Goal: Task Accomplishment & Management: Manage account settings

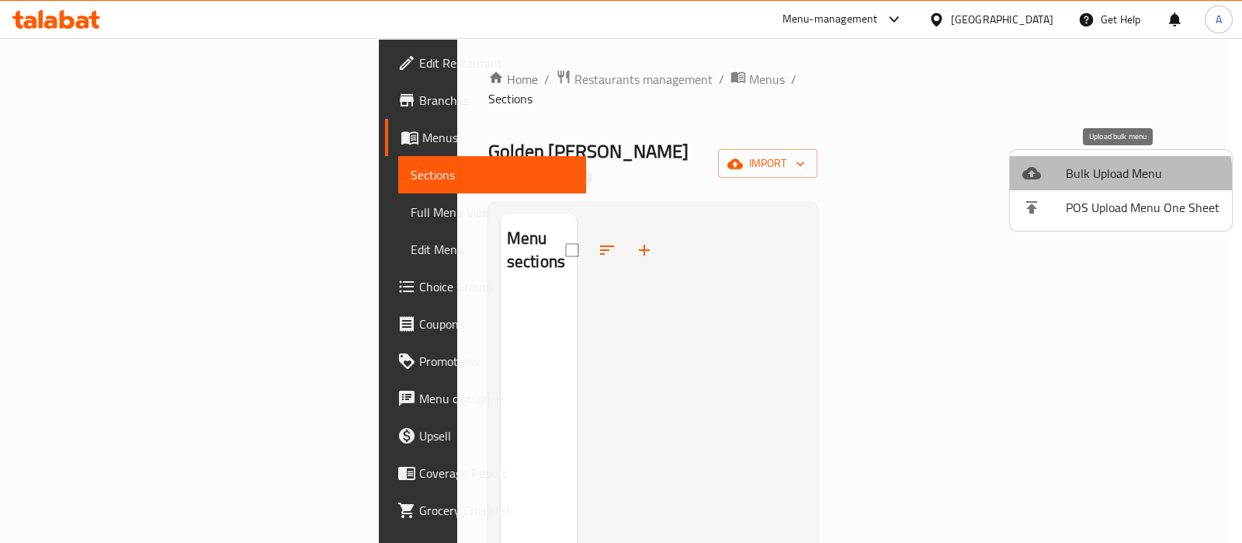
click at [1100, 179] on span "Bulk Upload Menu" at bounding box center [1143, 173] width 154 height 19
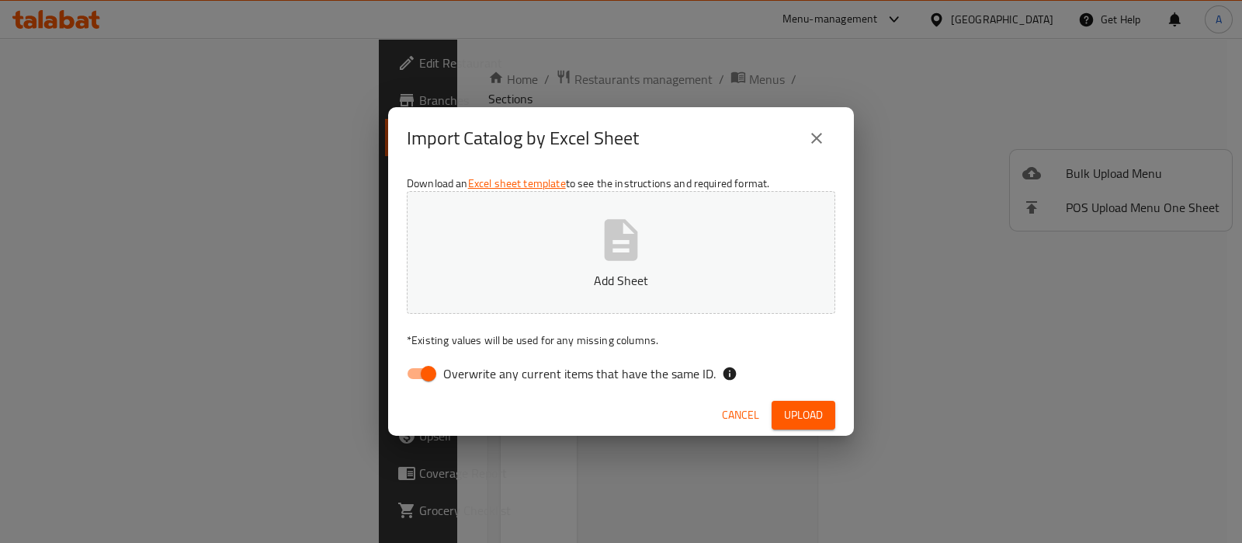
drag, startPoint x: 425, startPoint y: 365, endPoint x: 652, endPoint y: 185, distance: 290.1
click at [425, 365] on input "Overwrite any current items that have the same ID." at bounding box center [428, 373] width 88 height 29
checkbox input "false"
click at [653, 185] on div "Download an Excel sheet template to see the instructions and required format. A…" at bounding box center [621, 281] width 466 height 225
click at [590, 227] on button "Add Sheet" at bounding box center [621, 252] width 428 height 123
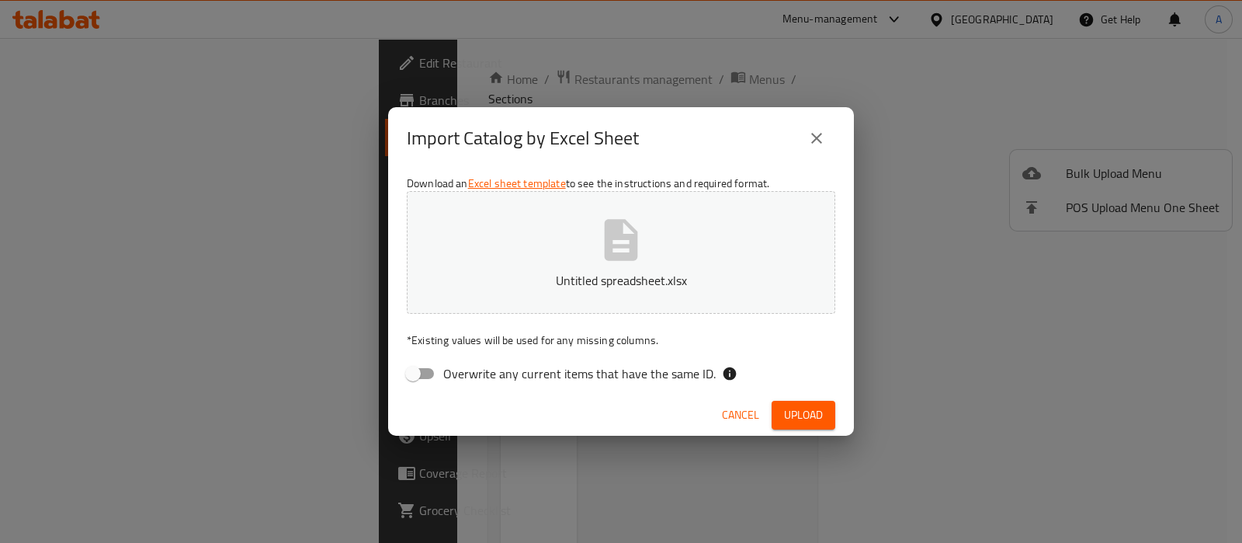
click at [786, 417] on span "Upload" at bounding box center [803, 414] width 39 height 19
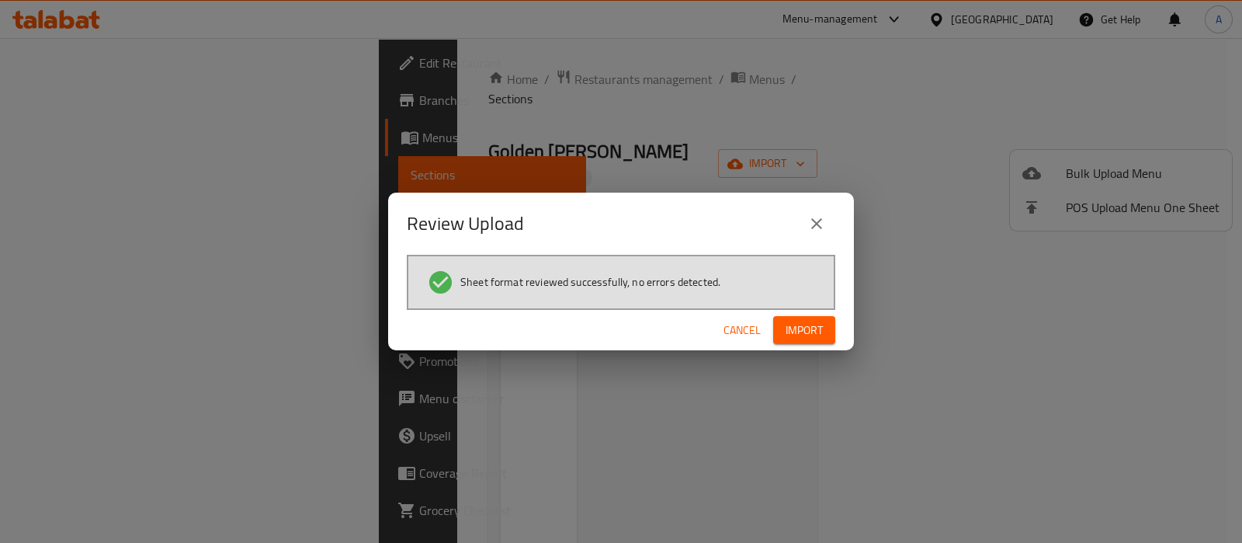
click at [787, 331] on span "Import" at bounding box center [804, 330] width 37 height 19
click at [609, 453] on div "Review Upload Sheet format reviewed successfully, no errors detected. Cancel" at bounding box center [621, 271] width 1242 height 543
click at [806, 315] on div "Cancel" at bounding box center [621, 330] width 466 height 41
click at [804, 318] on button "button" at bounding box center [811, 329] width 50 height 25
click at [804, 321] on span "Import" at bounding box center [804, 330] width 37 height 19
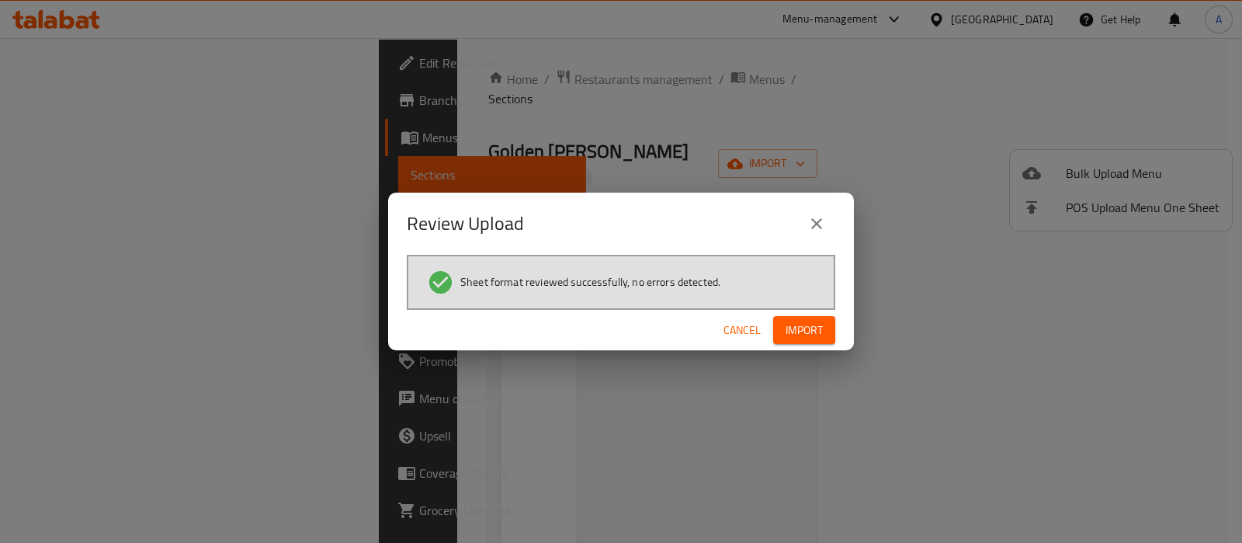
click at [804, 321] on span "Import" at bounding box center [804, 330] width 37 height 19
click at [753, 326] on span "Cancel" at bounding box center [741, 330] width 37 height 19
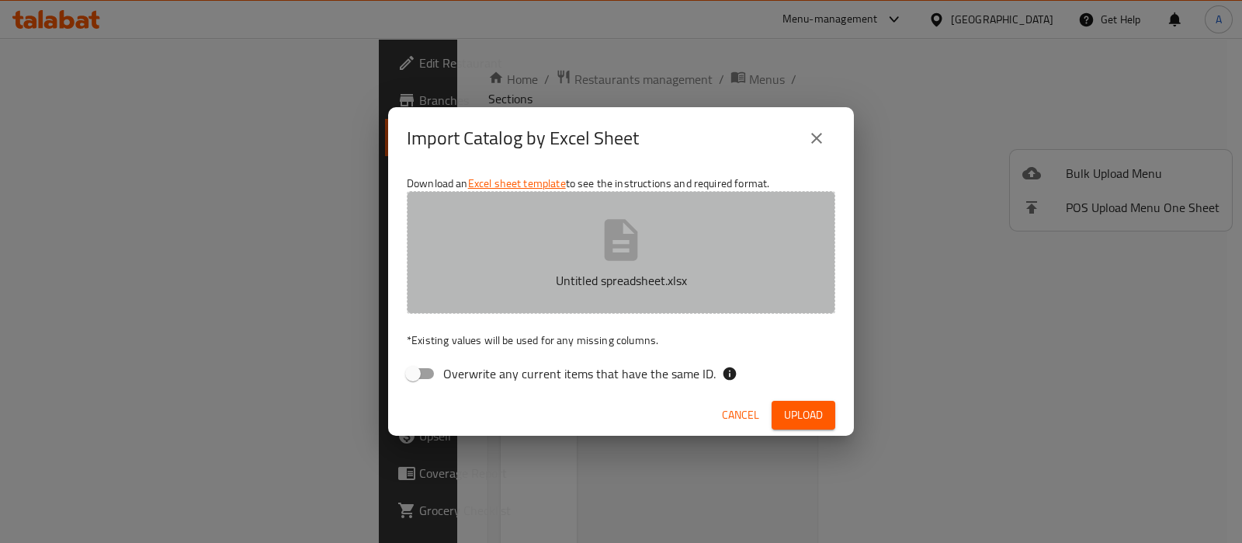
click at [689, 236] on button "Untitled spreadsheet.xlsx" at bounding box center [621, 252] width 428 height 123
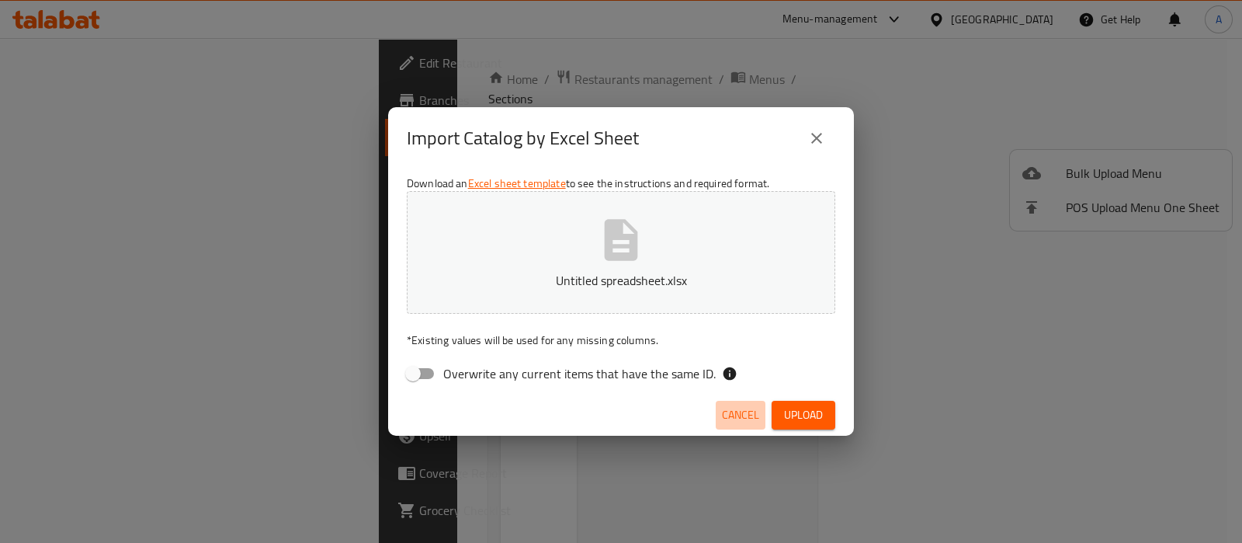
click at [761, 408] on button "Cancel" at bounding box center [741, 415] width 50 height 29
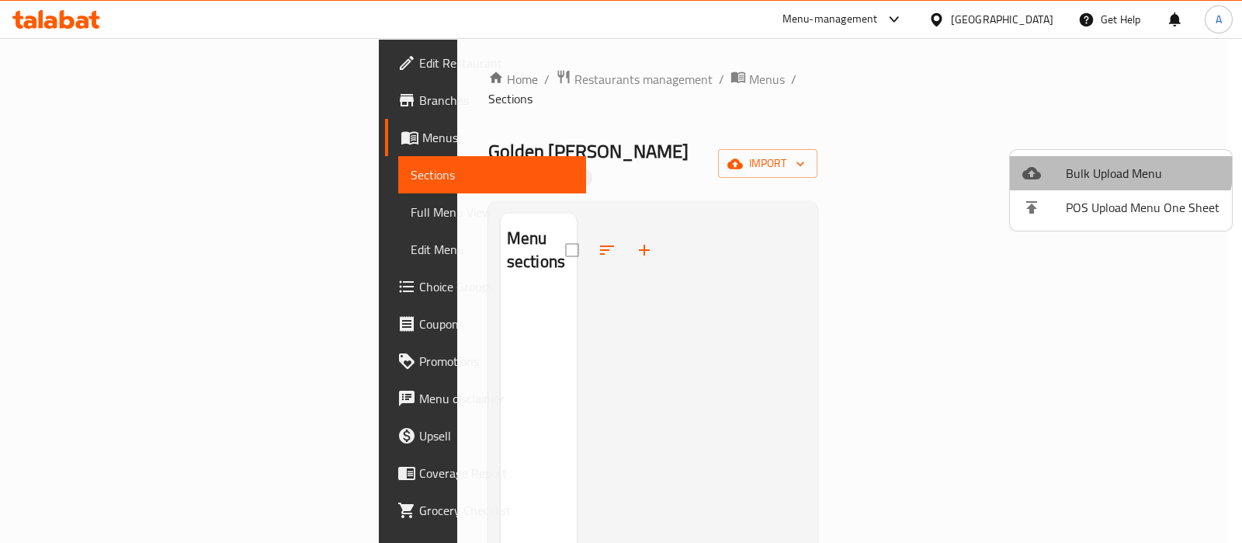
click at [1115, 170] on span "Bulk Upload Menu" at bounding box center [1143, 173] width 154 height 19
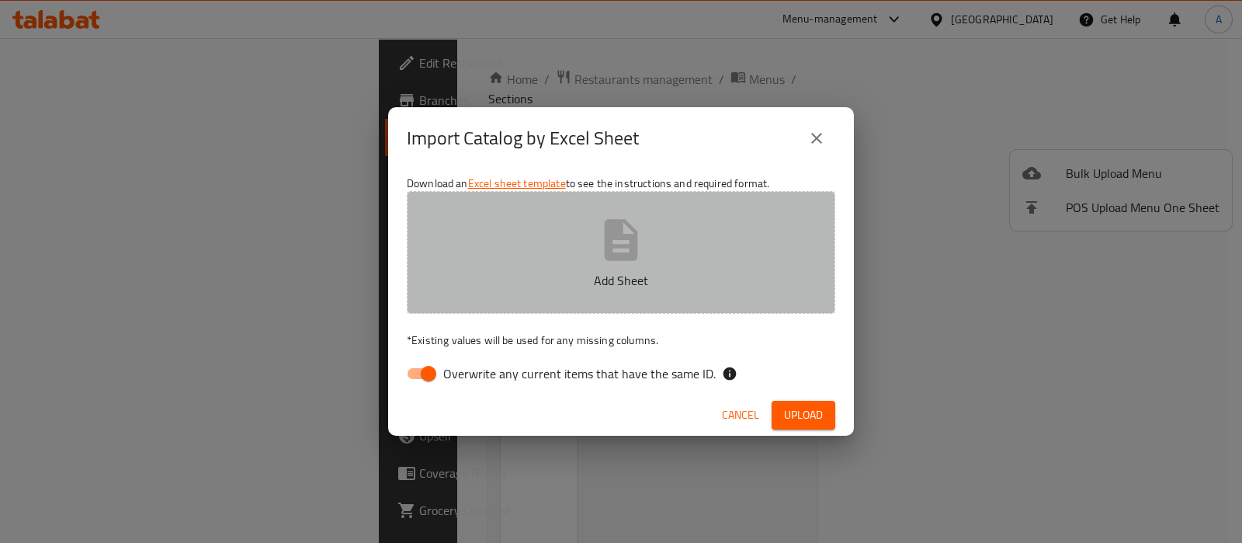
click at [575, 272] on p "Add Sheet" at bounding box center [621, 280] width 380 height 19
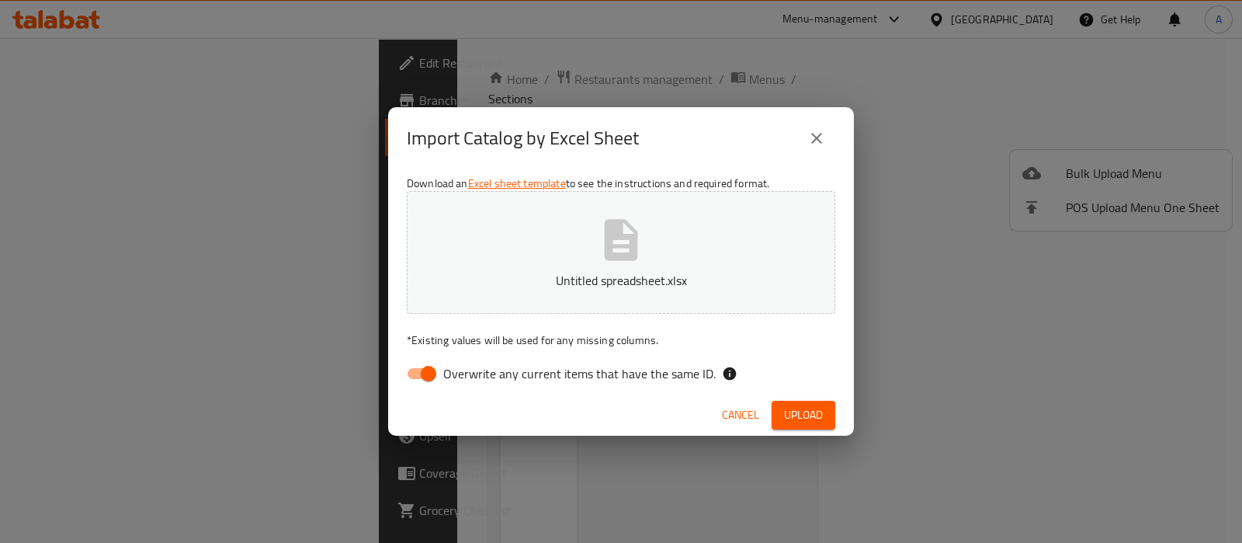
click at [429, 367] on input "Overwrite any current items that have the same ID." at bounding box center [428, 373] width 88 height 29
checkbox input "false"
click at [827, 421] on button "Upload" at bounding box center [804, 415] width 64 height 29
click at [794, 419] on span "Upload" at bounding box center [803, 414] width 39 height 19
click at [750, 419] on span "Cancel" at bounding box center [740, 414] width 37 height 19
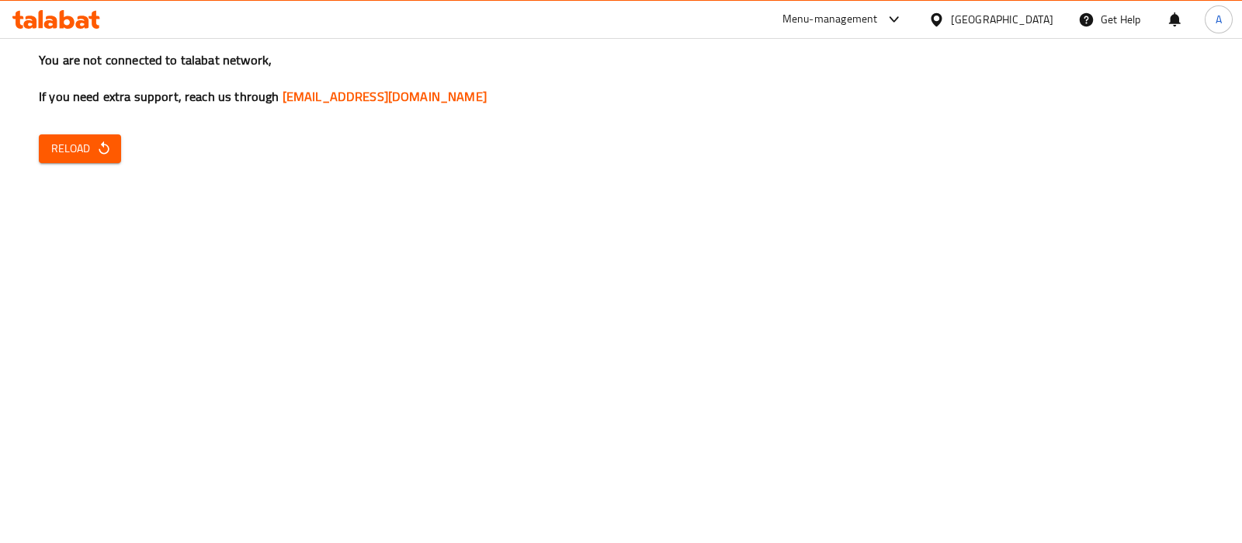
click at [89, 176] on div "You are not connected to talabat network, If you need extra support, reach us t…" at bounding box center [621, 271] width 1242 height 543
click at [40, 148] on div "You are not connected to talabat network, If you need extra support, reach us t…" at bounding box center [621, 271] width 1242 height 543
click at [76, 143] on span "Reload" at bounding box center [79, 148] width 57 height 19
click at [81, 162] on button "Reload" at bounding box center [80, 148] width 82 height 29
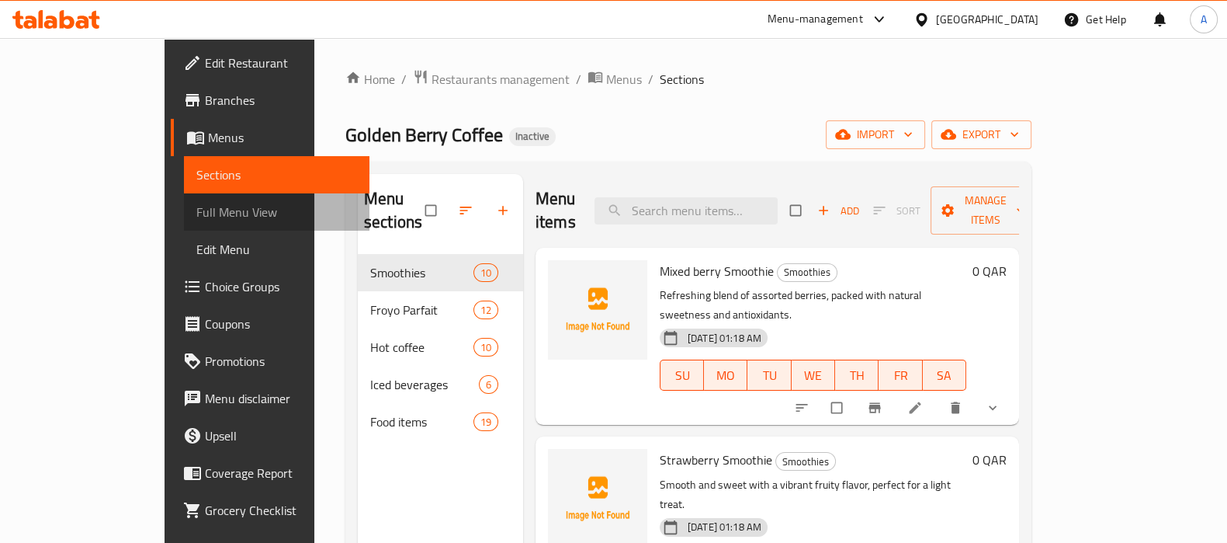
click at [196, 203] on span "Full Menu View" at bounding box center [276, 212] width 161 height 19
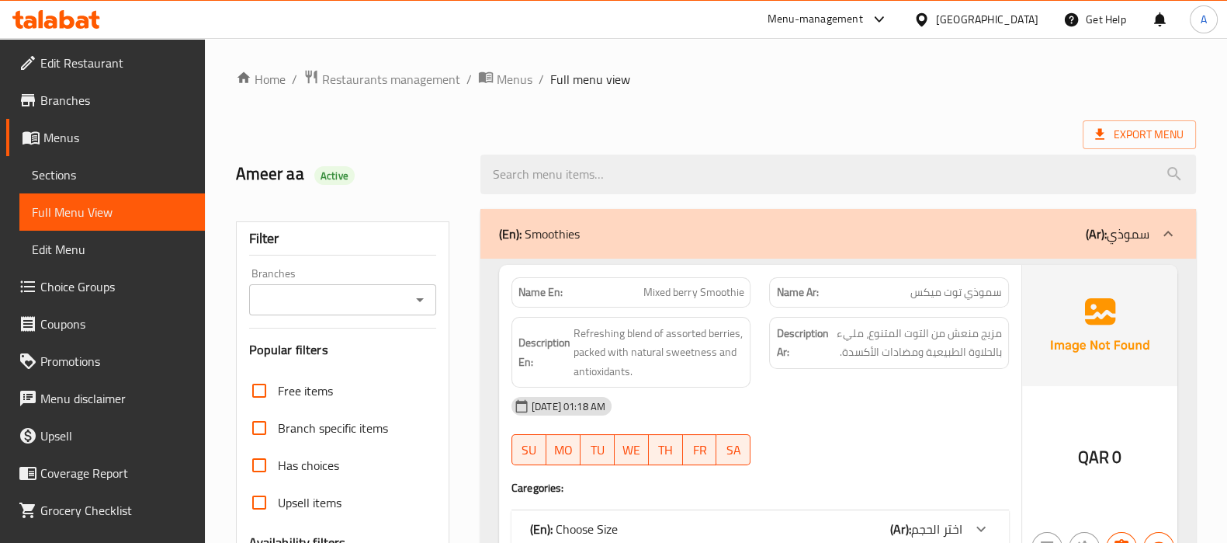
scroll to position [291, 0]
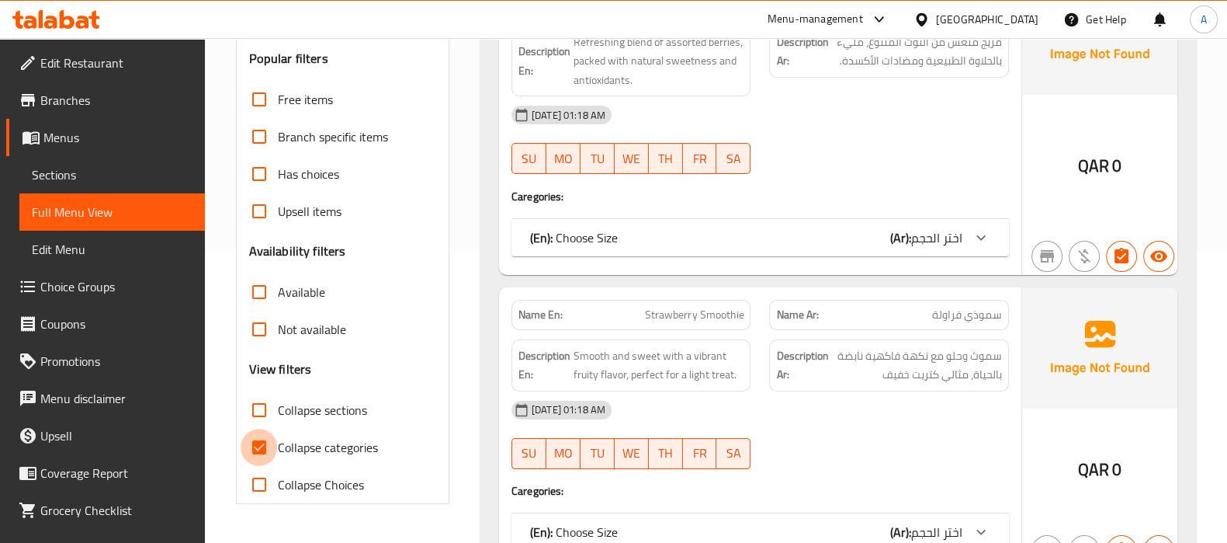
click at [265, 439] on input "Collapse categories" at bounding box center [259, 446] width 37 height 37
checkbox input "false"
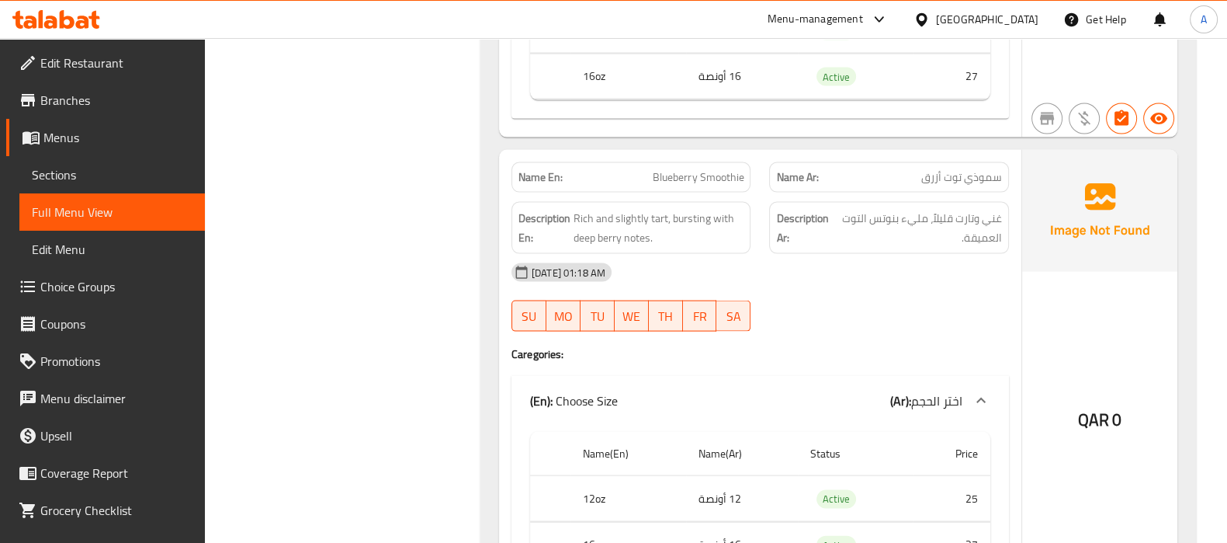
scroll to position [4269, 0]
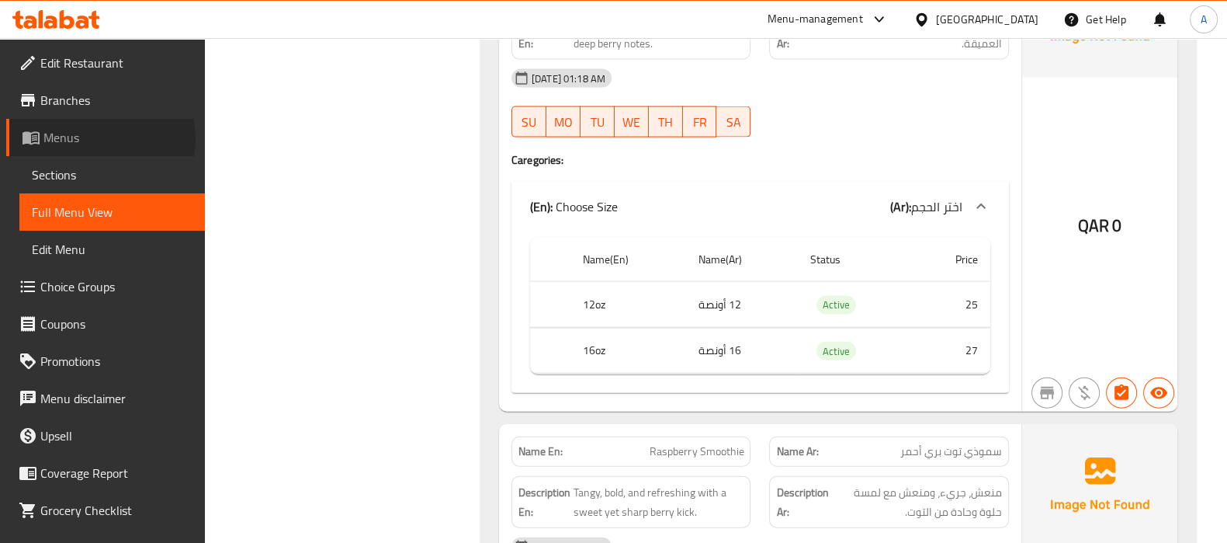
click at [100, 139] on span "Menus" at bounding box center [117, 137] width 149 height 19
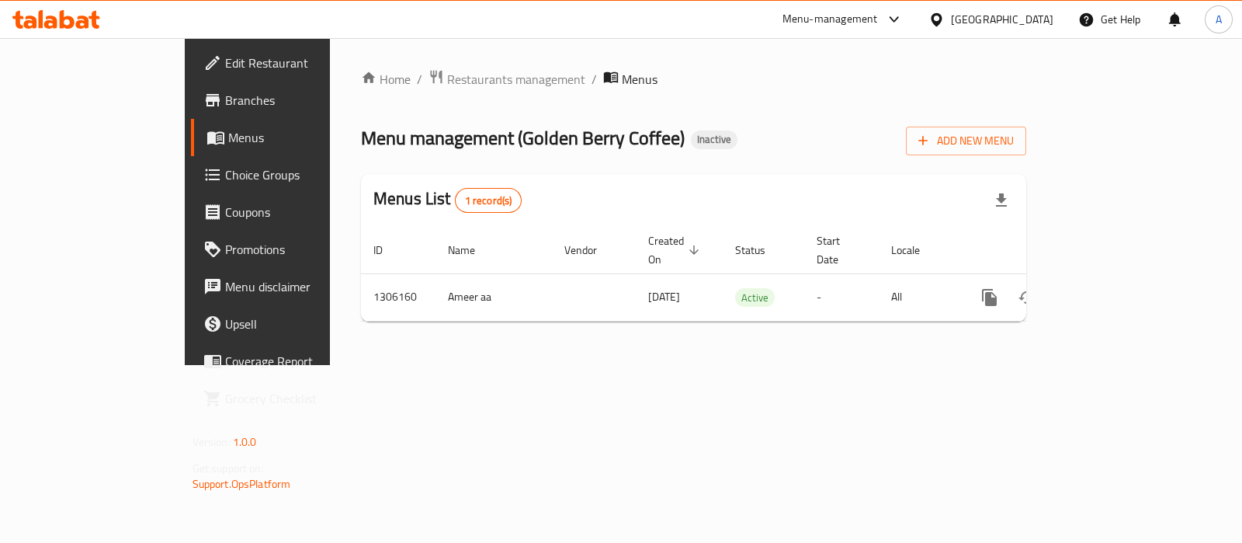
drag, startPoint x: 686, startPoint y: 331, endPoint x: 848, endPoint y: 333, distance: 162.2
click at [693, 333] on div "Home / Restaurants management / Menus Menu management ( Golden Berry Coffee ) I…" at bounding box center [693, 201] width 727 height 327
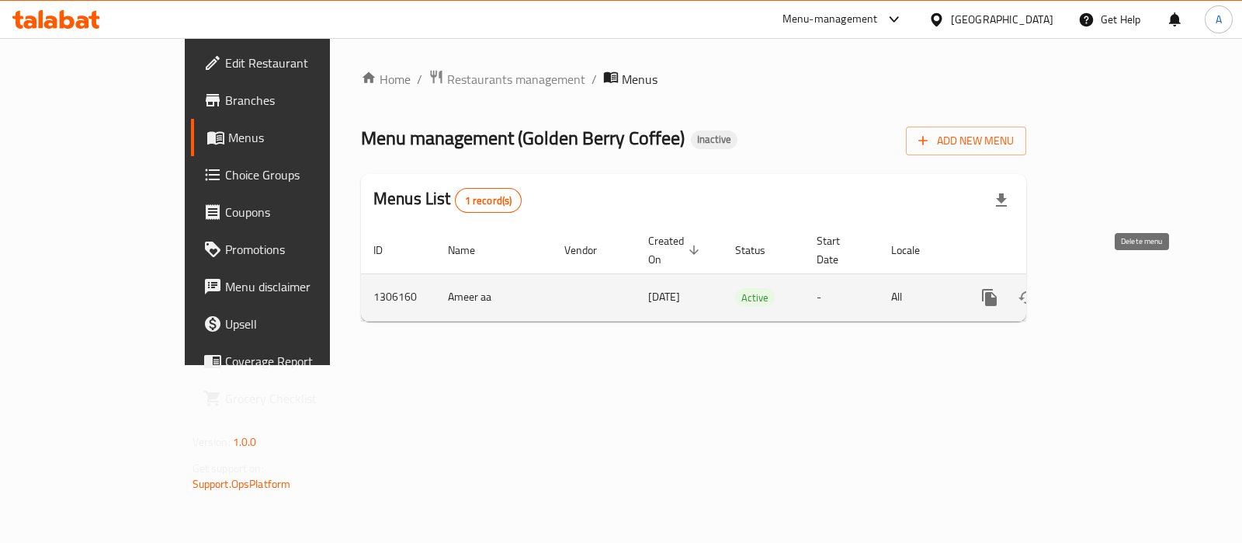
click at [1083, 283] on button "enhanced table" at bounding box center [1064, 297] width 37 height 37
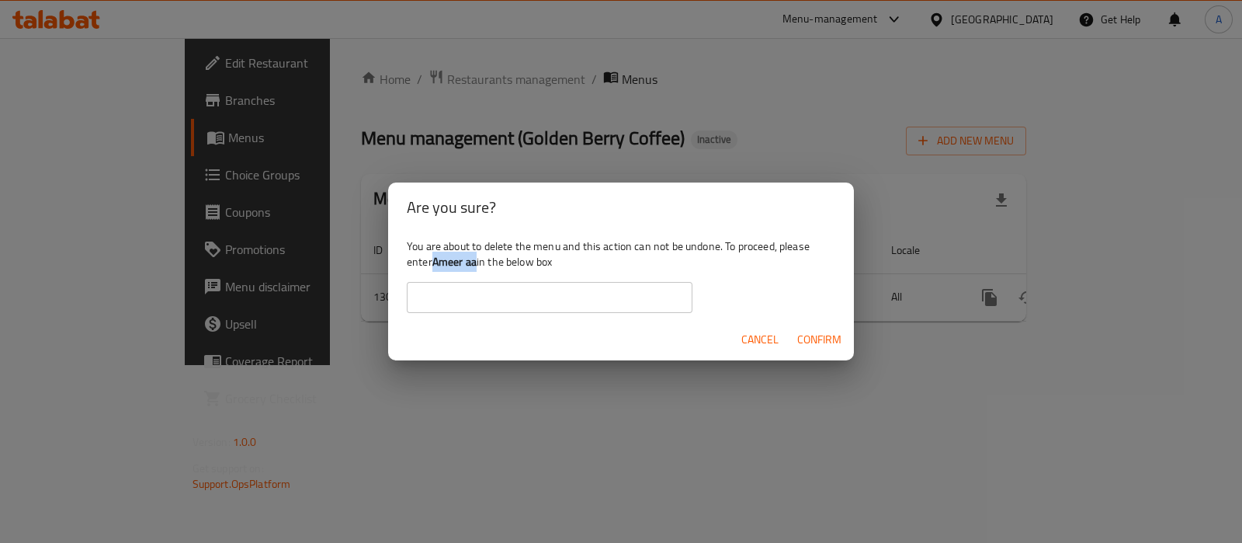
drag, startPoint x: 480, startPoint y: 265, endPoint x: 434, endPoint y: 266, distance: 45.8
click at [434, 266] on div "You are about to delete the menu and this action can not be undone. To proceed,…" at bounding box center [621, 275] width 466 height 87
copy b "Ameer aa"
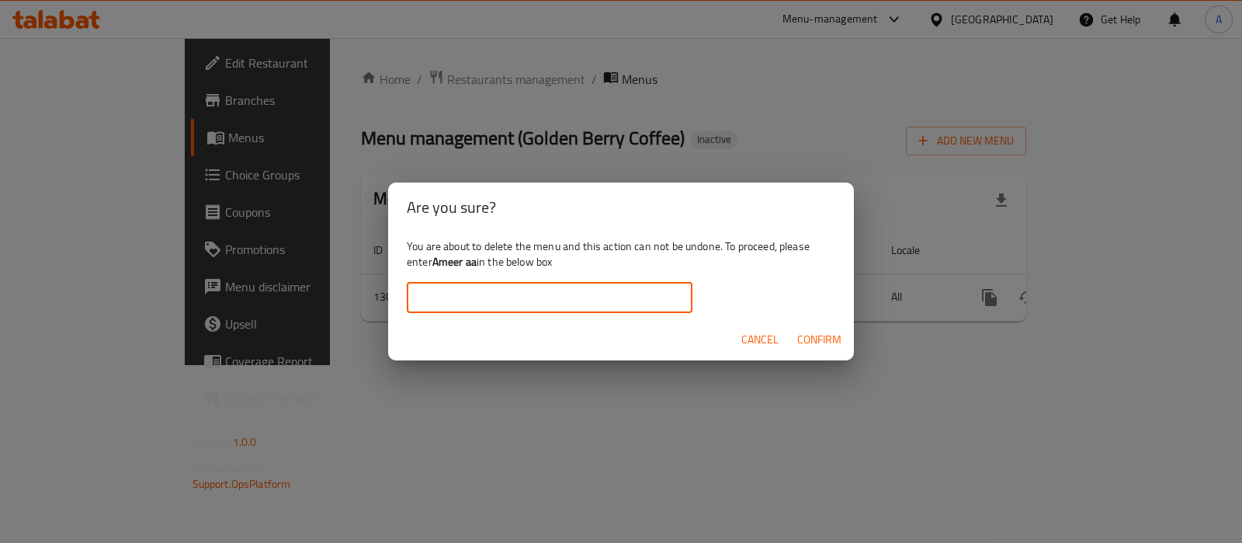
drag, startPoint x: 435, startPoint y: 293, endPoint x: 526, endPoint y: 308, distance: 92.1
click at [435, 293] on input "text" at bounding box center [550, 297] width 286 height 31
paste input "Ameer aa"
type input "Ameer aa"
click at [816, 340] on span "Confirm" at bounding box center [819, 339] width 44 height 19
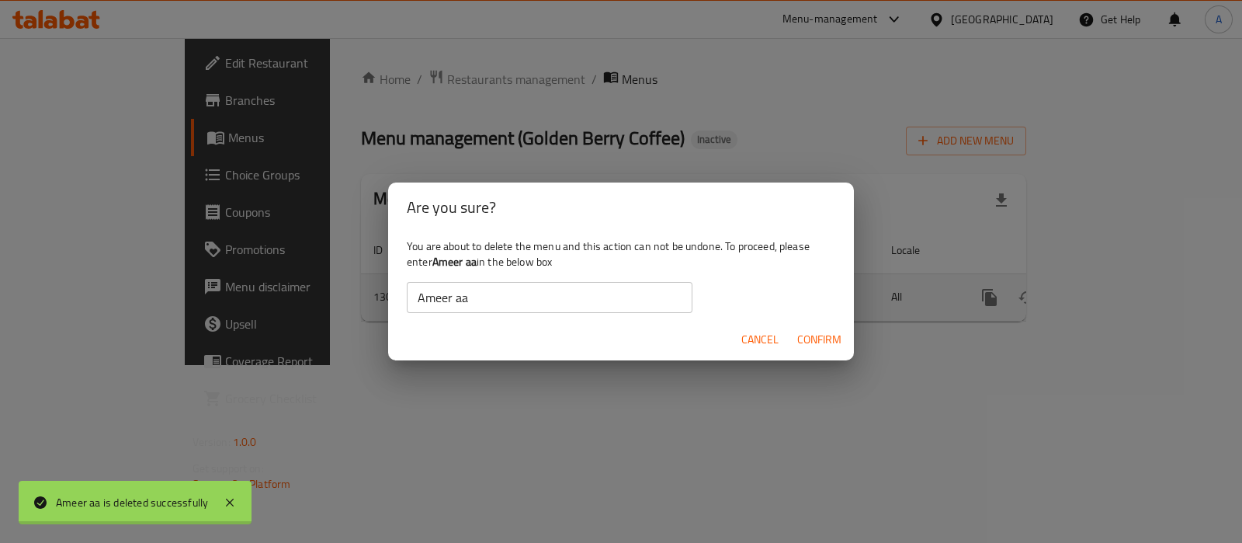
click at [835, 399] on div "enhanced table" at bounding box center [621, 271] width 1242 height 543
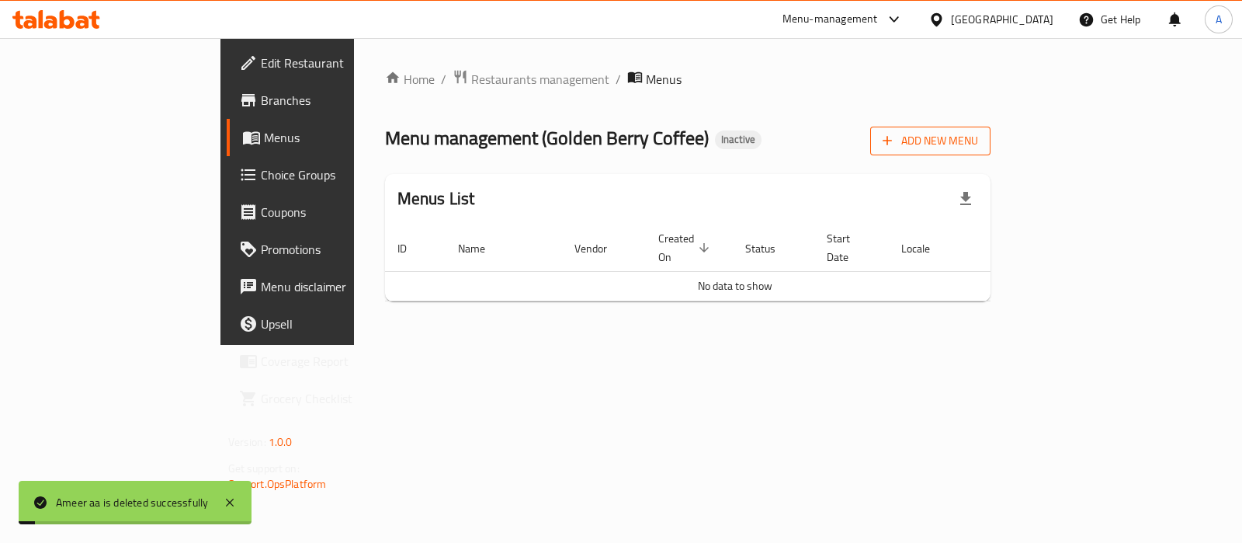
click at [978, 133] on span "Add New Menu" at bounding box center [930, 140] width 95 height 19
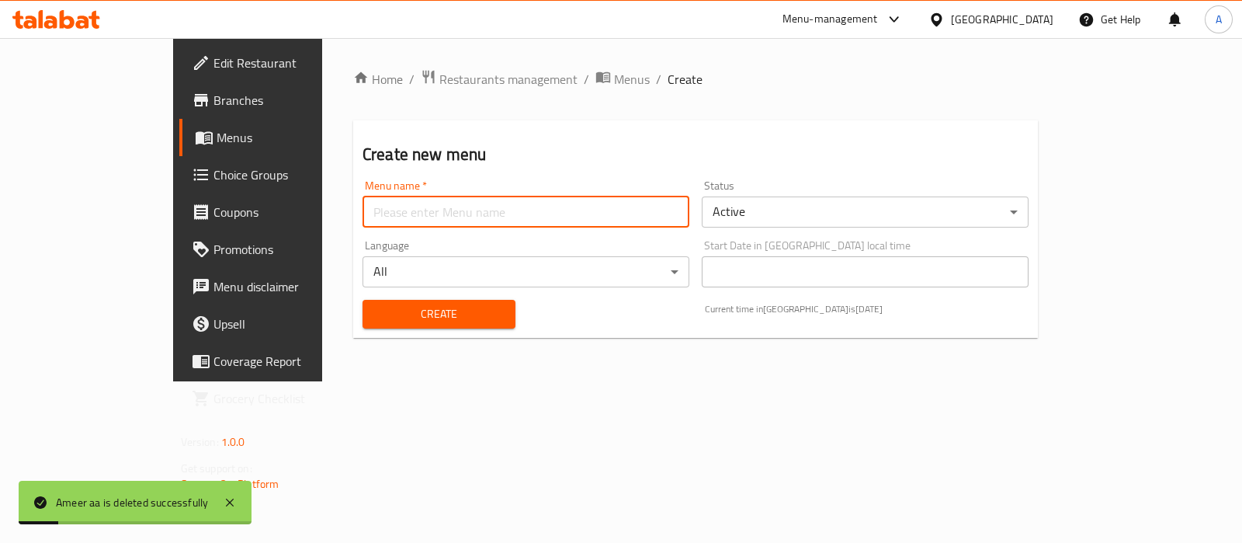
drag, startPoint x: 620, startPoint y: 217, endPoint x: 561, endPoint y: 228, distance: 60.1
click at [620, 217] on input "text" at bounding box center [526, 211] width 327 height 31
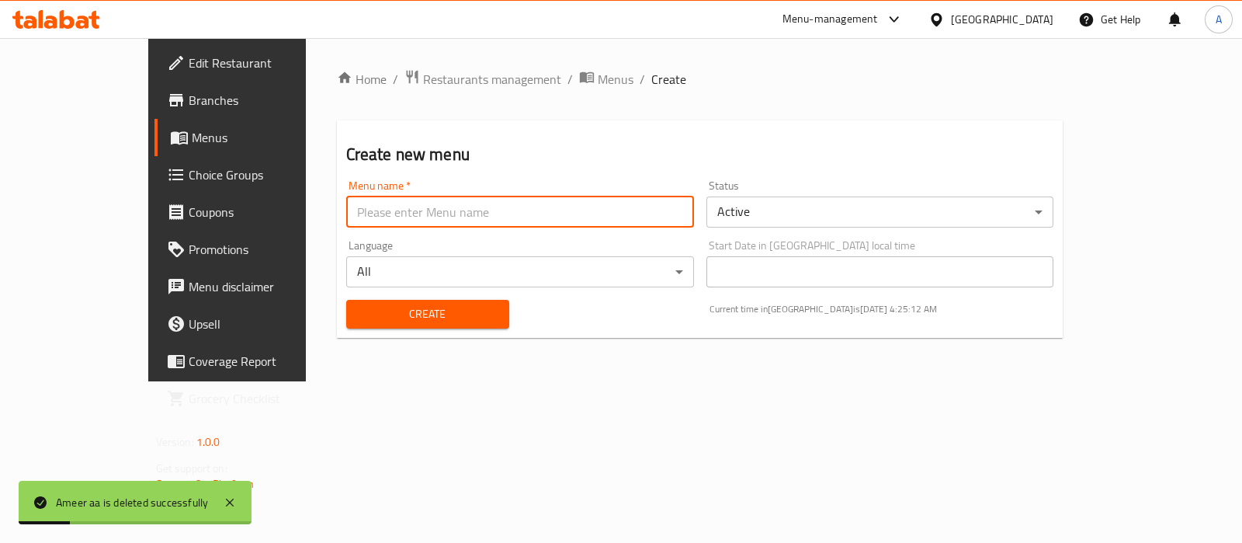
type input "Ameer aa"
click at [361, 317] on span "Create" at bounding box center [428, 313] width 138 height 19
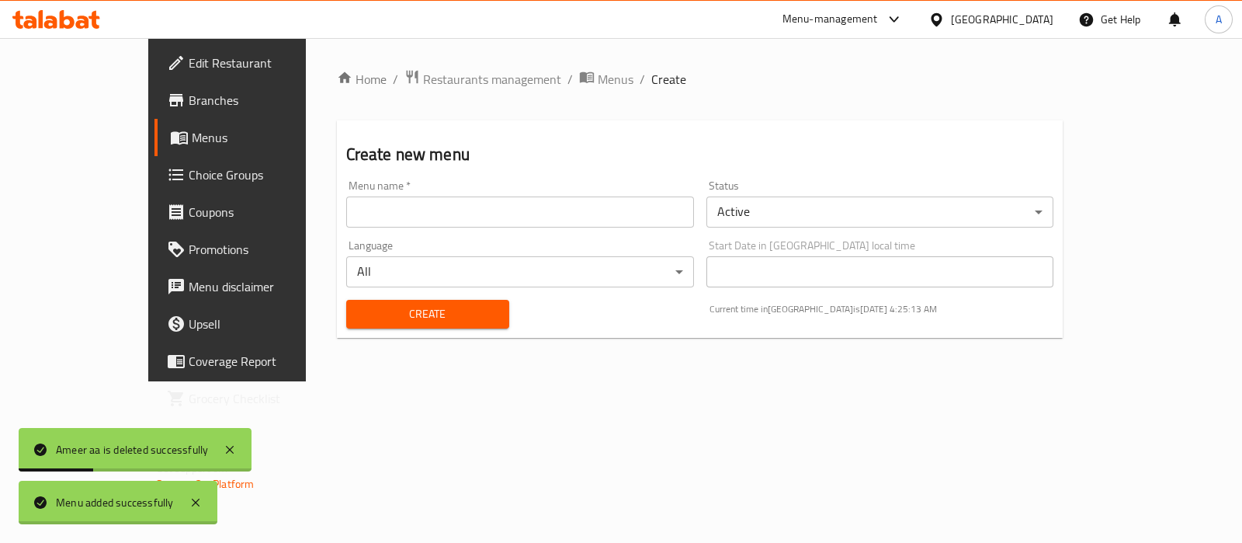
click at [505, 79] on div at bounding box center [621, 271] width 1242 height 543
click at [598, 79] on span "Menus" at bounding box center [616, 79] width 36 height 19
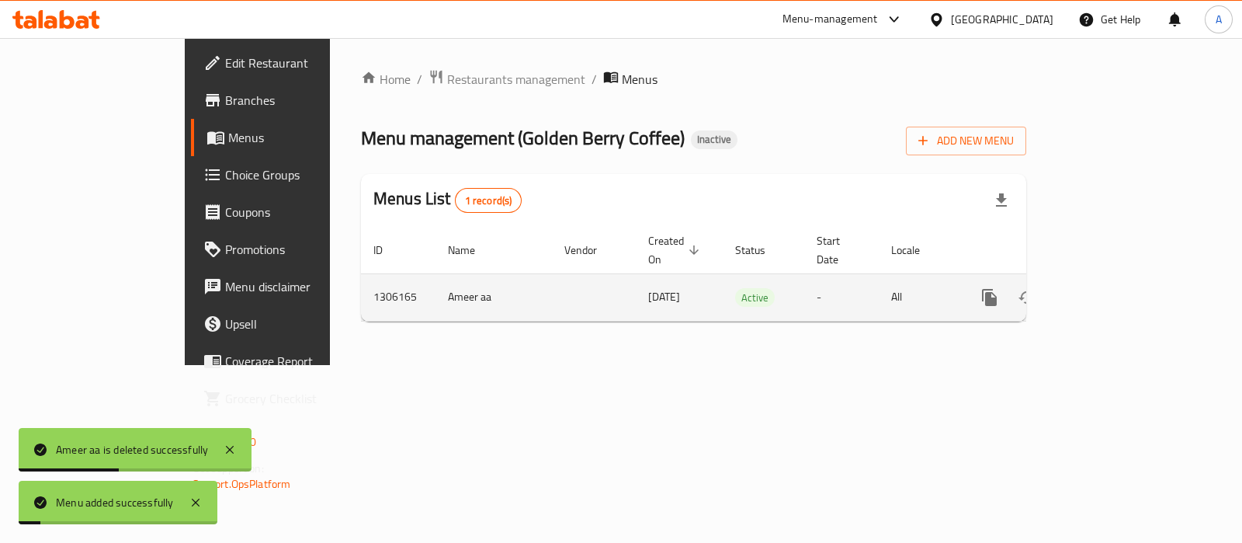
click at [1120, 293] on link "enhanced table" at bounding box center [1101, 297] width 37 height 37
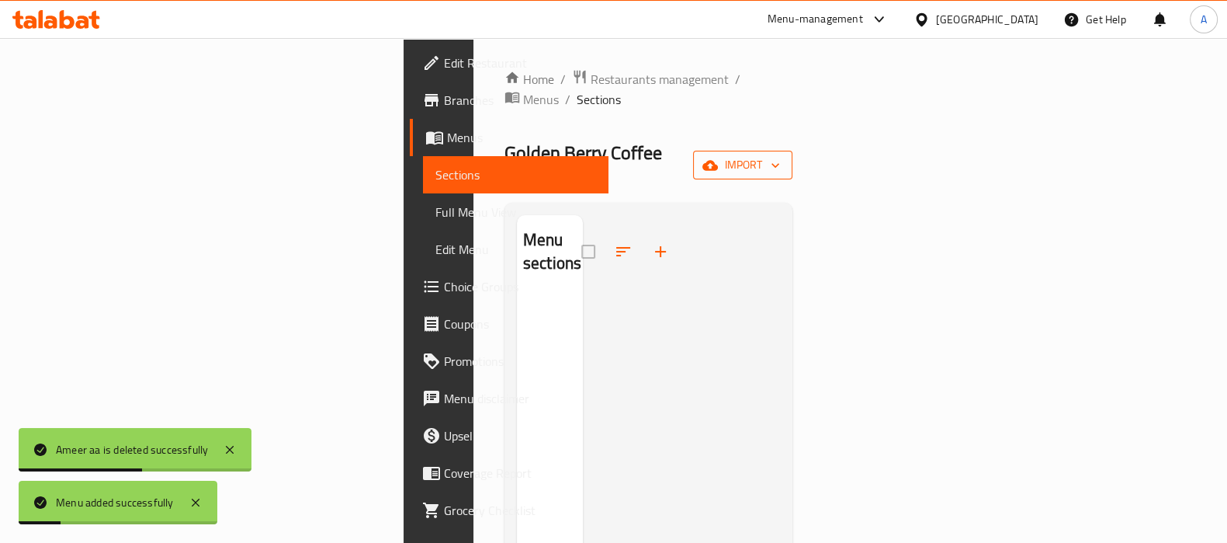
click at [793, 151] on button "import" at bounding box center [742, 165] width 99 height 29
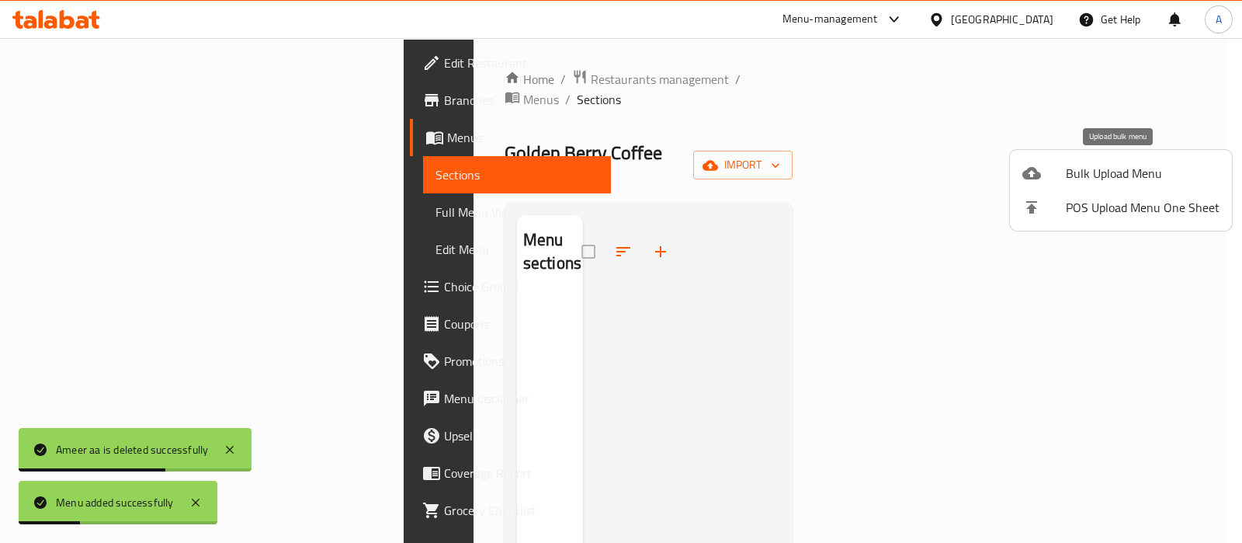
click at [1199, 187] on li "Bulk Upload Menu" at bounding box center [1121, 173] width 222 height 34
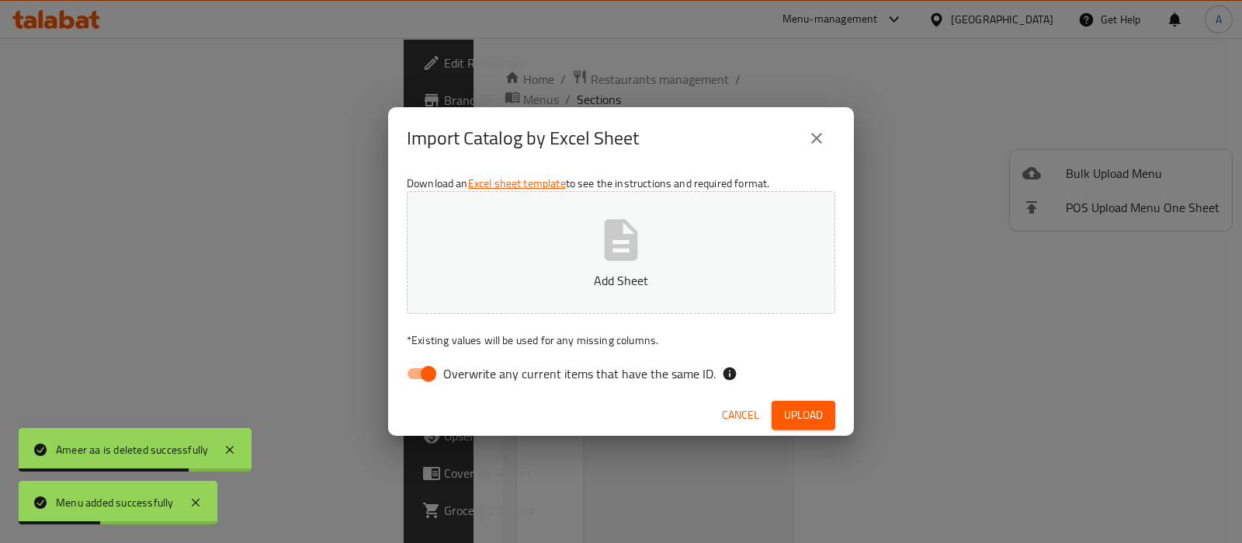
click at [439, 332] on p "* Existing values will be used for any missing columns." at bounding box center [621, 340] width 428 height 16
click at [429, 359] on input "Overwrite any current items that have the same ID." at bounding box center [428, 373] width 88 height 29
checkbox input "false"
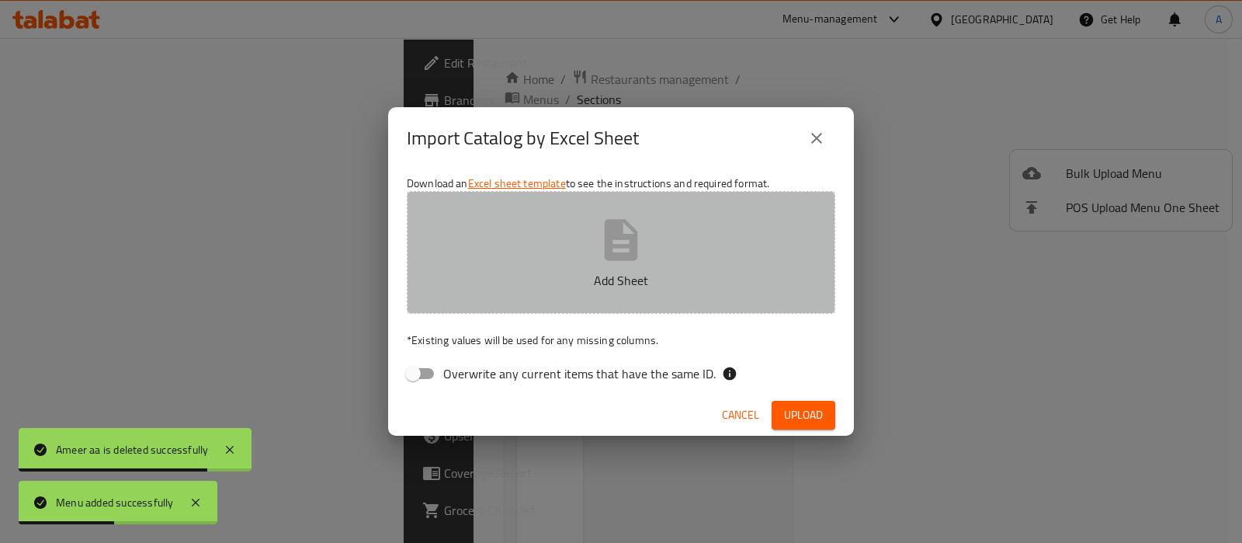
click at [548, 306] on button "Add Sheet" at bounding box center [621, 252] width 428 height 123
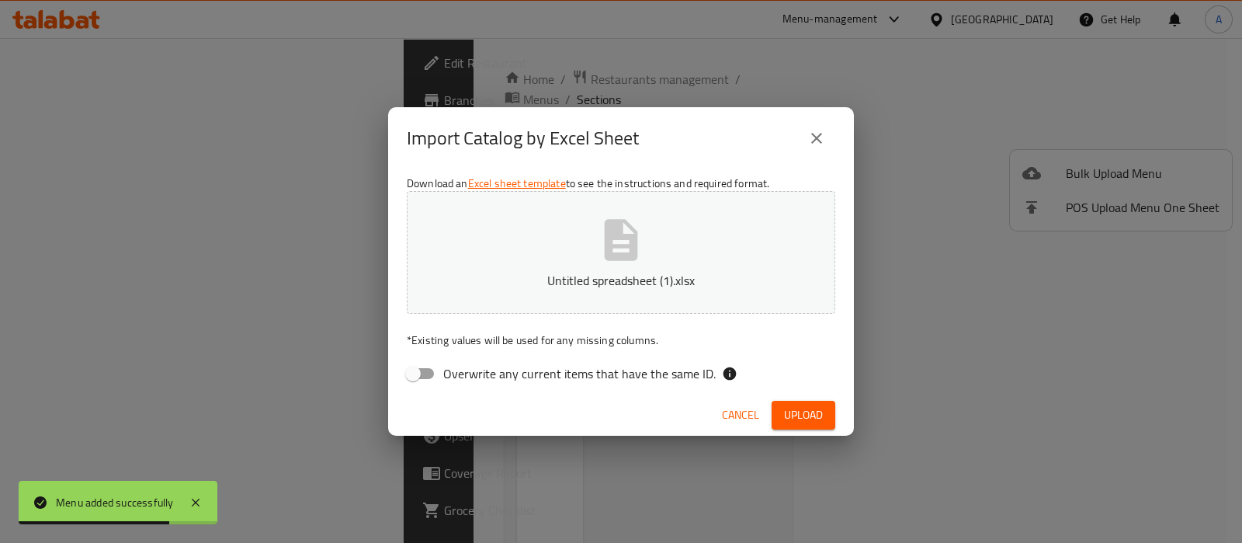
click at [779, 405] on button "Upload" at bounding box center [804, 415] width 64 height 29
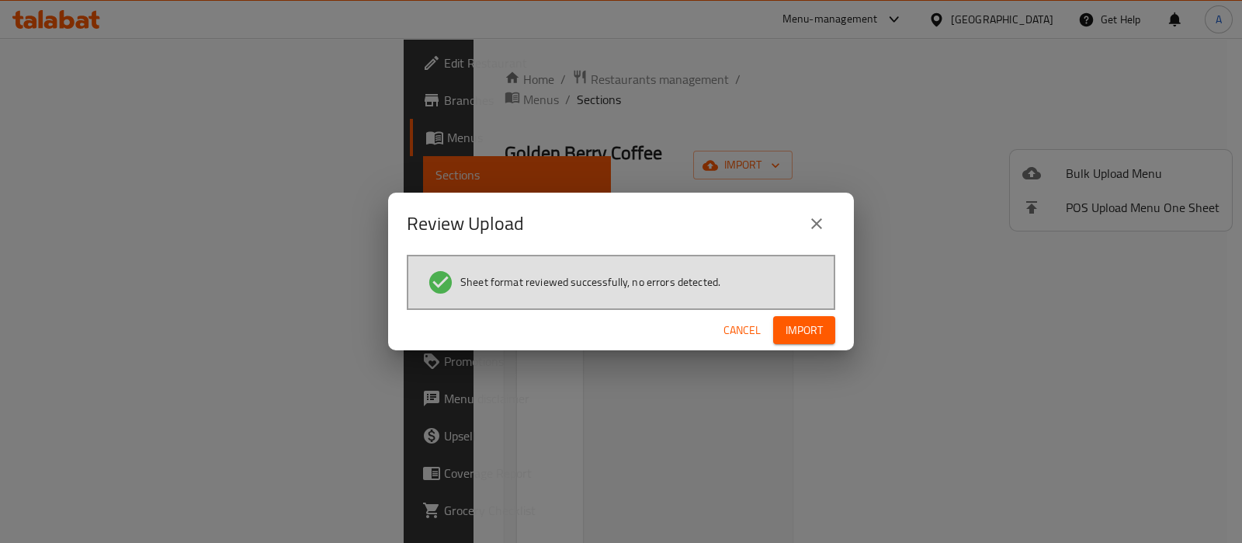
click at [801, 323] on span "Import" at bounding box center [804, 330] width 37 height 19
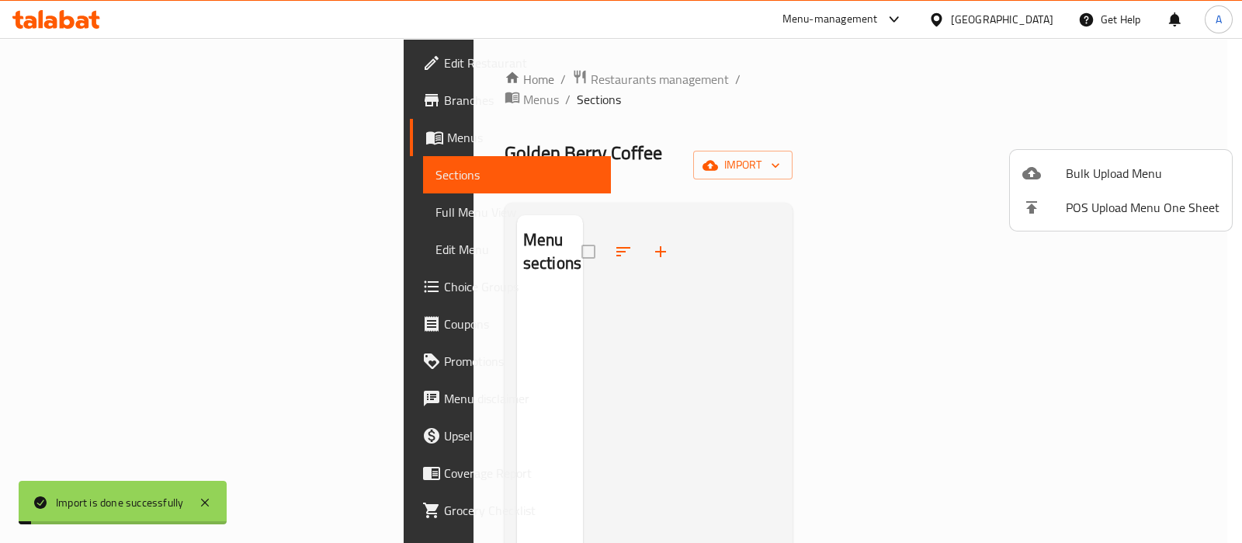
click at [142, 201] on div at bounding box center [621, 271] width 1242 height 543
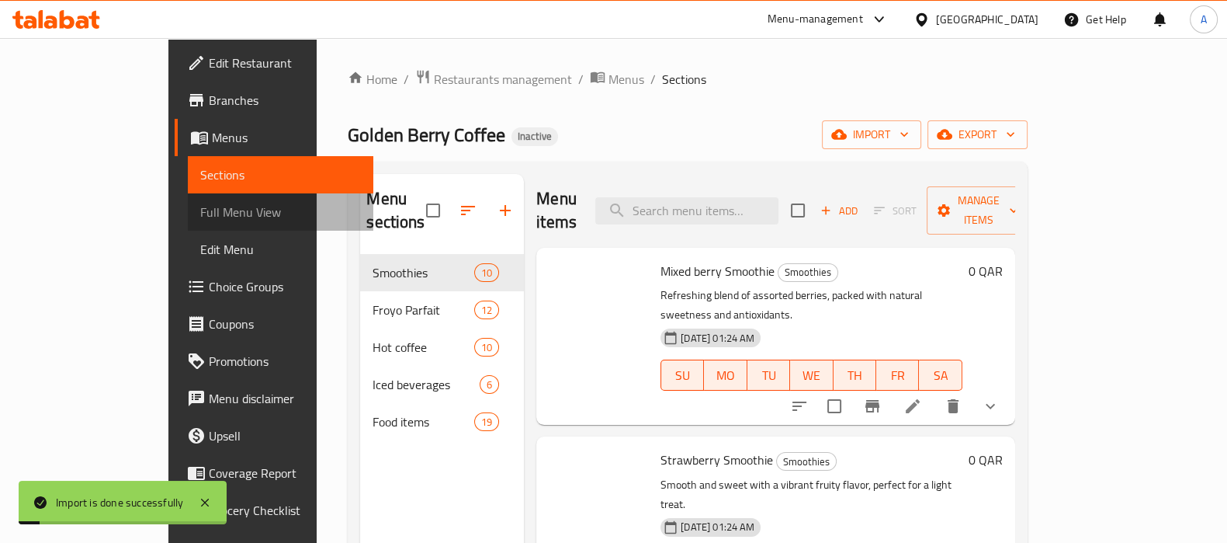
click at [188, 201] on link "Full Menu View" at bounding box center [281, 211] width 186 height 37
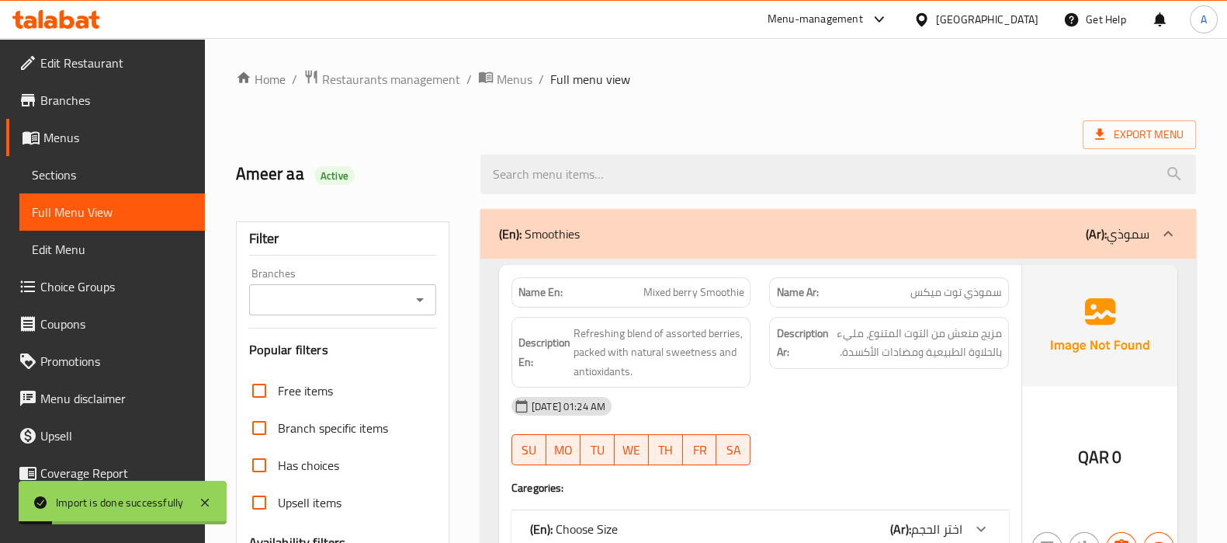
click at [142, 201] on link "Full Menu View" at bounding box center [112, 211] width 186 height 37
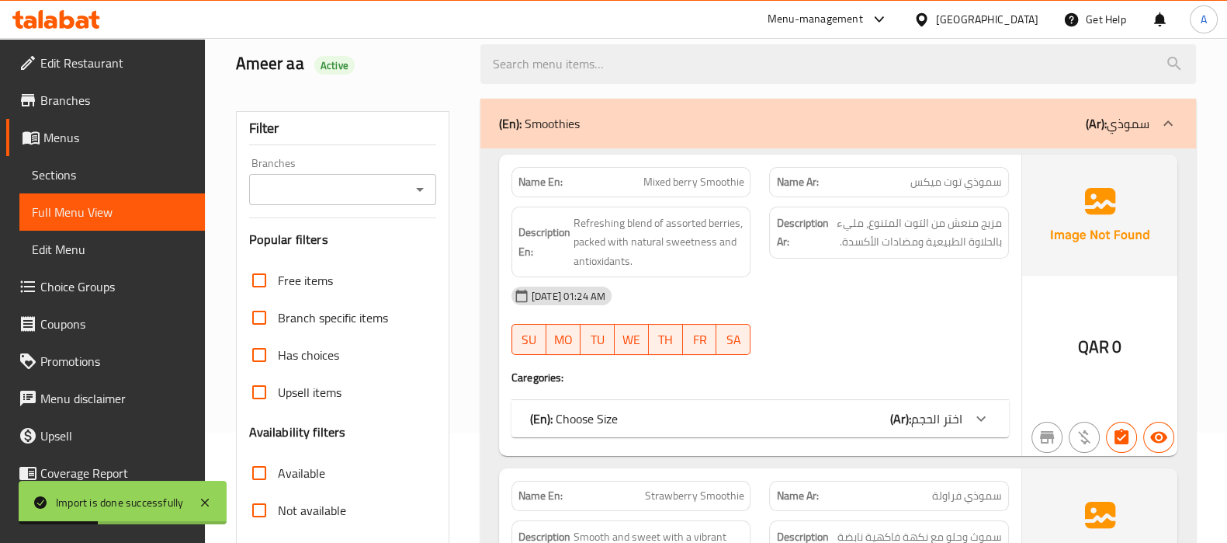
scroll to position [387, 0]
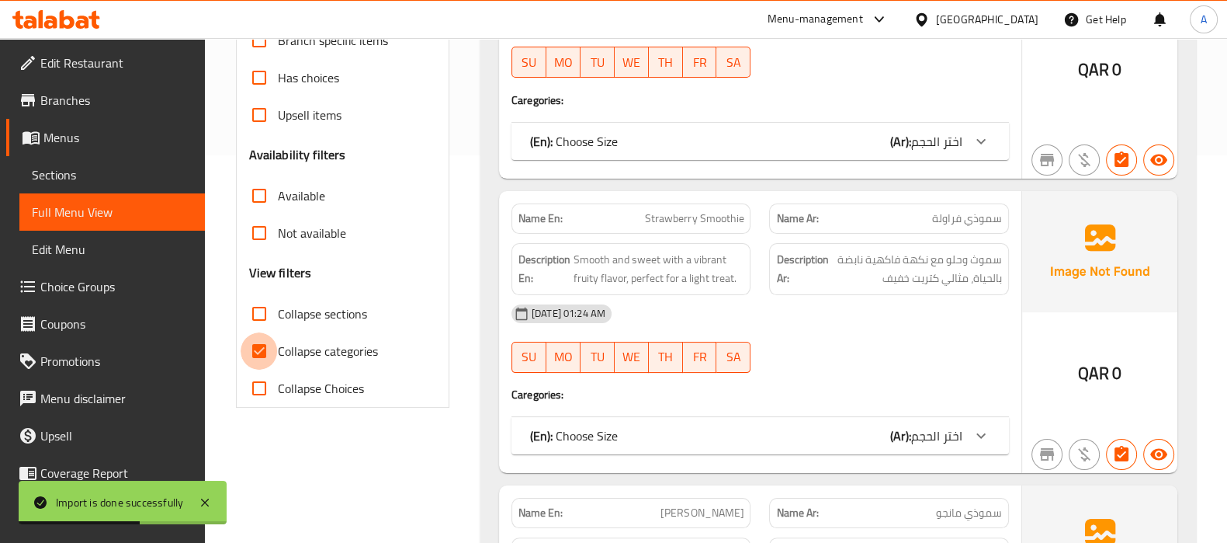
click at [251, 345] on input "Collapse categories" at bounding box center [259, 350] width 37 height 37
checkbox input "false"
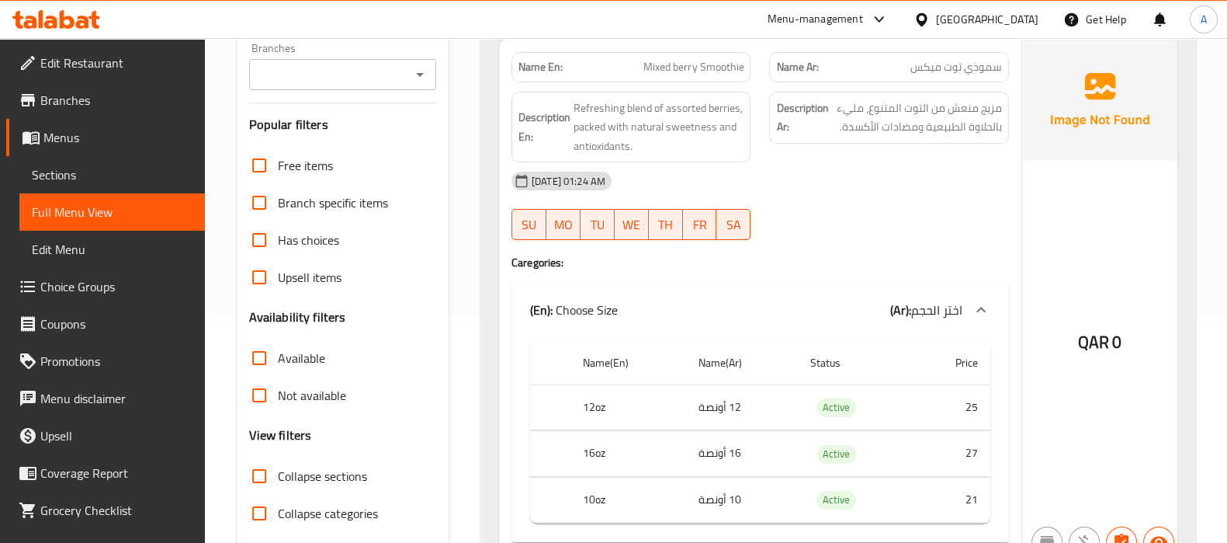
scroll to position [193, 0]
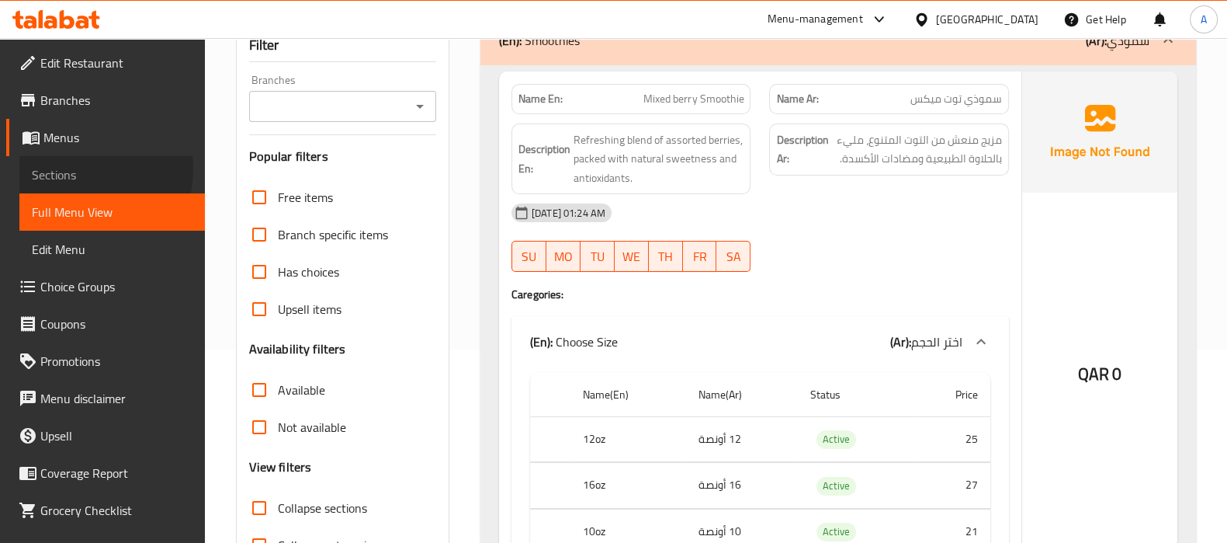
click at [66, 168] on span "Sections" at bounding box center [112, 174] width 161 height 19
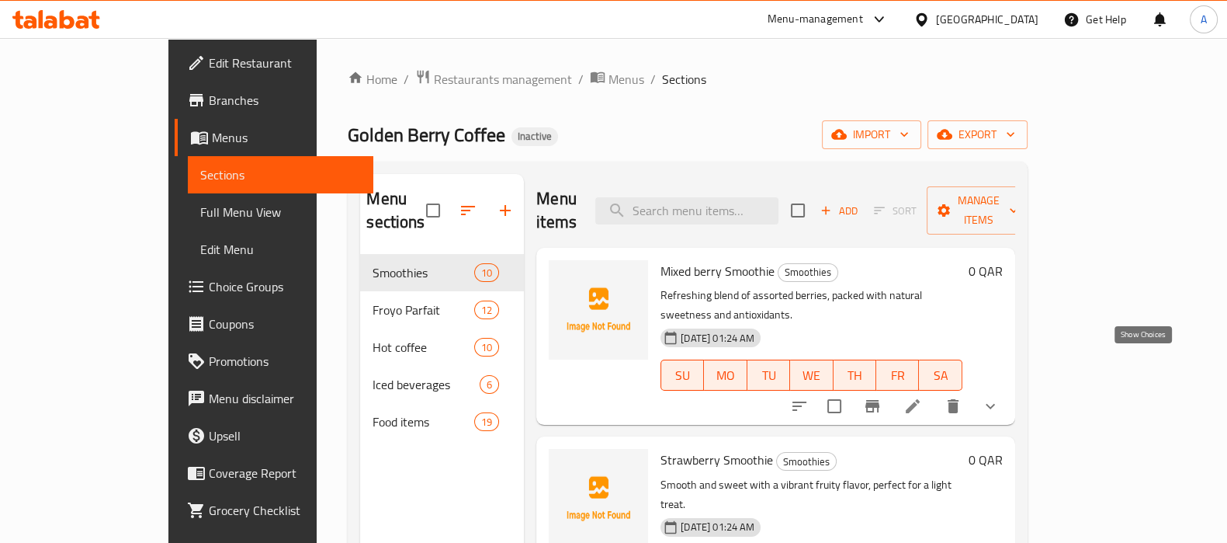
click at [995, 404] on icon "show more" at bounding box center [990, 406] width 9 height 5
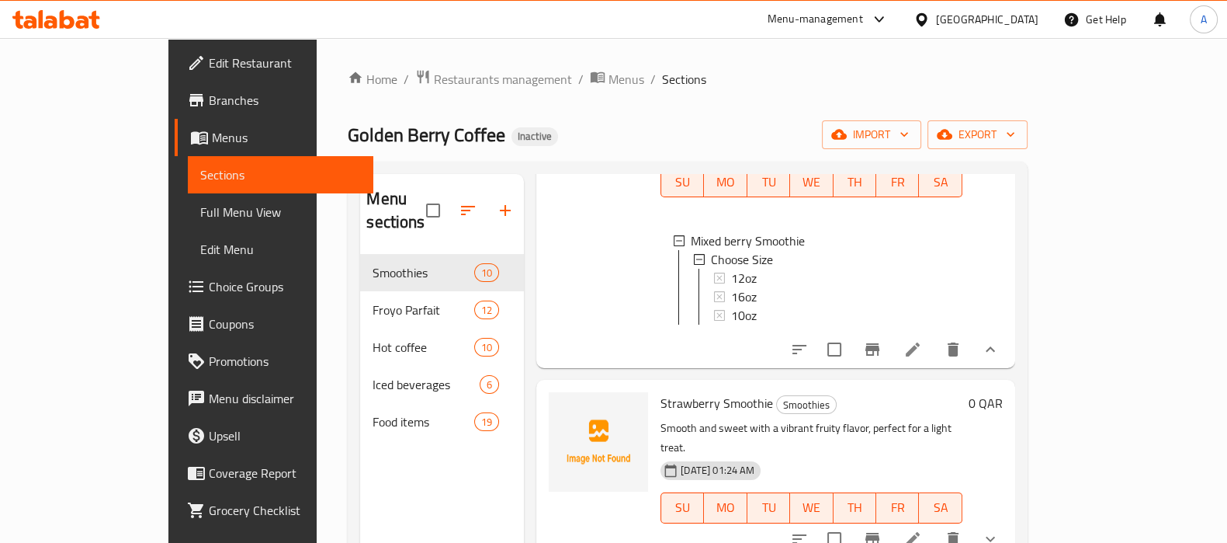
scroll to position [96, 0]
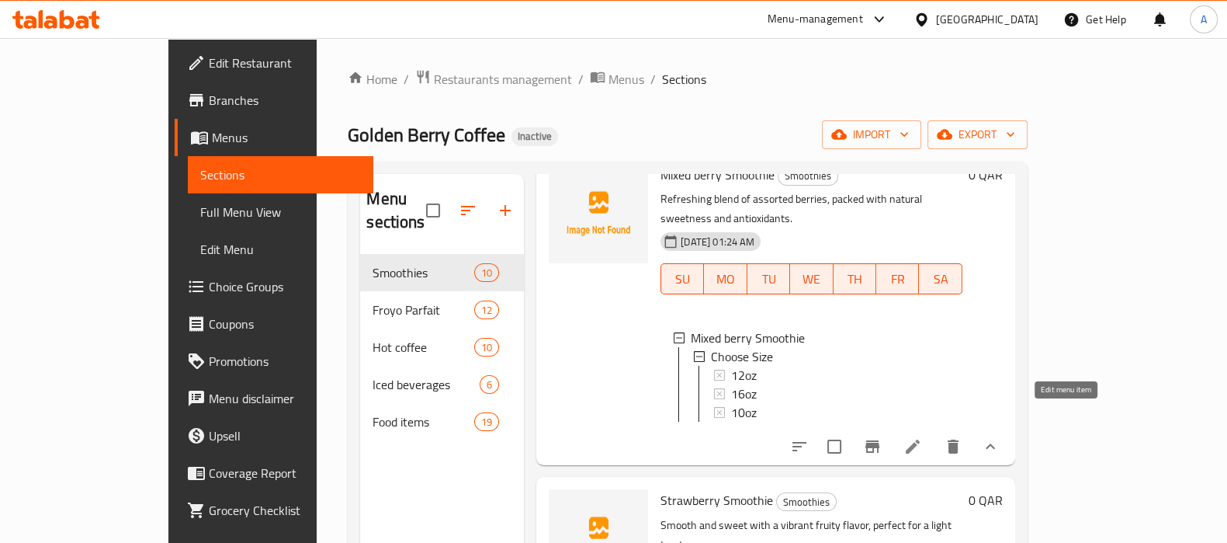
click at [935, 432] on li at bounding box center [912, 446] width 43 height 28
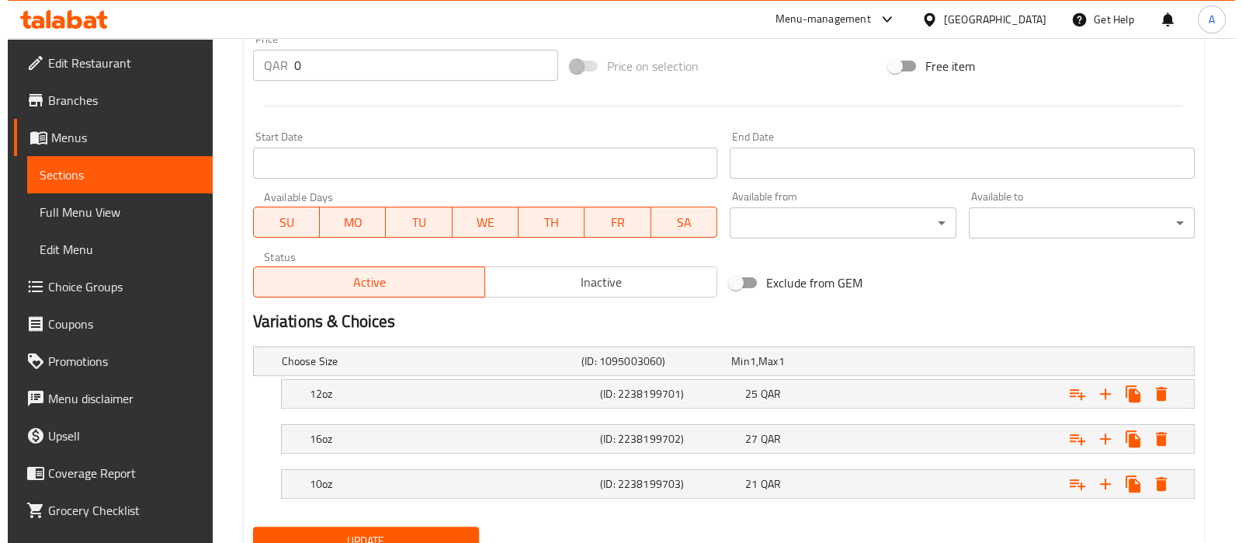
scroll to position [632, 0]
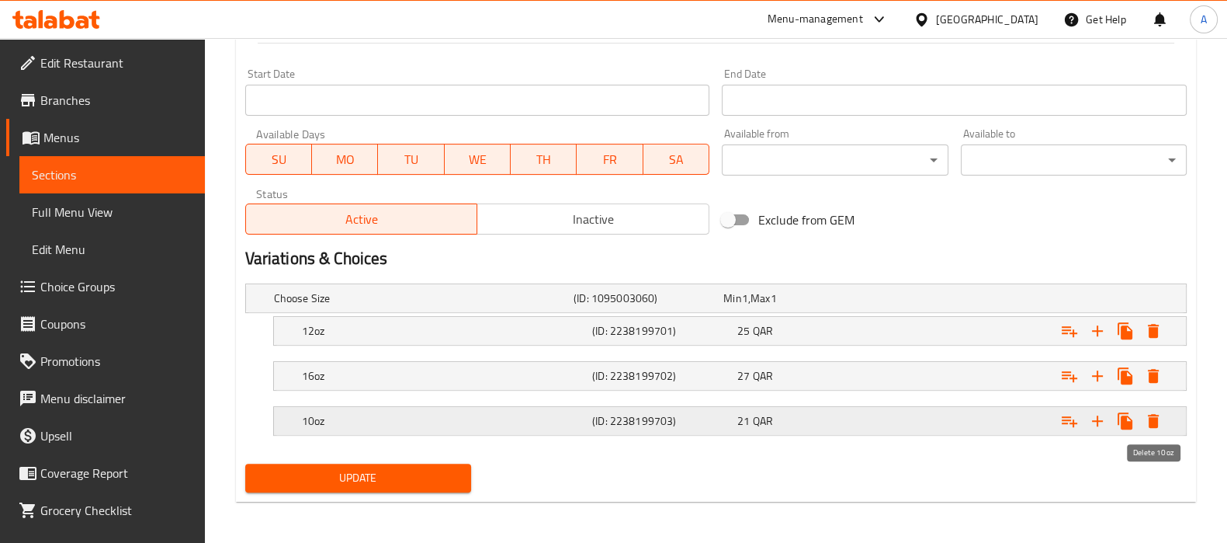
click at [1154, 414] on icon "Expand" at bounding box center [1153, 421] width 11 height 14
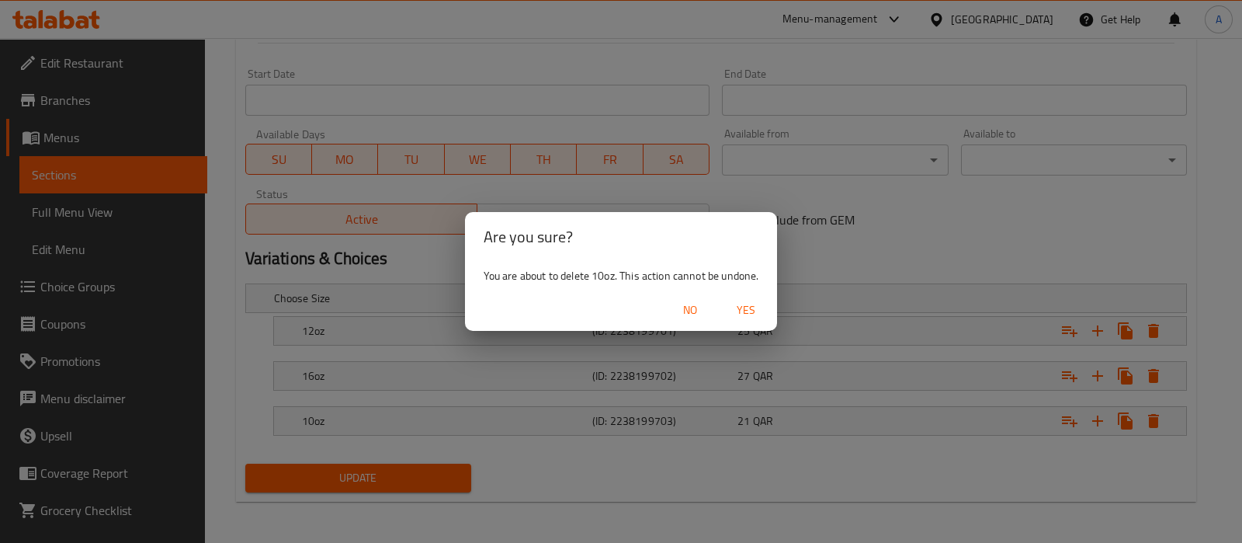
click at [743, 305] on span "Yes" at bounding box center [745, 309] width 37 height 19
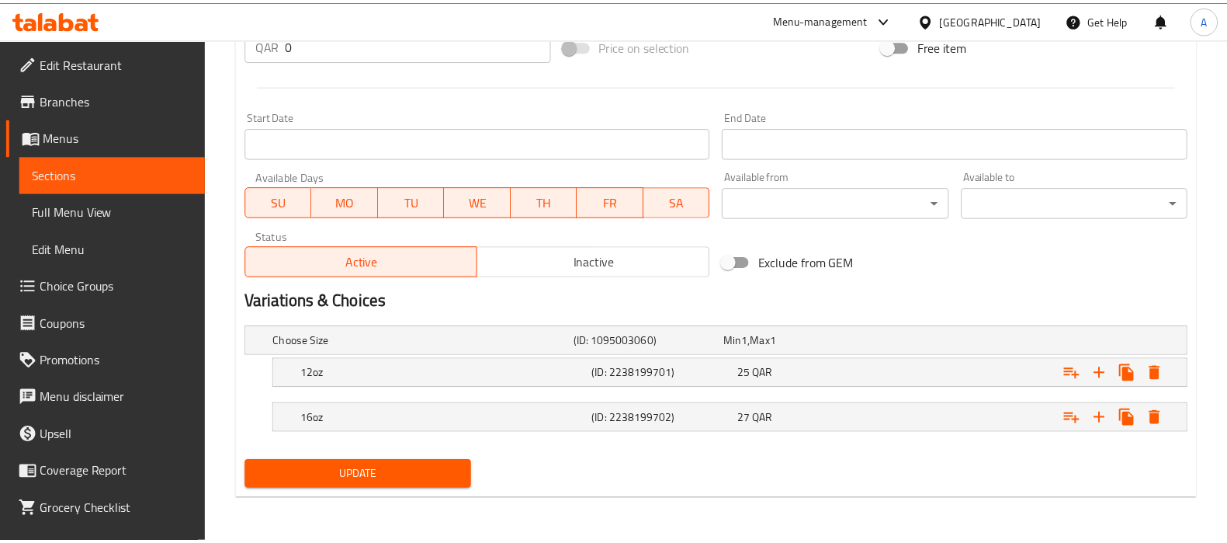
scroll to position [587, 0]
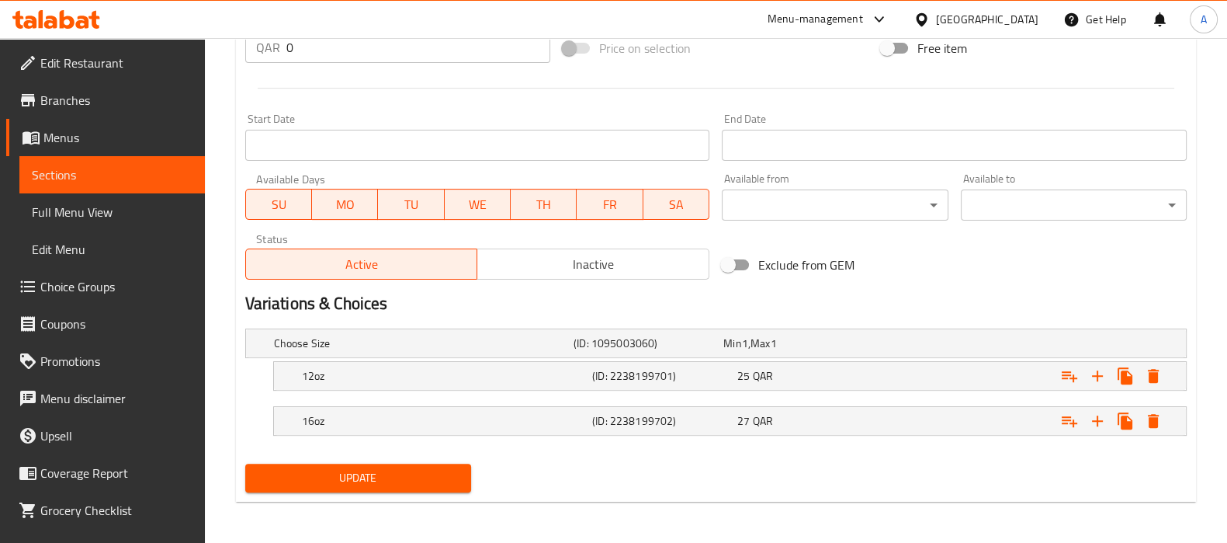
click at [438, 463] on button "Update" at bounding box center [358, 477] width 226 height 29
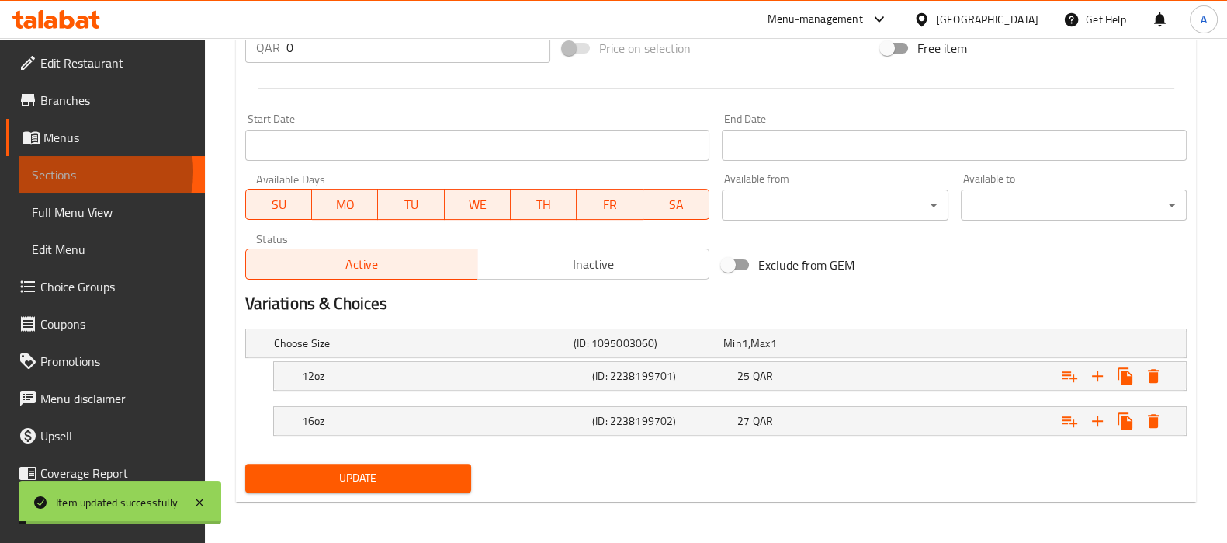
click at [77, 172] on span "Sections" at bounding box center [112, 174] width 161 height 19
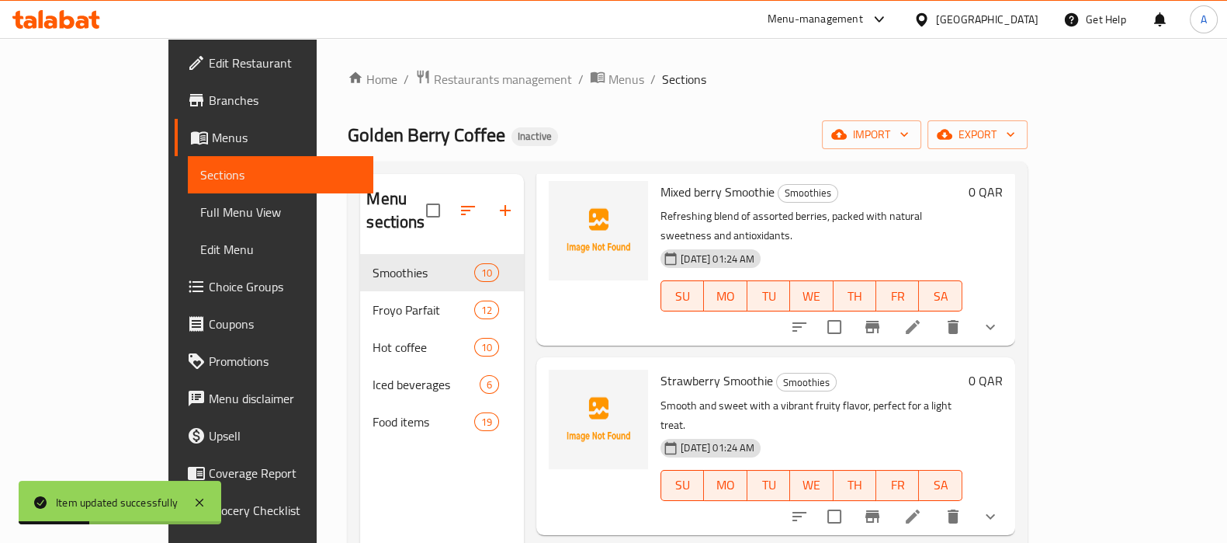
scroll to position [96, 0]
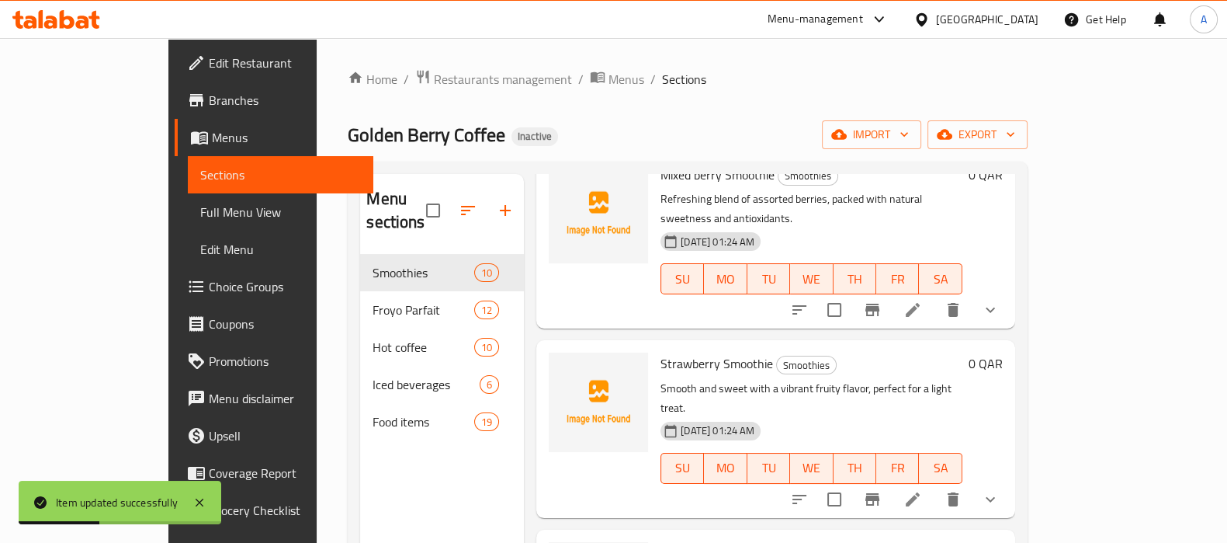
click at [1000, 490] on icon "show more" at bounding box center [990, 499] width 19 height 19
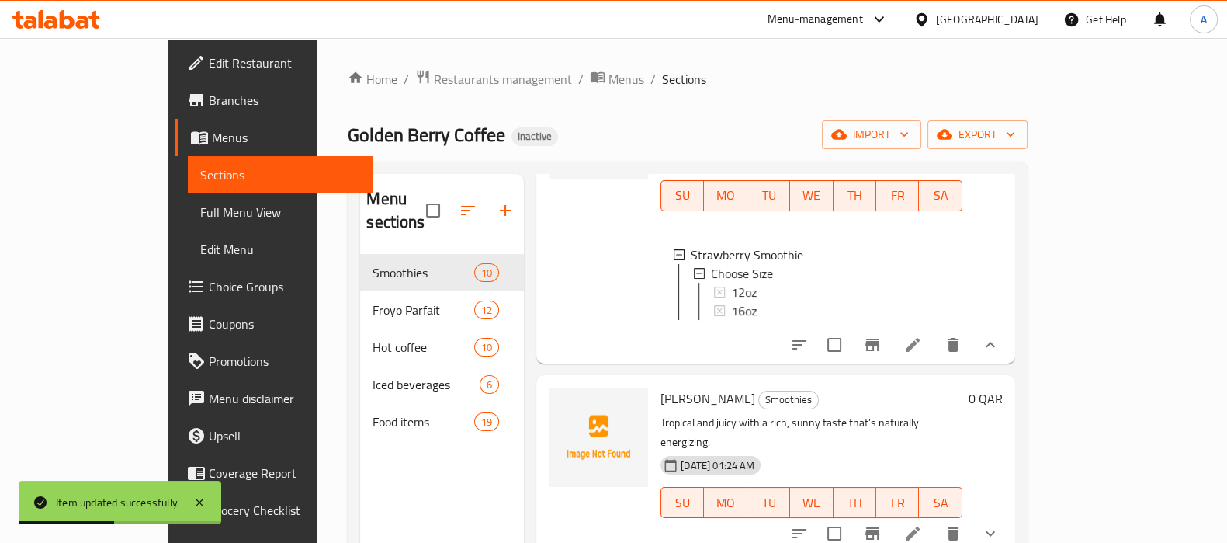
scroll to position [387, 0]
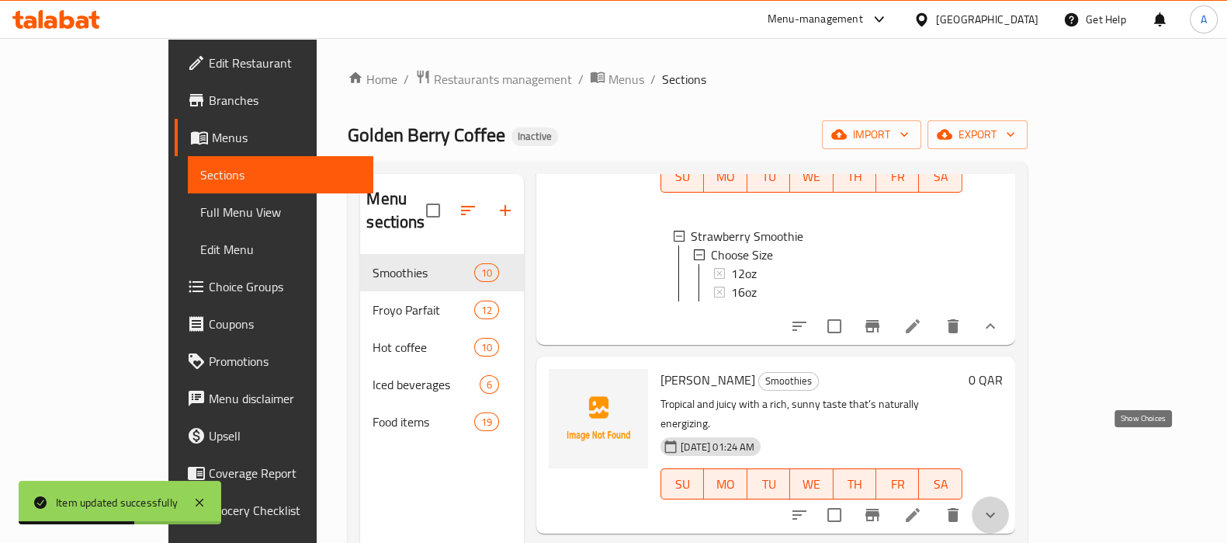
click at [1000, 505] on icon "show more" at bounding box center [990, 514] width 19 height 19
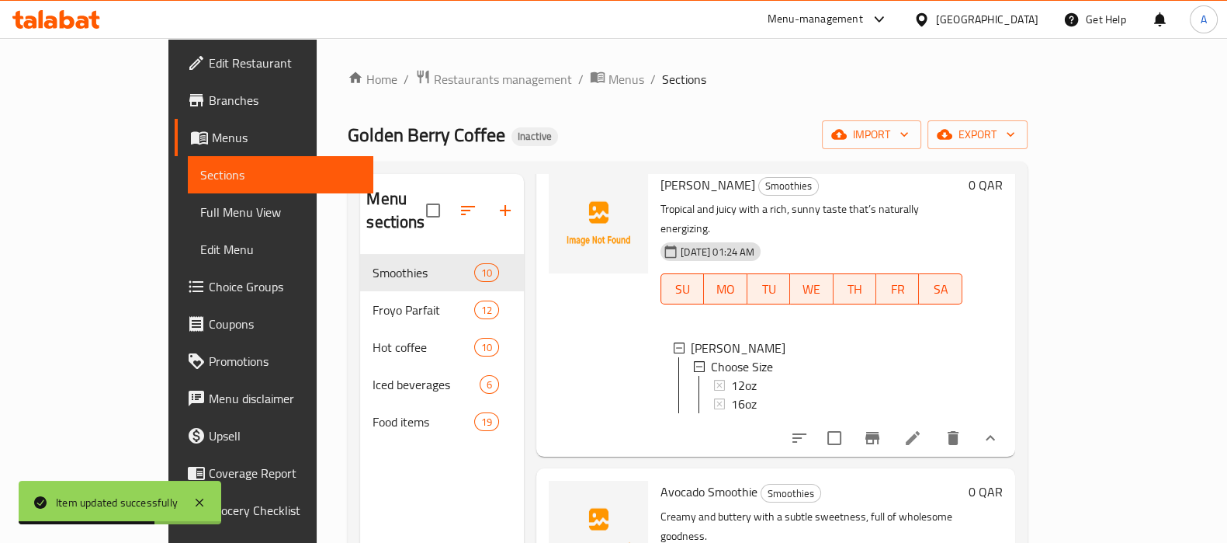
scroll to position [775, 0]
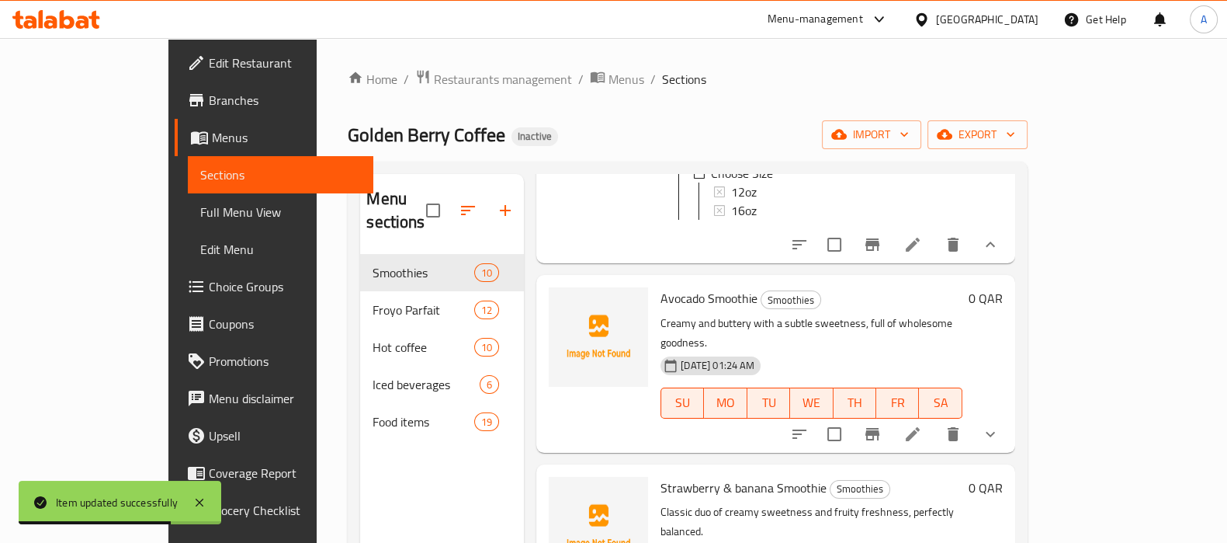
click at [1000, 425] on icon "show more" at bounding box center [990, 434] width 19 height 19
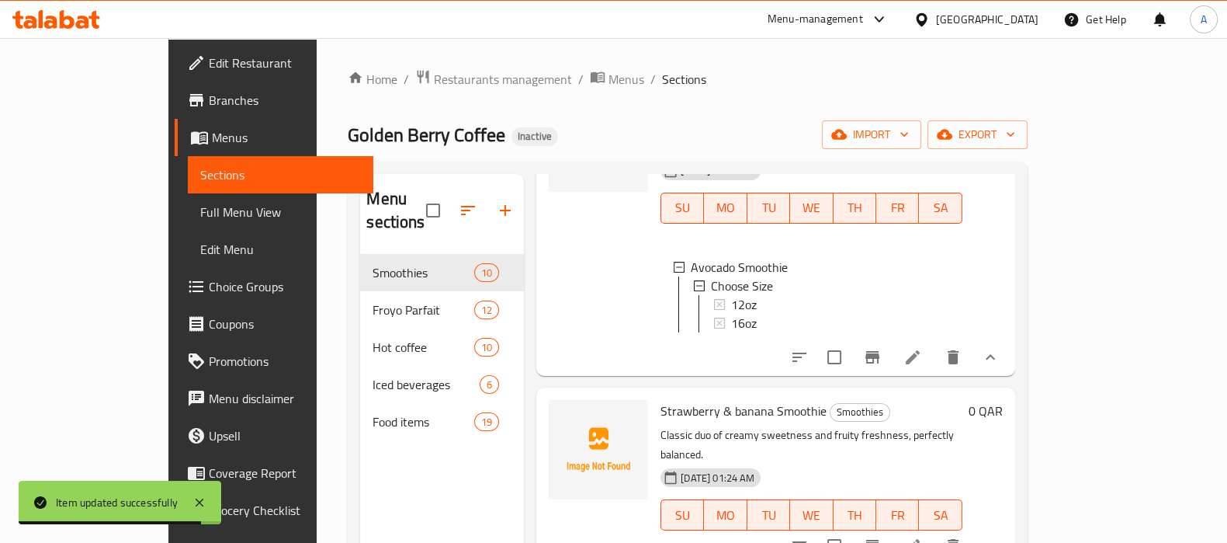
scroll to position [1164, 0]
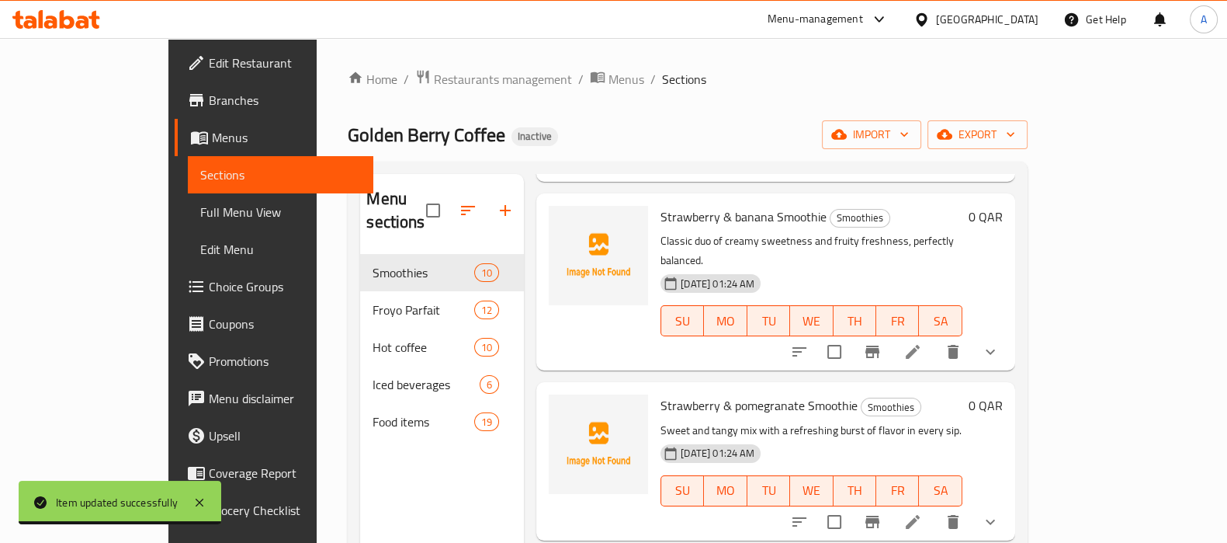
click at [1009, 503] on button "show more" at bounding box center [990, 521] width 37 height 37
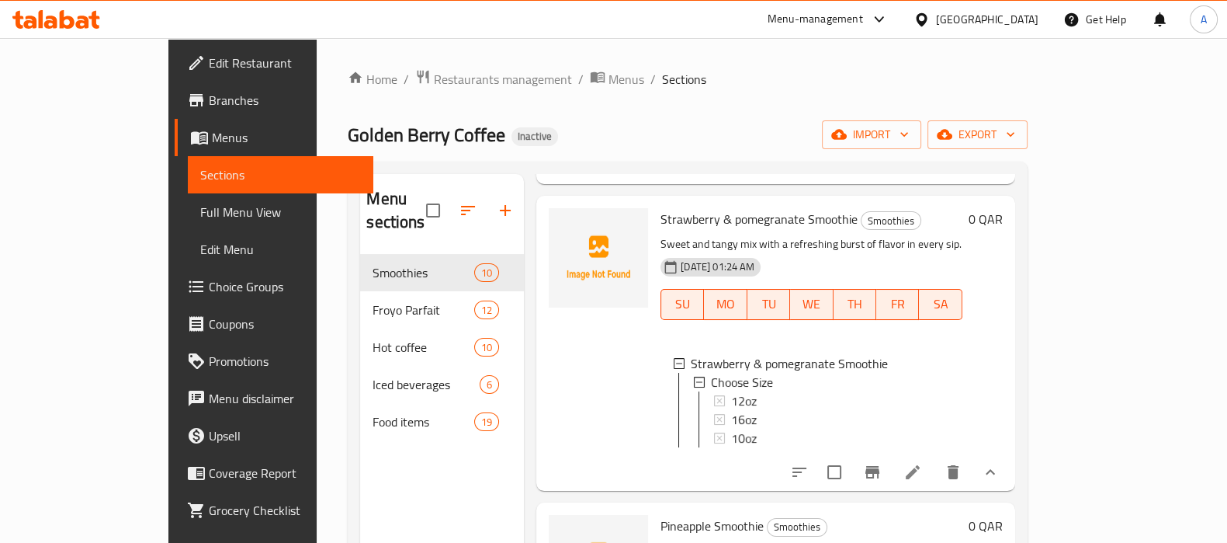
scroll to position [1358, 0]
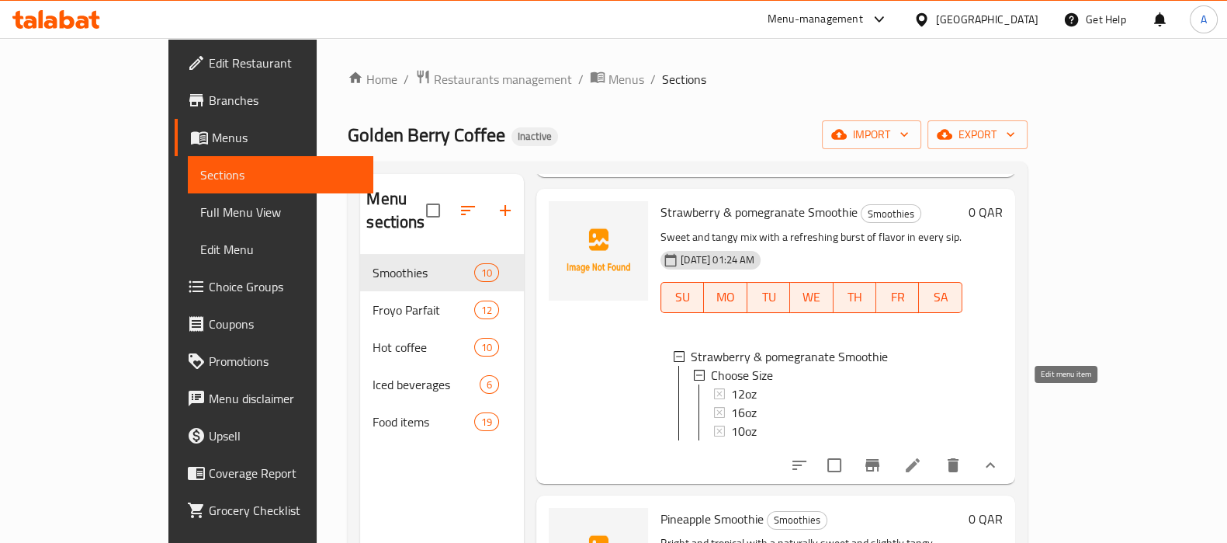
click at [922, 456] on icon at bounding box center [913, 465] width 19 height 19
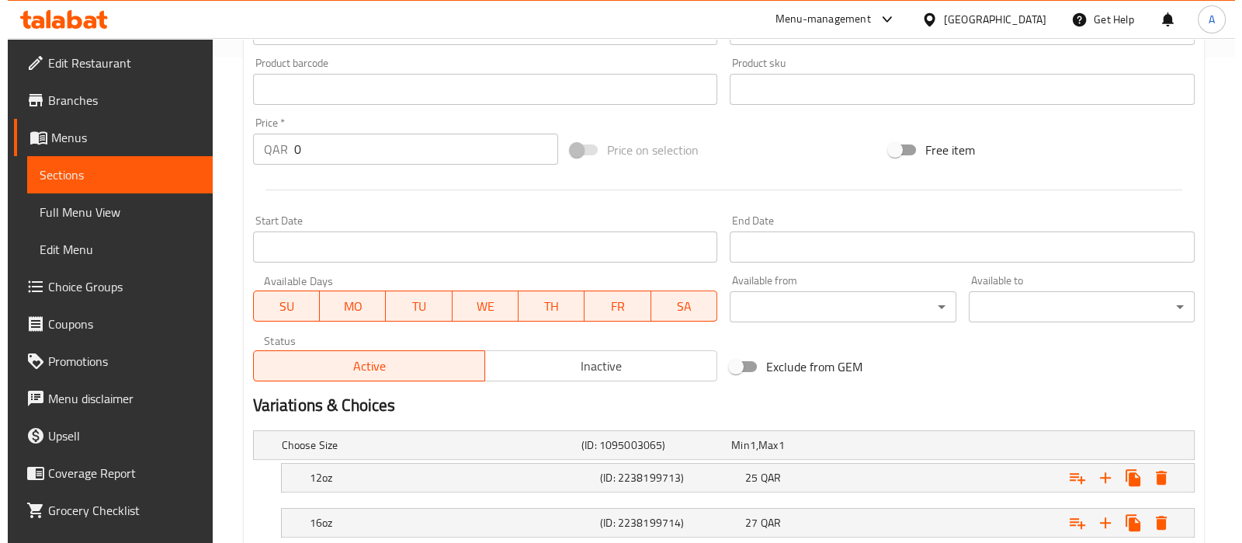
scroll to position [632, 0]
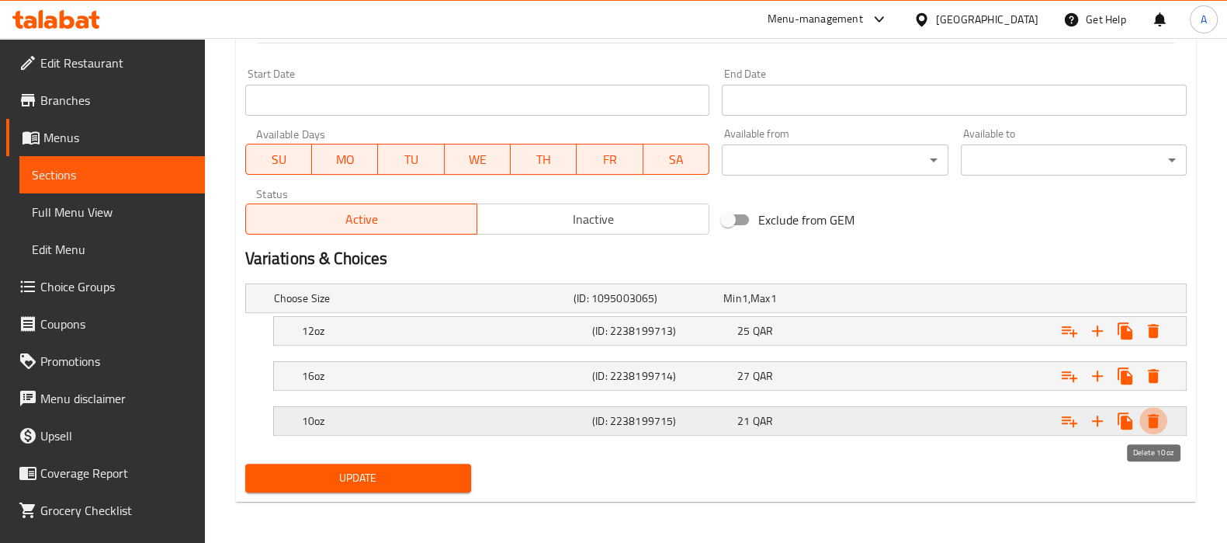
click at [1155, 411] on icon "Expand" at bounding box center [1153, 420] width 19 height 19
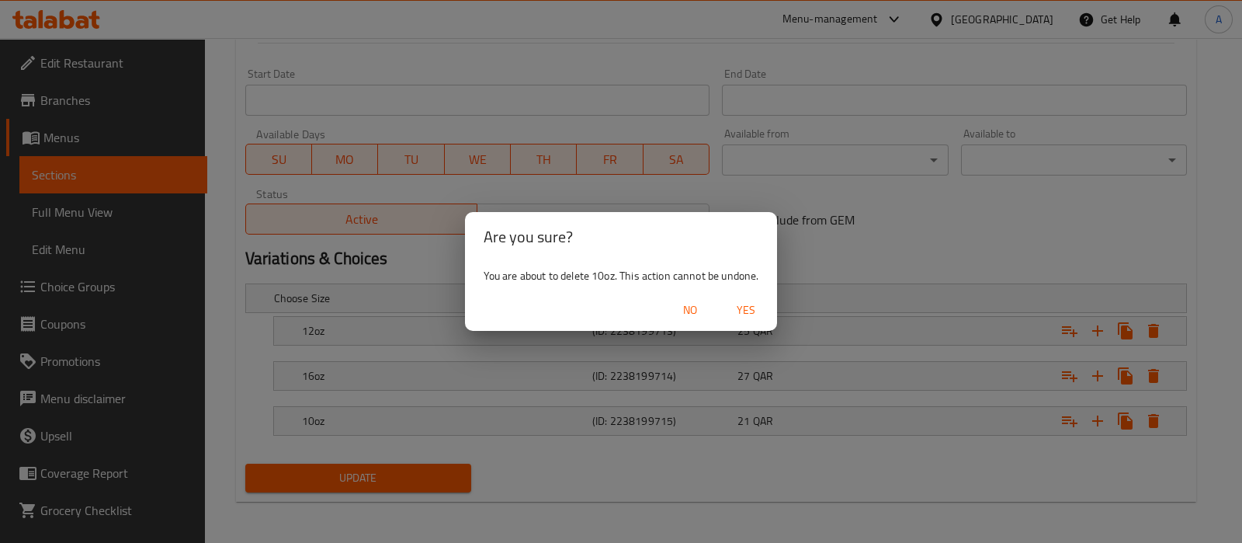
click at [746, 307] on span "Yes" at bounding box center [745, 309] width 37 height 19
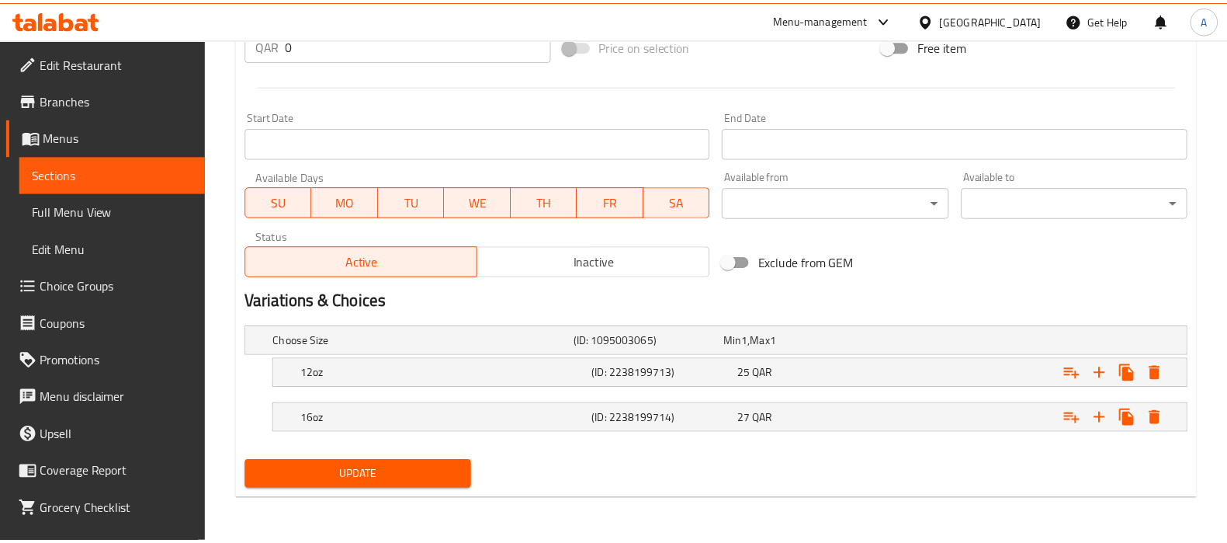
scroll to position [587, 0]
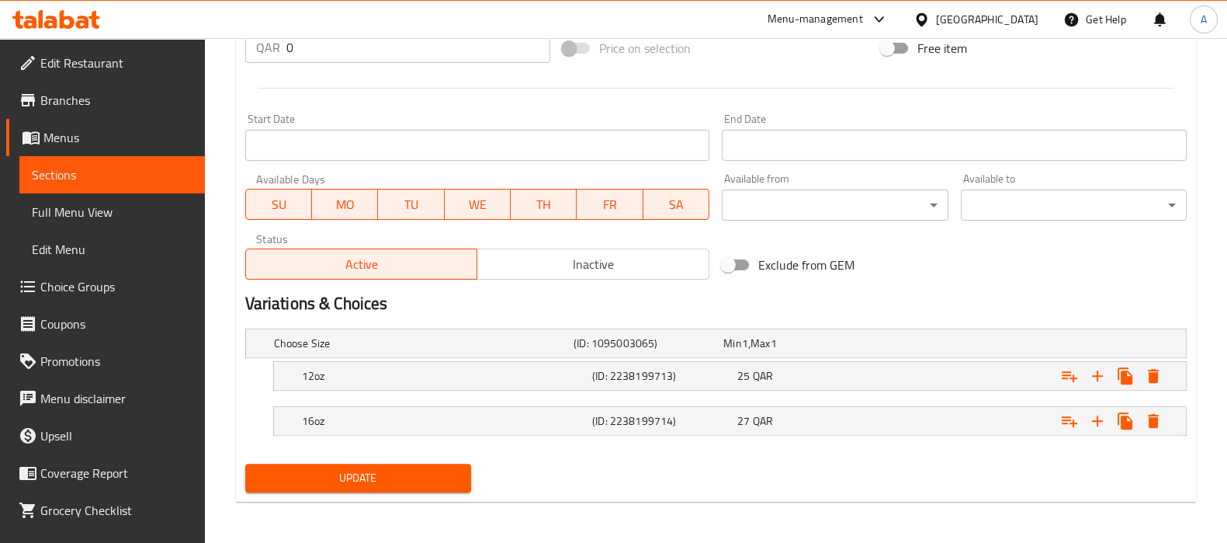
click at [314, 460] on div "Update" at bounding box center [358, 477] width 238 height 41
click at [314, 468] on span "Update" at bounding box center [358, 477] width 201 height 19
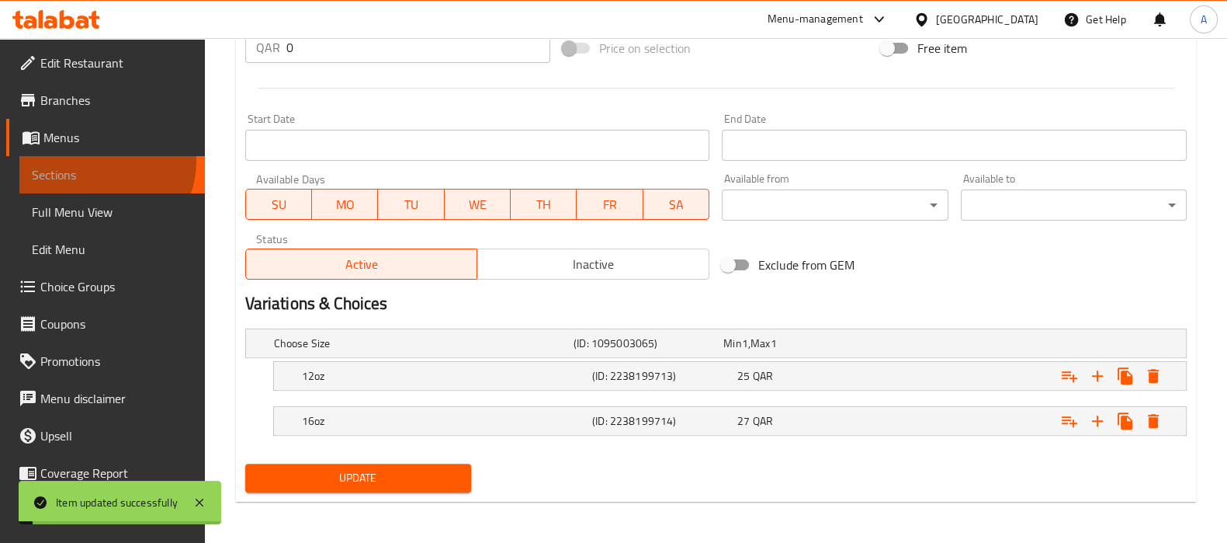
click at [102, 161] on link "Sections" at bounding box center [112, 174] width 186 height 37
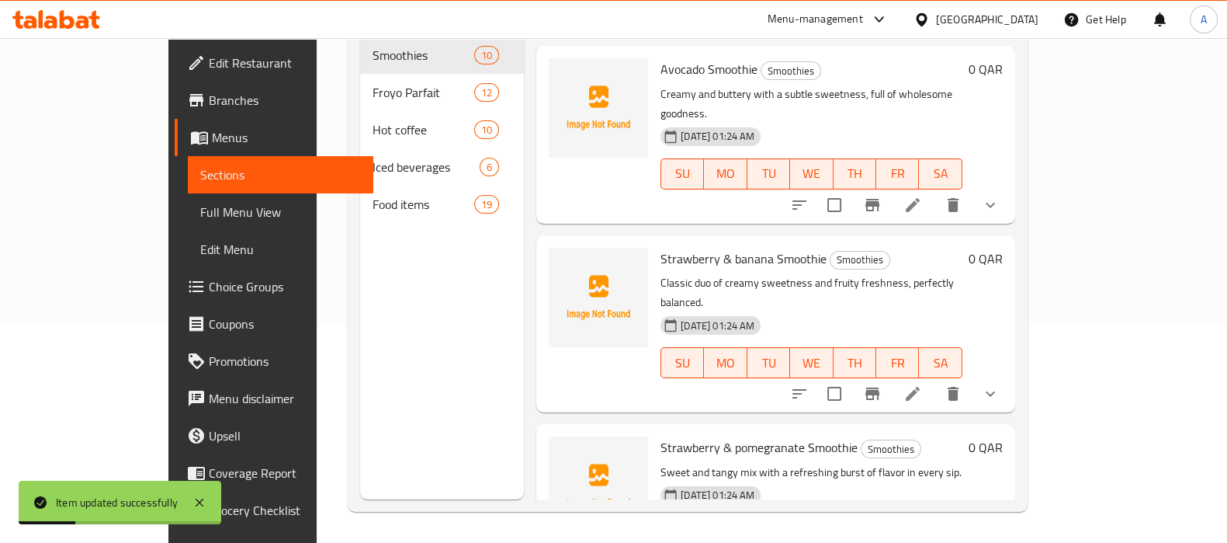
scroll to position [582, 0]
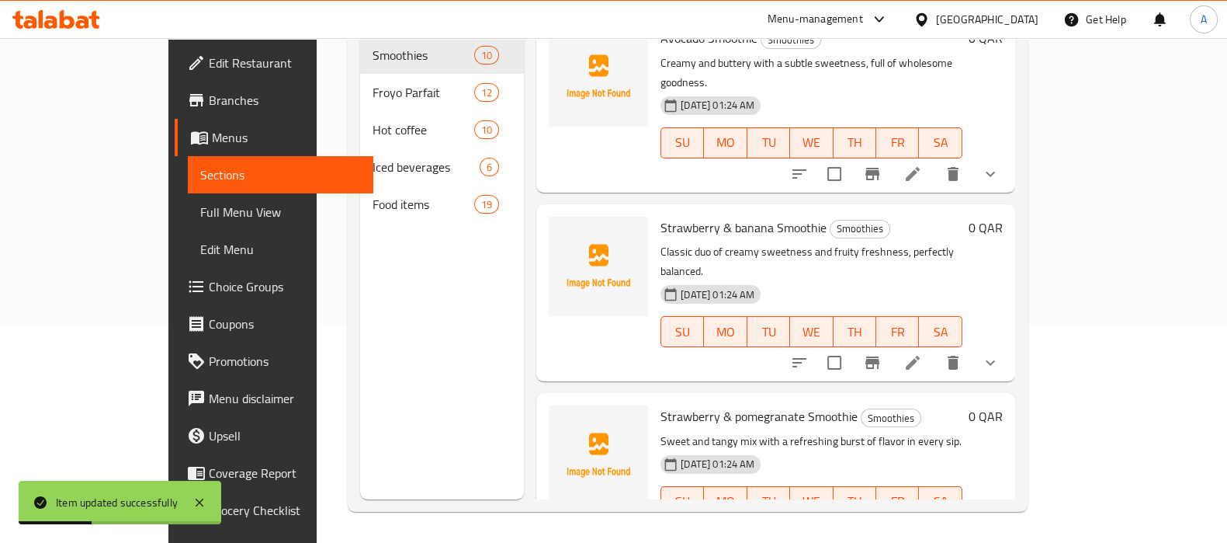
click at [1000, 353] on icon "show more" at bounding box center [990, 362] width 19 height 19
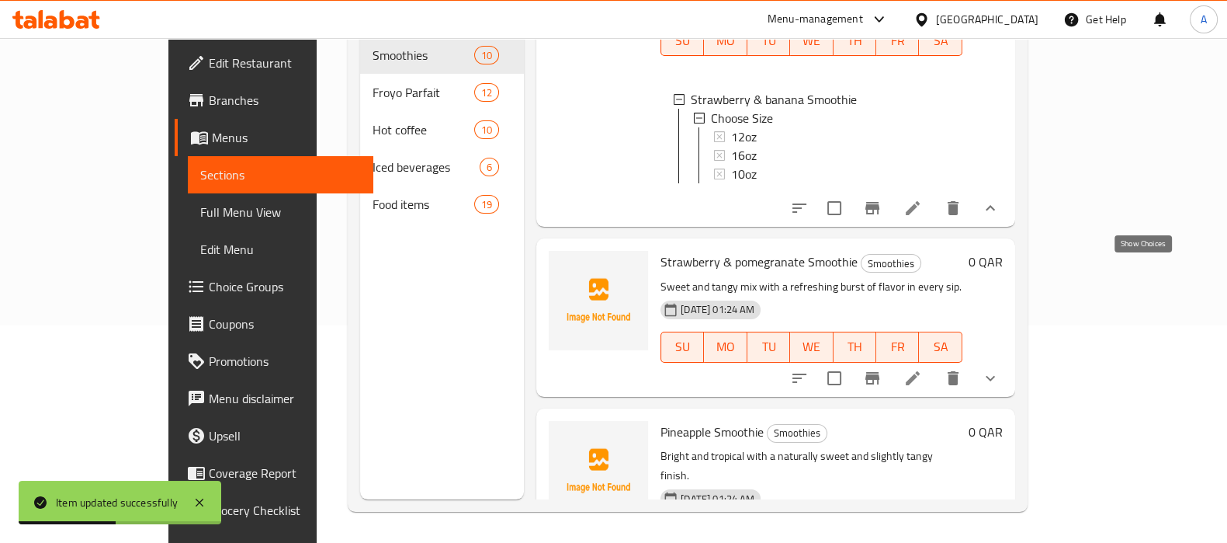
scroll to position [775, 0]
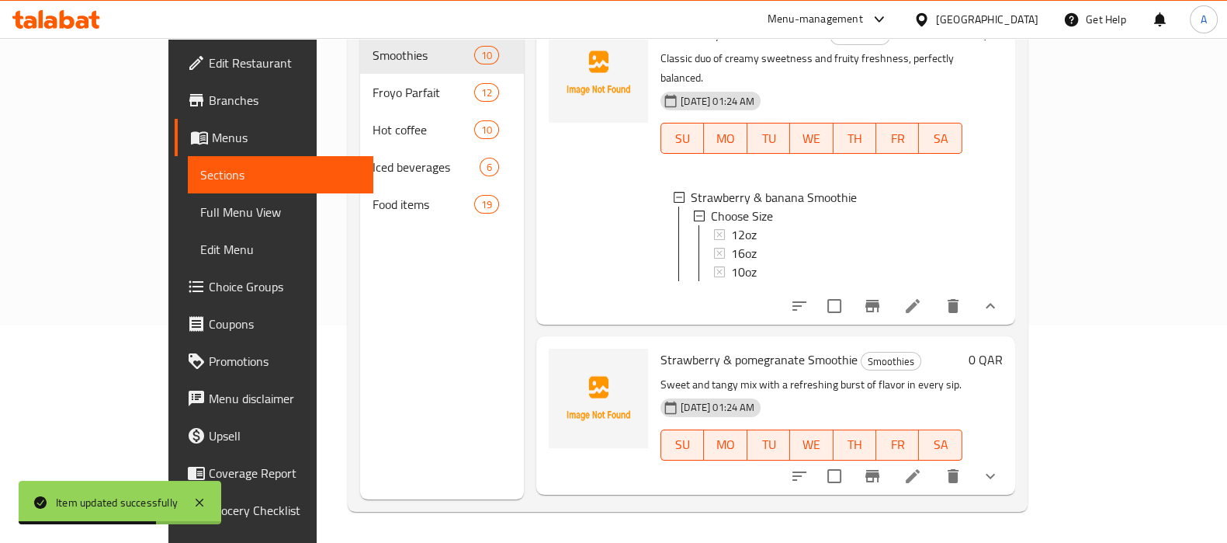
click at [1009, 457] on button "show more" at bounding box center [990, 475] width 37 height 37
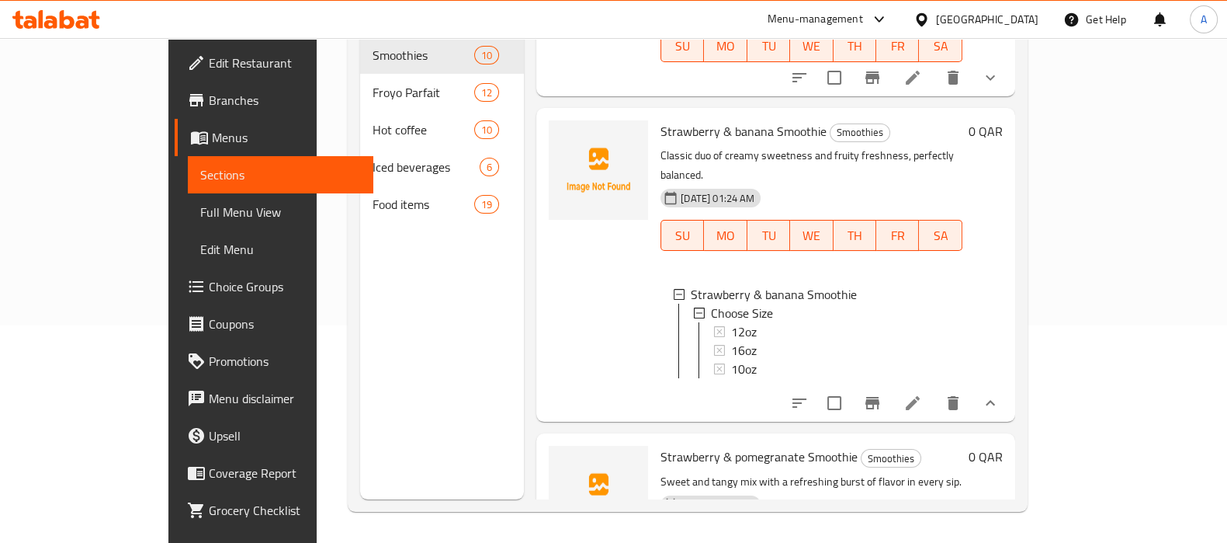
scroll to position [873, 0]
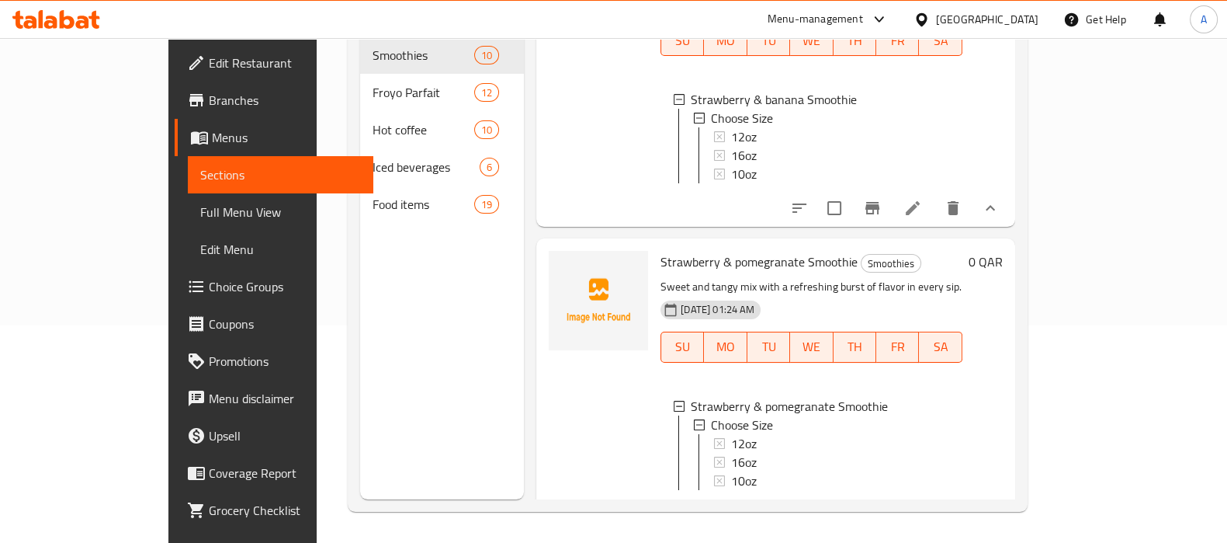
click at [922, 505] on icon at bounding box center [913, 514] width 19 height 19
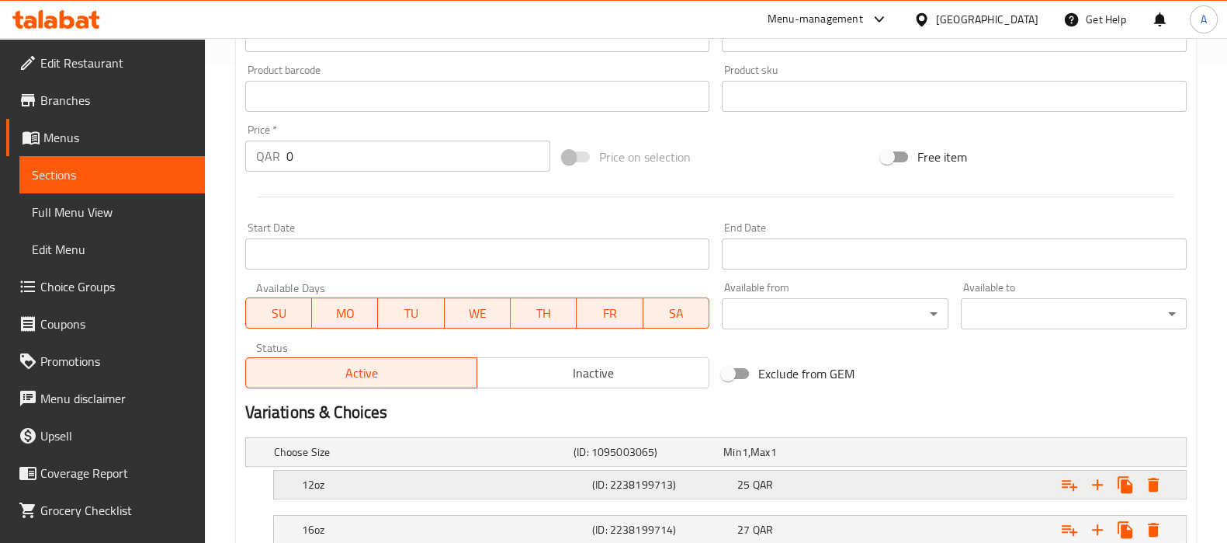
scroll to position [587, 0]
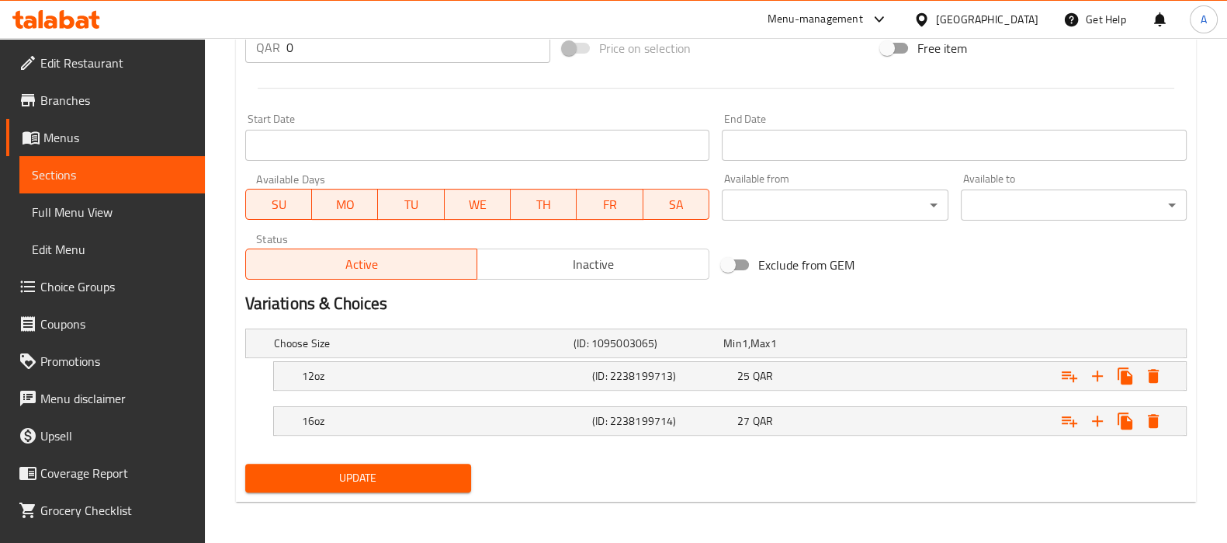
click at [154, 165] on span "Sections" at bounding box center [112, 174] width 161 height 19
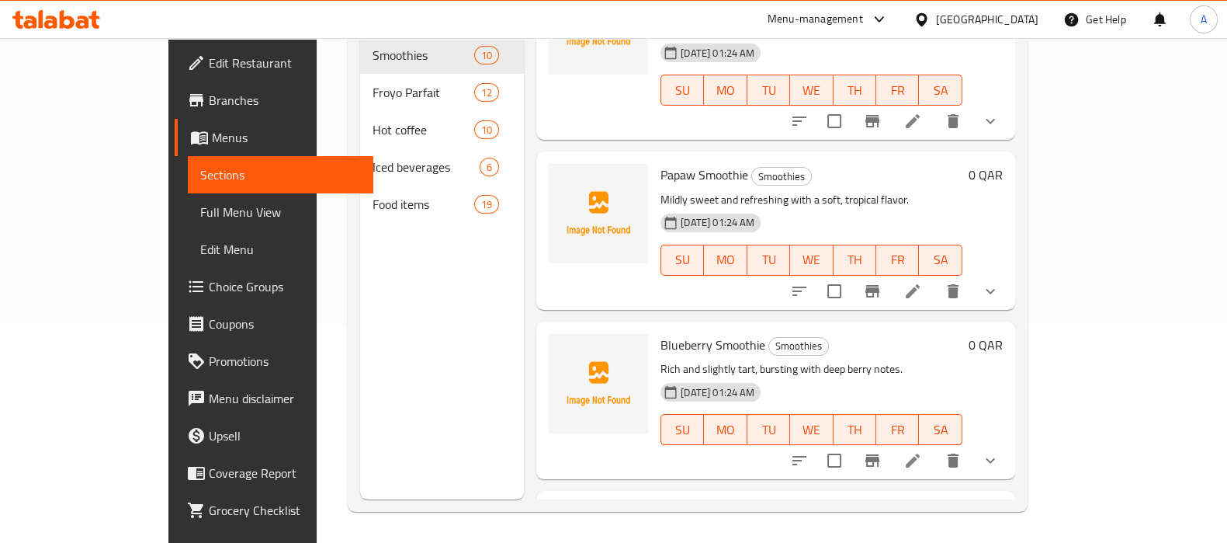
scroll to position [1192, 0]
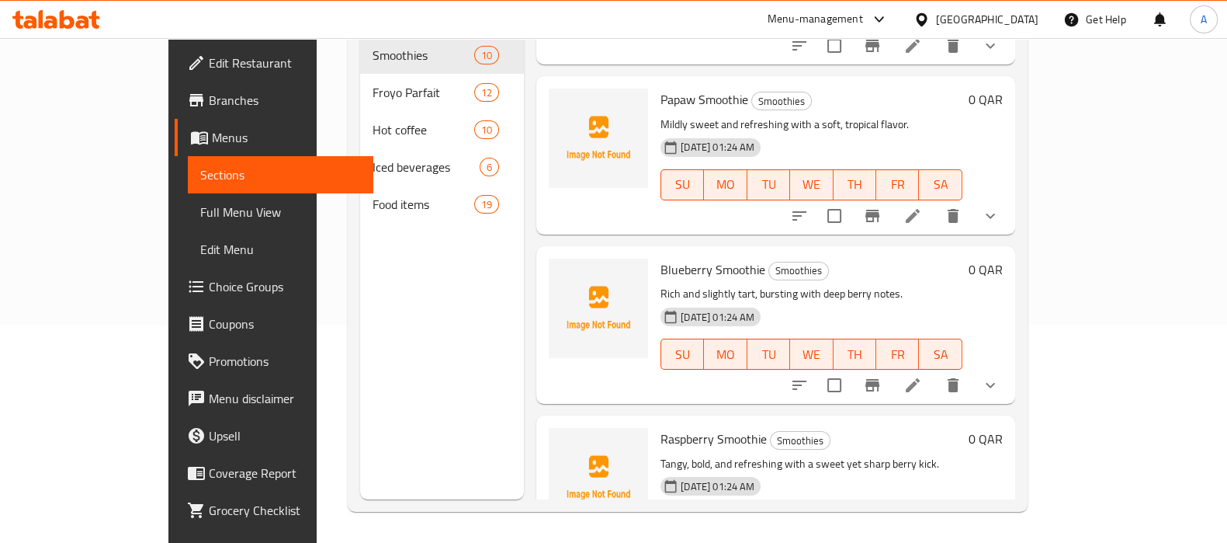
scroll to position [1323, 0]
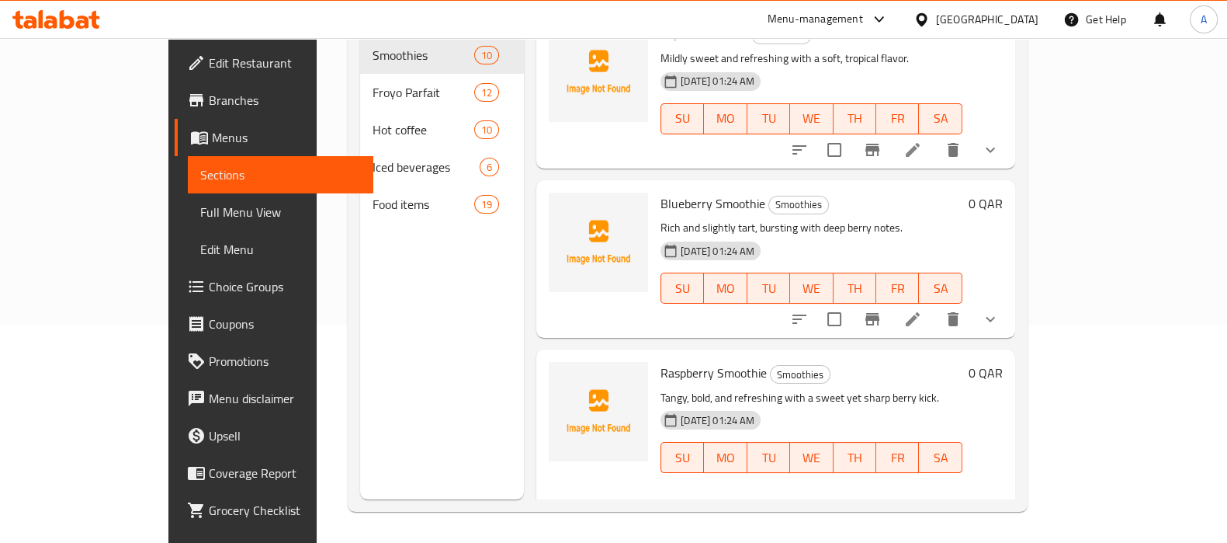
click at [1000, 310] on icon "show more" at bounding box center [990, 319] width 19 height 19
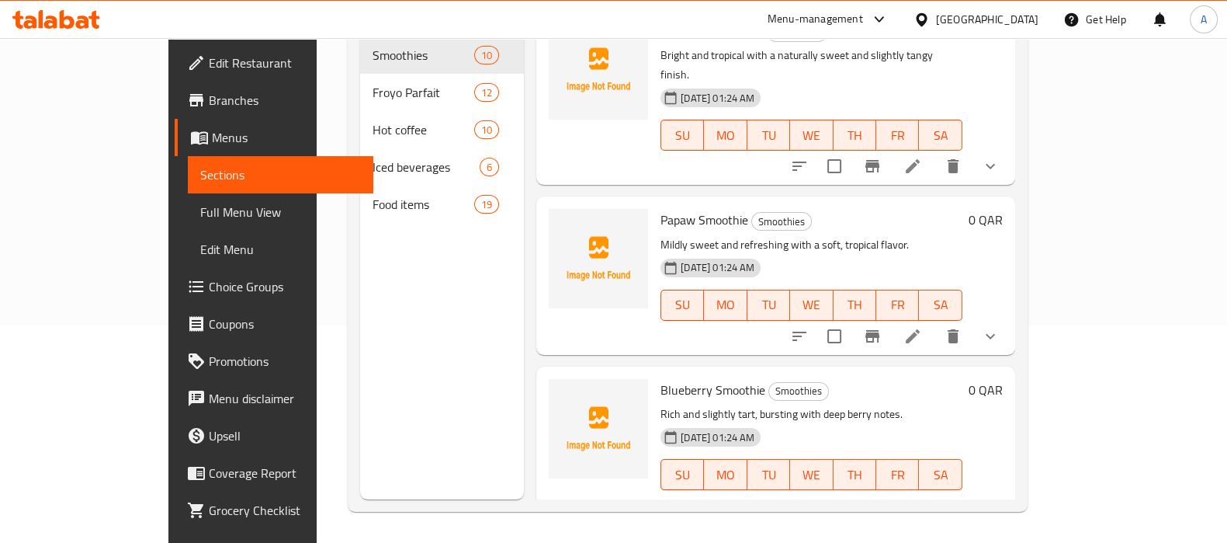
scroll to position [1129, 0]
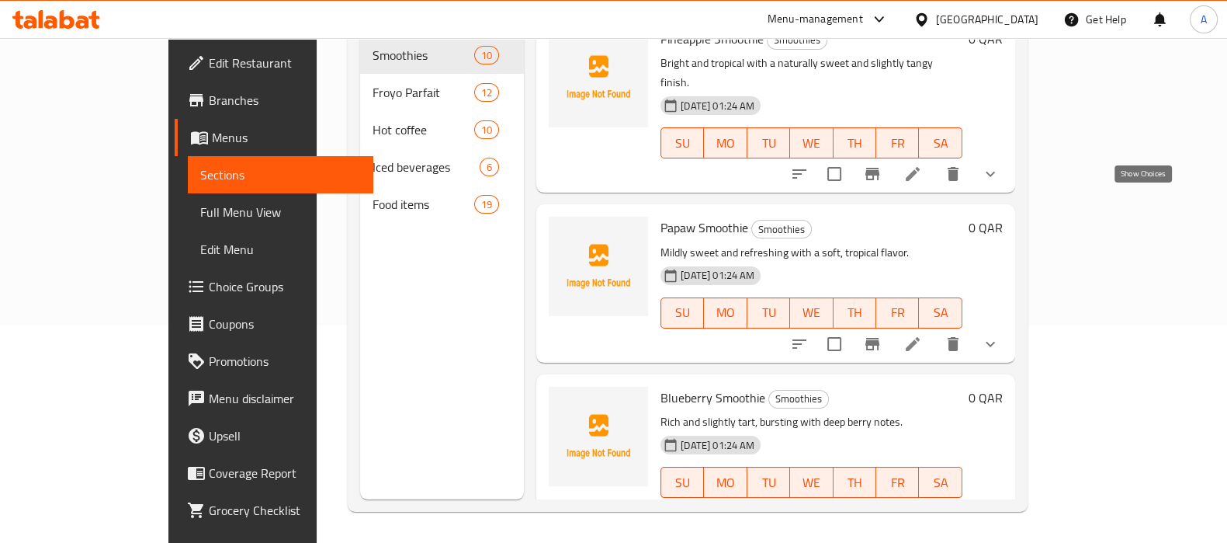
click at [1000, 335] on icon "show more" at bounding box center [990, 344] width 19 height 19
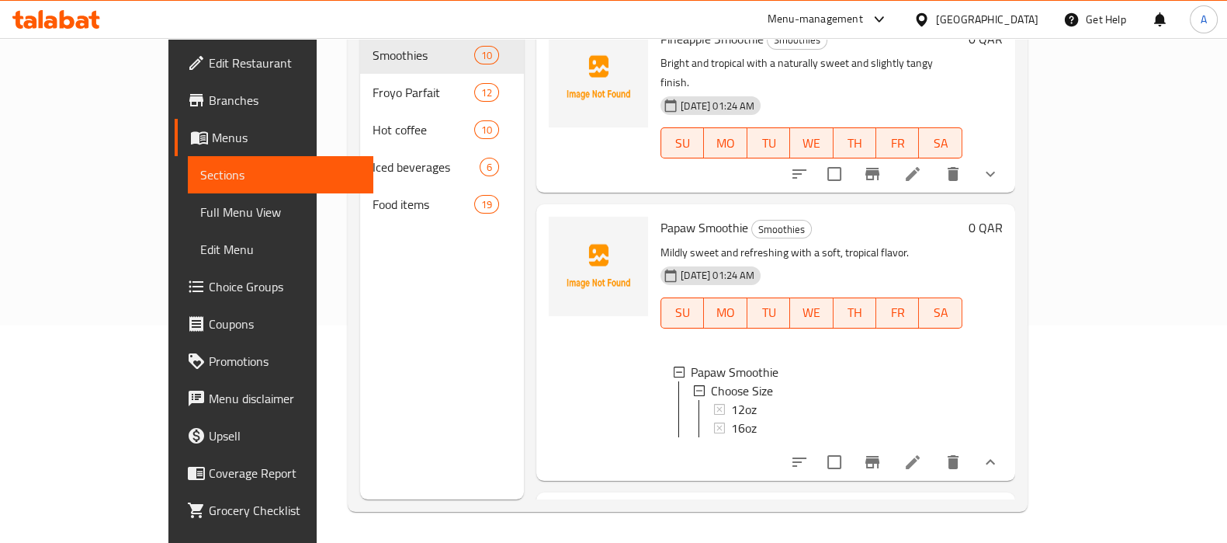
scroll to position [935, 0]
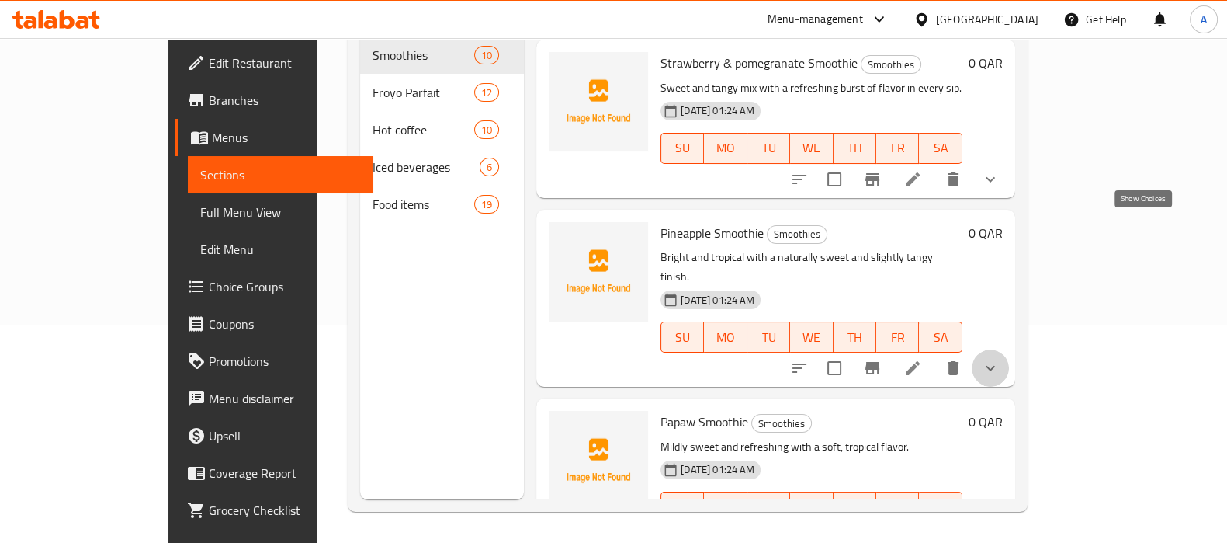
click at [1000, 359] on icon "show more" at bounding box center [990, 368] width 19 height 19
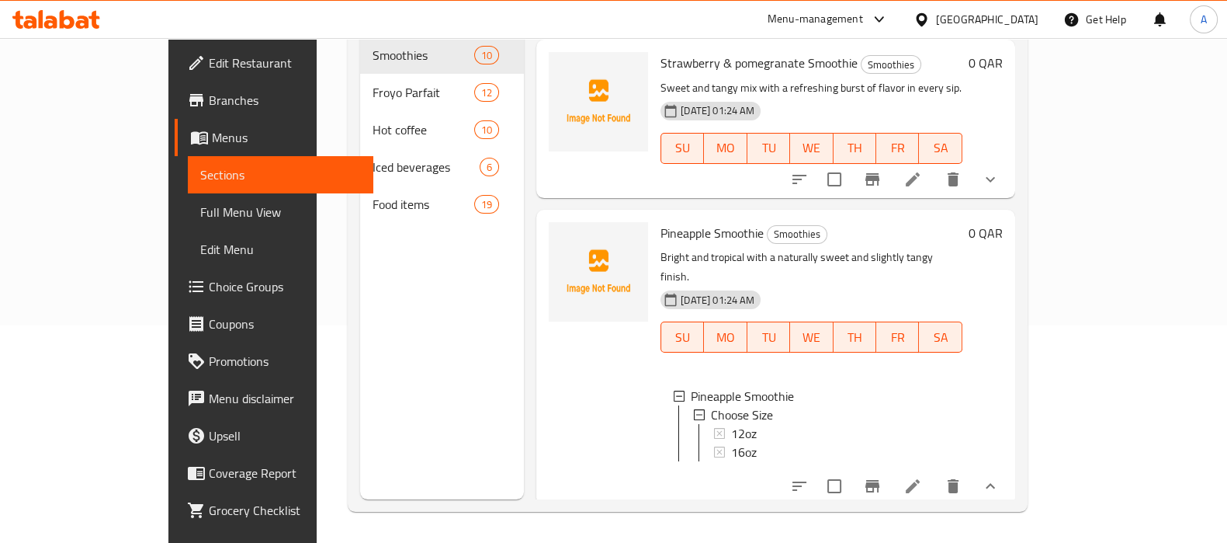
scroll to position [741, 0]
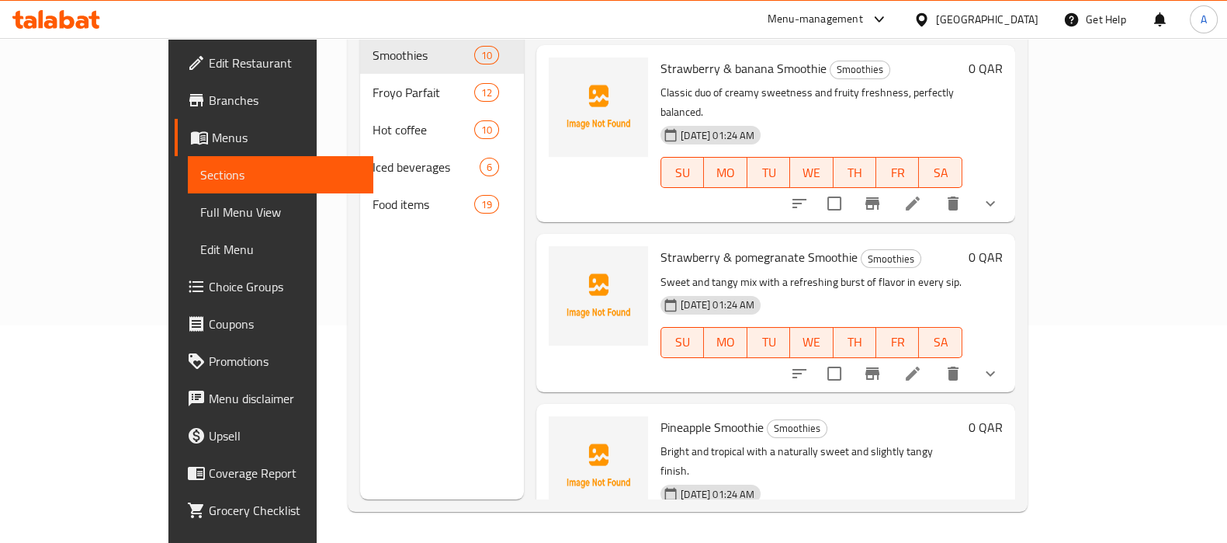
click at [1000, 364] on icon "show more" at bounding box center [990, 373] width 19 height 19
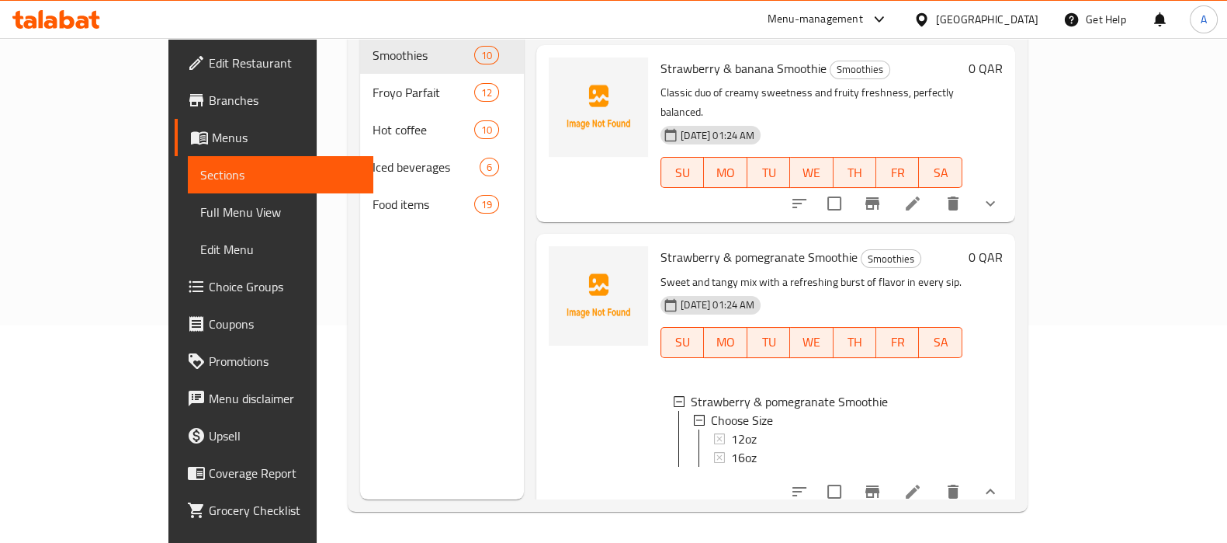
scroll to position [644, 0]
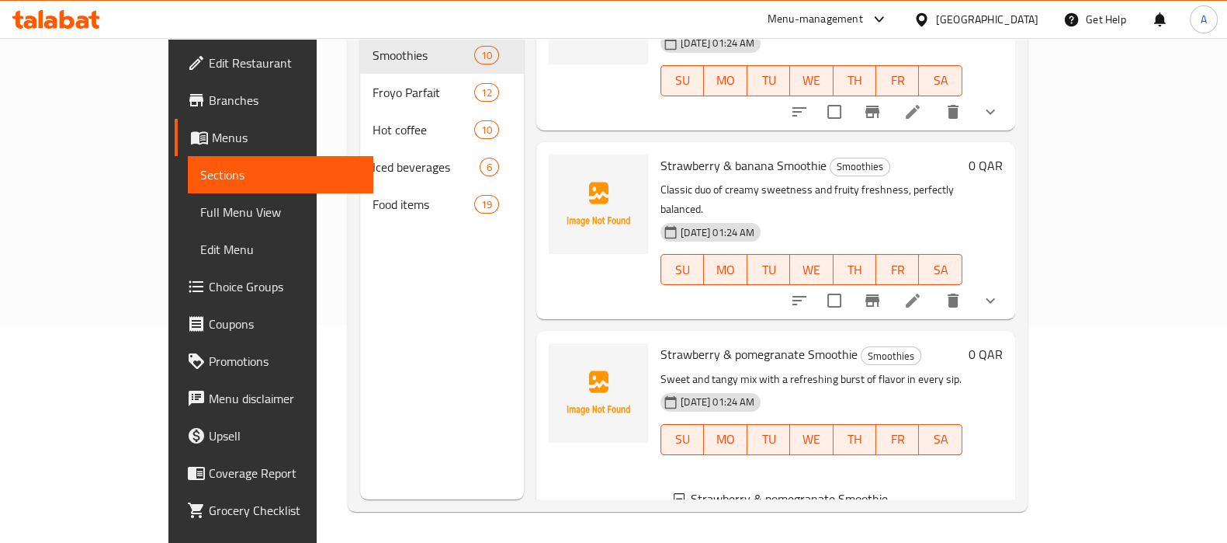
drag, startPoint x: 1146, startPoint y: 198, endPoint x: 1146, endPoint y: 182, distance: 15.5
click at [1015, 196] on div "Menu items Add Sort Manage items Mixed berry Smoothie Smoothies Refreshing blen…" at bounding box center [769, 228] width 491 height 543
click at [1000, 291] on icon "show more" at bounding box center [990, 300] width 19 height 19
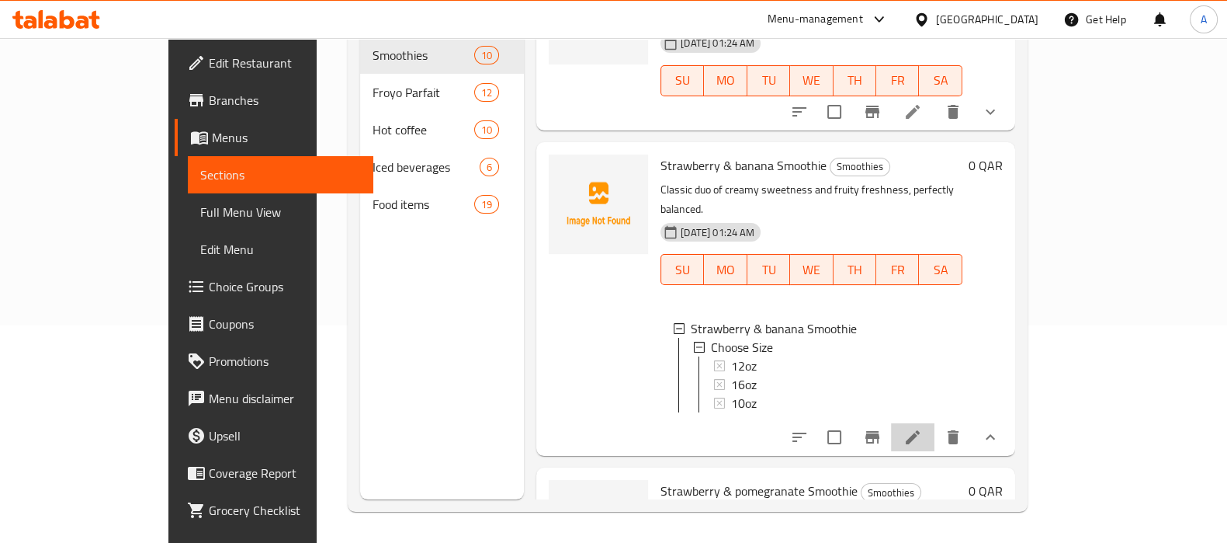
click at [935, 423] on li at bounding box center [912, 437] width 43 height 28
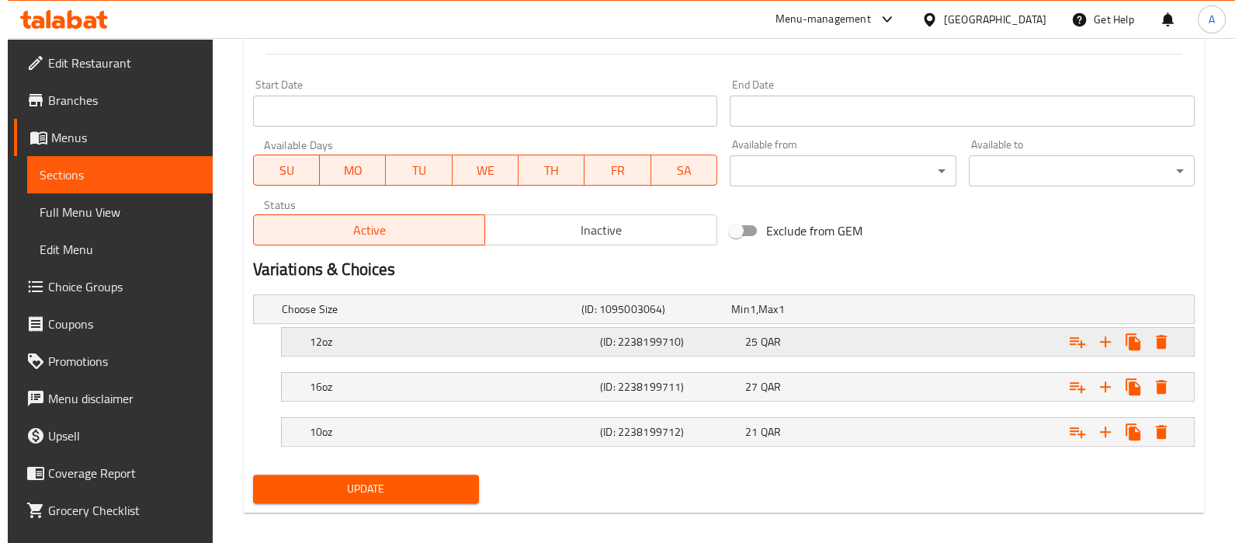
scroll to position [632, 0]
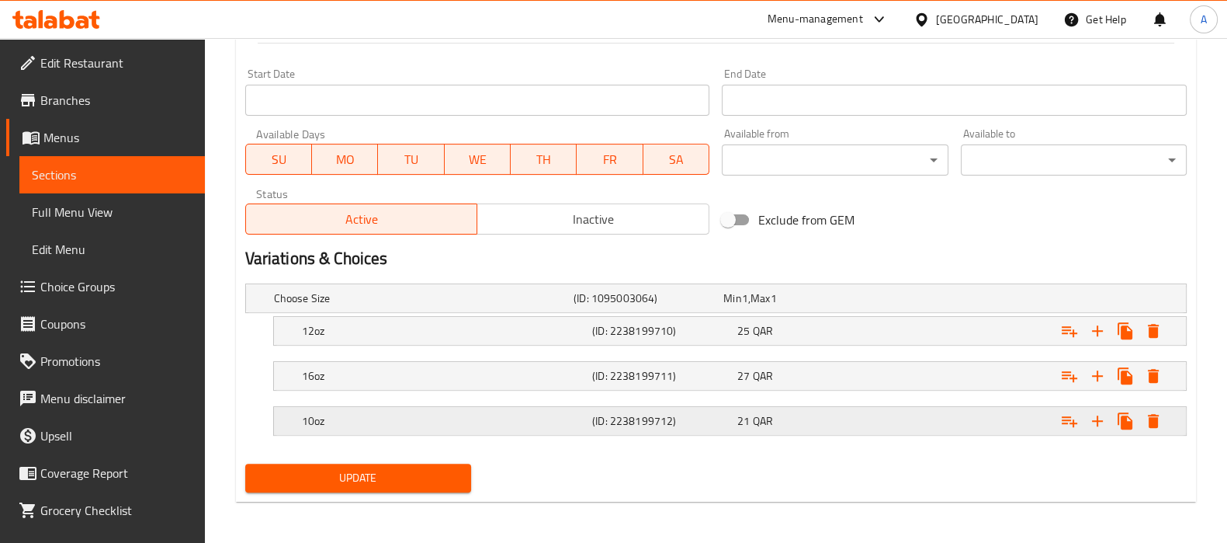
click at [1161, 340] on icon "Expand" at bounding box center [1153, 330] width 19 height 19
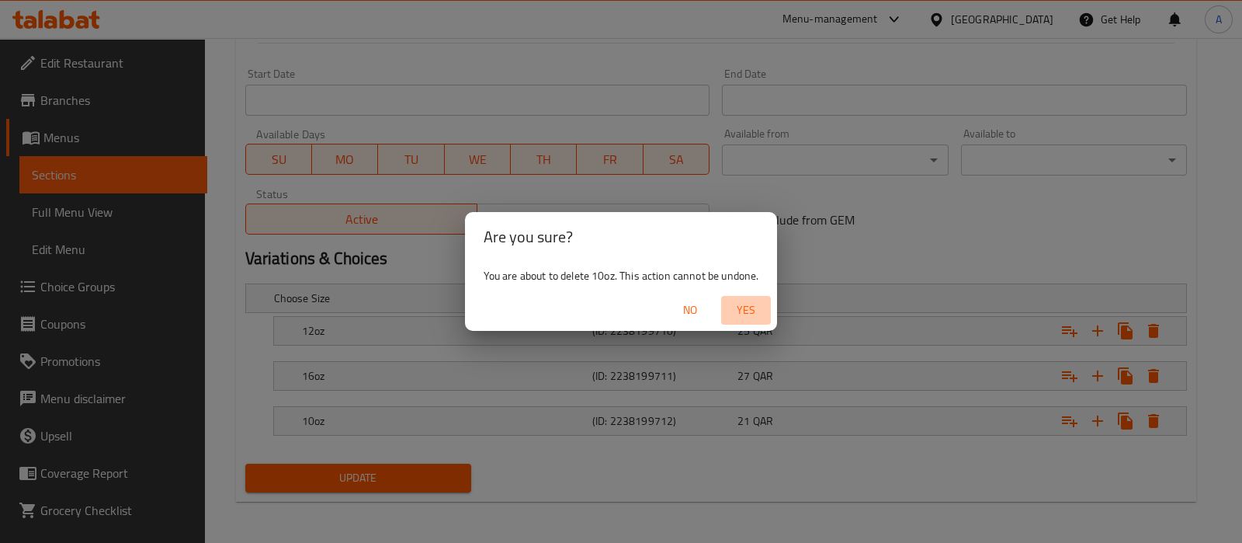
click at [738, 311] on span "Yes" at bounding box center [745, 309] width 37 height 19
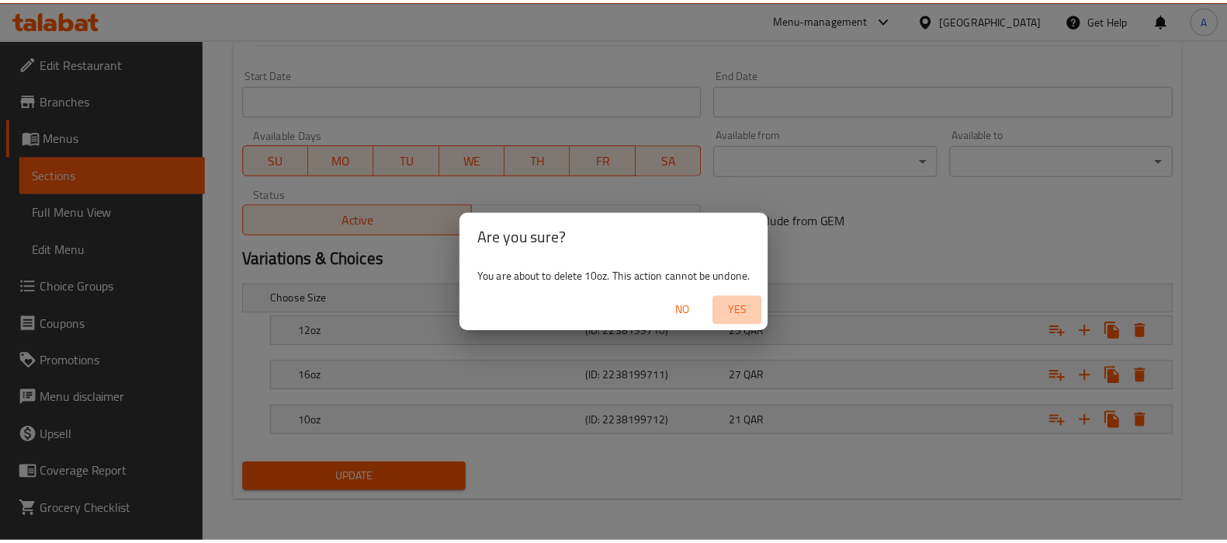
scroll to position [587, 0]
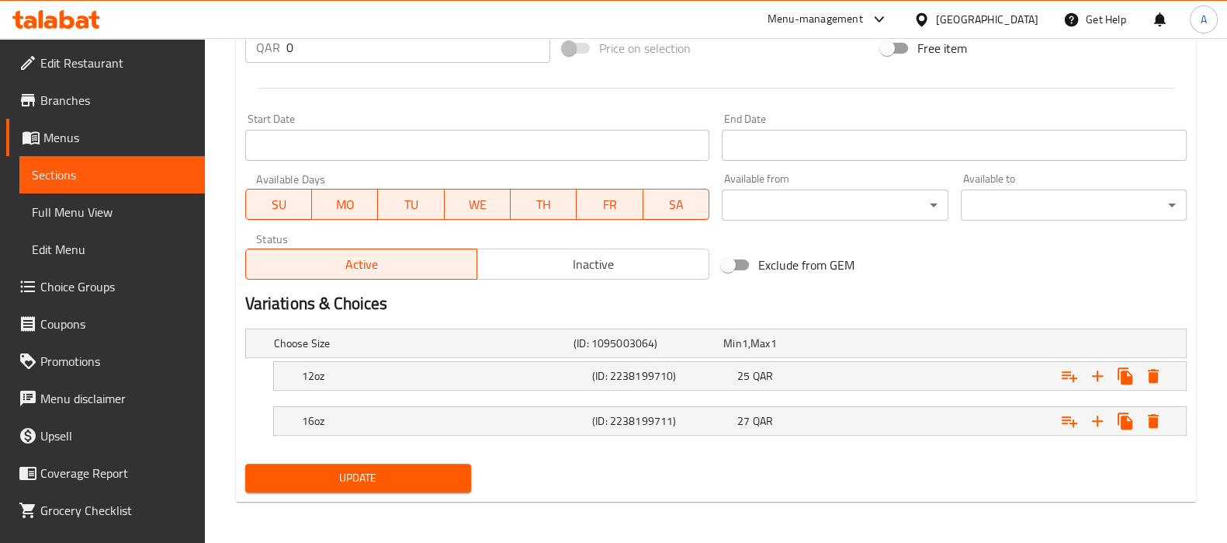
click at [393, 460] on div "Update" at bounding box center [358, 477] width 238 height 41
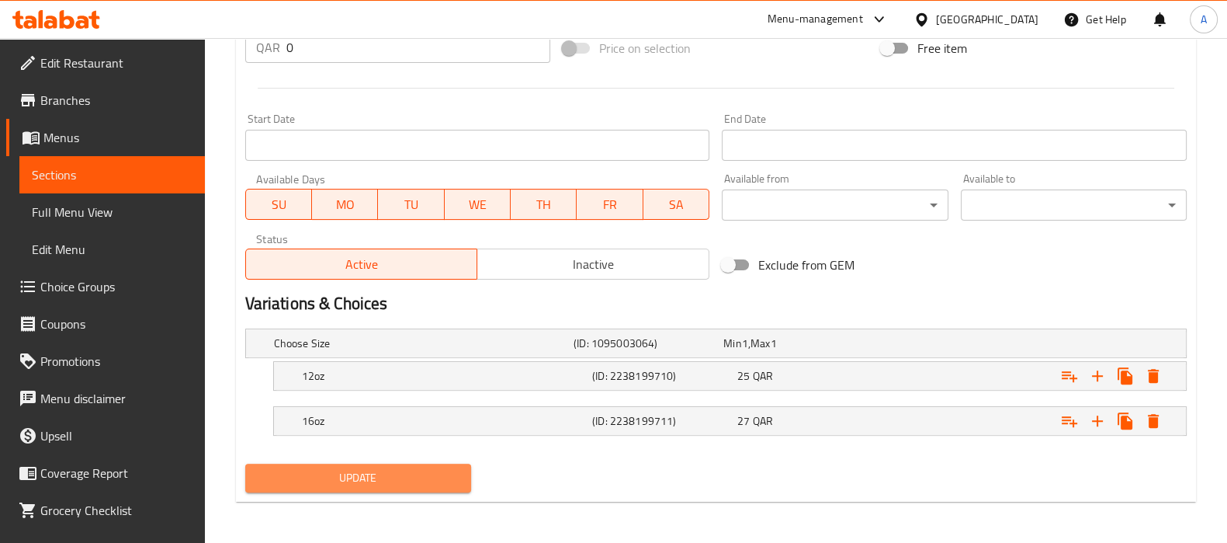
click at [391, 463] on button "Update" at bounding box center [358, 477] width 226 height 29
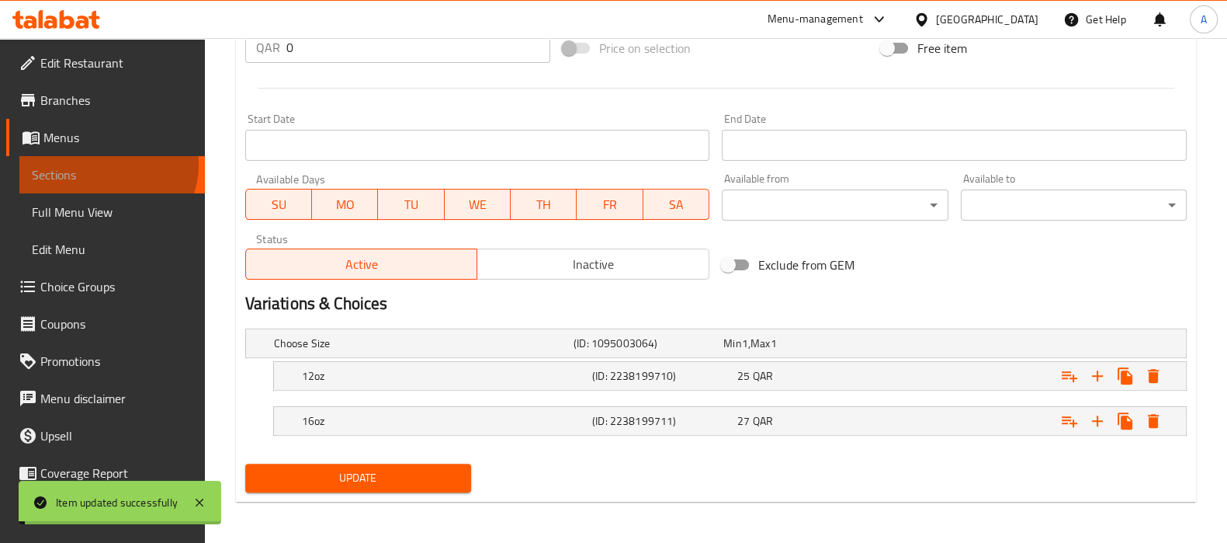
click at [106, 165] on span "Sections" at bounding box center [112, 174] width 161 height 19
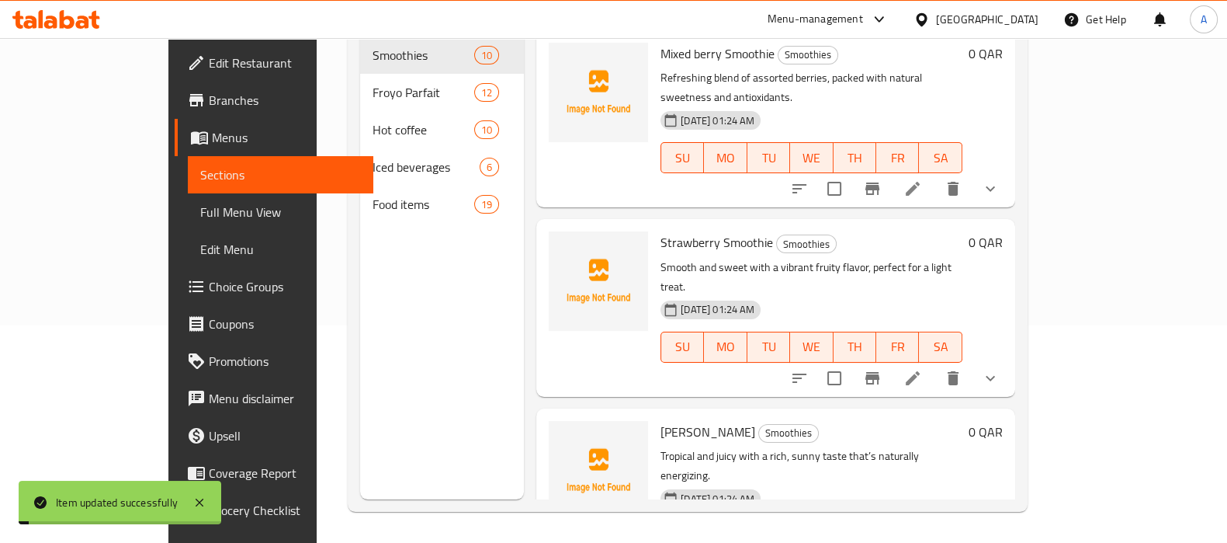
scroll to position [217, 0]
click at [200, 165] on span "Sections" at bounding box center [280, 174] width 161 height 19
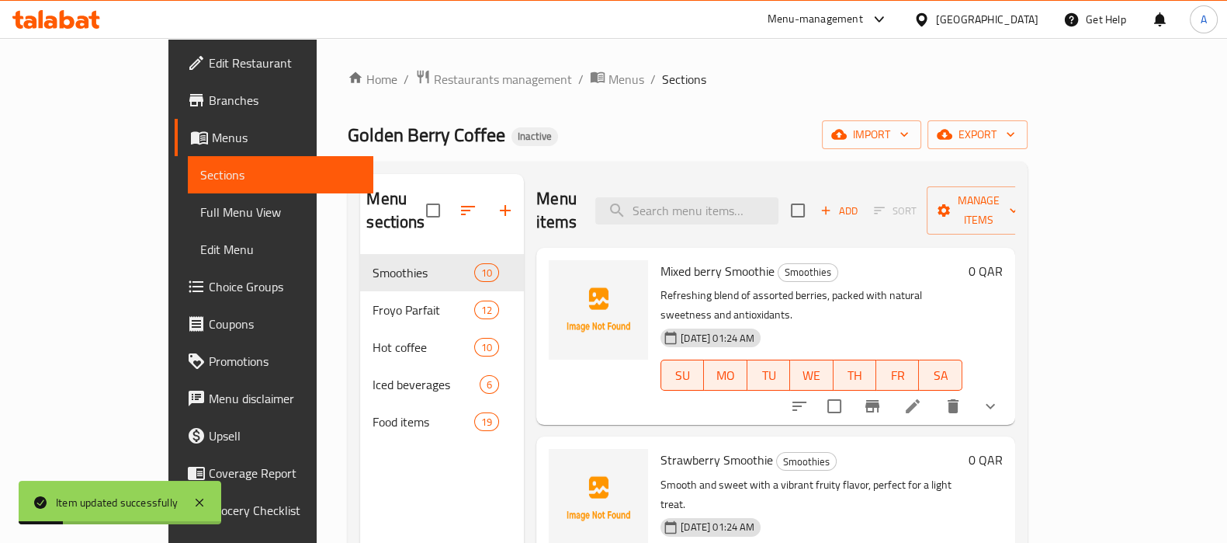
click at [1009, 387] on button "show more" at bounding box center [990, 405] width 37 height 37
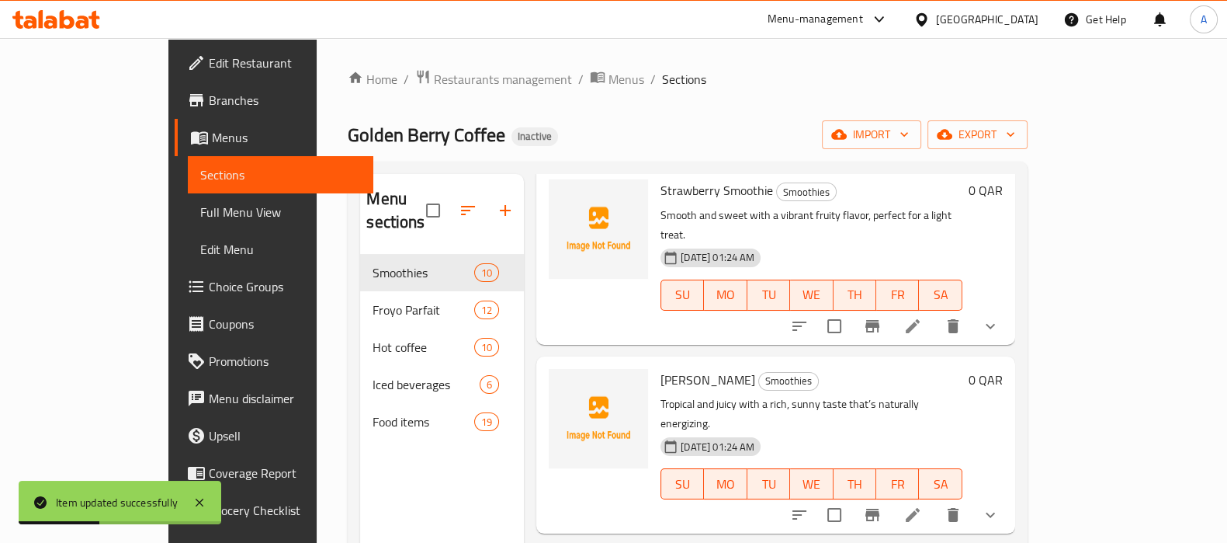
click at [1000, 317] on icon "show more" at bounding box center [990, 326] width 19 height 19
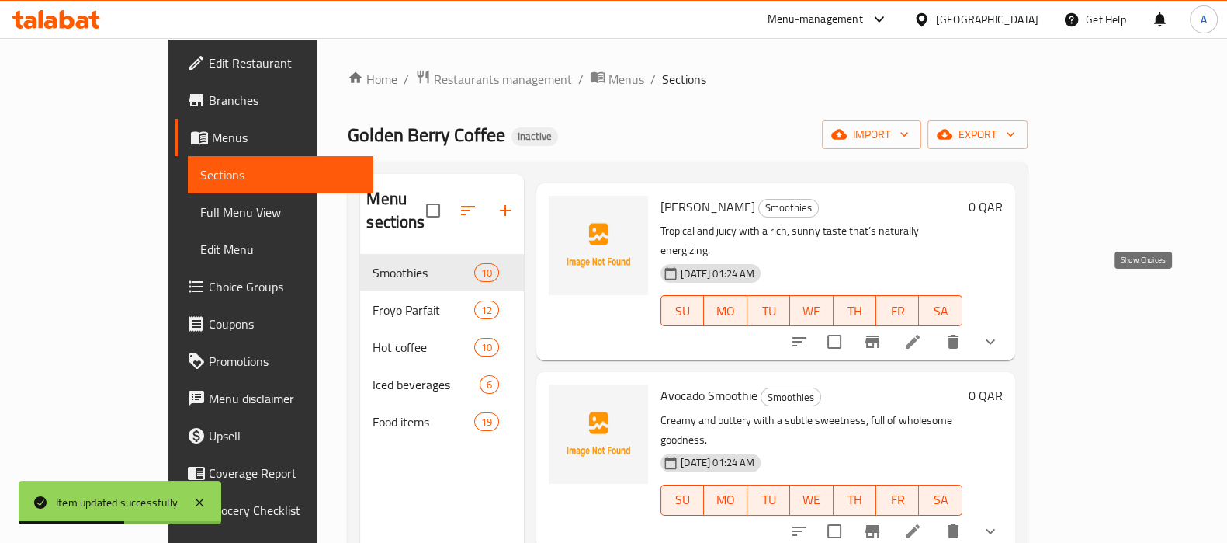
click at [995, 339] on icon "show more" at bounding box center [990, 341] width 9 height 5
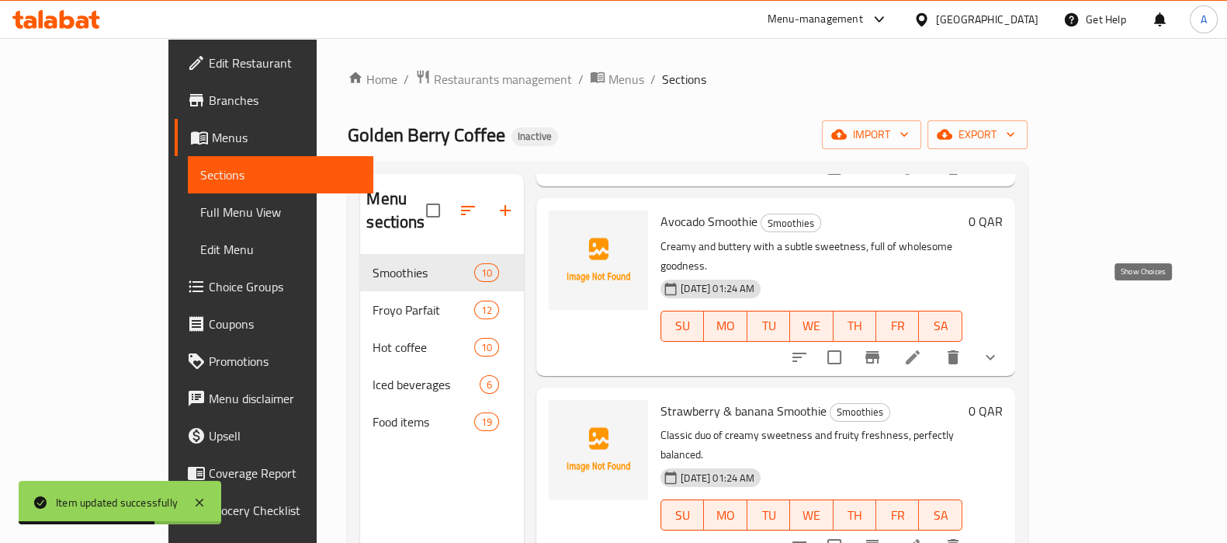
click at [1000, 348] on icon "show more" at bounding box center [990, 357] width 19 height 19
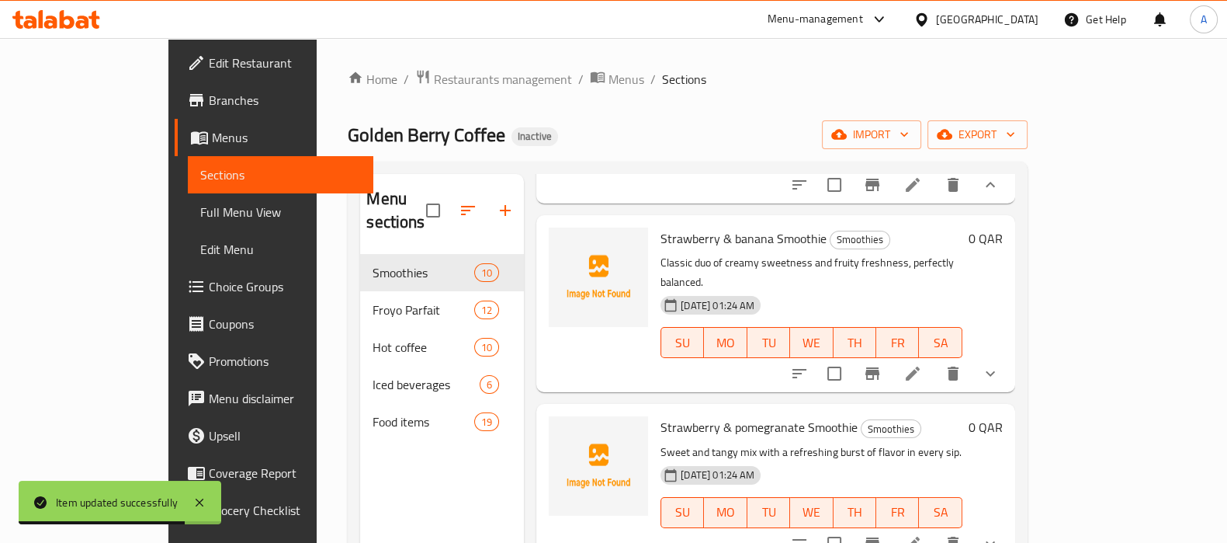
click at [1000, 364] on icon "show more" at bounding box center [990, 373] width 19 height 19
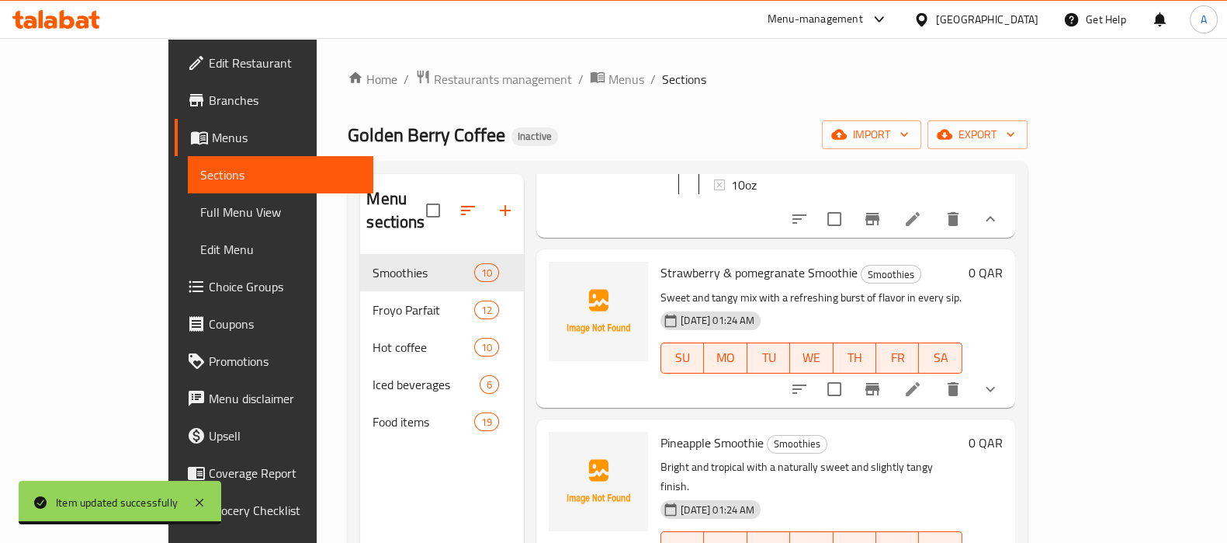
click at [1000, 380] on icon "show more" at bounding box center [990, 389] width 19 height 19
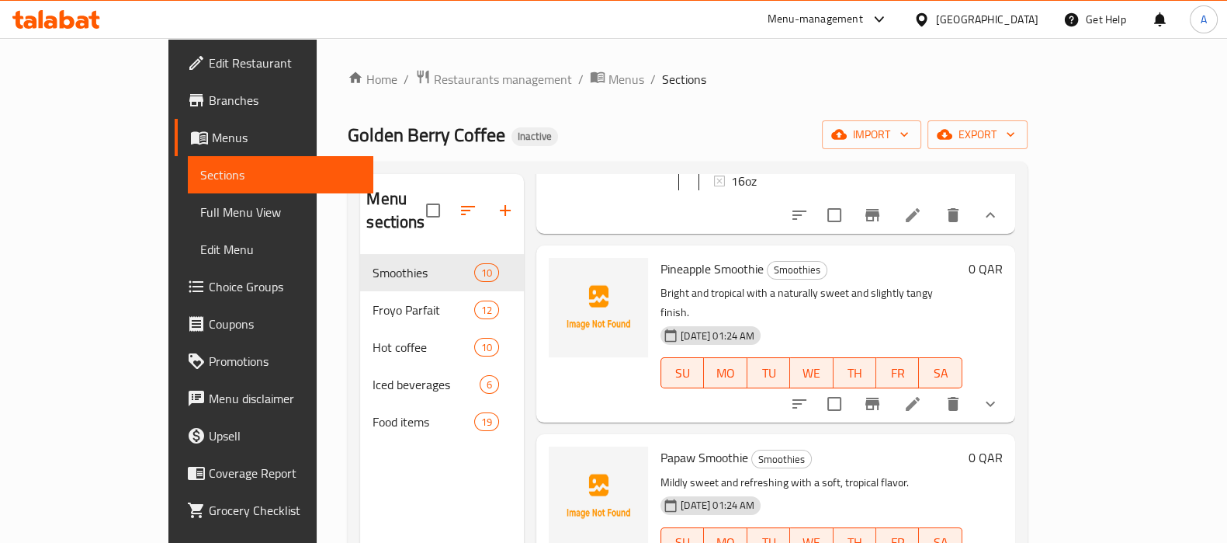
click at [1000, 394] on icon "show more" at bounding box center [990, 403] width 19 height 19
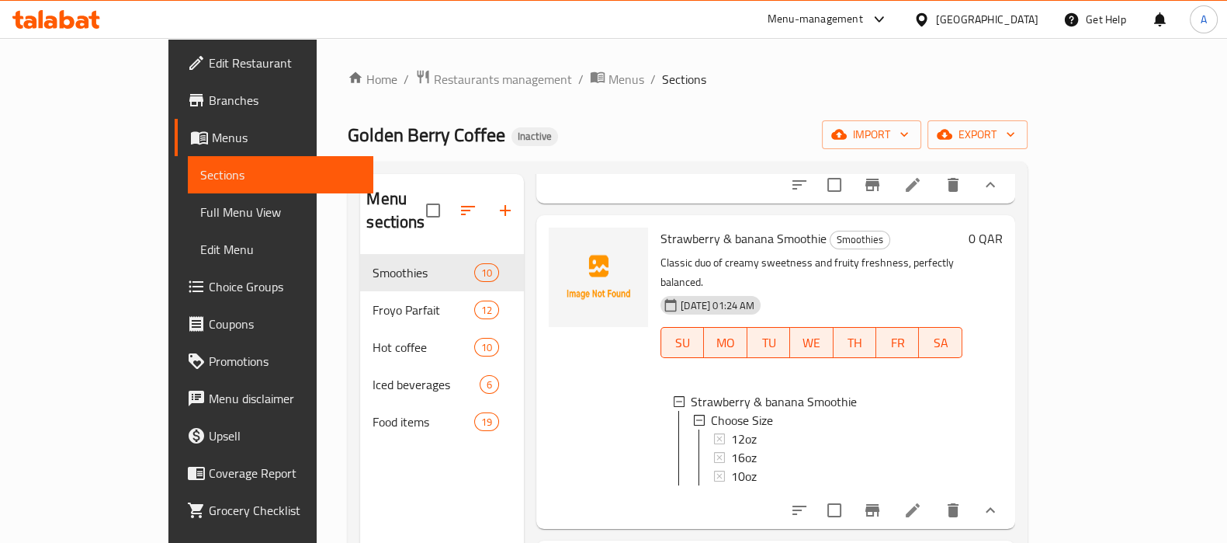
click at [935, 496] on li at bounding box center [912, 510] width 43 height 28
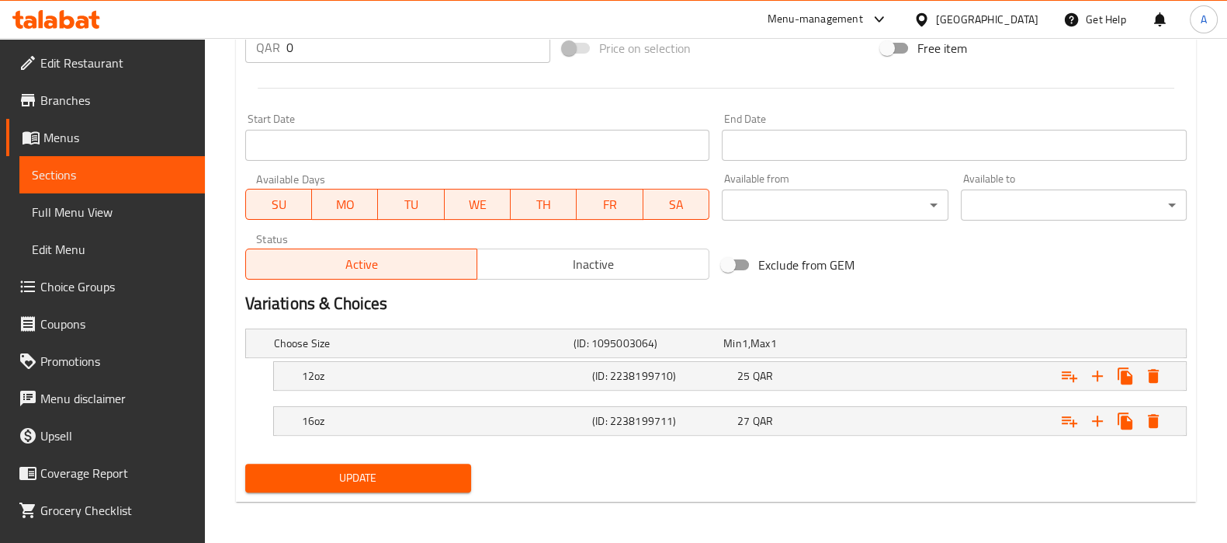
click at [109, 179] on span "Sections" at bounding box center [112, 174] width 161 height 19
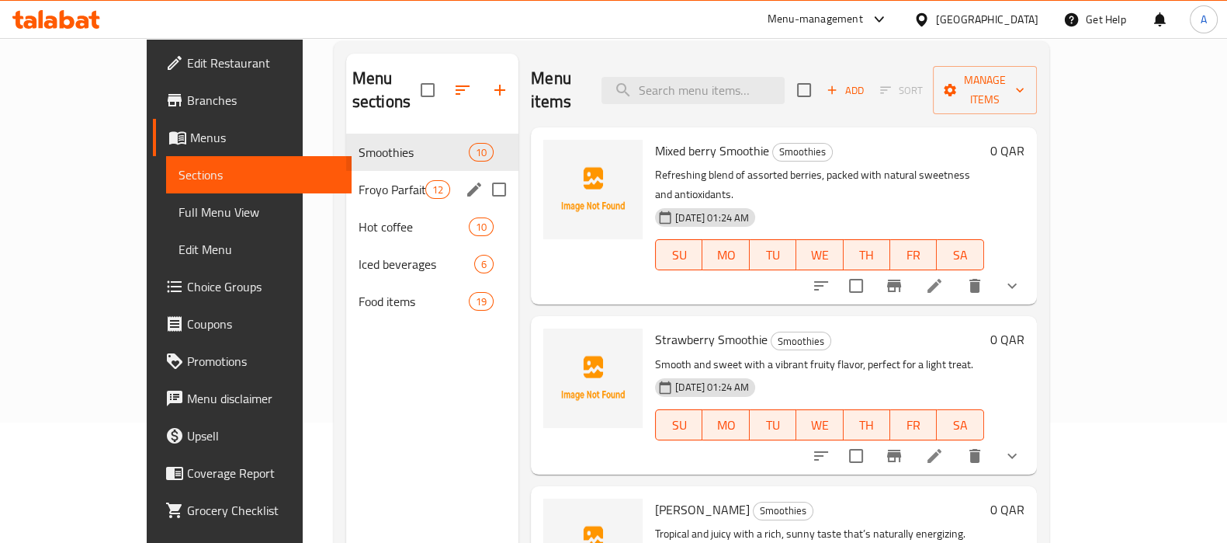
click at [359, 180] on span "Froyo Parfait" at bounding box center [392, 189] width 67 height 19
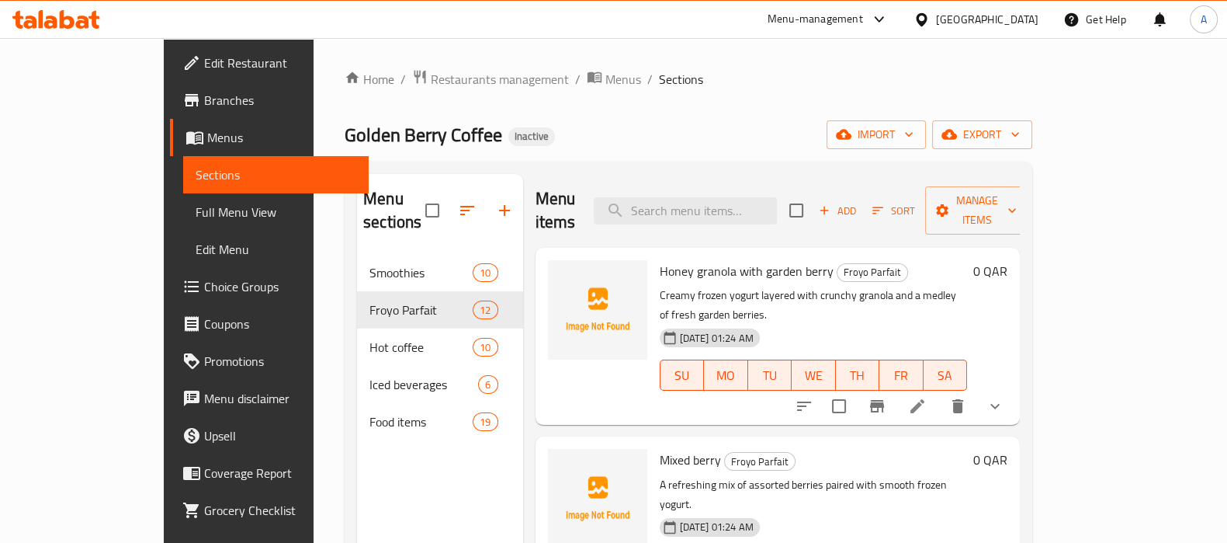
click at [1014, 387] on button "show more" at bounding box center [995, 405] width 37 height 37
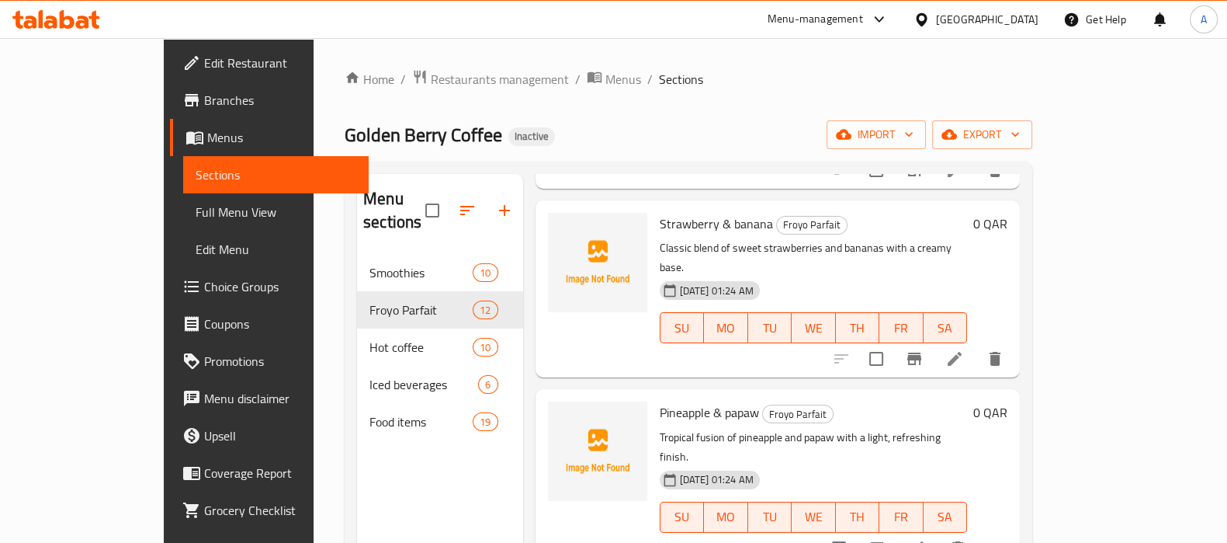
scroll to position [678, 0]
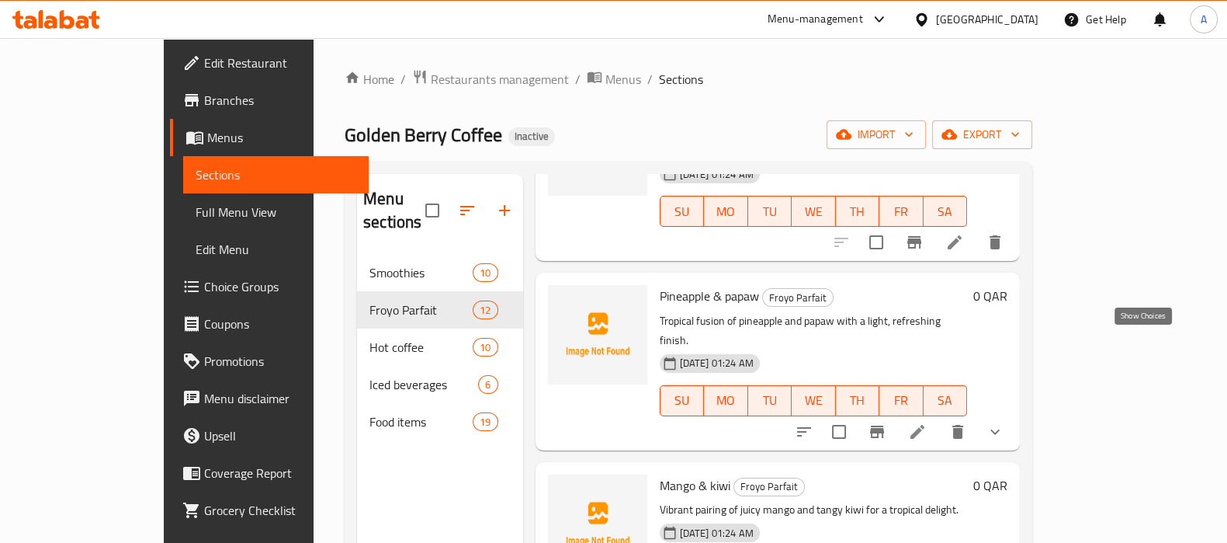
click at [1004, 422] on icon "show more" at bounding box center [995, 431] width 19 height 19
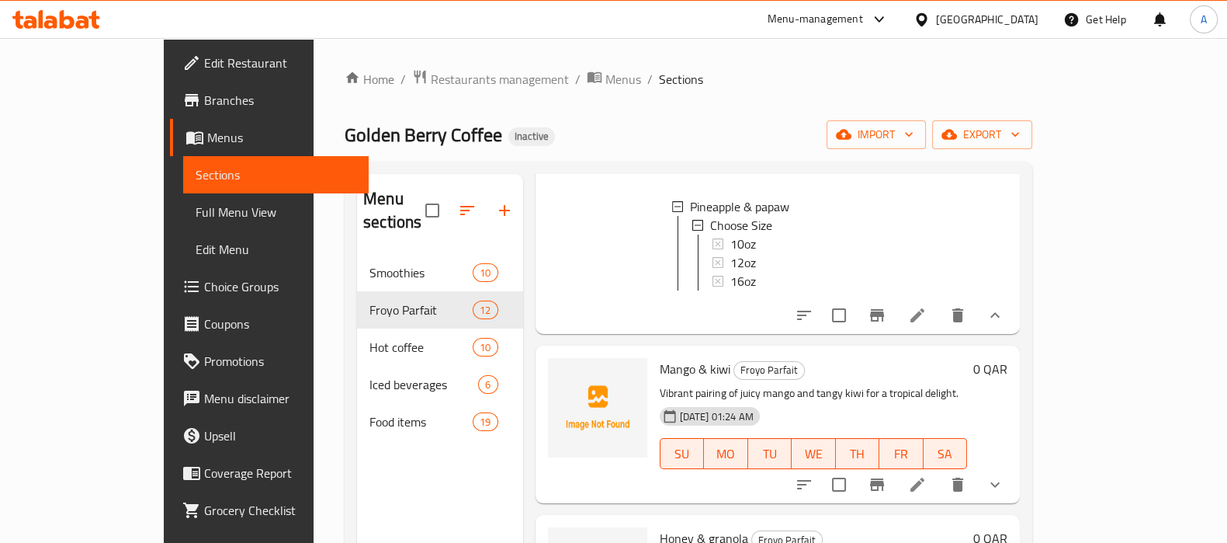
scroll to position [970, 0]
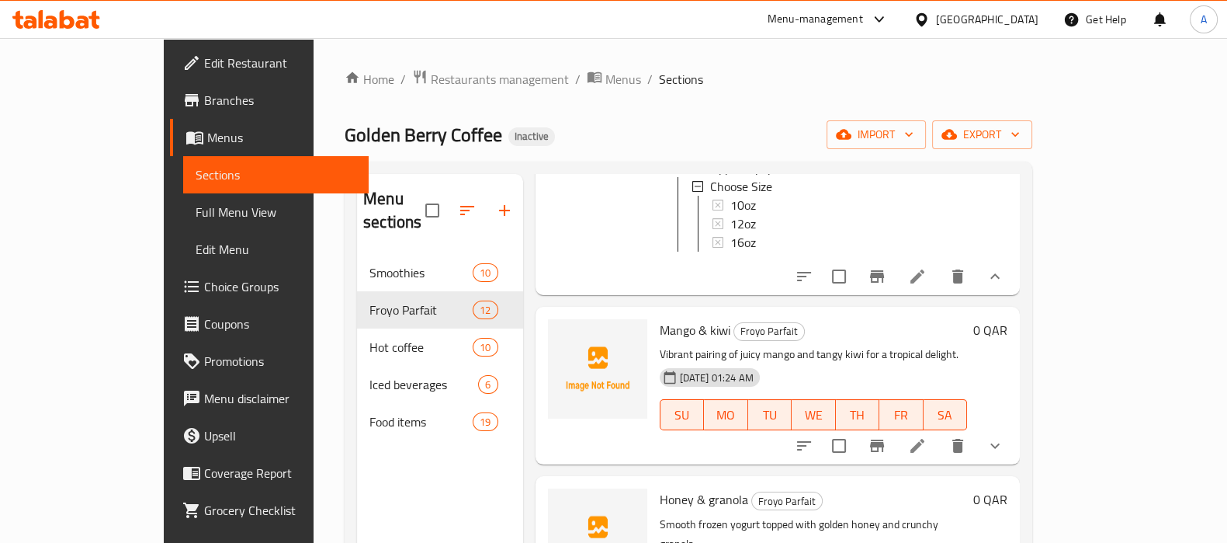
click at [1004, 436] on icon "show more" at bounding box center [995, 445] width 19 height 19
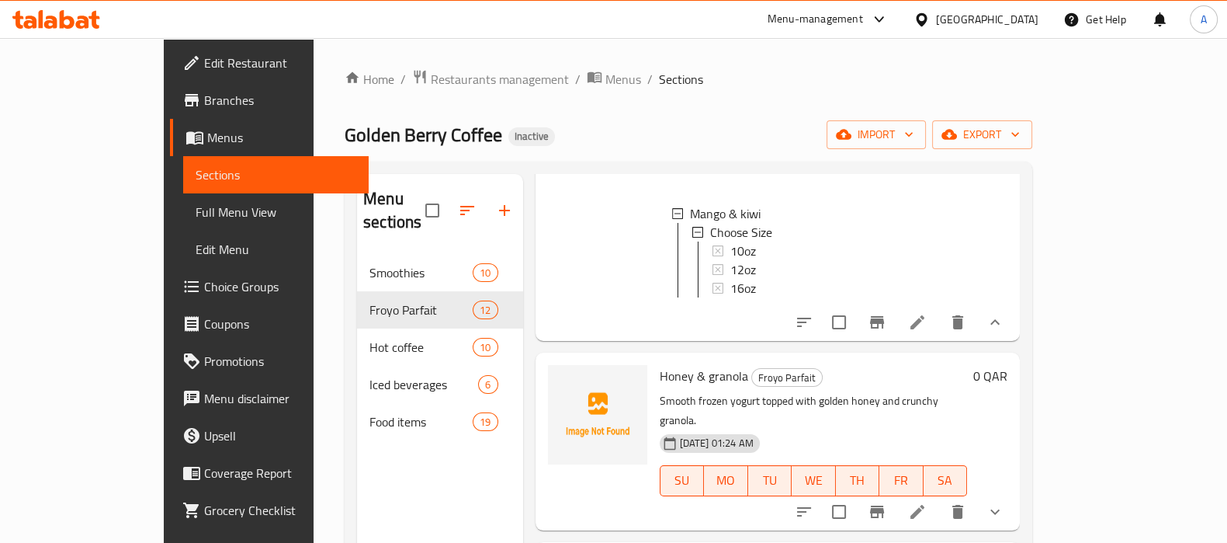
scroll to position [1261, 0]
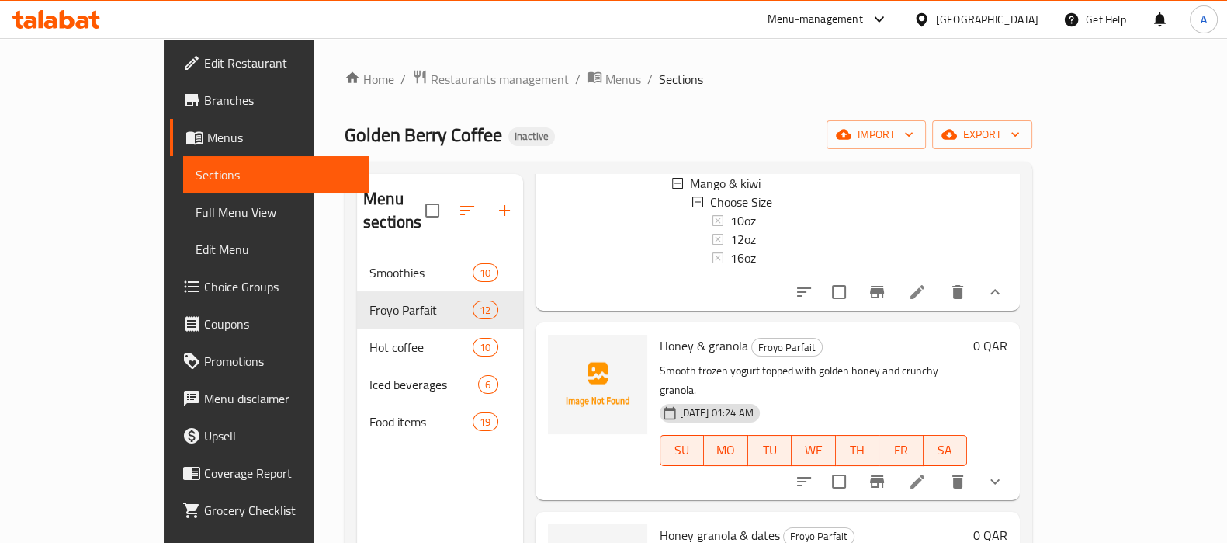
click at [1014, 463] on button "show more" at bounding box center [995, 481] width 37 height 37
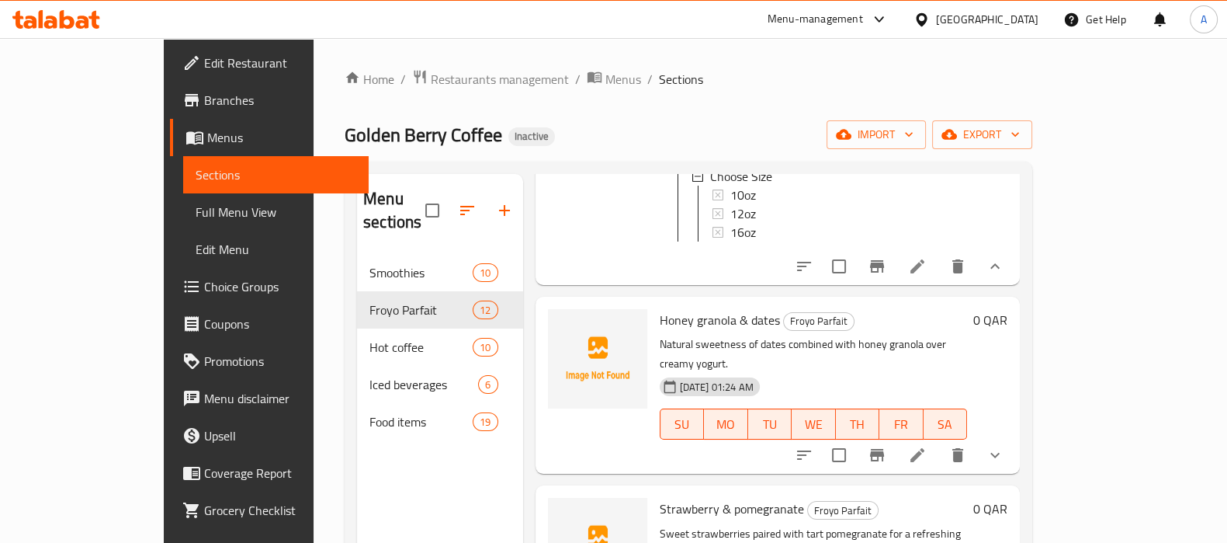
scroll to position [1747, 0]
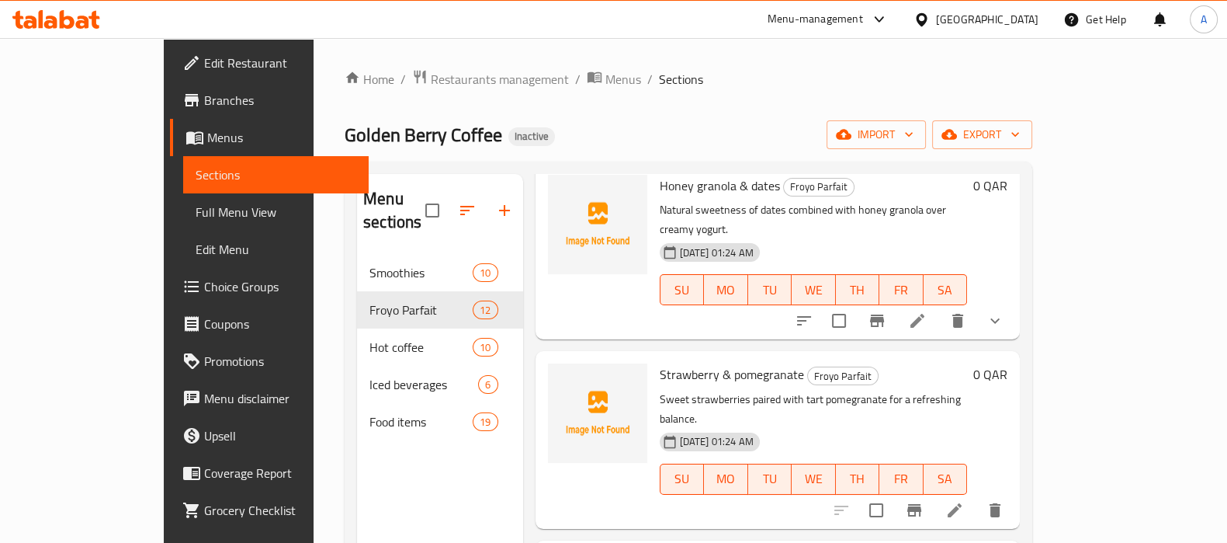
click at [1004, 311] on icon "show more" at bounding box center [995, 320] width 19 height 19
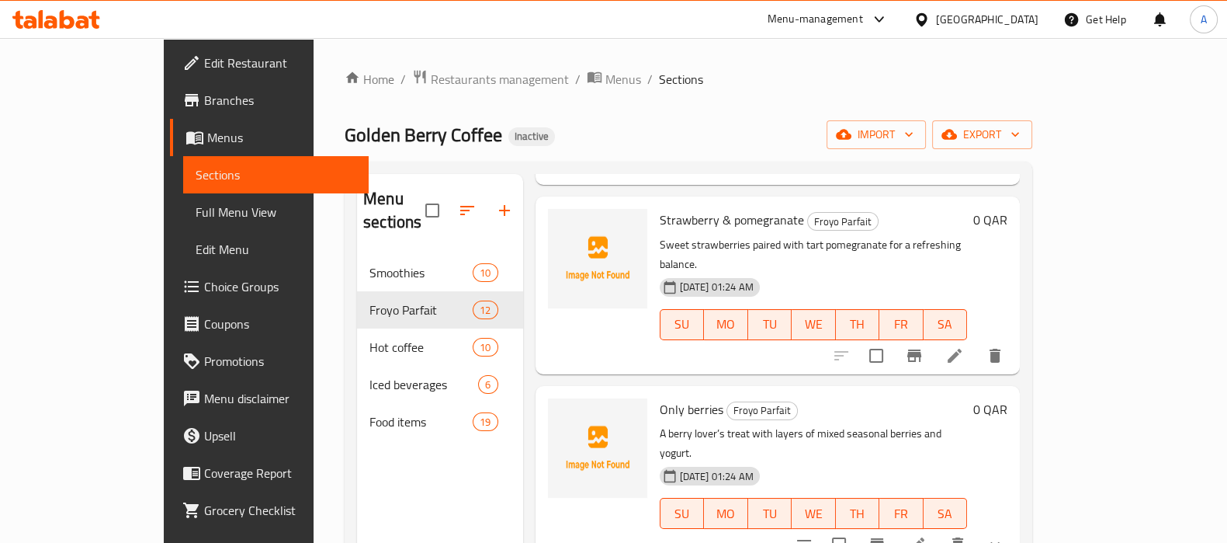
scroll to position [2232, 0]
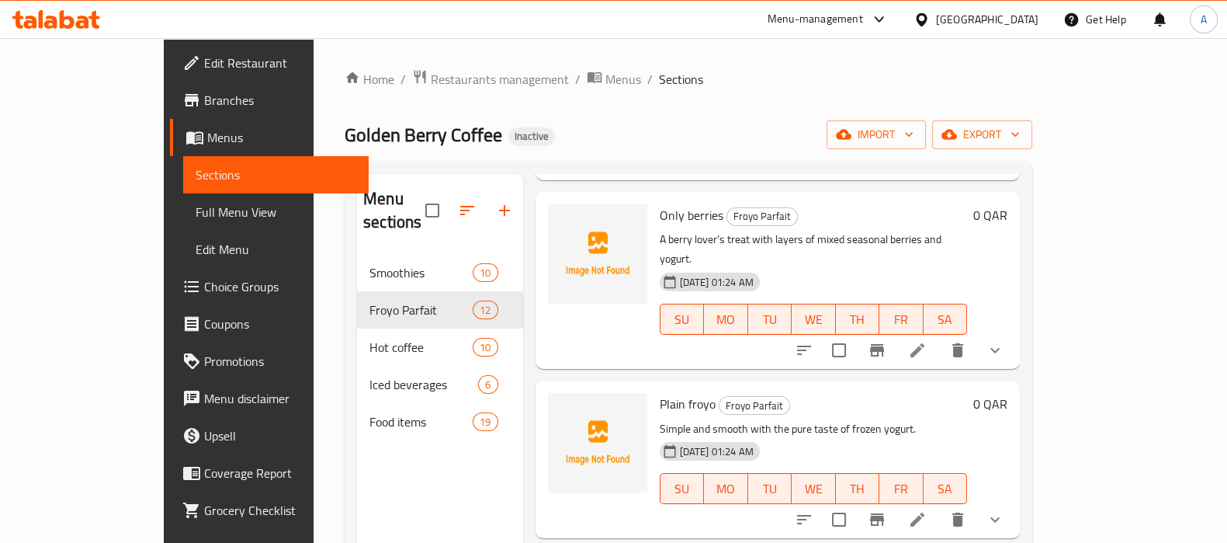
click at [1014, 331] on button "show more" at bounding box center [995, 349] width 37 height 37
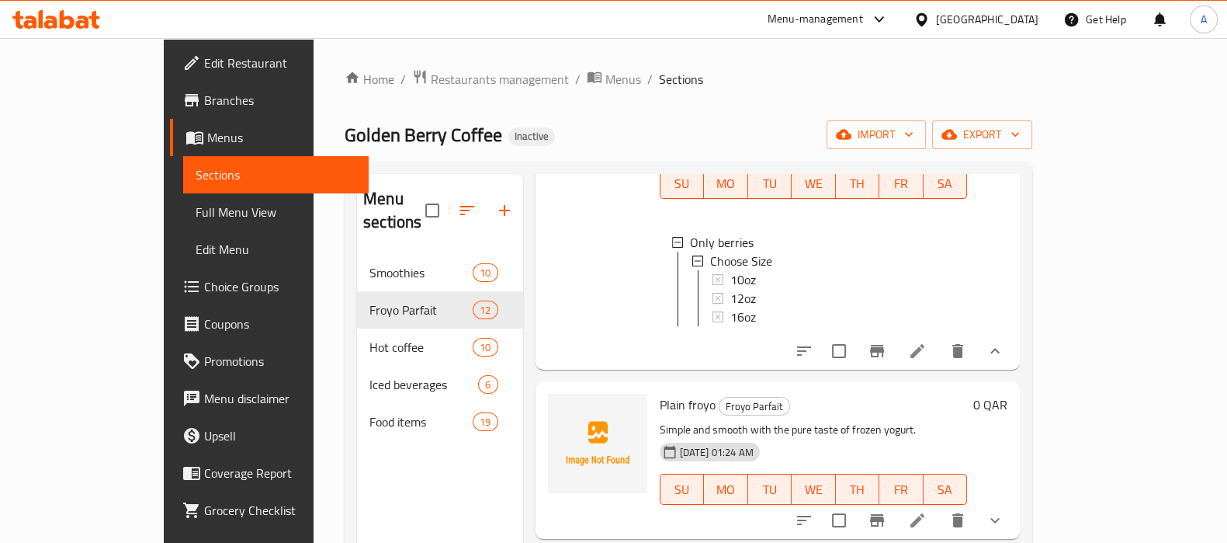
scroll to position [2439, 0]
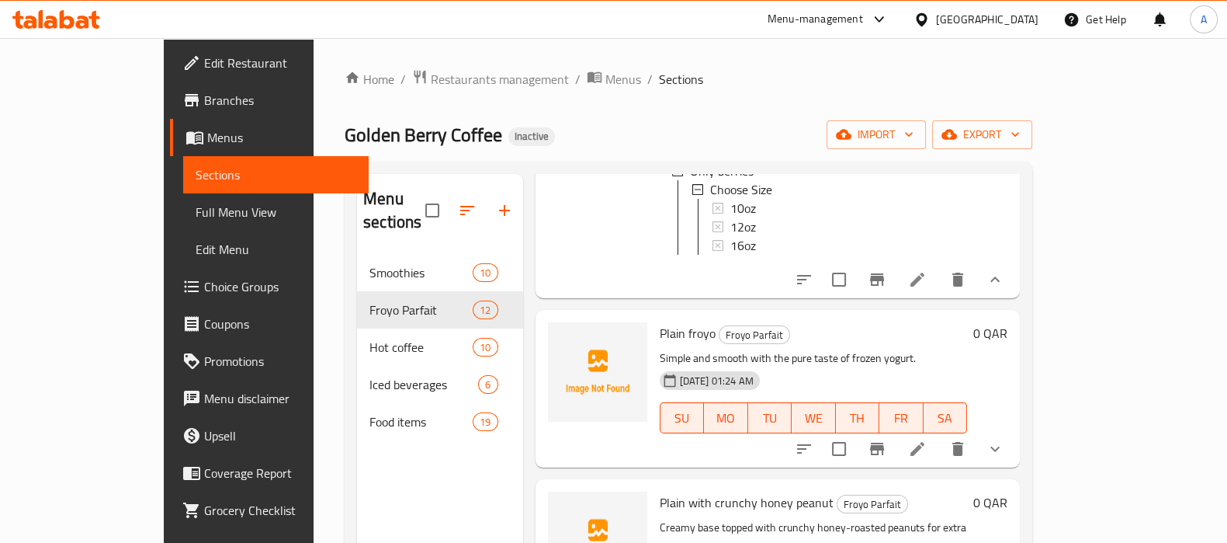
click at [1014, 430] on button "show more" at bounding box center [995, 448] width 37 height 37
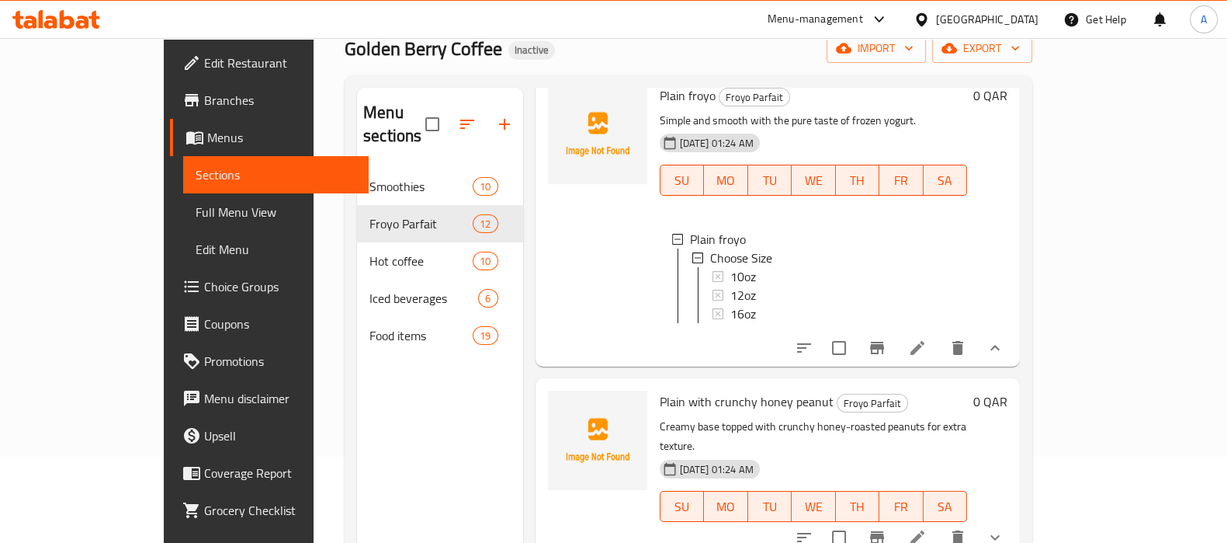
scroll to position [193, 0]
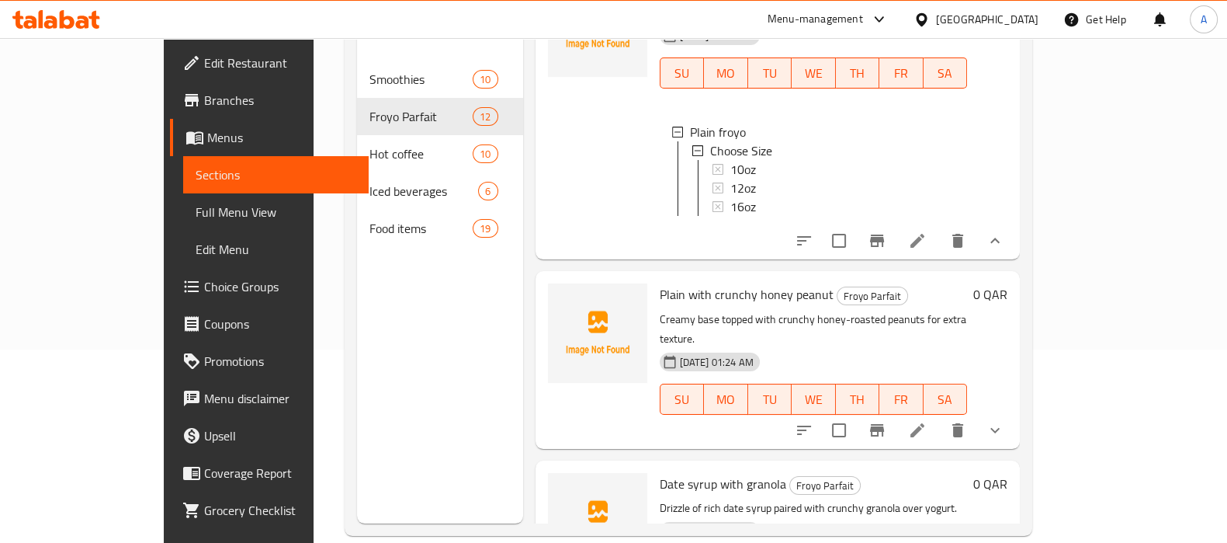
click at [1014, 411] on button "show more" at bounding box center [995, 429] width 37 height 37
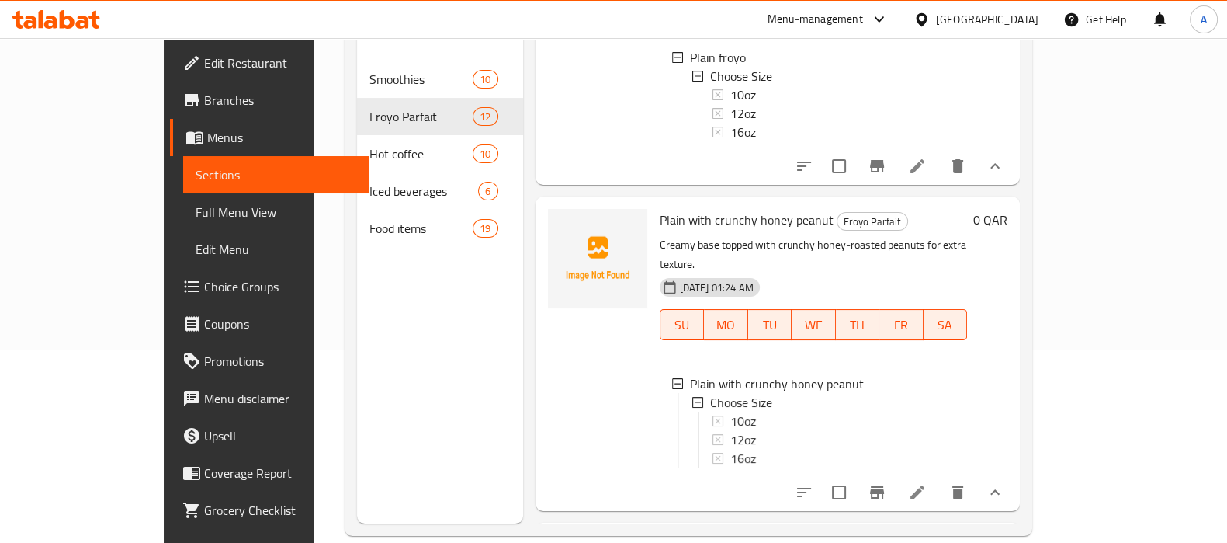
scroll to position [2742, 0]
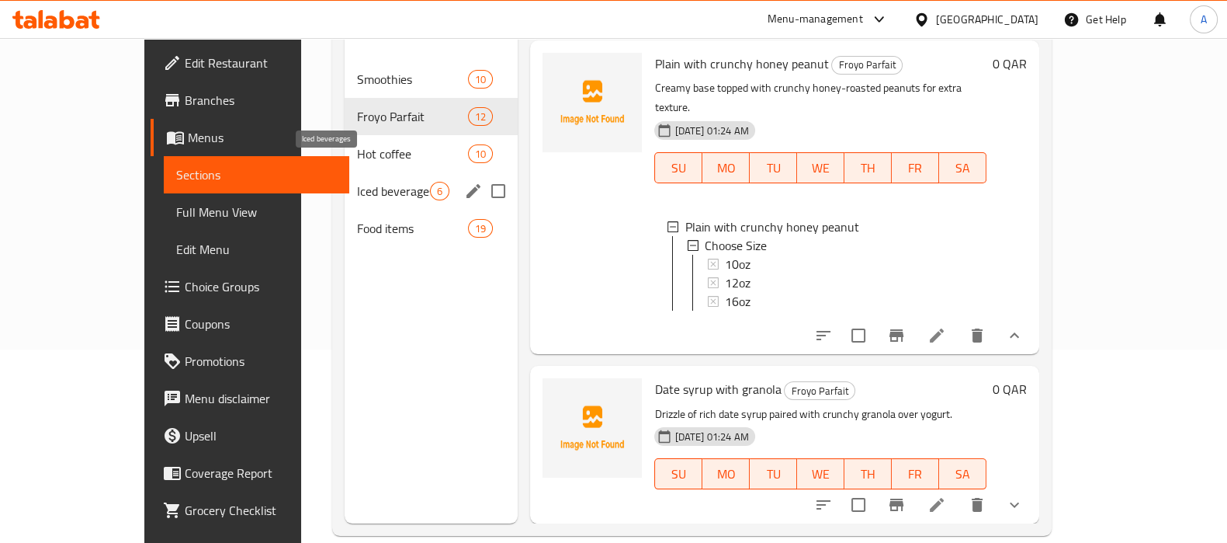
click at [357, 182] on span "Iced beverages" at bounding box center [394, 191] width 74 height 19
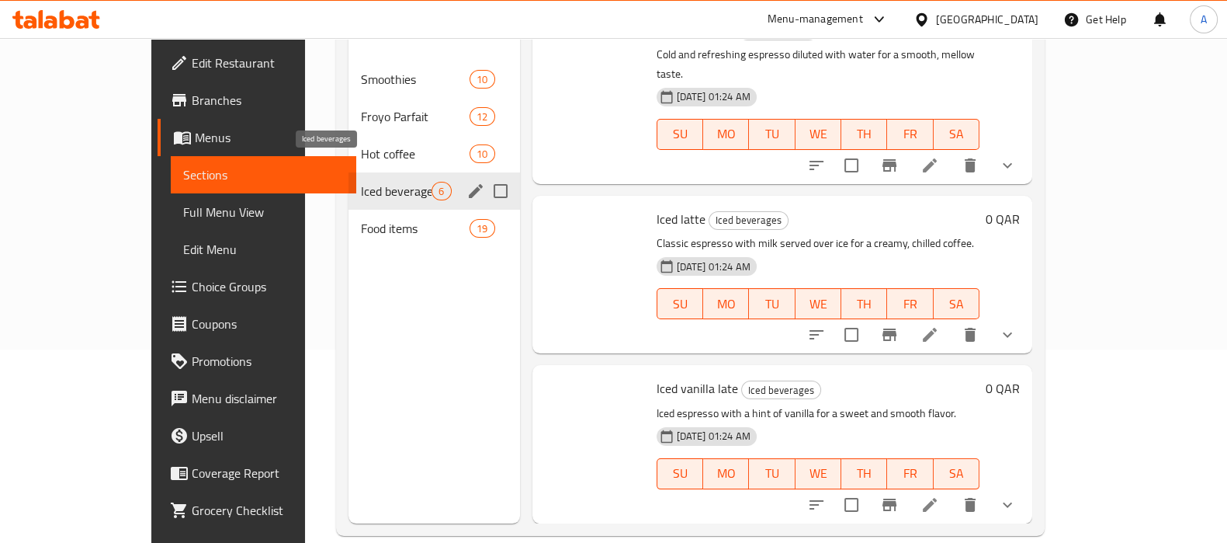
scroll to position [512, 0]
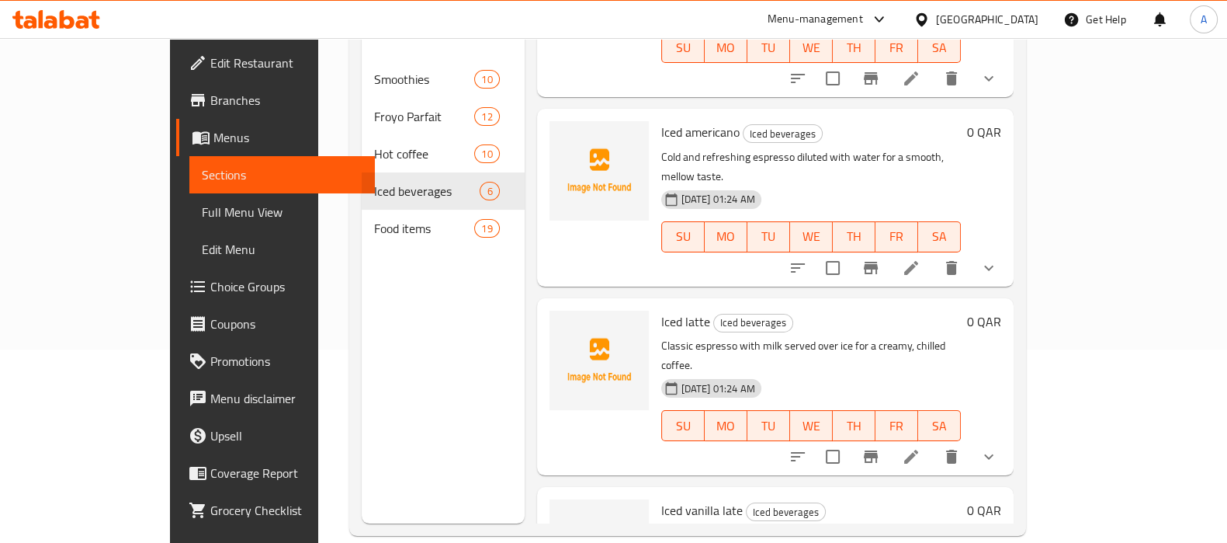
click at [1008, 249] on button "show more" at bounding box center [988, 267] width 37 height 37
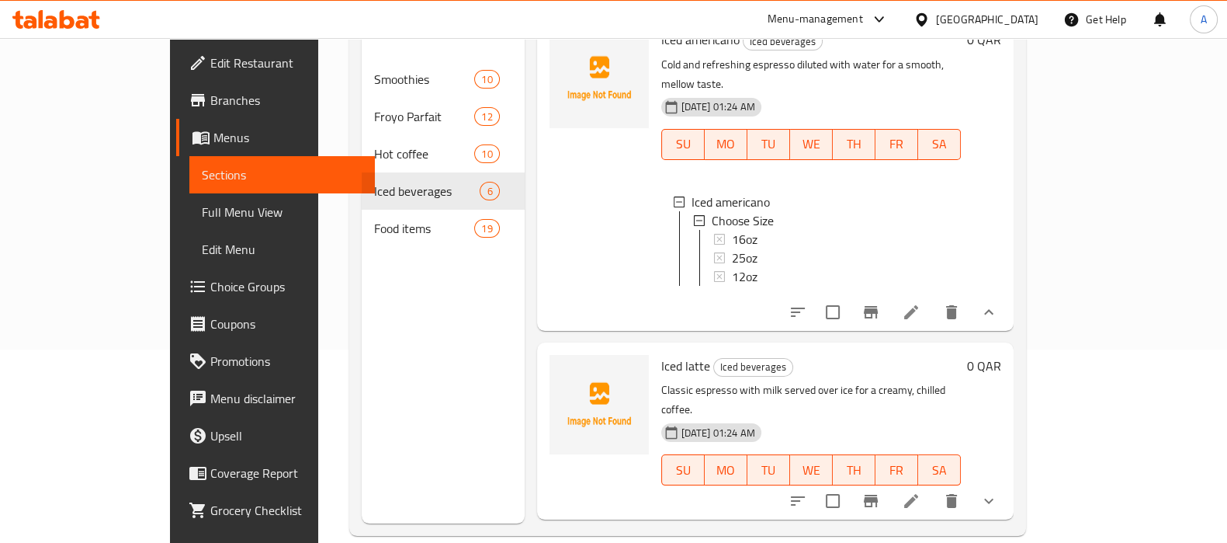
scroll to position [664, 0]
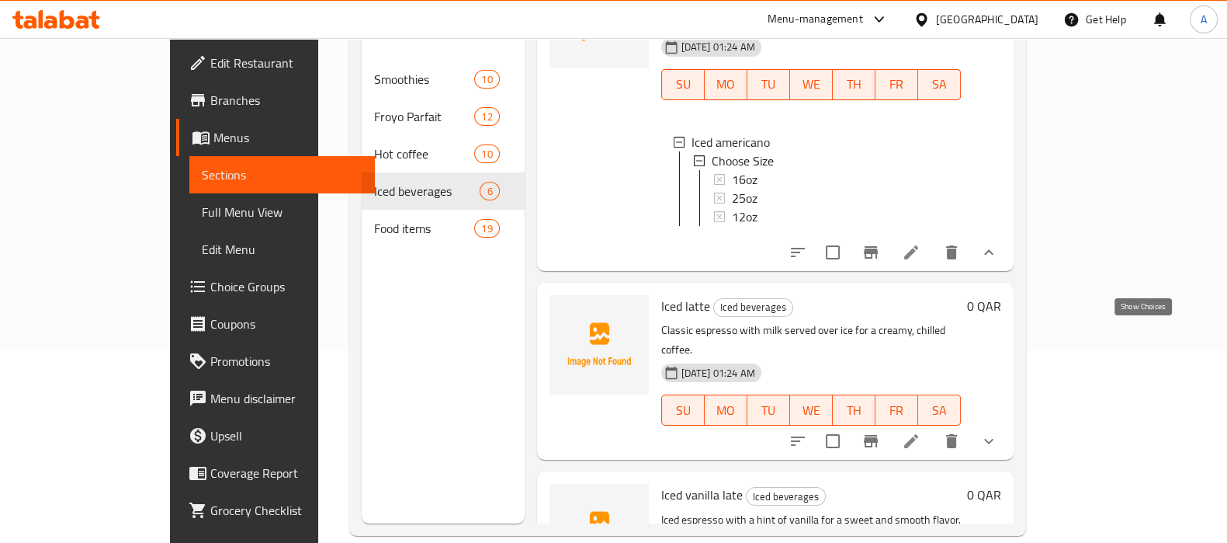
click at [998, 432] on icon "show more" at bounding box center [989, 441] width 19 height 19
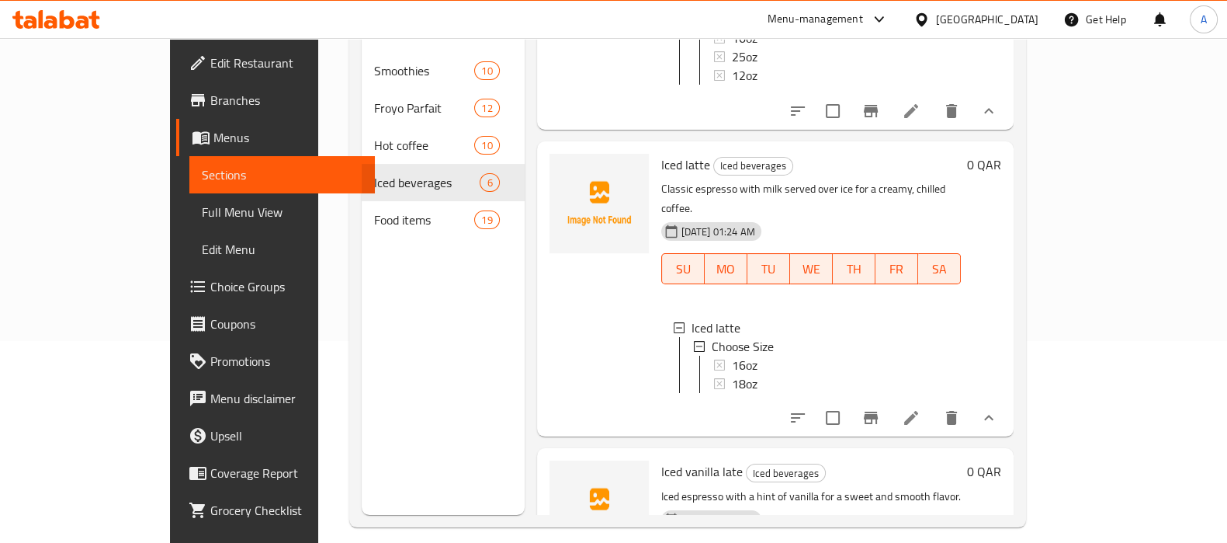
scroll to position [217, 0]
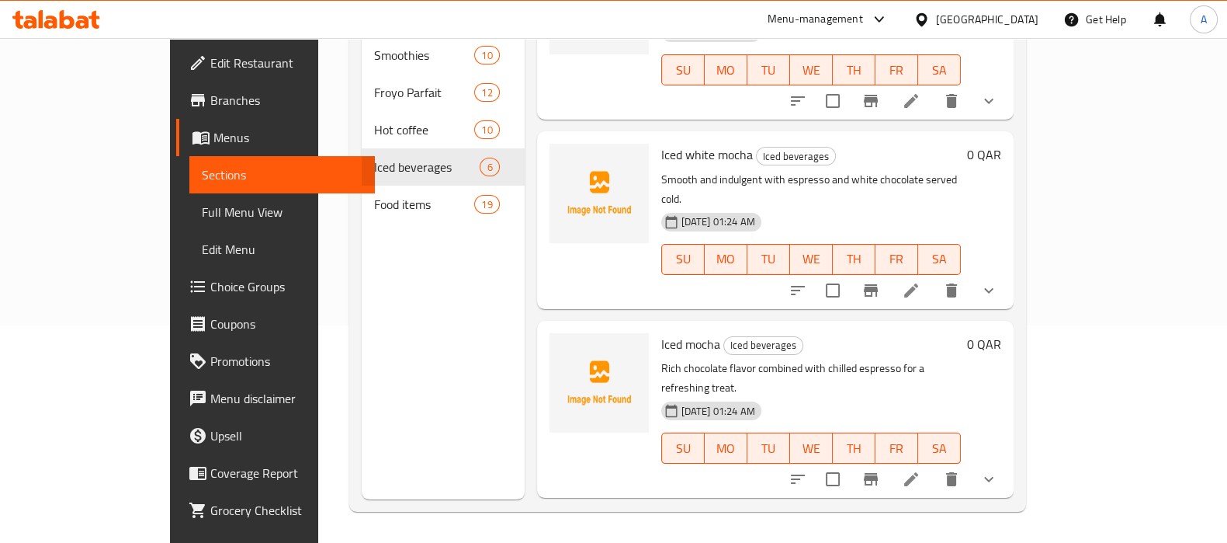
scroll to position [57, 0]
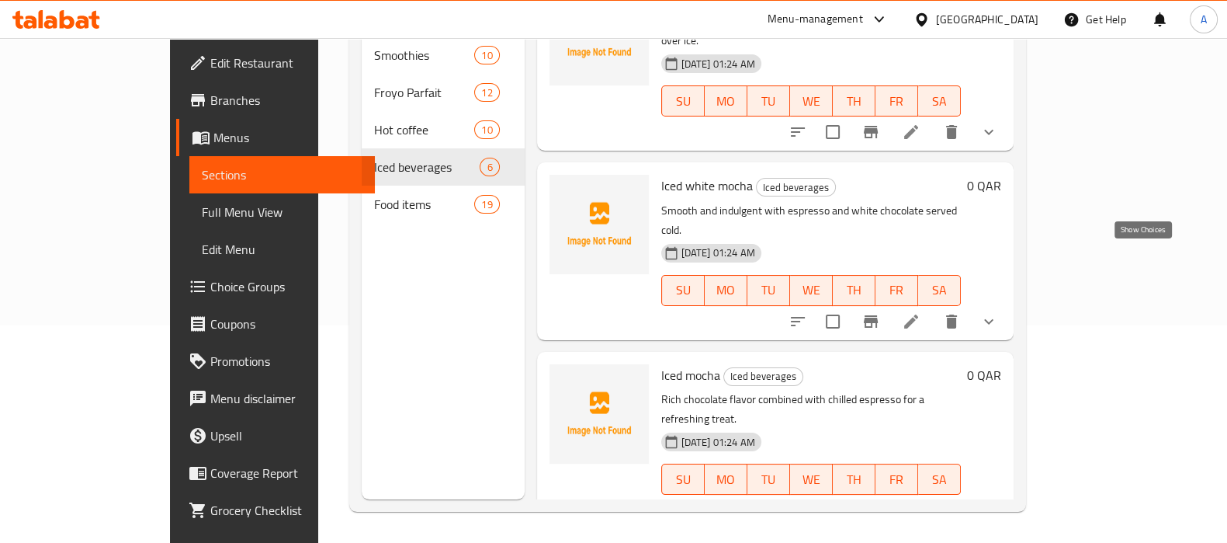
click at [998, 312] on icon "show more" at bounding box center [989, 321] width 19 height 19
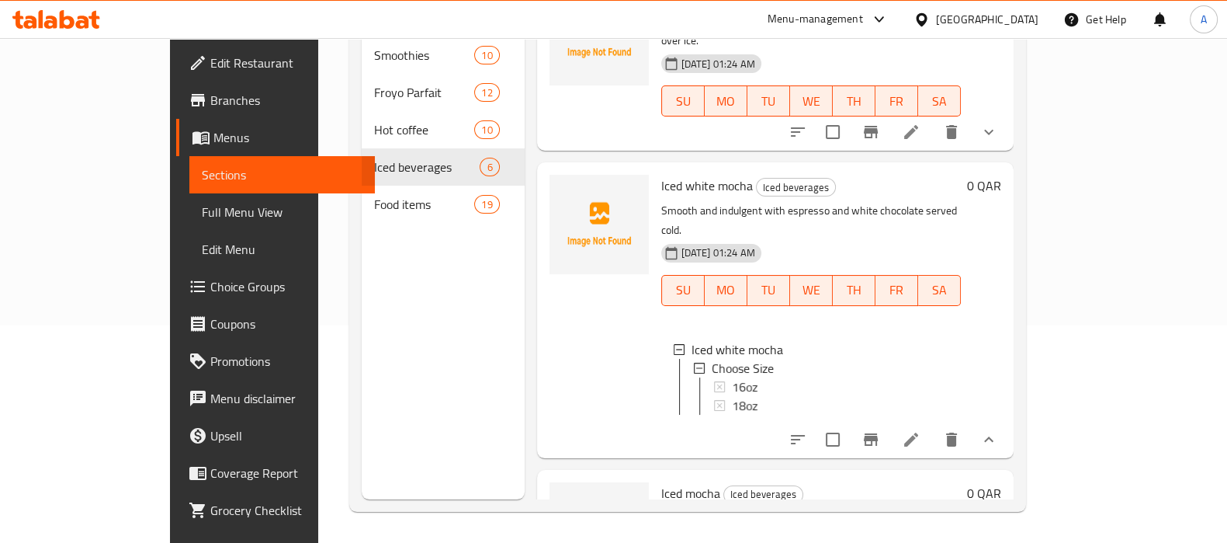
scroll to position [0, 0]
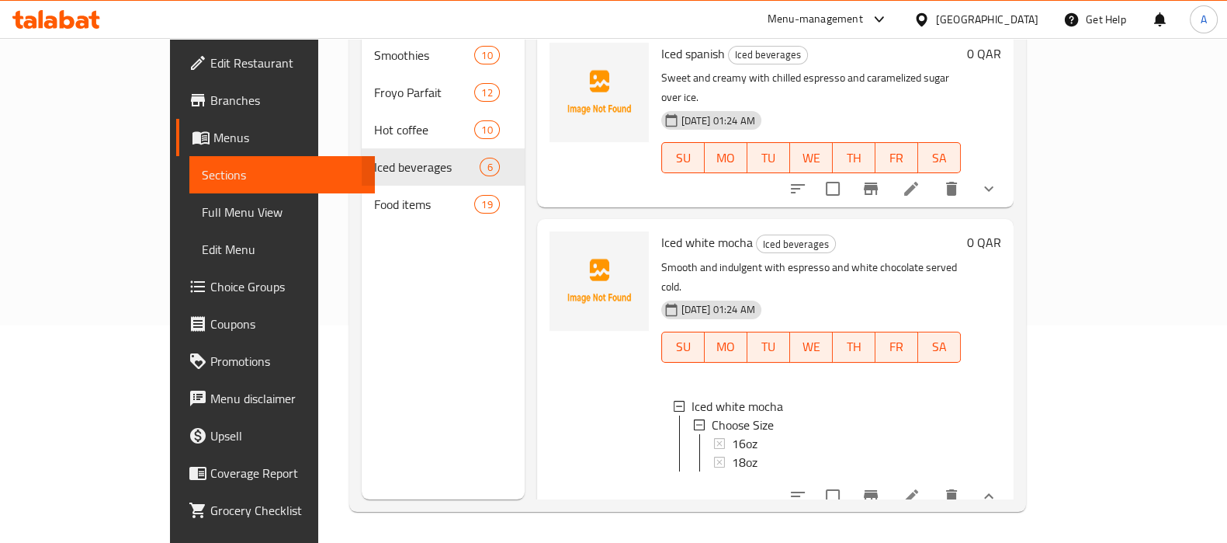
click at [998, 179] on icon "show more" at bounding box center [989, 188] width 19 height 19
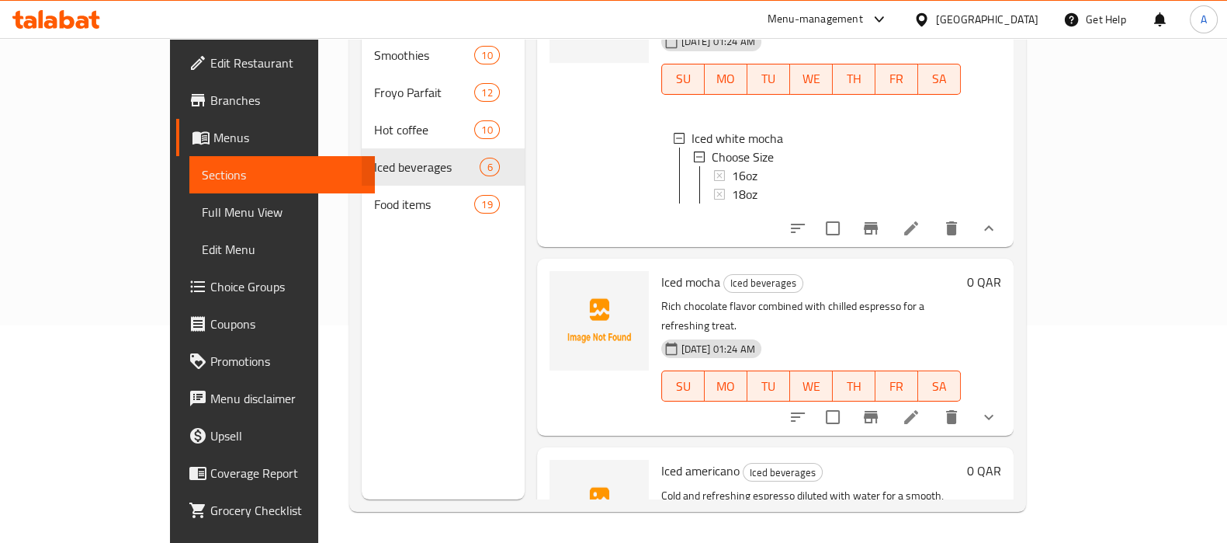
scroll to position [387, 0]
click at [998, 406] on icon "show more" at bounding box center [989, 415] width 19 height 19
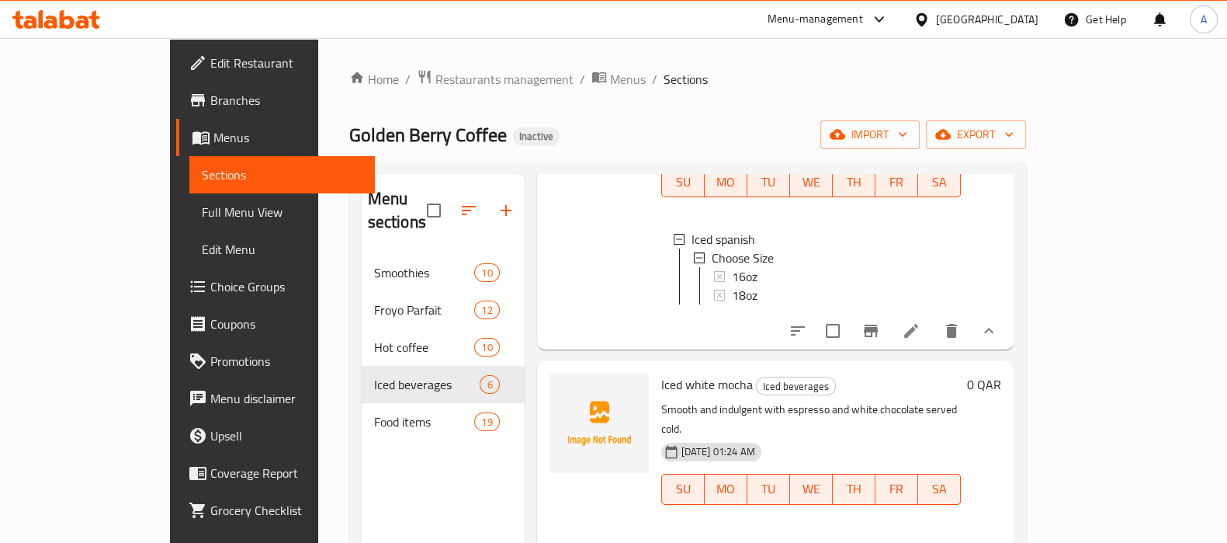
scroll to position [96, 0]
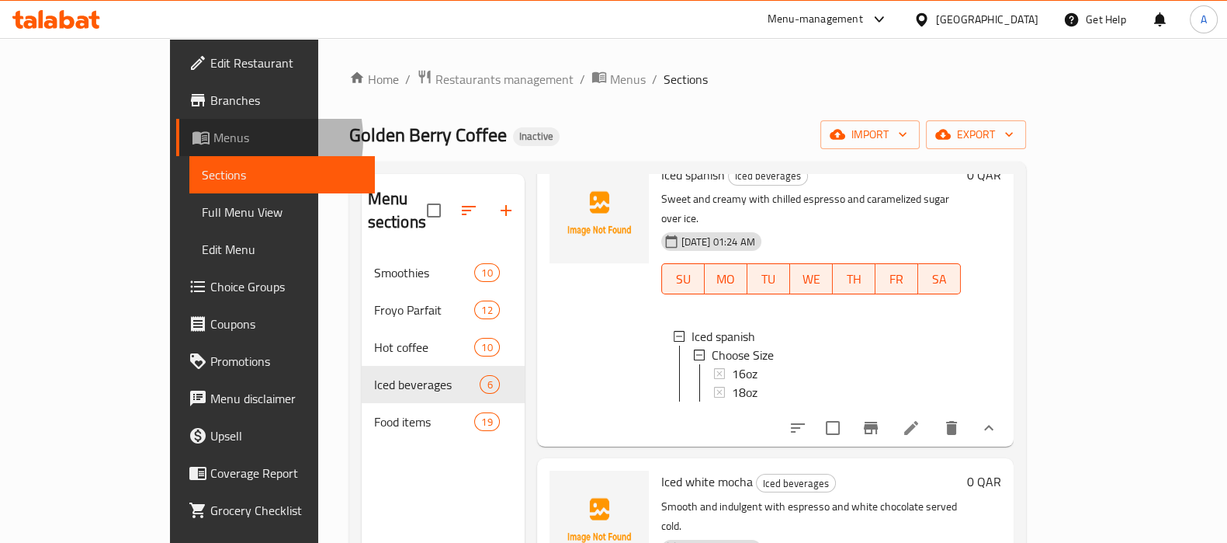
click at [213, 139] on span "Menus" at bounding box center [287, 137] width 149 height 19
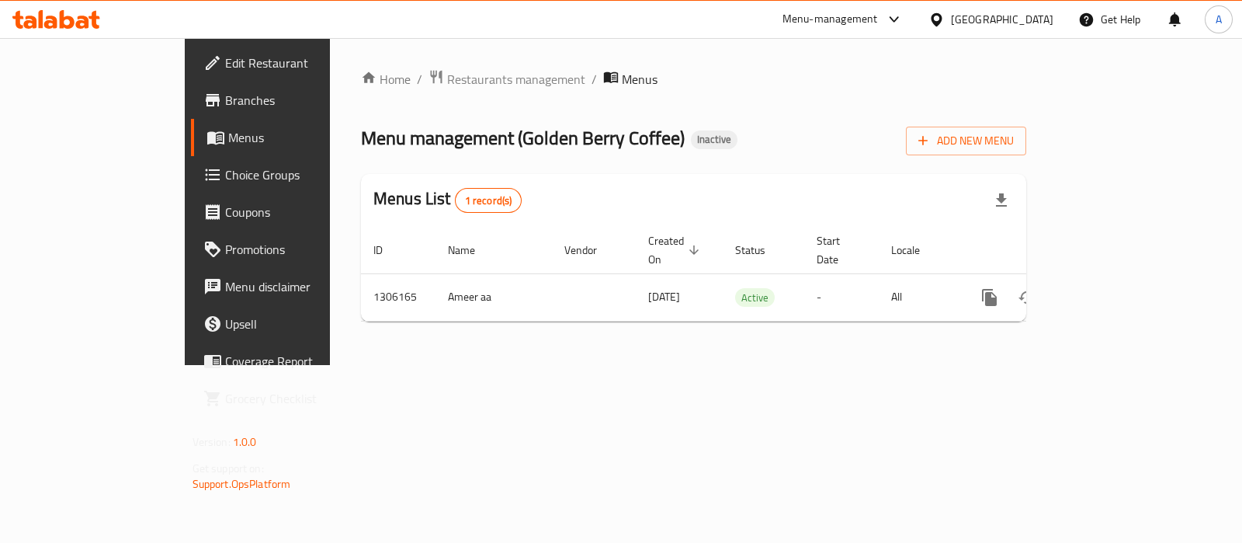
click at [723, 142] on div "Menu management ( Golden Berry Coffee ) Inactive Add New Menu" at bounding box center [693, 137] width 665 height 35
click at [1014, 141] on span "Add New Menu" at bounding box center [965, 140] width 95 height 19
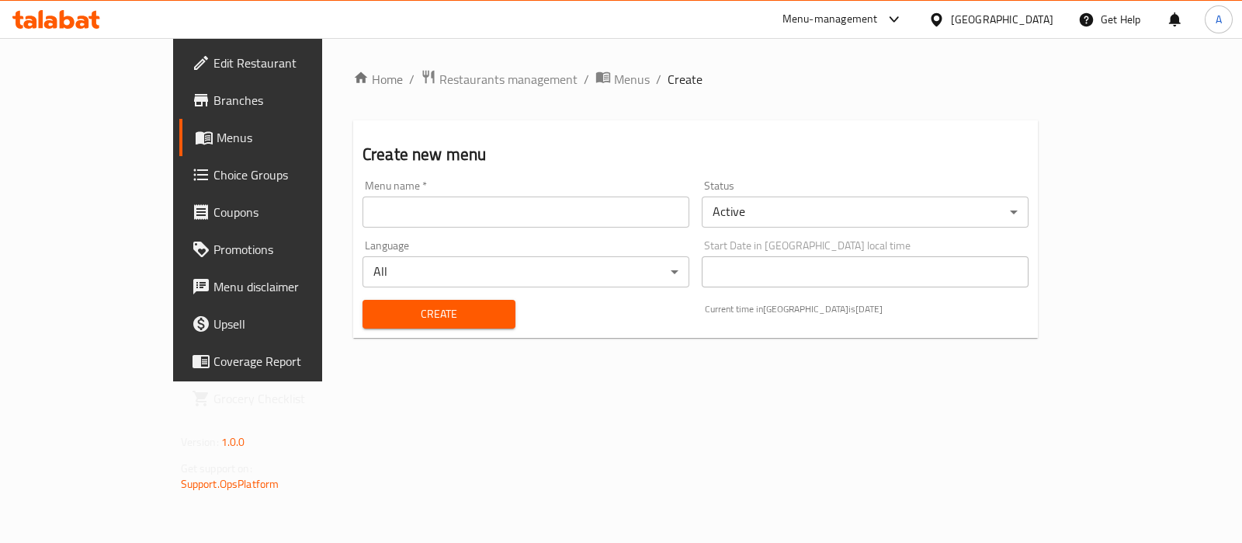
click at [458, 203] on input "text" at bounding box center [526, 211] width 327 height 31
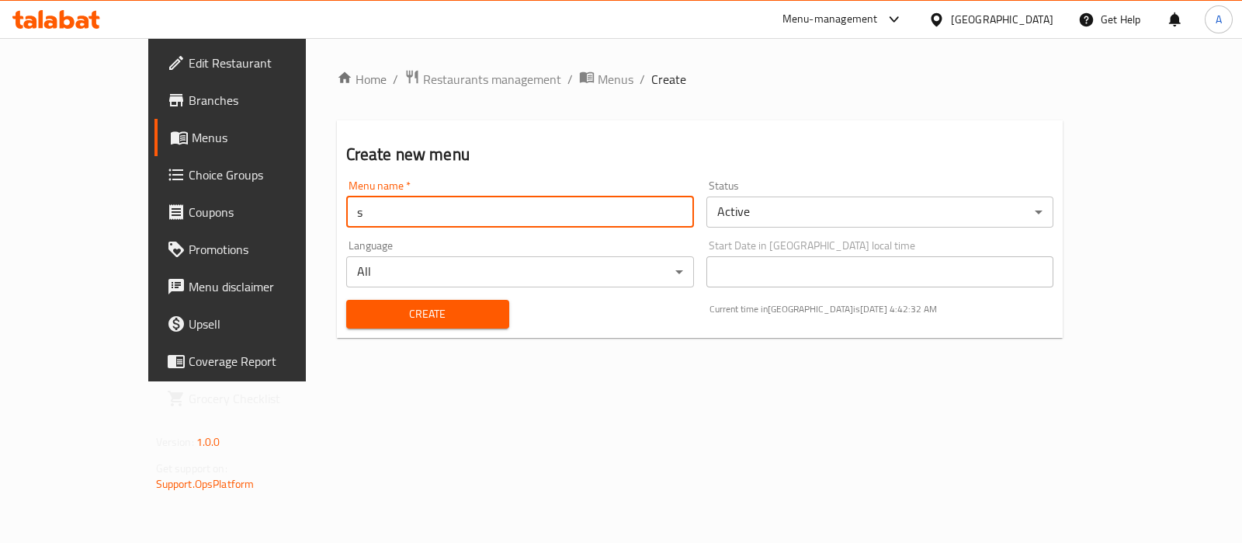
type input "s"
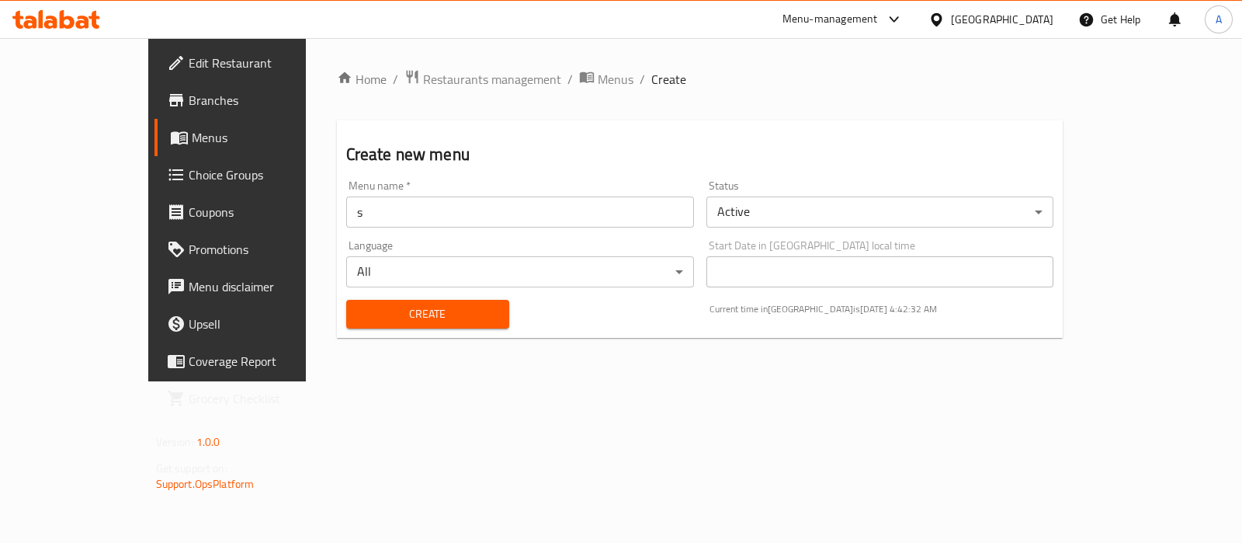
click at [337, 297] on div "Create" at bounding box center [428, 313] width 182 height 47
click at [359, 311] on span "Create" at bounding box center [428, 313] width 138 height 19
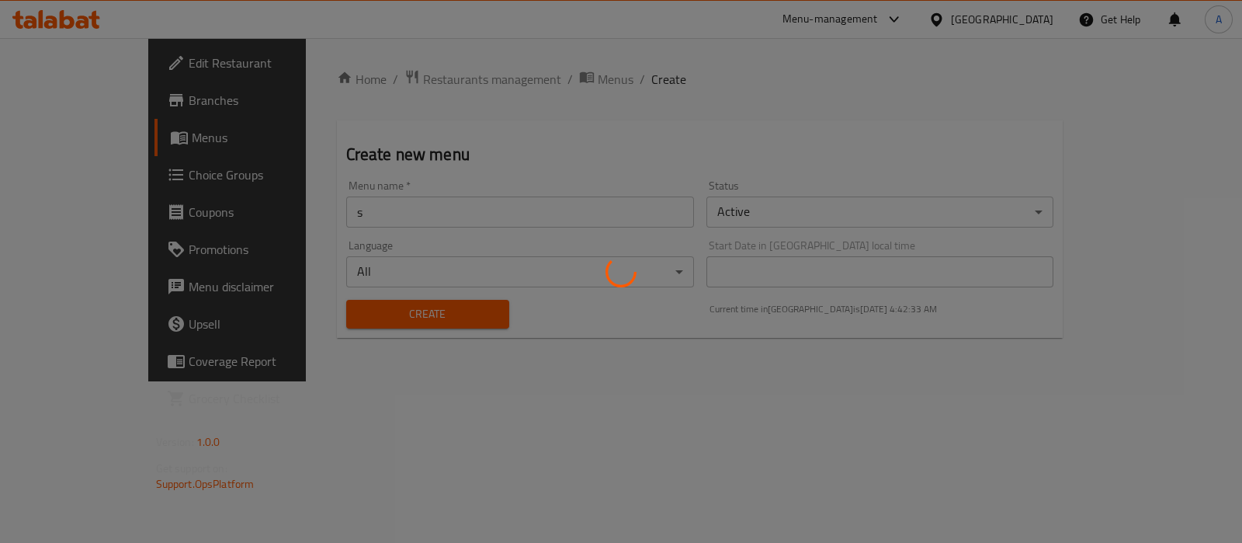
click at [482, 81] on div at bounding box center [621, 271] width 1242 height 543
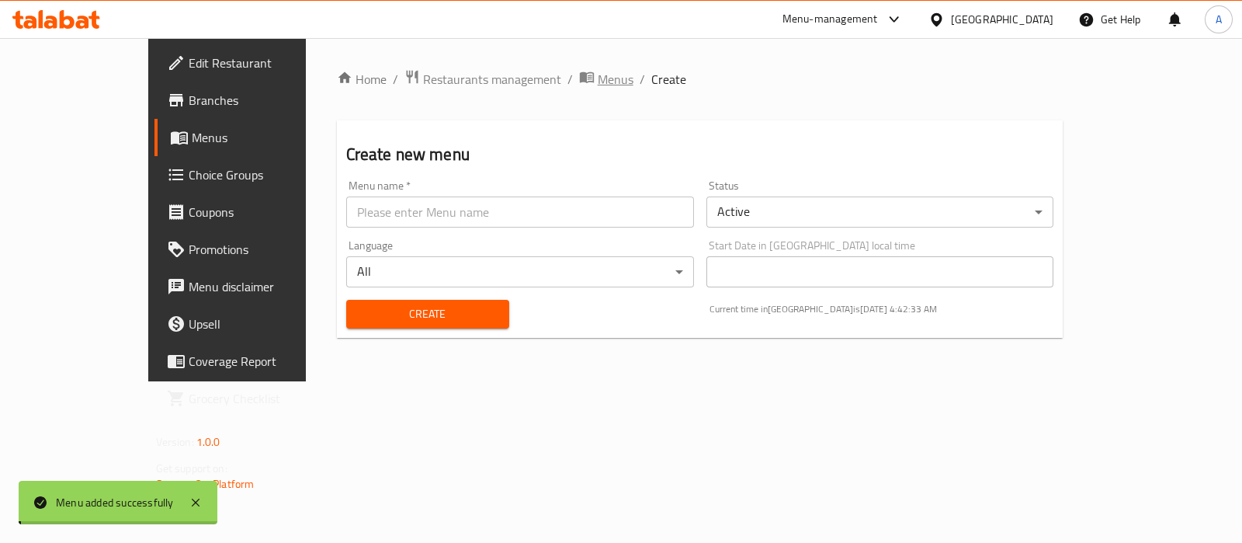
click at [496, 79] on div "Home / Restaurants management / Menus / Create Create new menu Menu name   * Me…" at bounding box center [700, 209] width 727 height 281
click at [579, 79] on span "breadcrumb" at bounding box center [588, 79] width 19 height 20
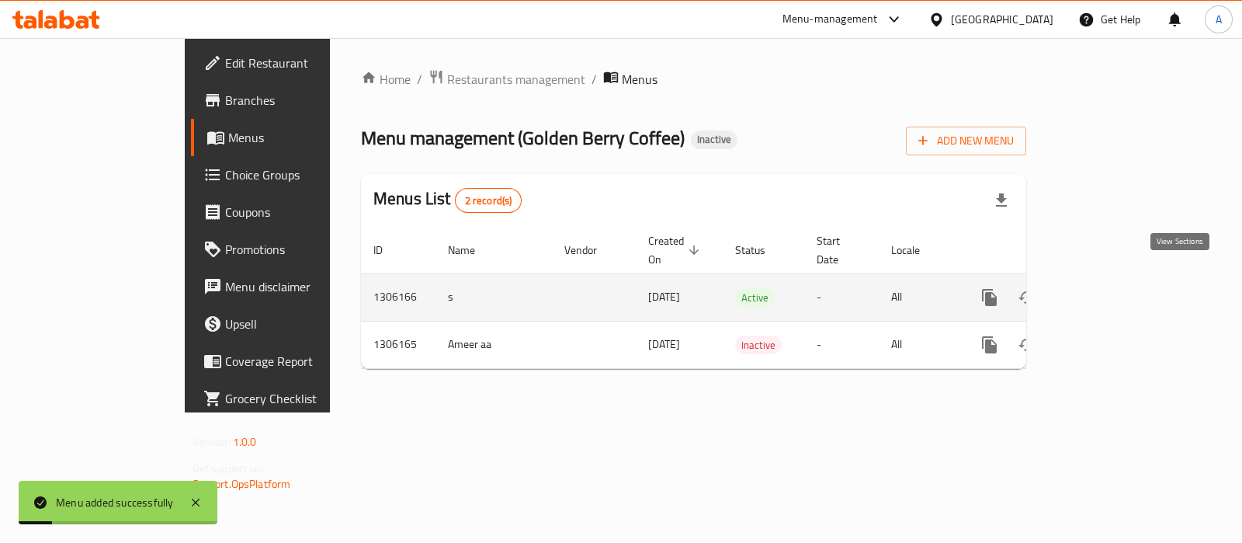
click at [1120, 279] on link "enhanced table" at bounding box center [1101, 297] width 37 height 37
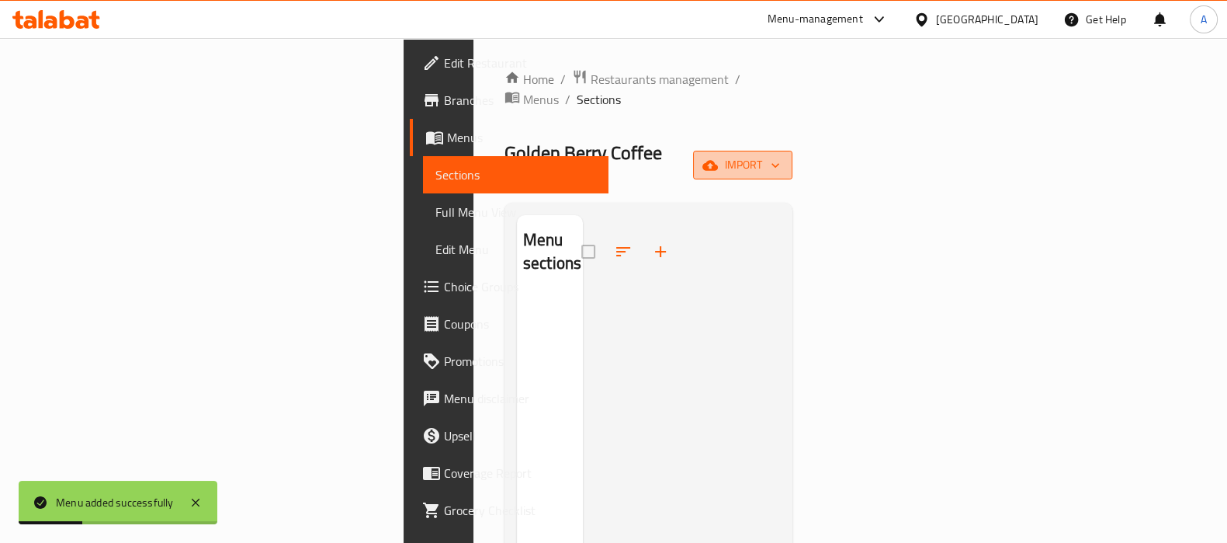
click at [718, 160] on icon "button" at bounding box center [710, 165] width 16 height 10
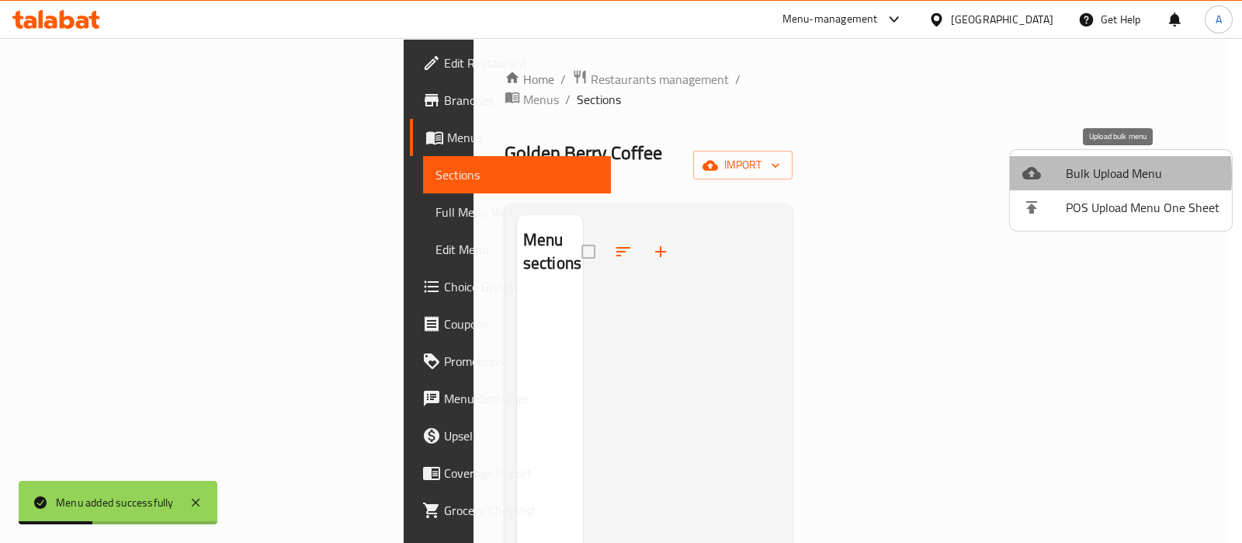
click at [1064, 175] on div at bounding box center [1043, 173] width 43 height 19
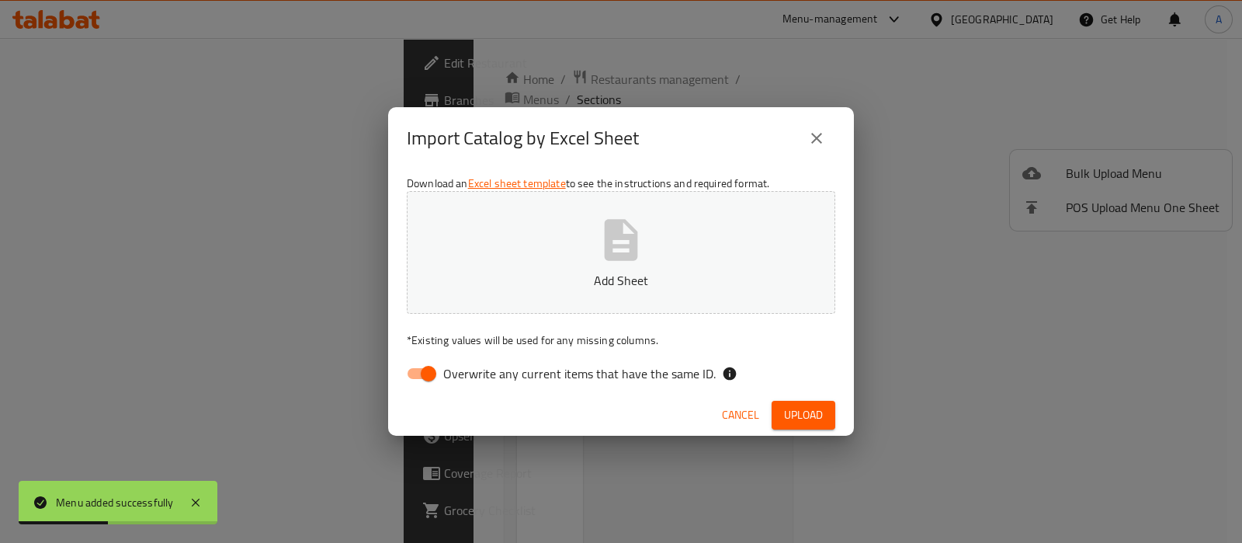
click at [413, 370] on input "Overwrite any current items that have the same ID." at bounding box center [428, 373] width 88 height 29
checkbox input "false"
click at [591, 239] on button "Add Sheet" at bounding box center [621, 252] width 428 height 123
click at [803, 405] on span "Upload" at bounding box center [803, 414] width 39 height 19
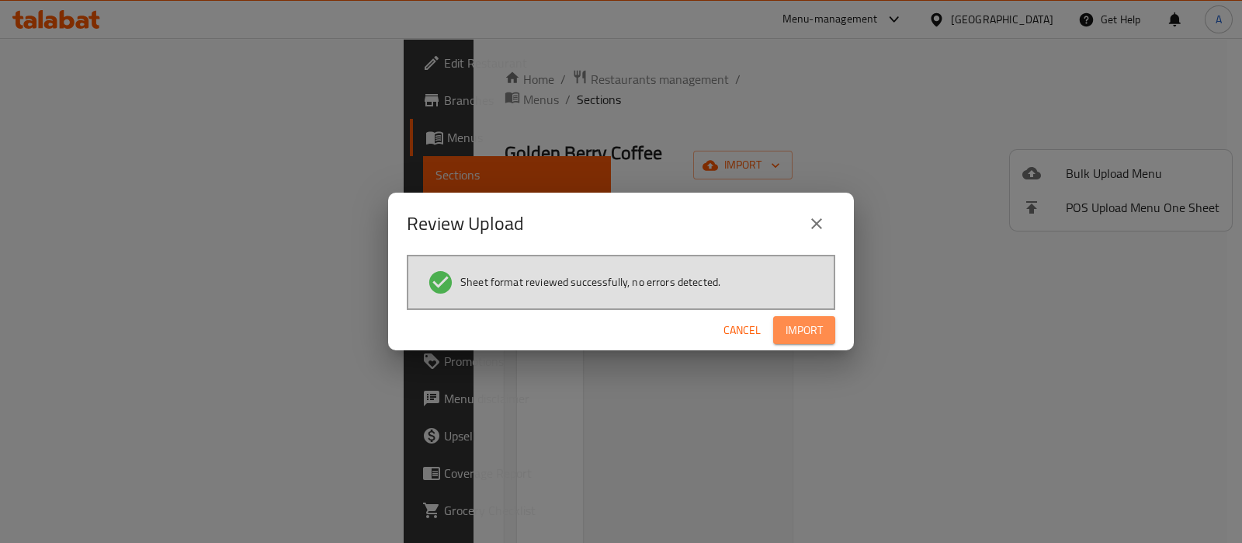
click at [820, 339] on span "Import" at bounding box center [804, 330] width 37 height 19
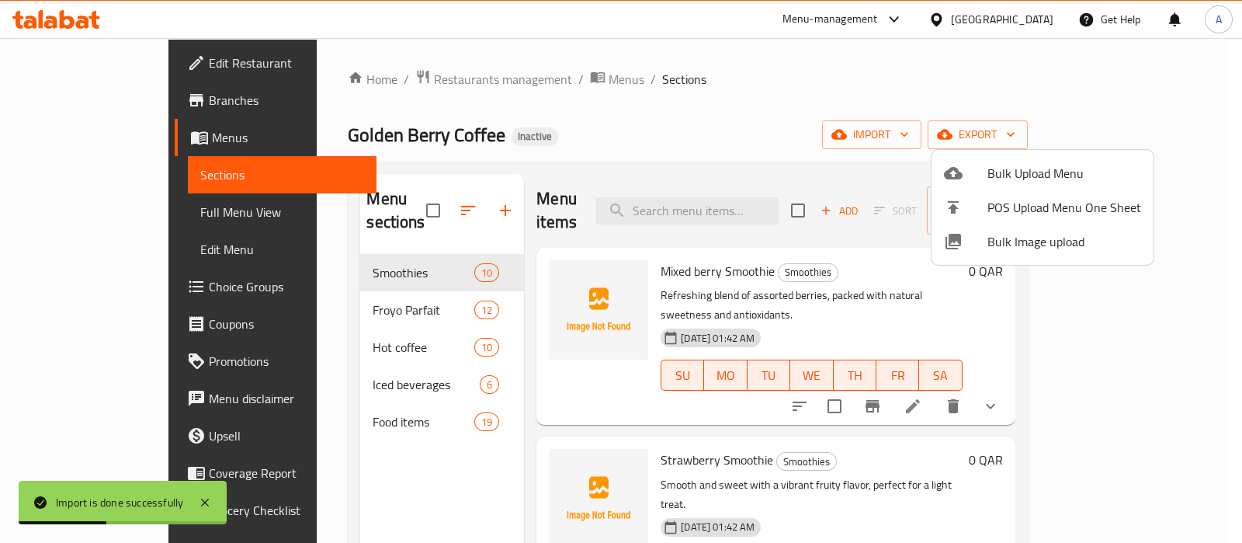
click at [1137, 363] on div at bounding box center [621, 271] width 1242 height 543
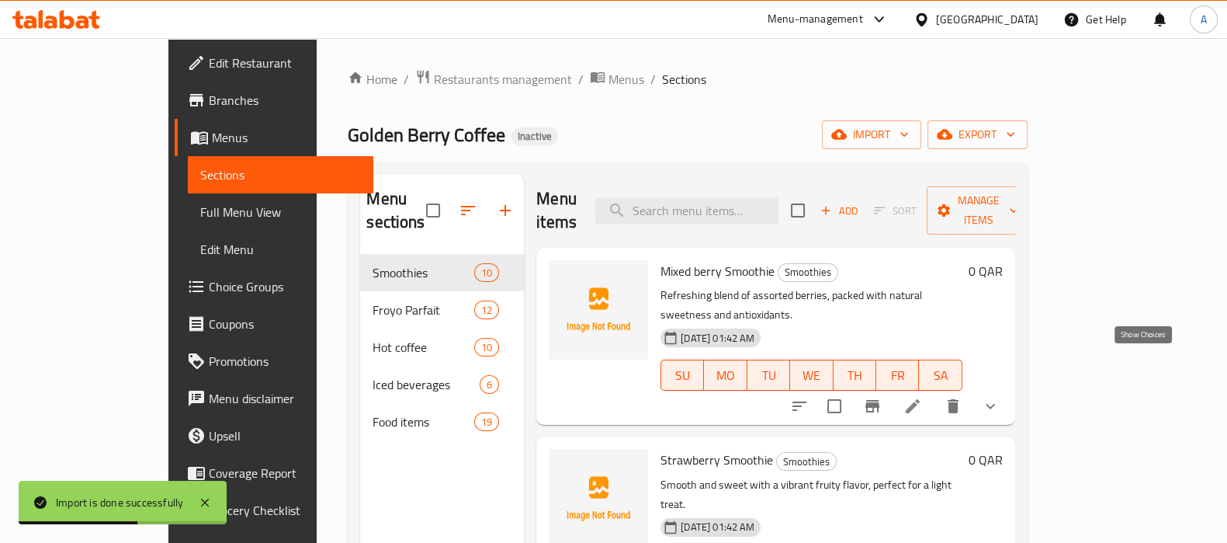
click at [1000, 397] on icon "show more" at bounding box center [990, 406] width 19 height 19
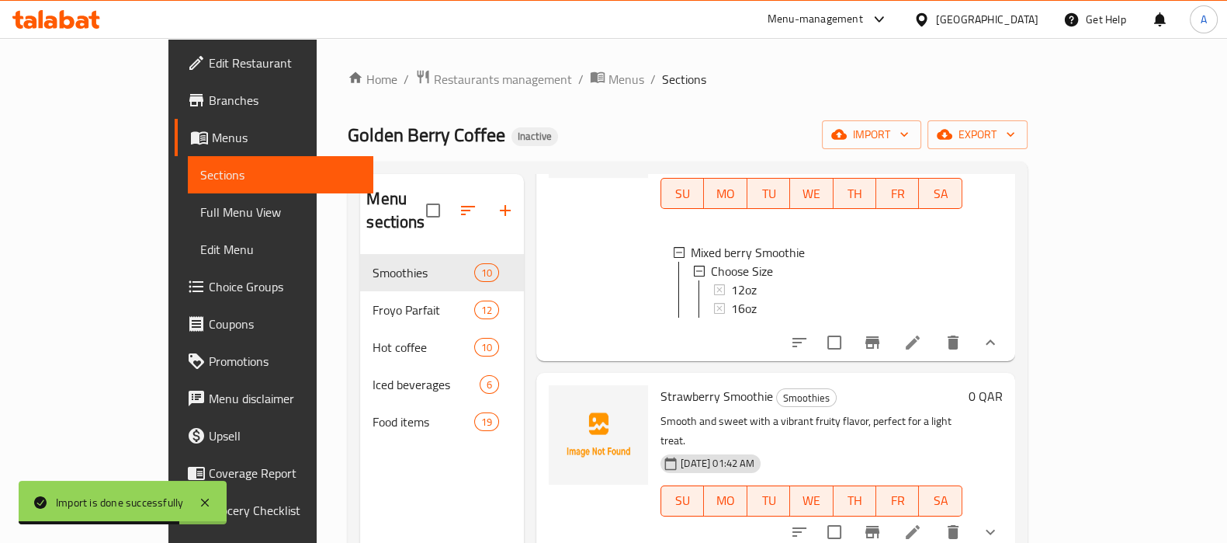
scroll to position [291, 0]
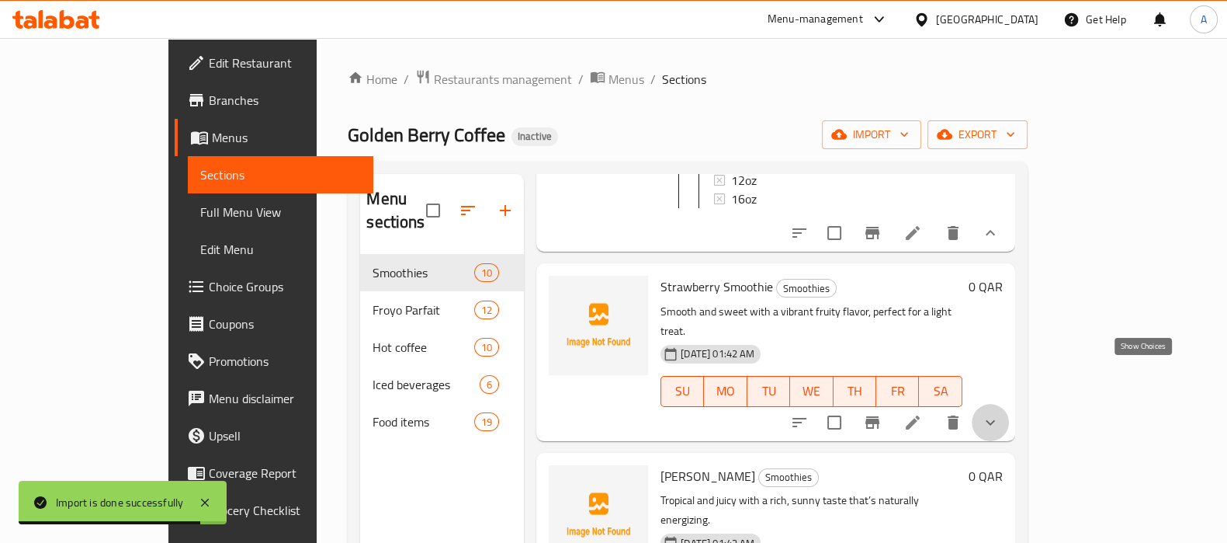
click at [1000, 413] on icon "show more" at bounding box center [990, 422] width 19 height 19
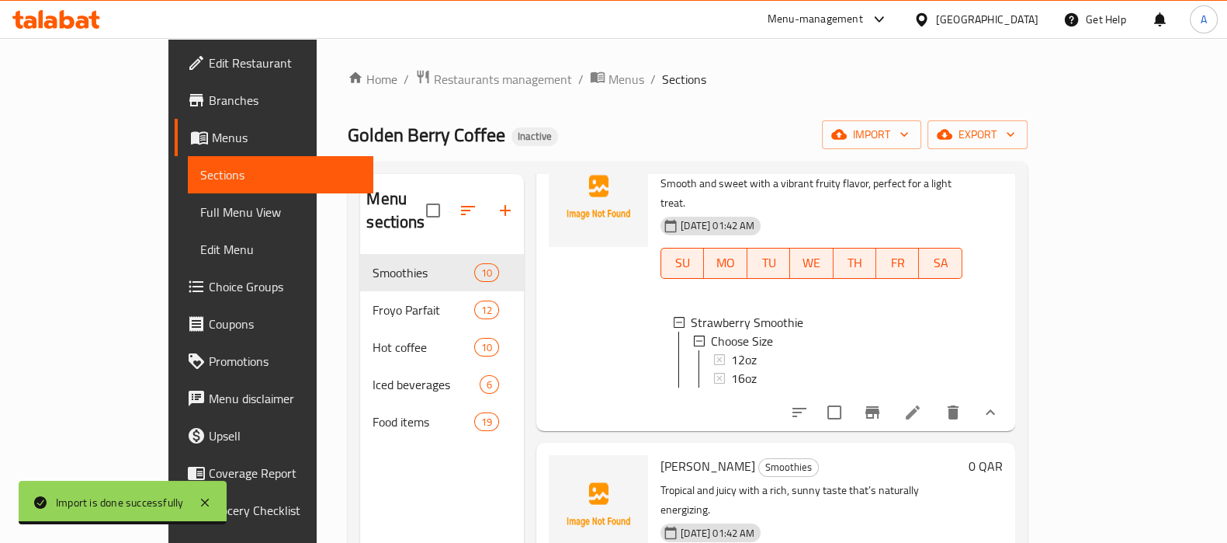
scroll to position [582, 0]
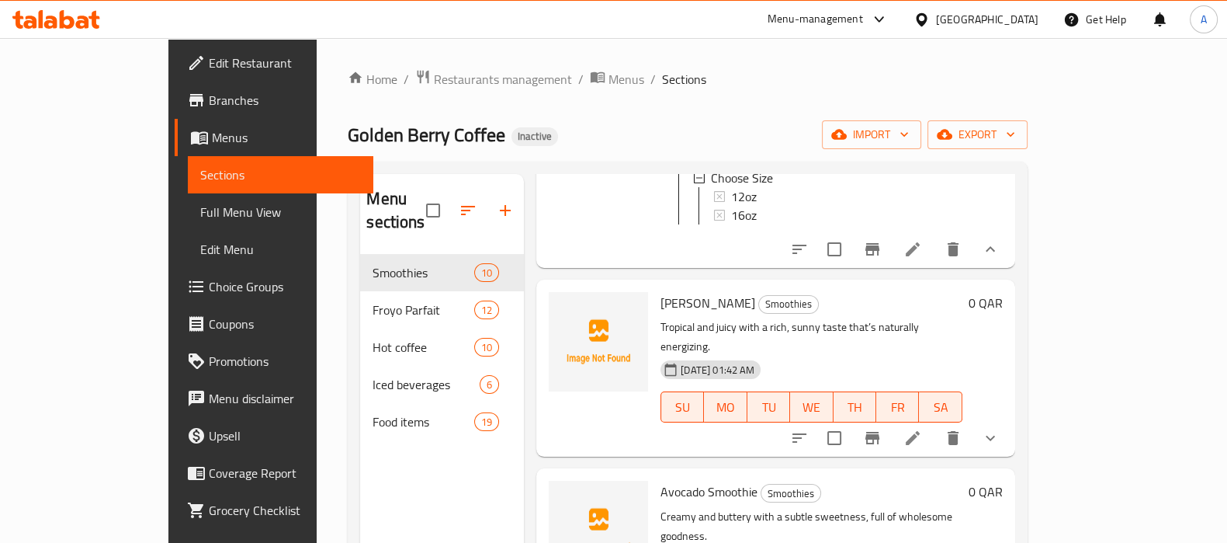
click at [1000, 428] on icon "show more" at bounding box center [990, 437] width 19 height 19
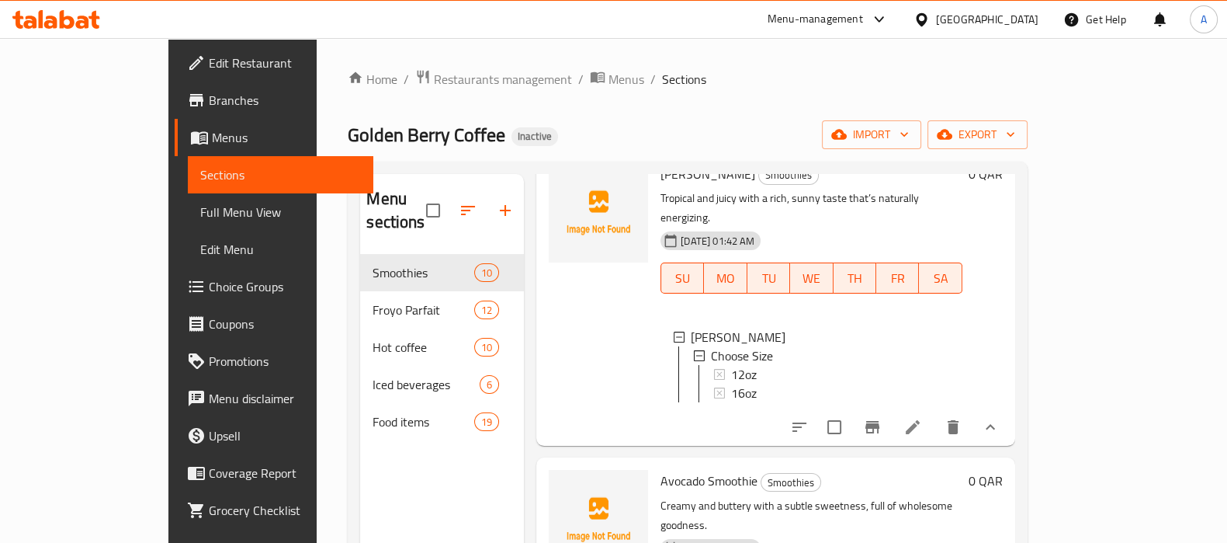
scroll to position [873, 0]
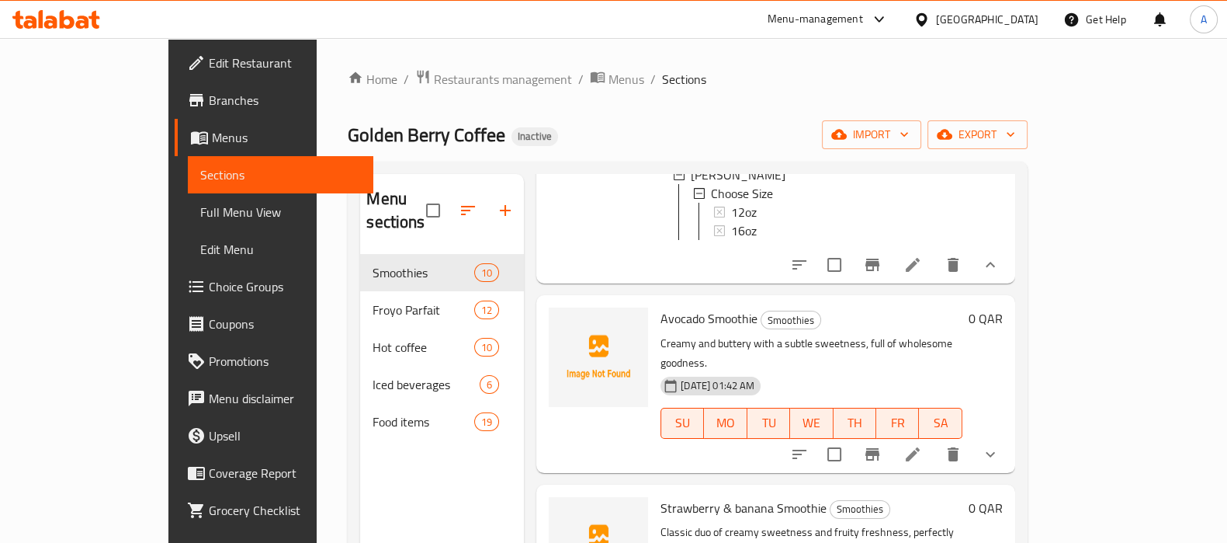
click at [1000, 445] on icon "show more" at bounding box center [990, 454] width 19 height 19
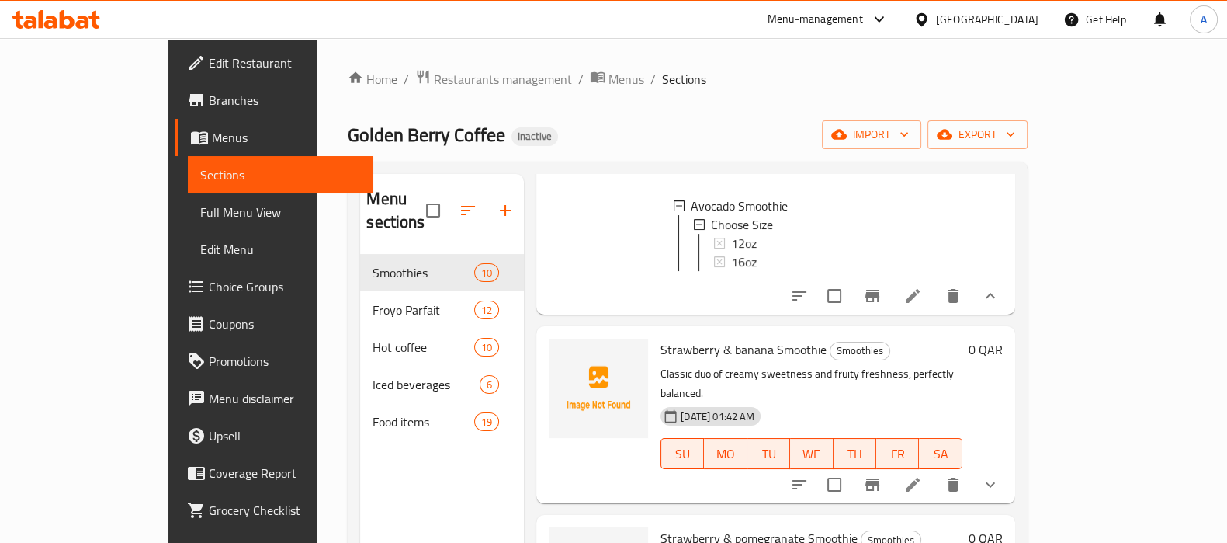
scroll to position [1164, 0]
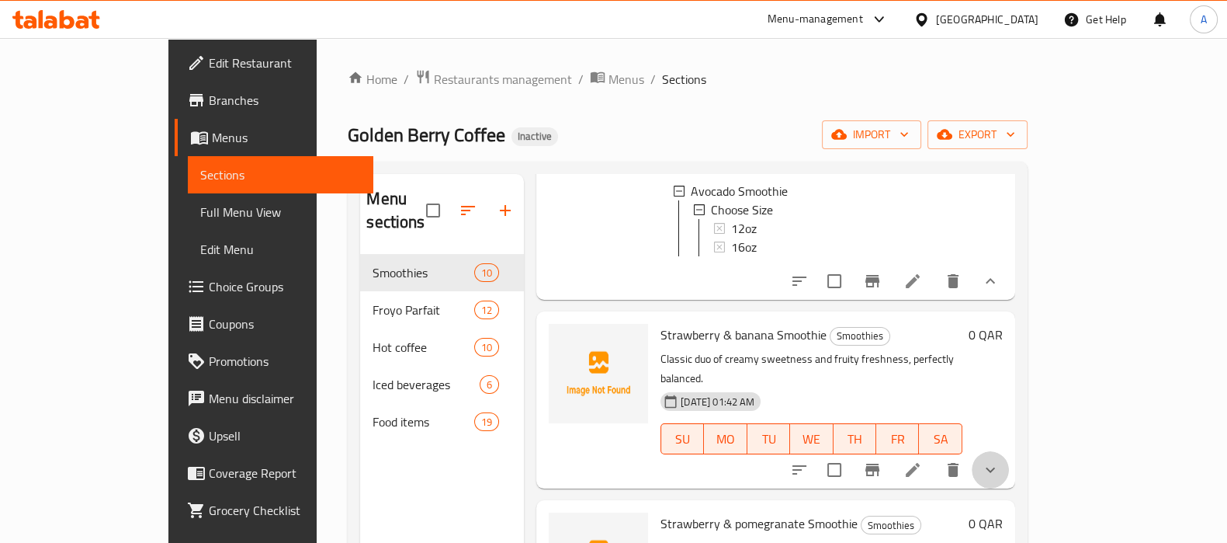
click at [1009, 451] on button "show more" at bounding box center [990, 469] width 37 height 37
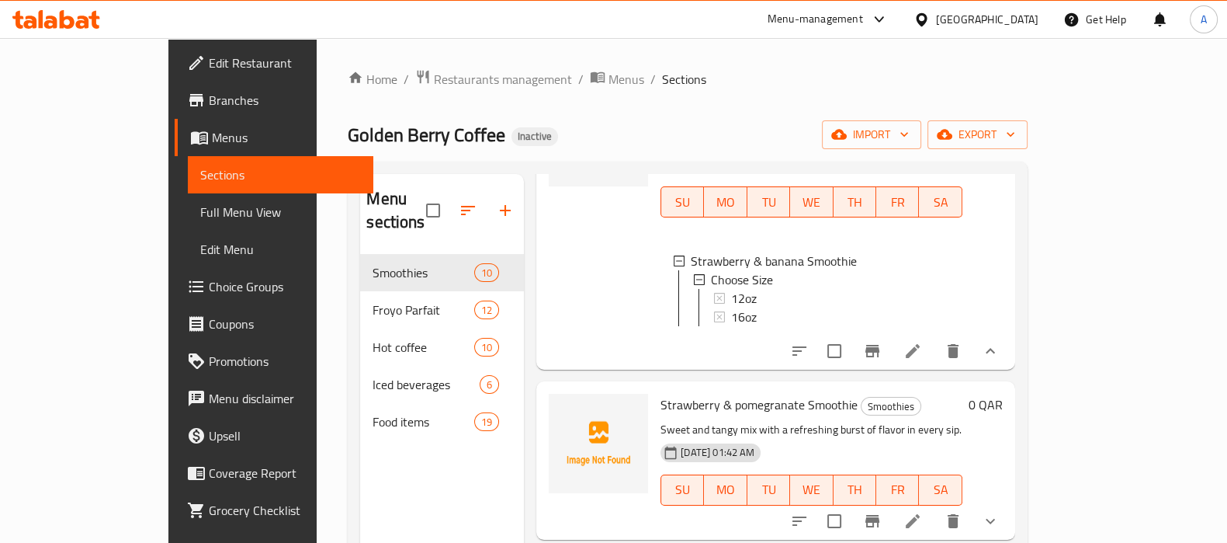
scroll to position [1455, 0]
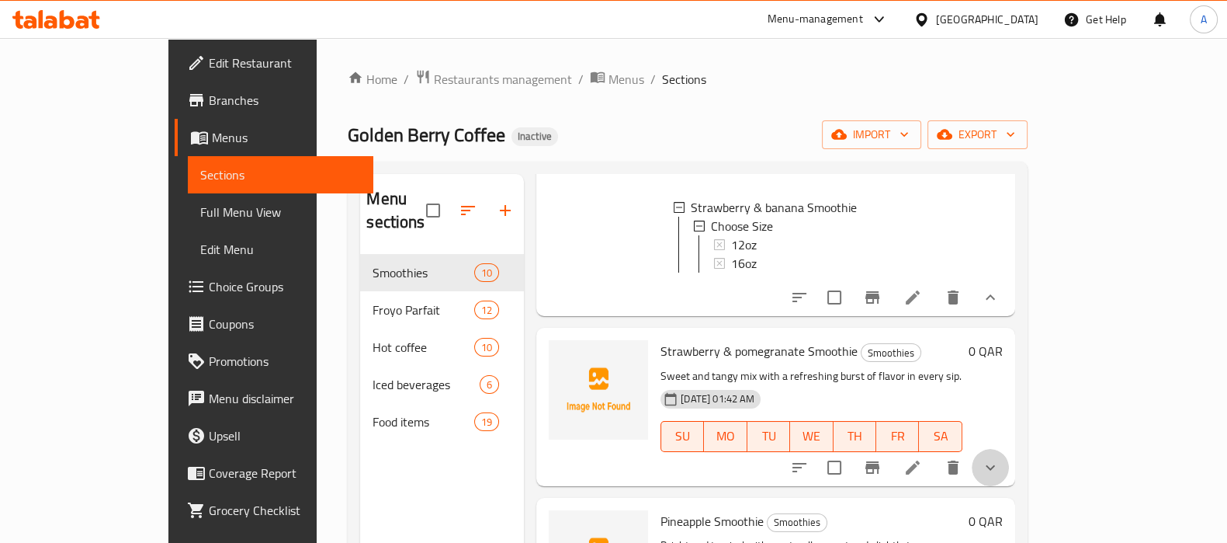
click at [1009, 449] on button "show more" at bounding box center [990, 467] width 37 height 37
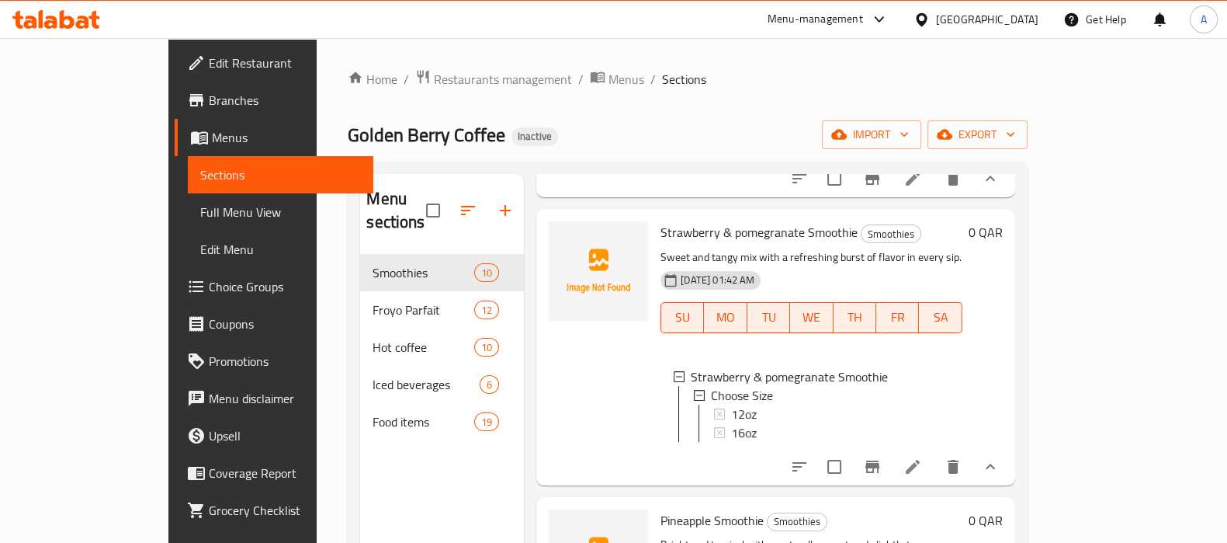
scroll to position [1747, 0]
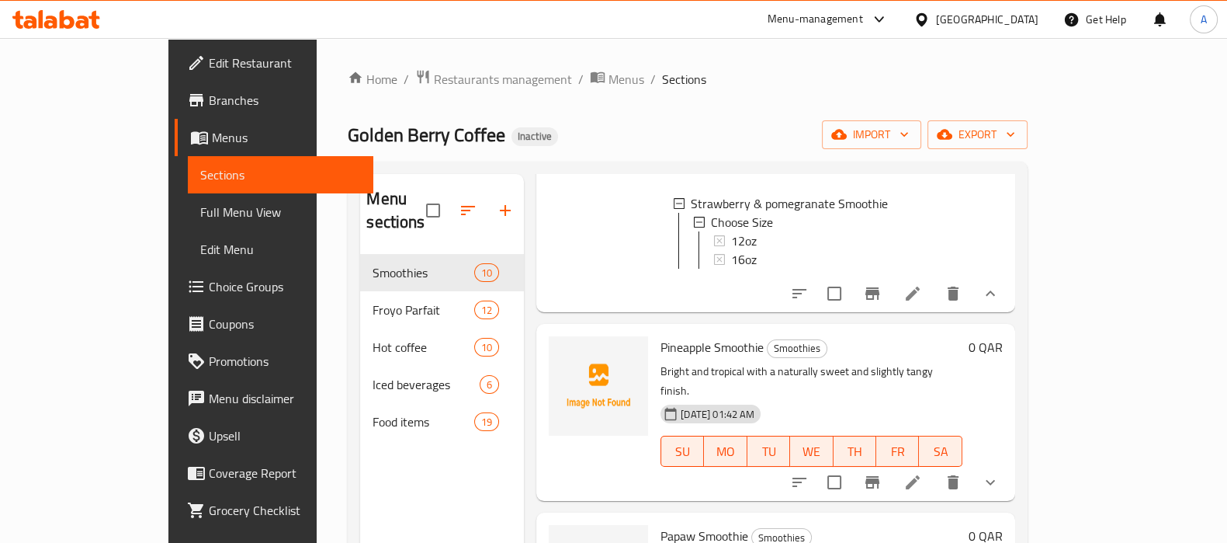
click at [1009, 463] on button "show more" at bounding box center [990, 481] width 37 height 37
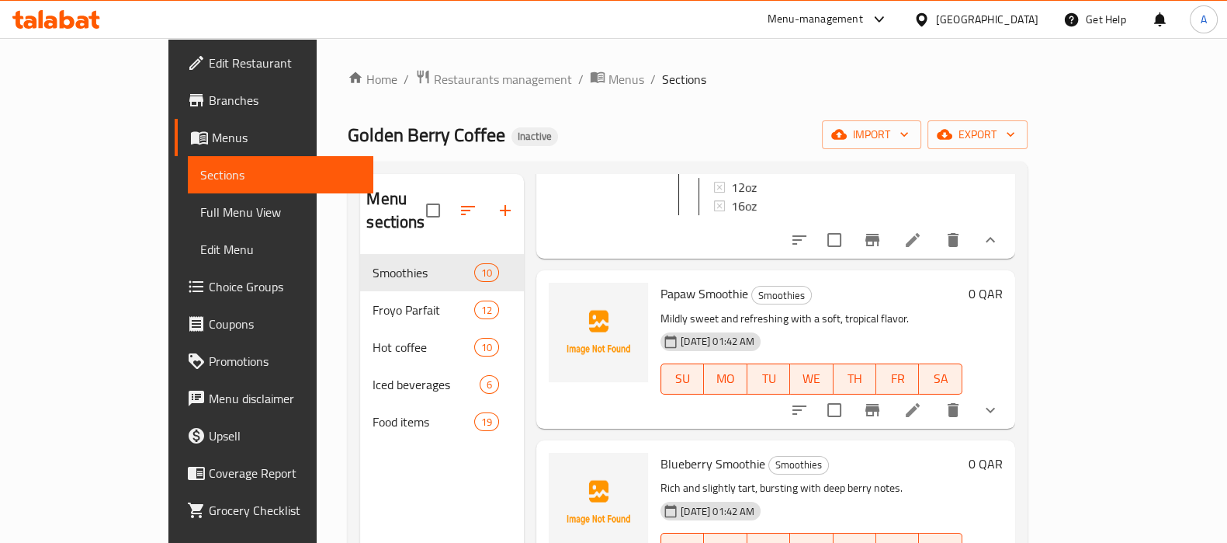
scroll to position [2121, 0]
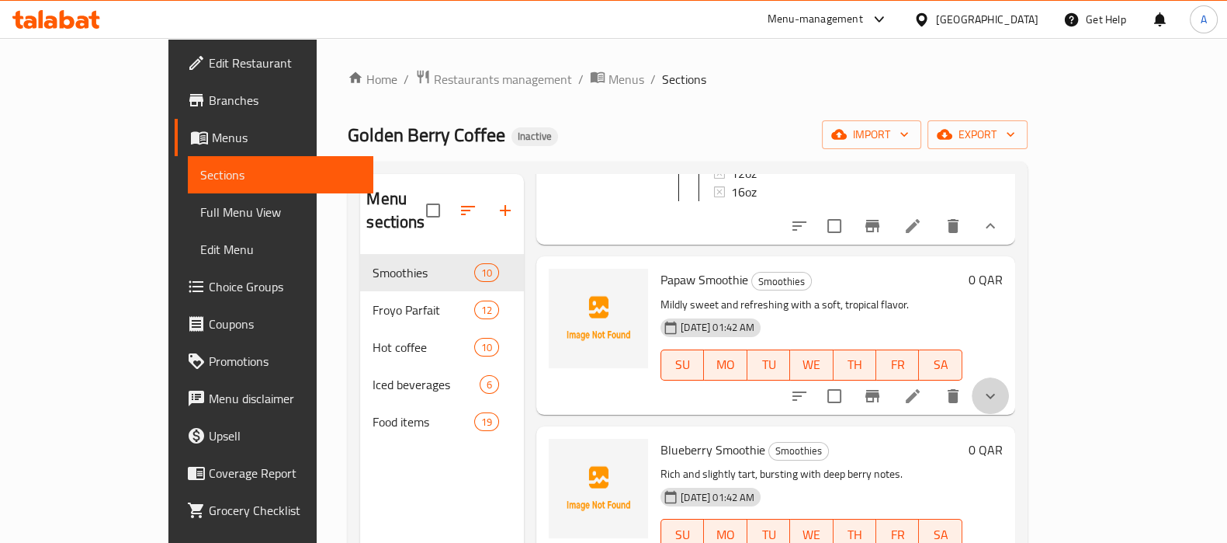
click at [1009, 377] on button "show more" at bounding box center [990, 395] width 37 height 37
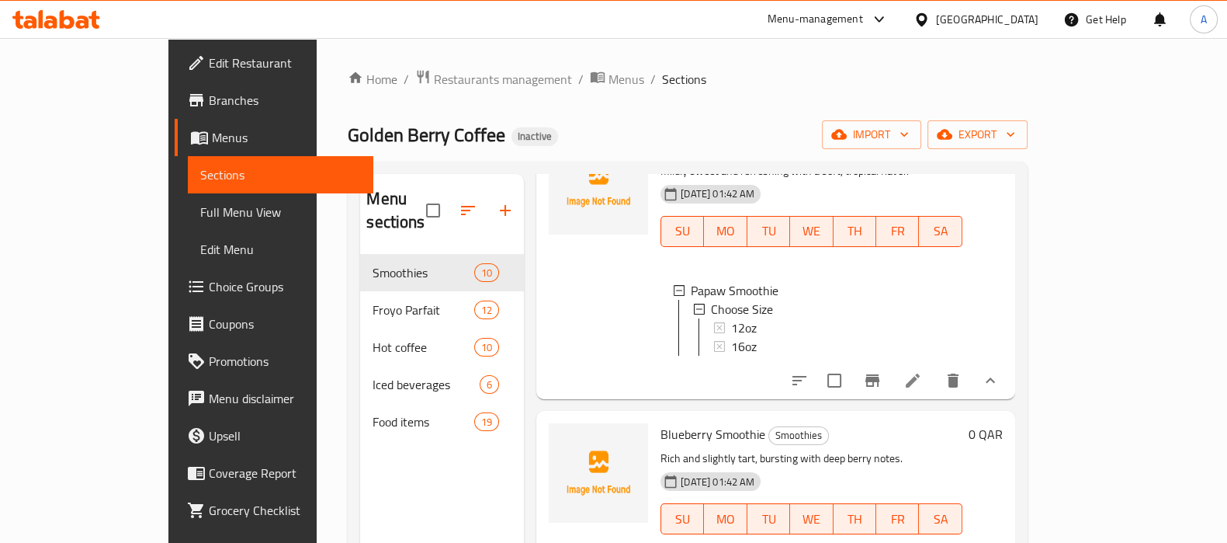
scroll to position [193, 0]
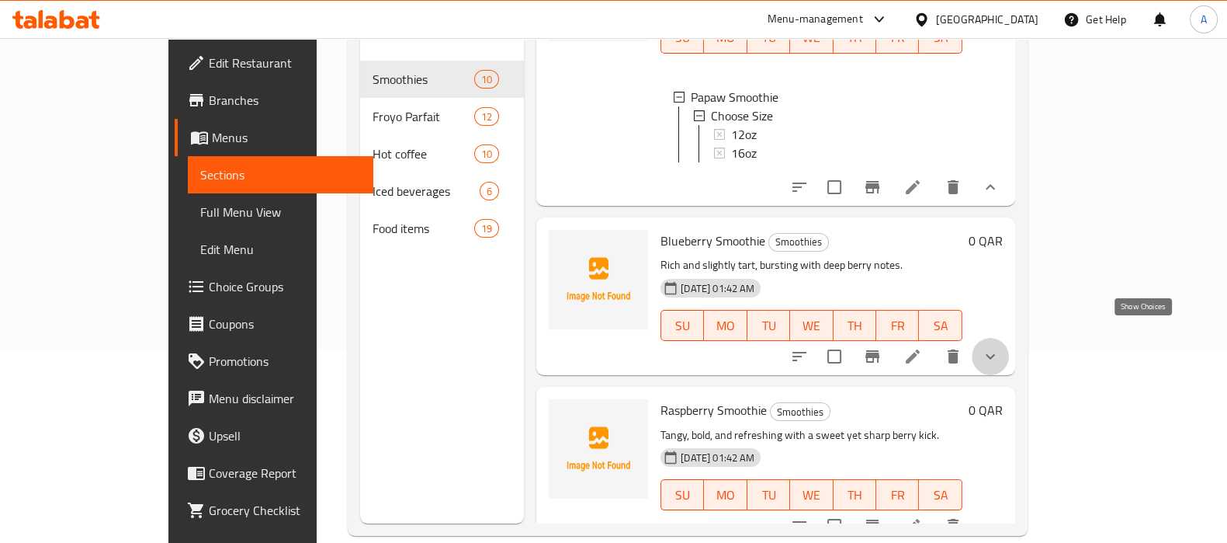
click at [995, 354] on icon "show more" at bounding box center [990, 356] width 9 height 5
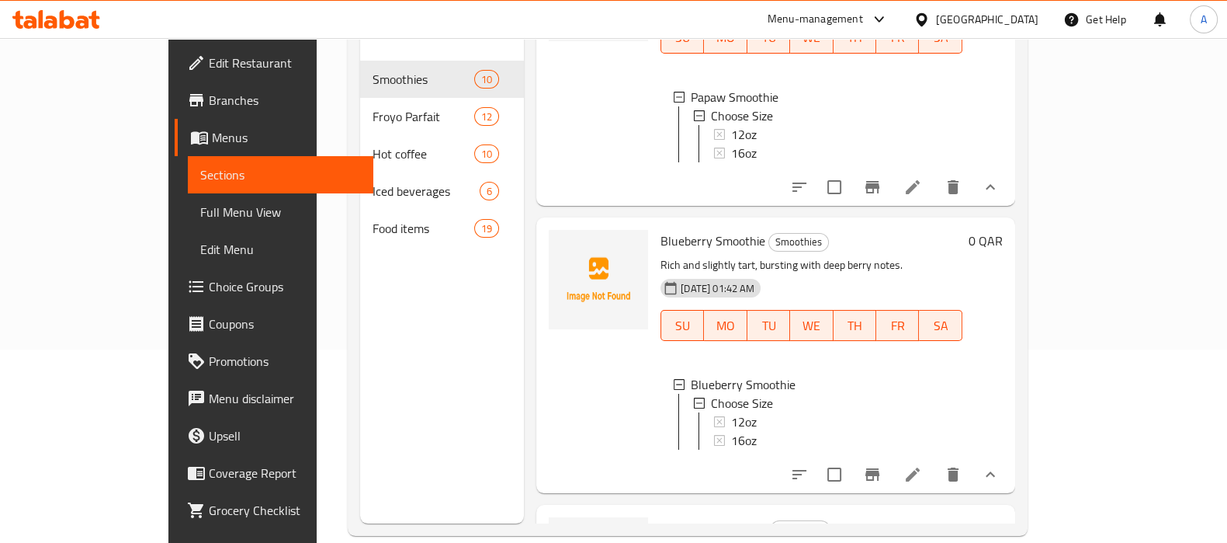
scroll to position [2386, 0]
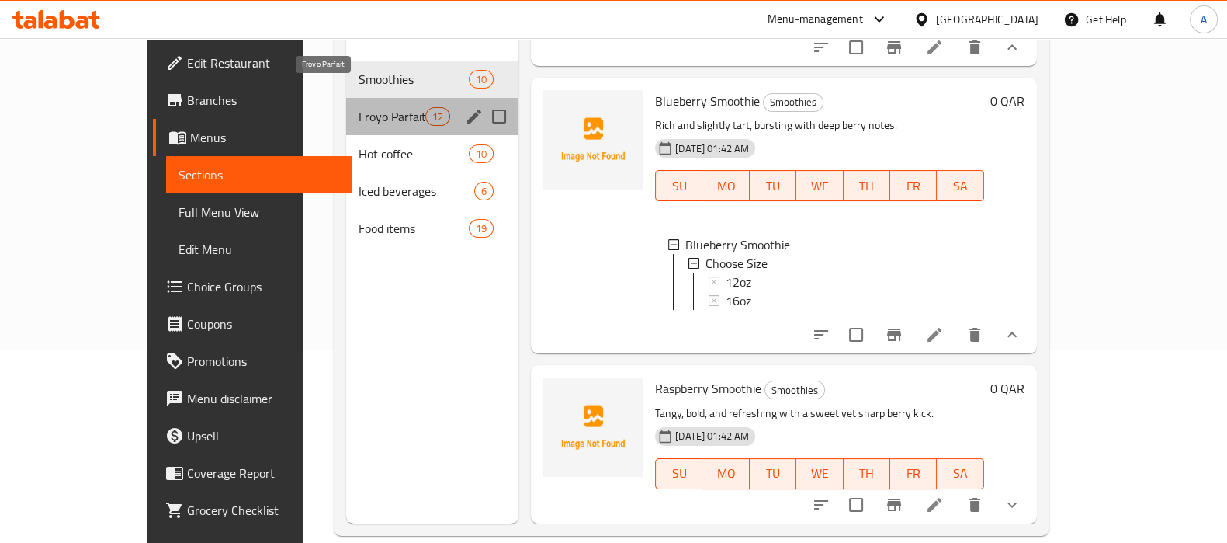
click at [359, 107] on span "Froyo Parfait" at bounding box center [392, 116] width 67 height 19
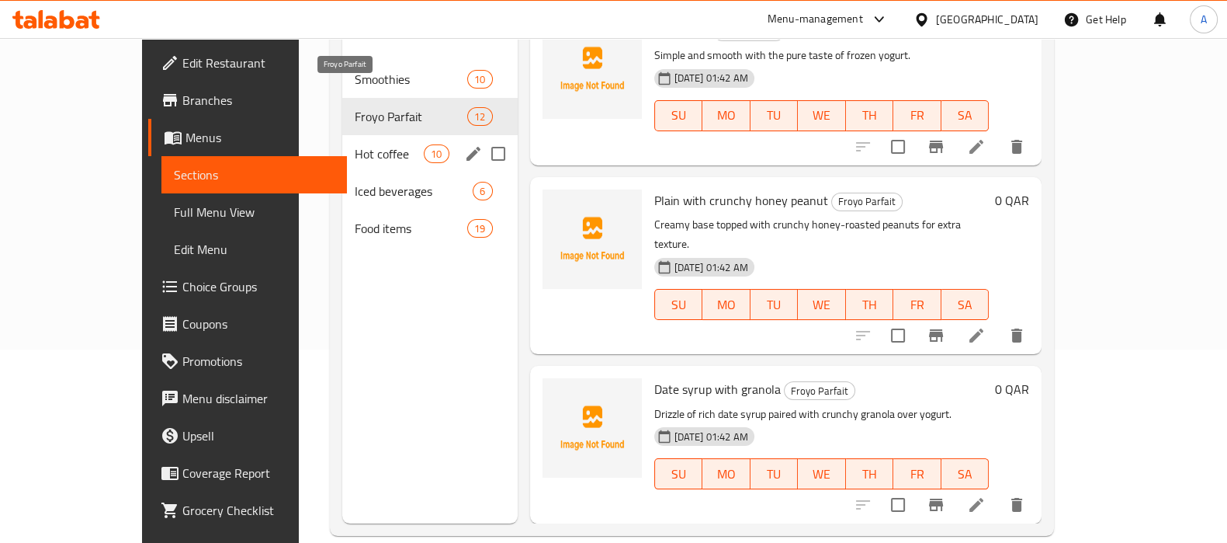
scroll to position [1530, 0]
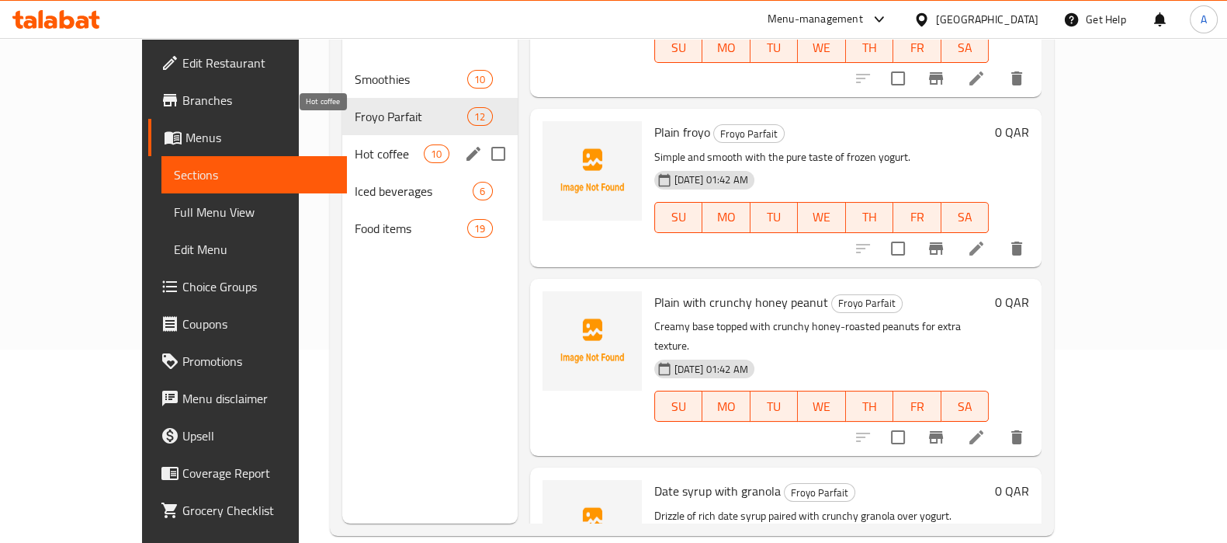
click at [355, 144] on span "Hot coffee" at bounding box center [389, 153] width 69 height 19
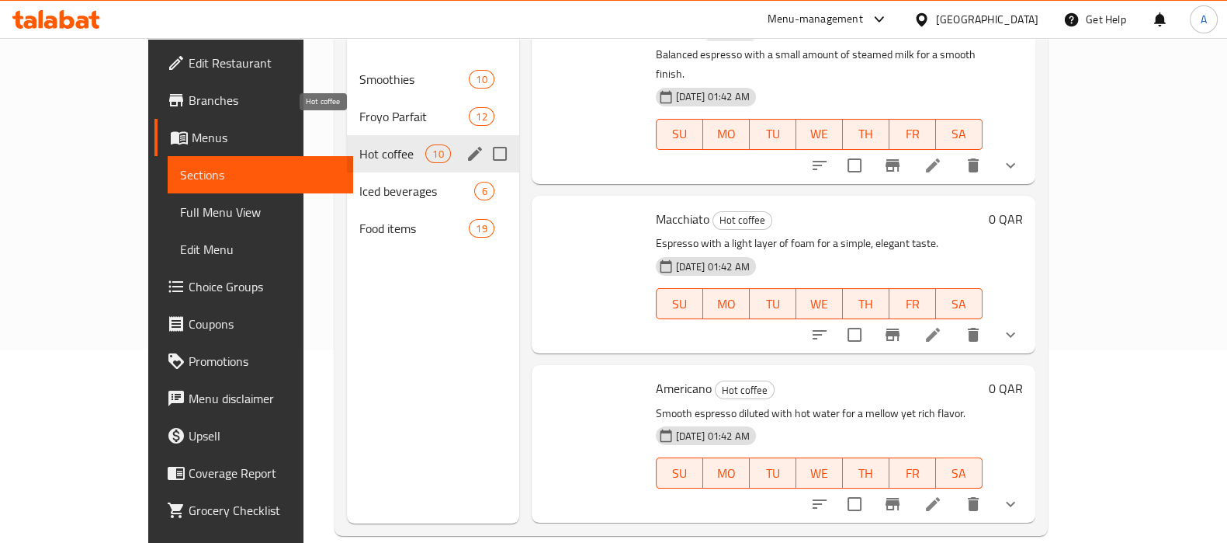
scroll to position [1192, 0]
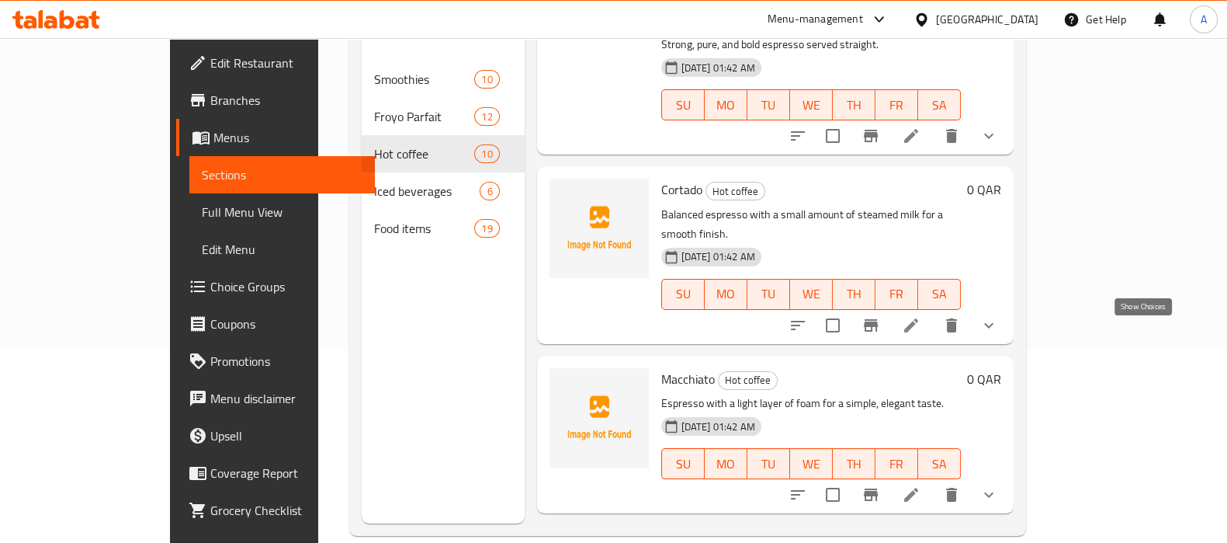
click at [998, 485] on icon "show more" at bounding box center [989, 494] width 19 height 19
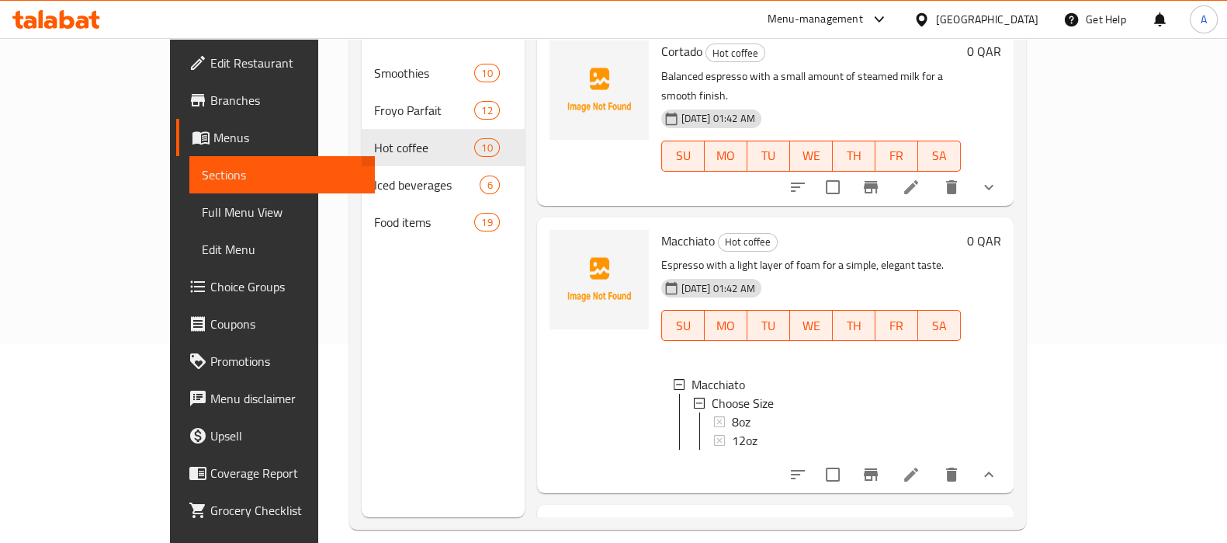
scroll to position [217, 0]
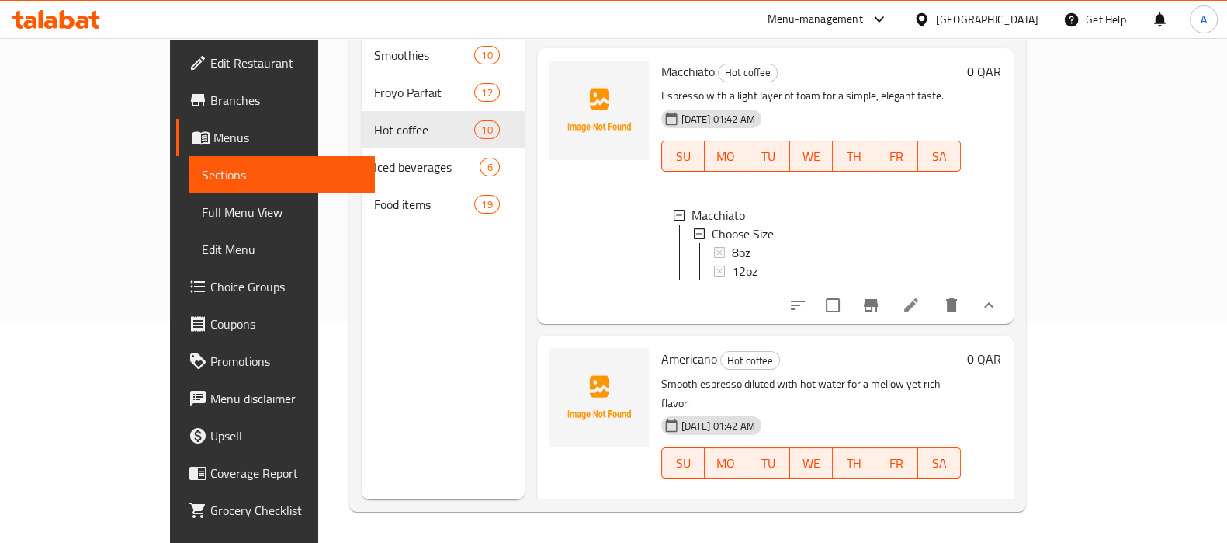
click at [210, 296] on span "Choice Groups" at bounding box center [286, 286] width 152 height 19
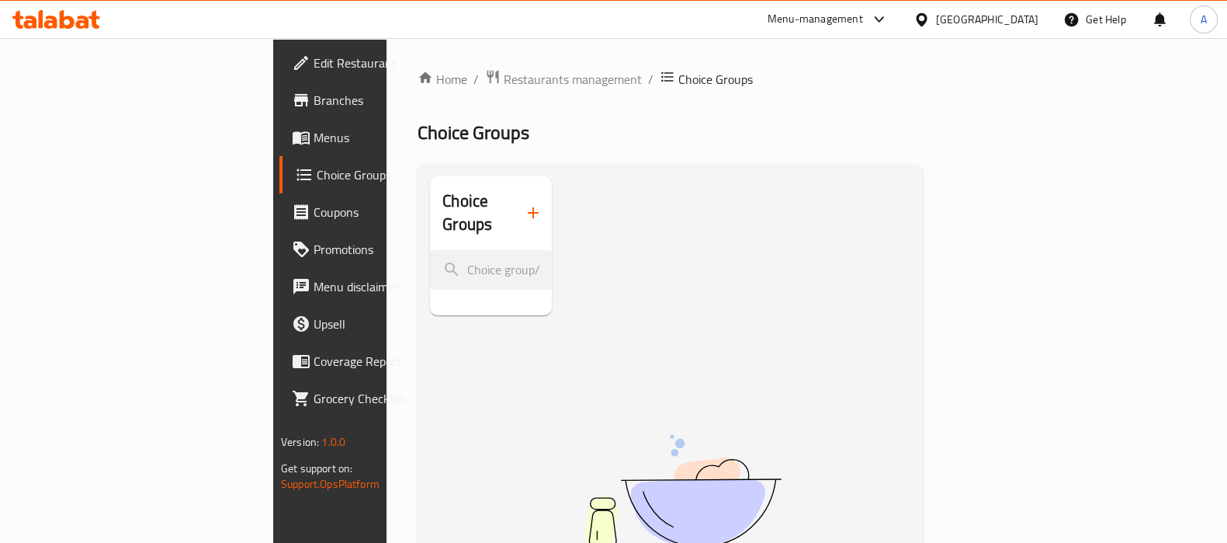
click at [524, 203] on icon "button" at bounding box center [533, 212] width 19 height 19
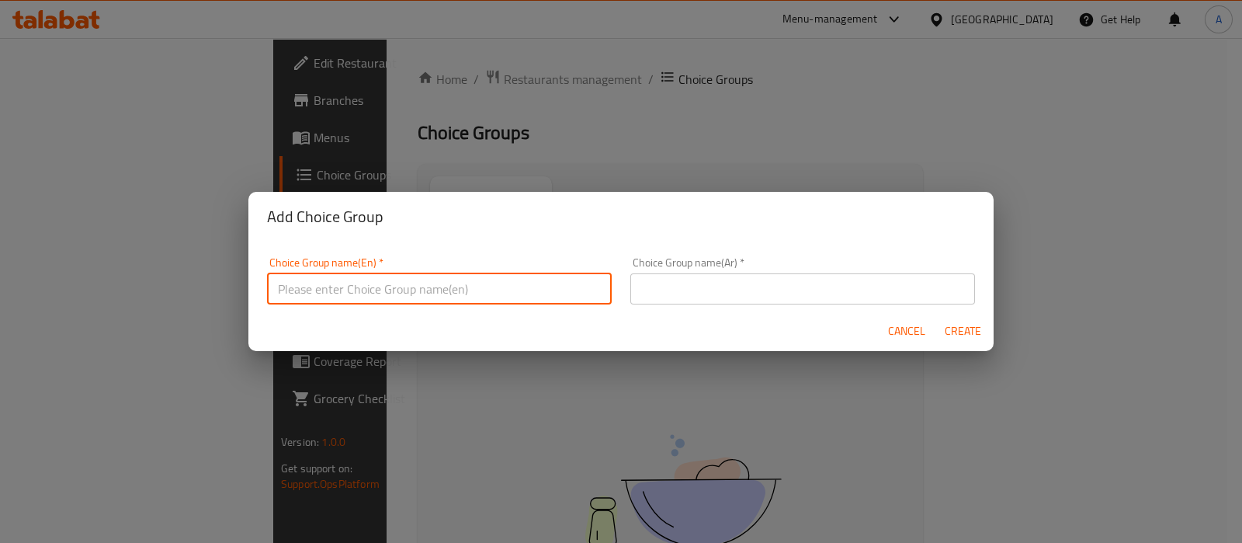
click at [470, 279] on input "text" at bounding box center [439, 288] width 345 height 31
type input "YOUR CHOICE of:"
click at [630, 297] on input "text" at bounding box center [802, 288] width 345 height 31
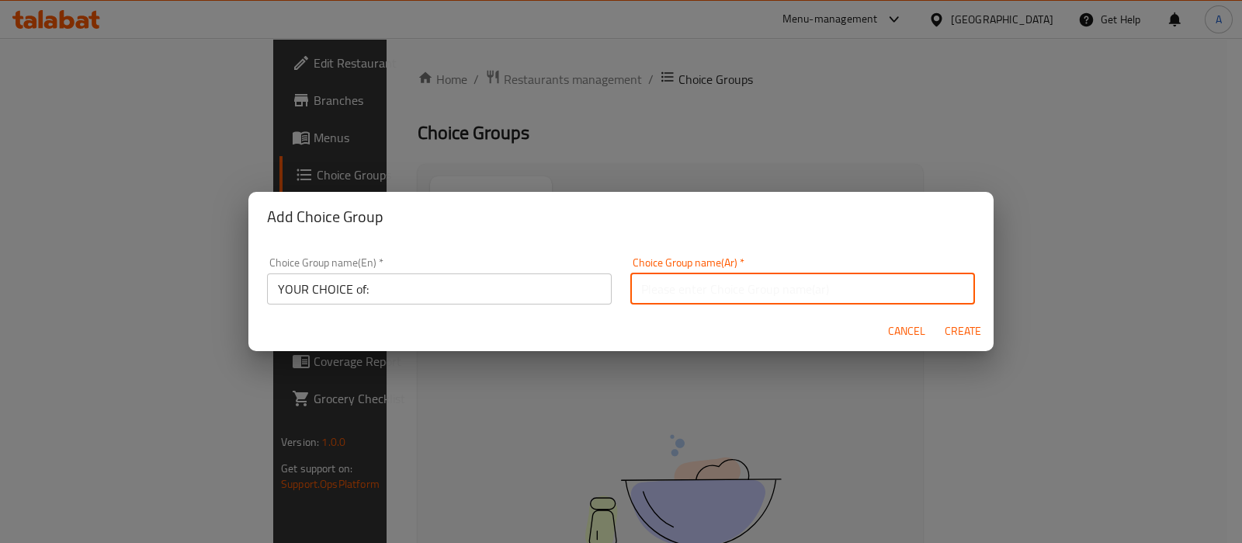
type input "اختيارك من:"
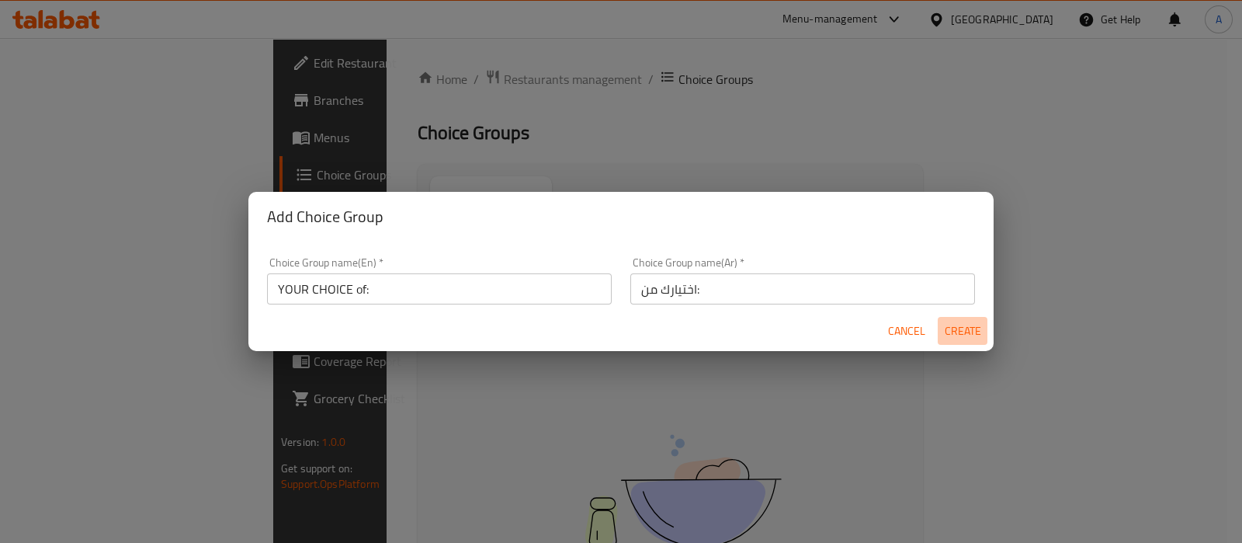
click at [963, 333] on span "Create" at bounding box center [962, 330] width 37 height 19
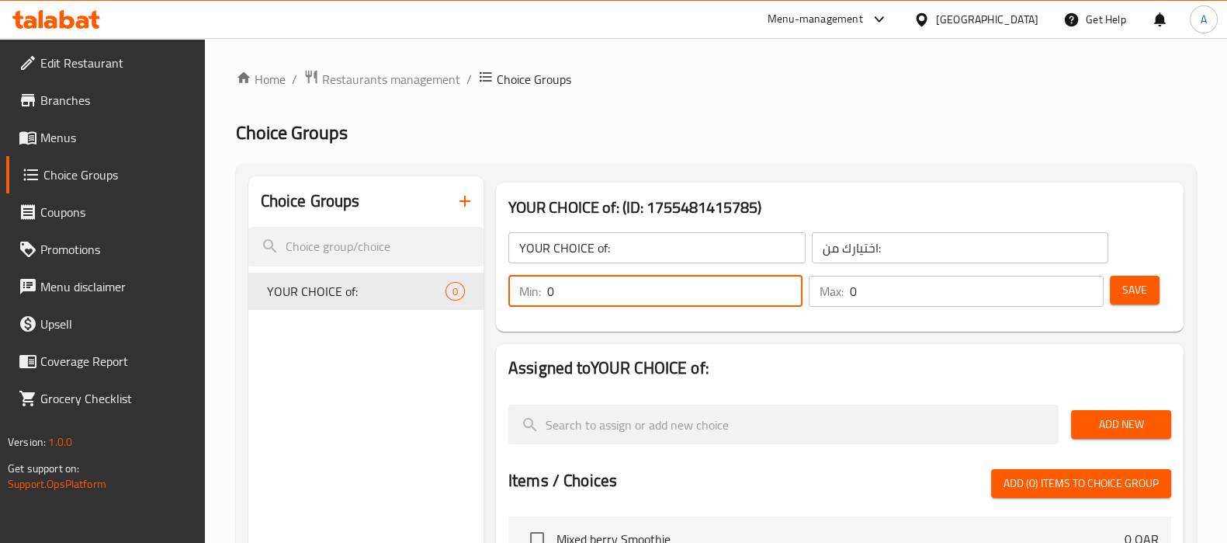
type input "1"
drag, startPoint x: 881, startPoint y: 293, endPoint x: 830, endPoint y: 297, distance: 51.4
click at [840, 297] on div "Max: 0 ​" at bounding box center [956, 291] width 294 height 31
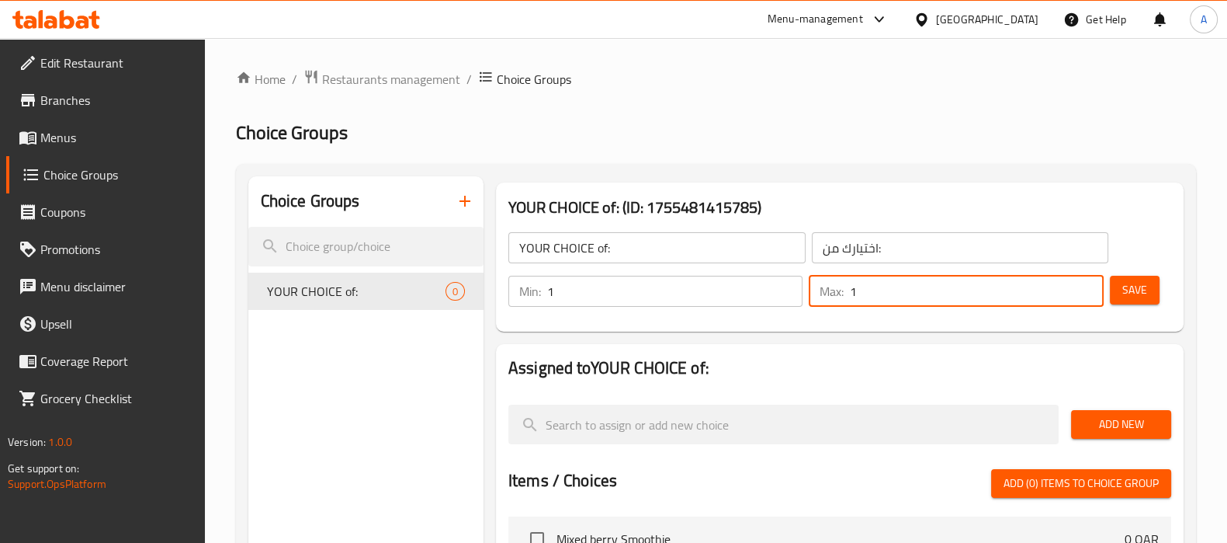
type input "1"
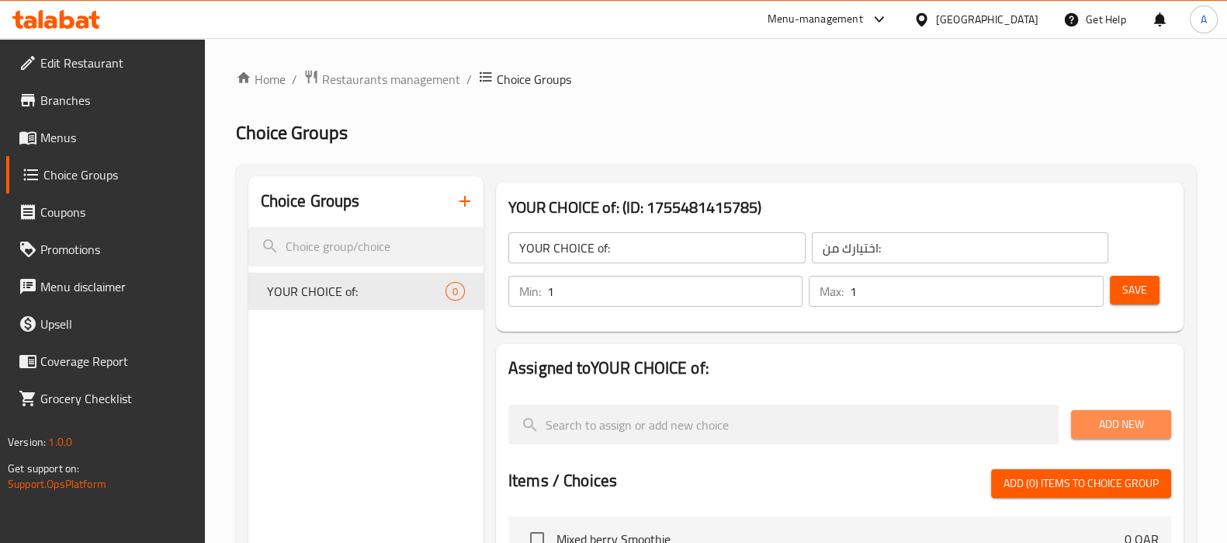
click at [1112, 428] on span "Add New" at bounding box center [1121, 424] width 75 height 19
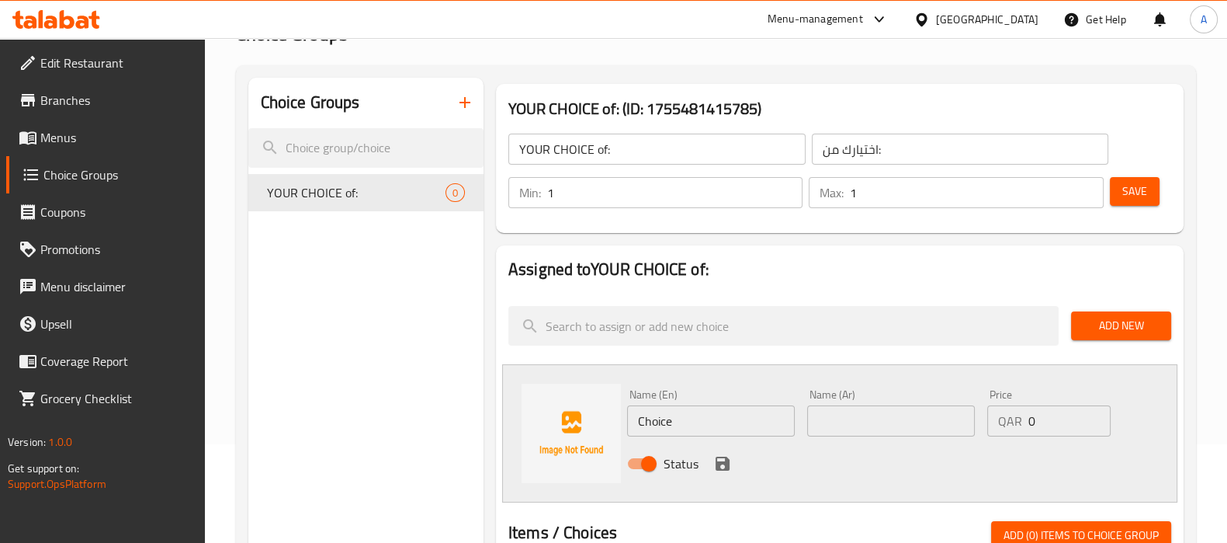
scroll to position [193, 0]
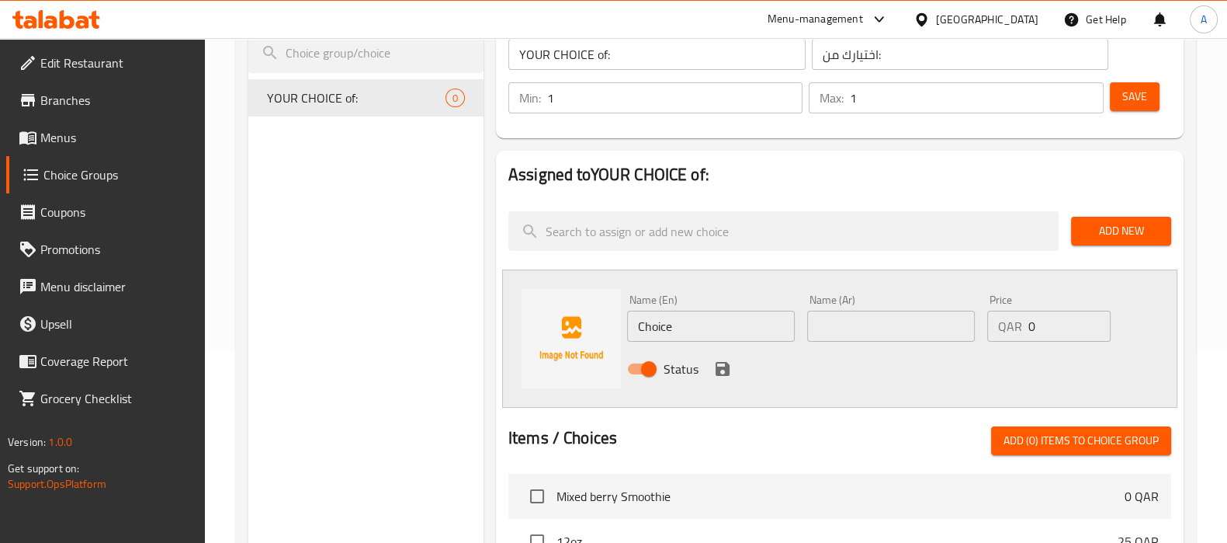
click at [670, 324] on input "Choice" at bounding box center [711, 325] width 168 height 31
click at [669, 324] on input "Choice" at bounding box center [711, 325] width 168 height 31
paste input "12oz"
type input "12oz"
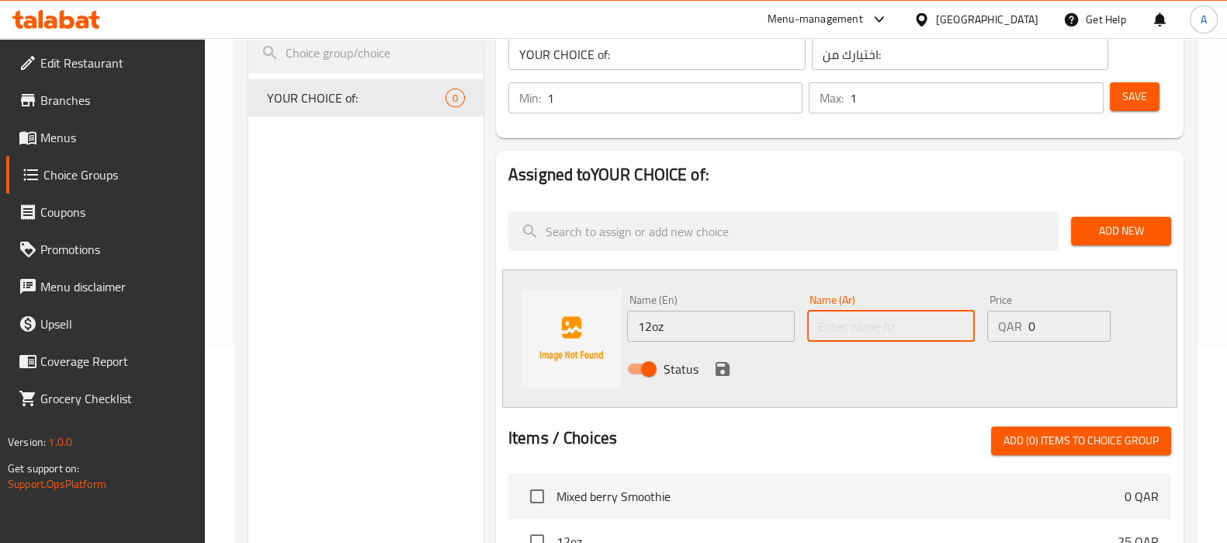
click at [854, 320] on input "text" at bounding box center [891, 325] width 168 height 31
paste input "12 أونصة"
type input "12 أونصة"
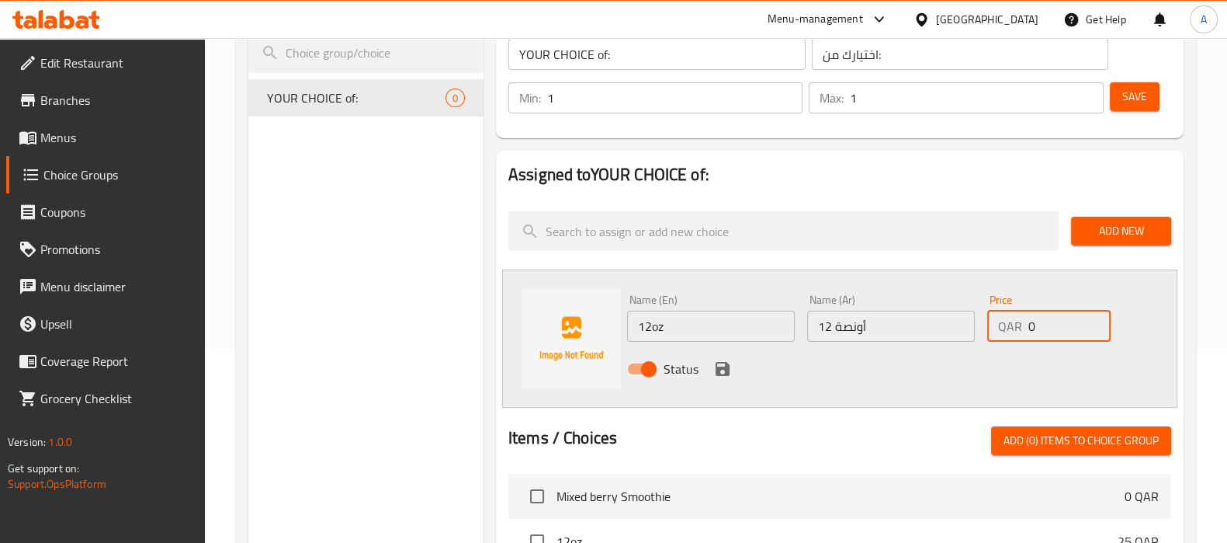
drag, startPoint x: 1032, startPoint y: 323, endPoint x: 996, endPoint y: 320, distance: 36.6
click at [996, 320] on div "QAR 0 Price" at bounding box center [1048, 325] width 123 height 31
type input "25"
click at [720, 359] on icon "save" at bounding box center [722, 368] width 19 height 19
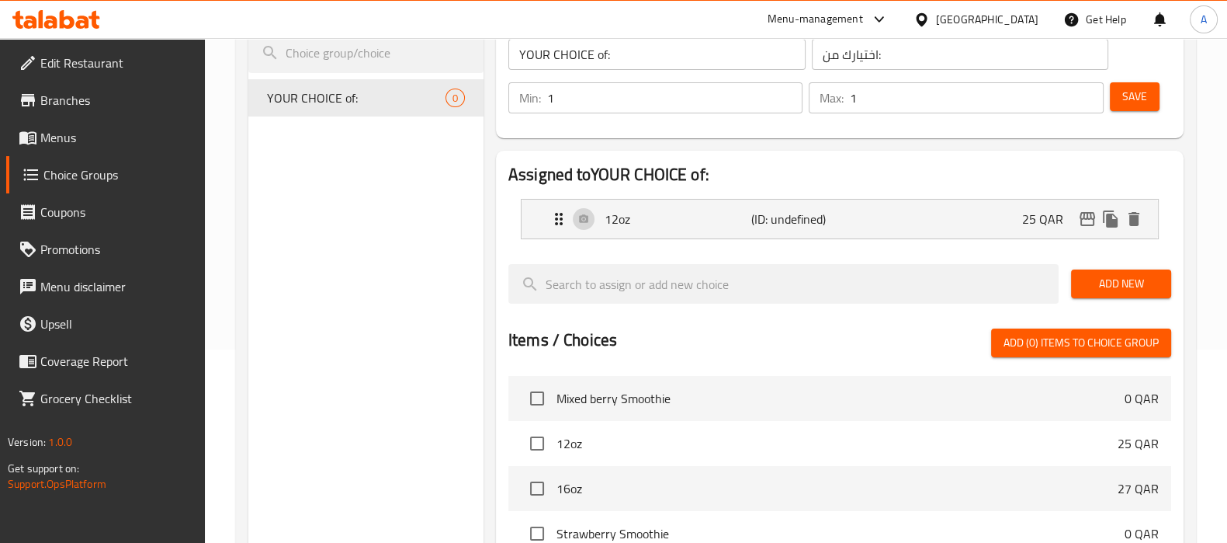
click at [1079, 281] on button "Add New" at bounding box center [1121, 283] width 100 height 29
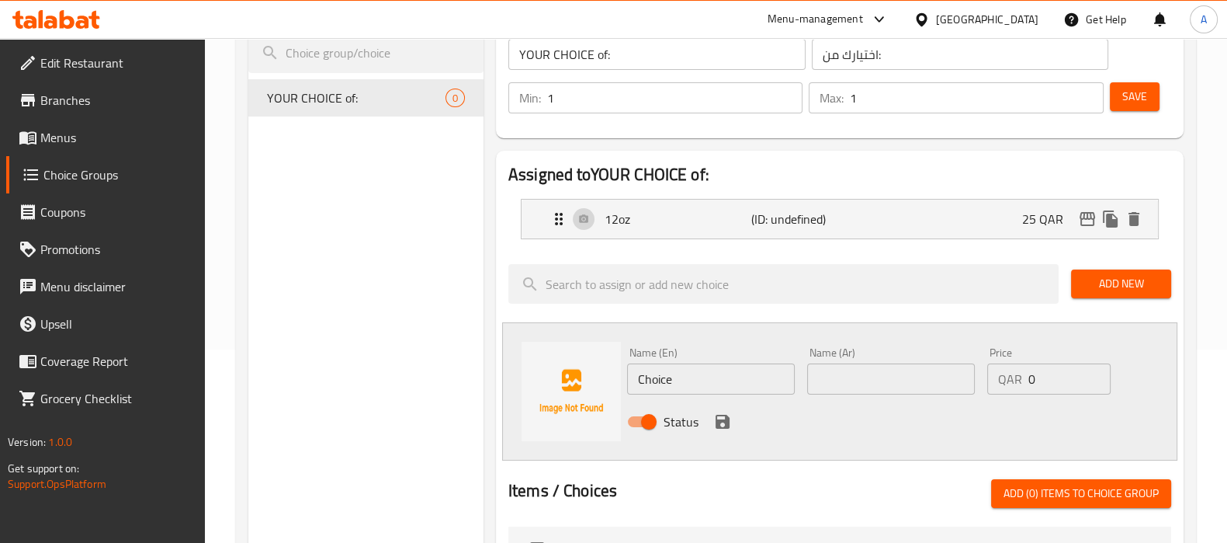
click at [657, 376] on input "Choice" at bounding box center [711, 378] width 168 height 31
paste input "16oz"
type input "16oz"
click at [846, 397] on div "Name (Ar) Name (Ar)" at bounding box center [891, 371] width 180 height 60
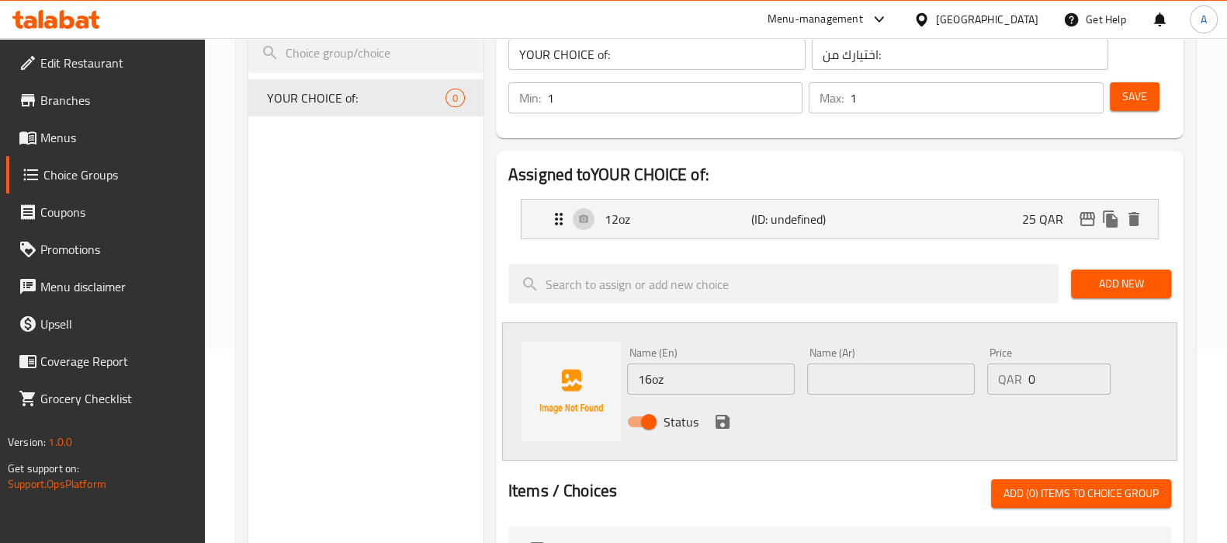
click at [848, 390] on input "text" at bounding box center [891, 378] width 168 height 31
paste input "16 أونصة"
type input "16 أونصة"
drag, startPoint x: 1004, startPoint y: 380, endPoint x: 950, endPoint y: 377, distance: 53.6
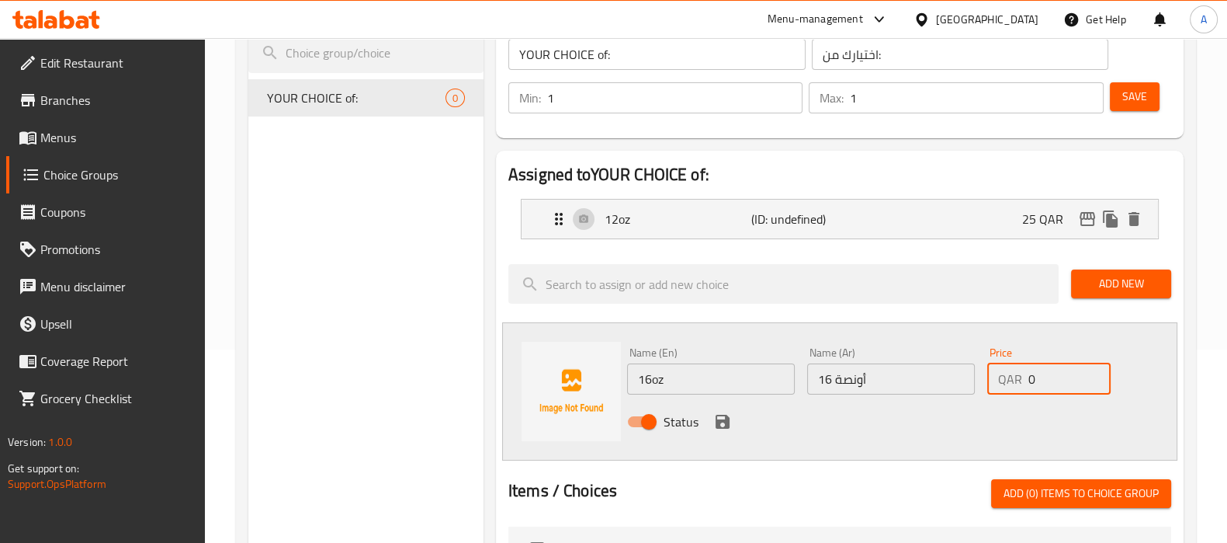
click at [950, 377] on div "Name (En) 16oz Name (En) Name (Ar) 16 أونصة Name (Ar) Price QAR 0 Price Status" at bounding box center [891, 392] width 541 height 102
type input "27"
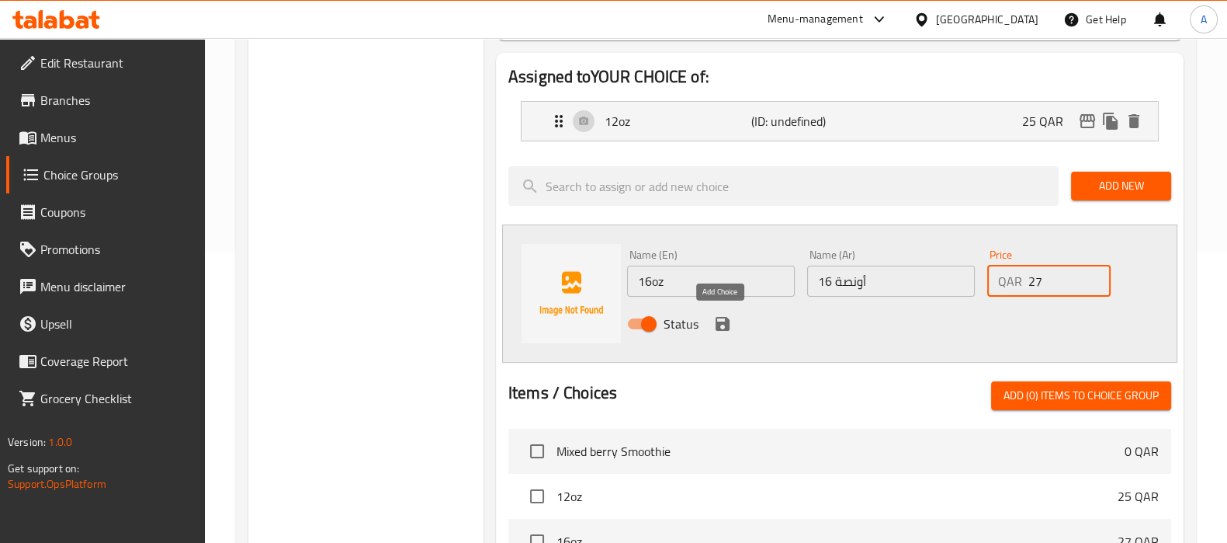
click at [718, 328] on icon "save" at bounding box center [723, 324] width 14 height 14
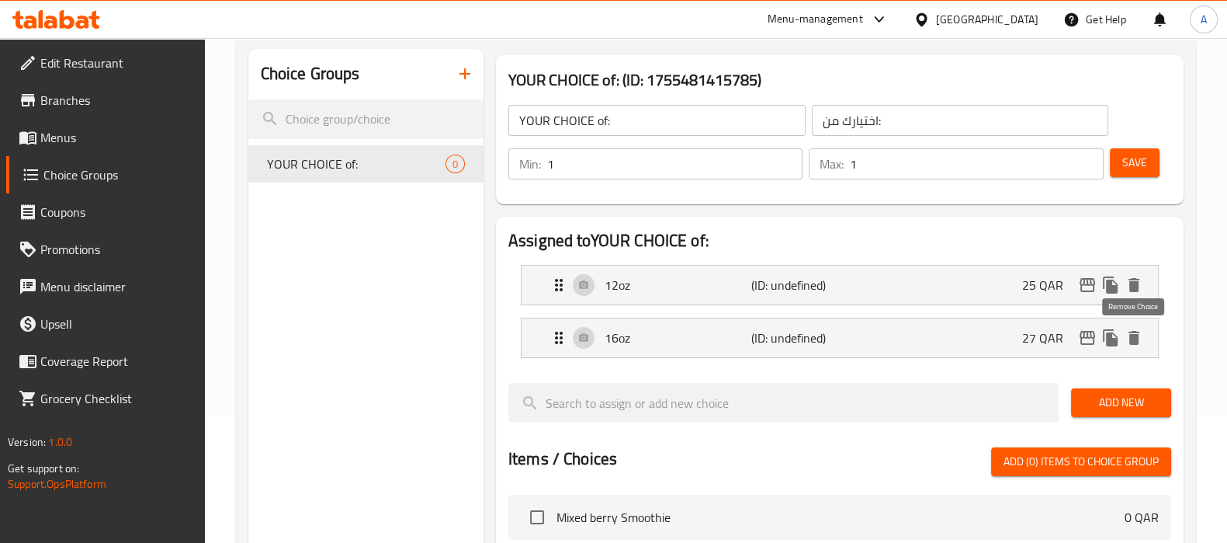
scroll to position [96, 0]
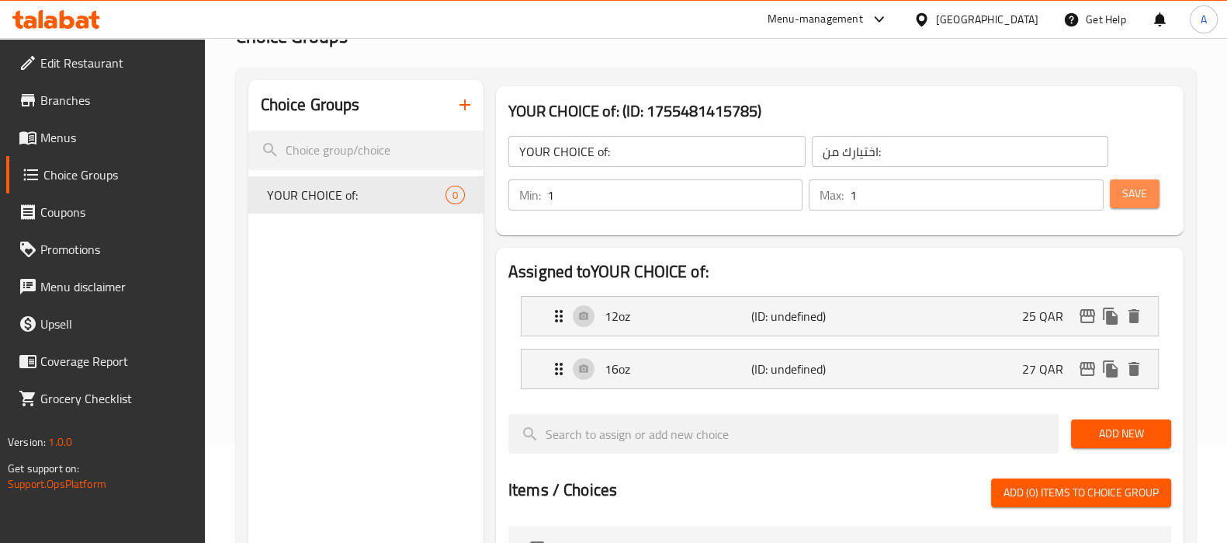
click at [1137, 188] on span "Save" at bounding box center [1134, 193] width 25 height 19
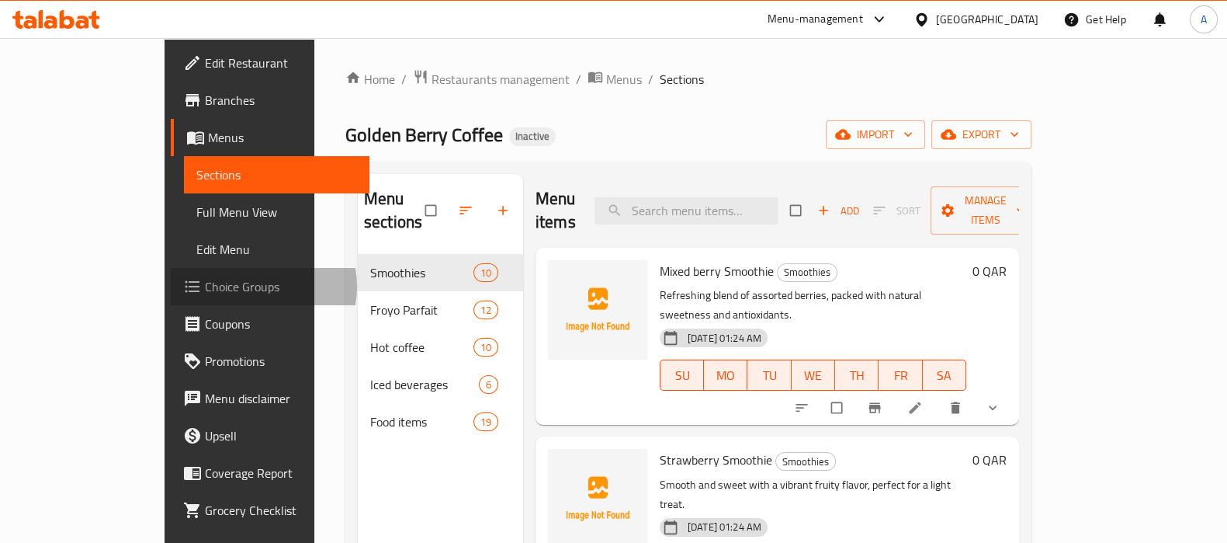
click at [205, 286] on span "Choice Groups" at bounding box center [281, 286] width 152 height 19
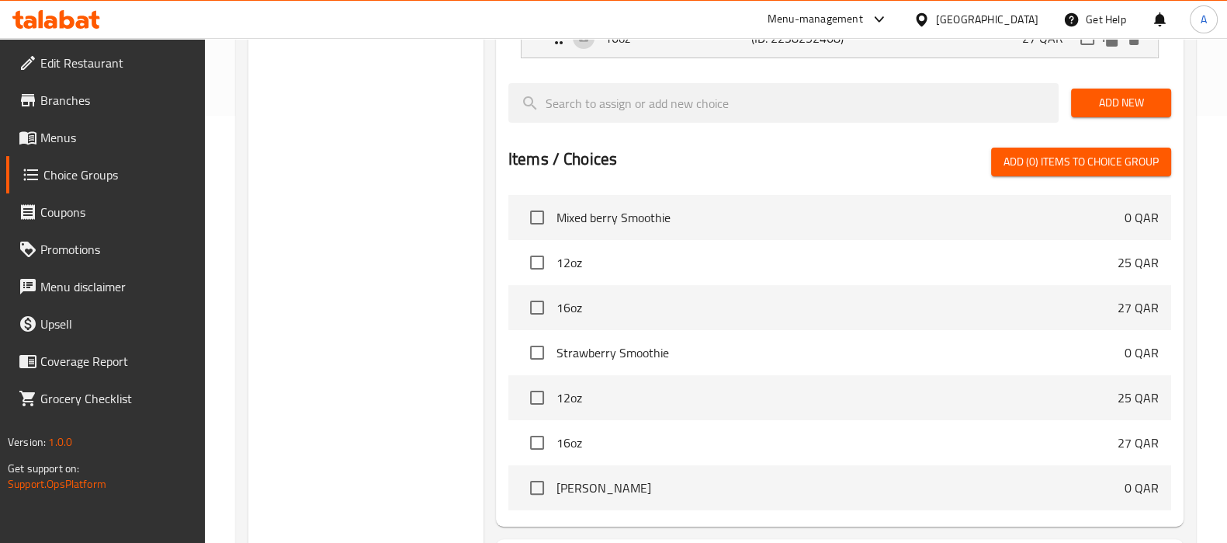
scroll to position [568, 0]
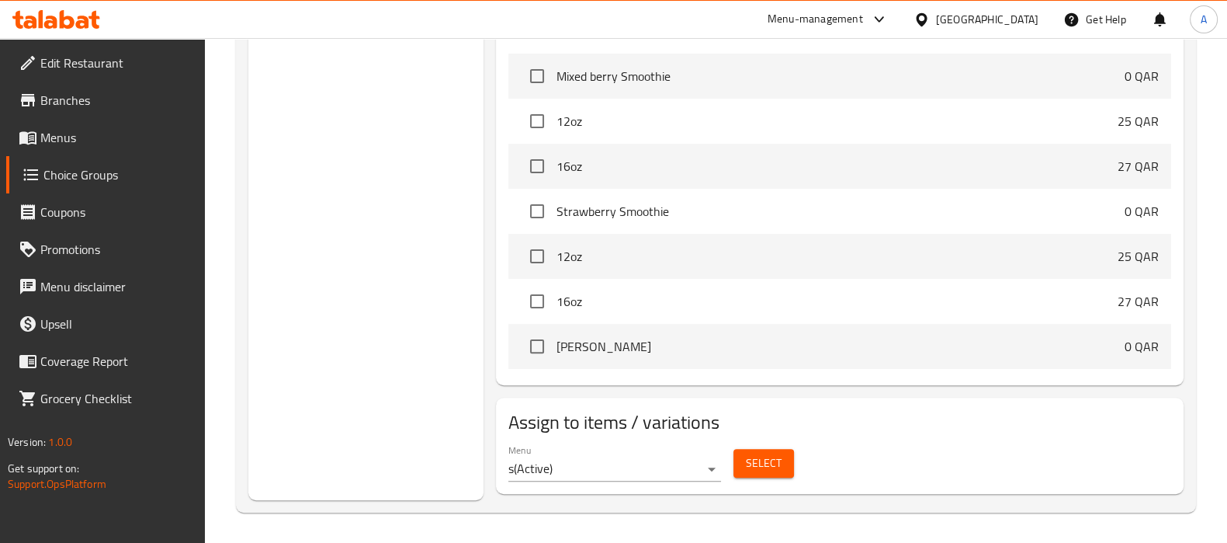
click at [789, 457] on button "Select" at bounding box center [764, 463] width 61 height 29
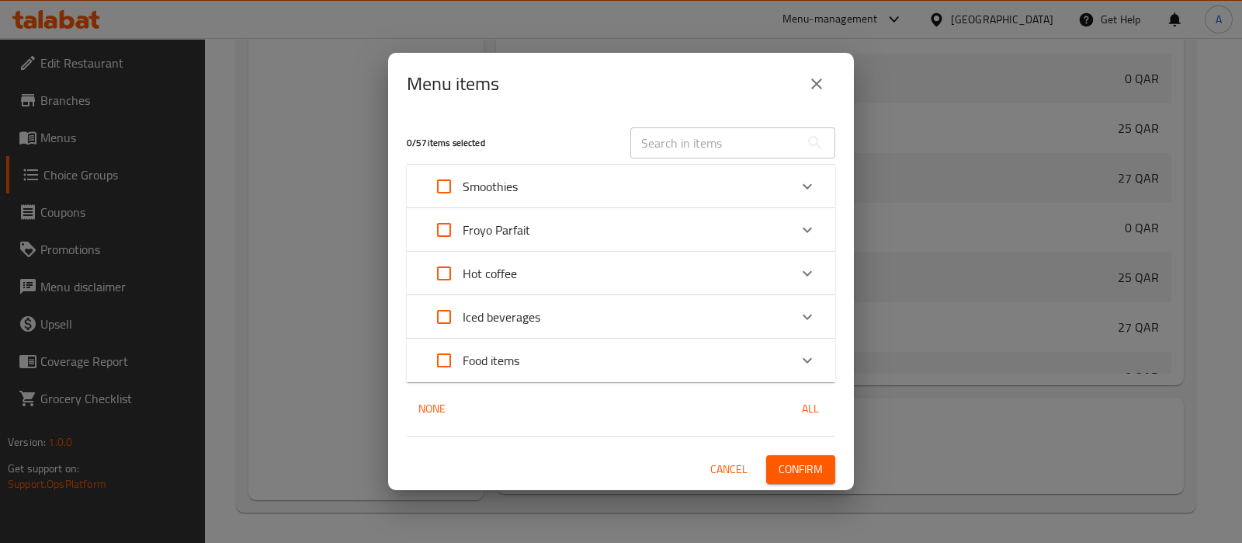
click at [521, 182] on div "Smoothies" at bounding box center [606, 186] width 363 height 37
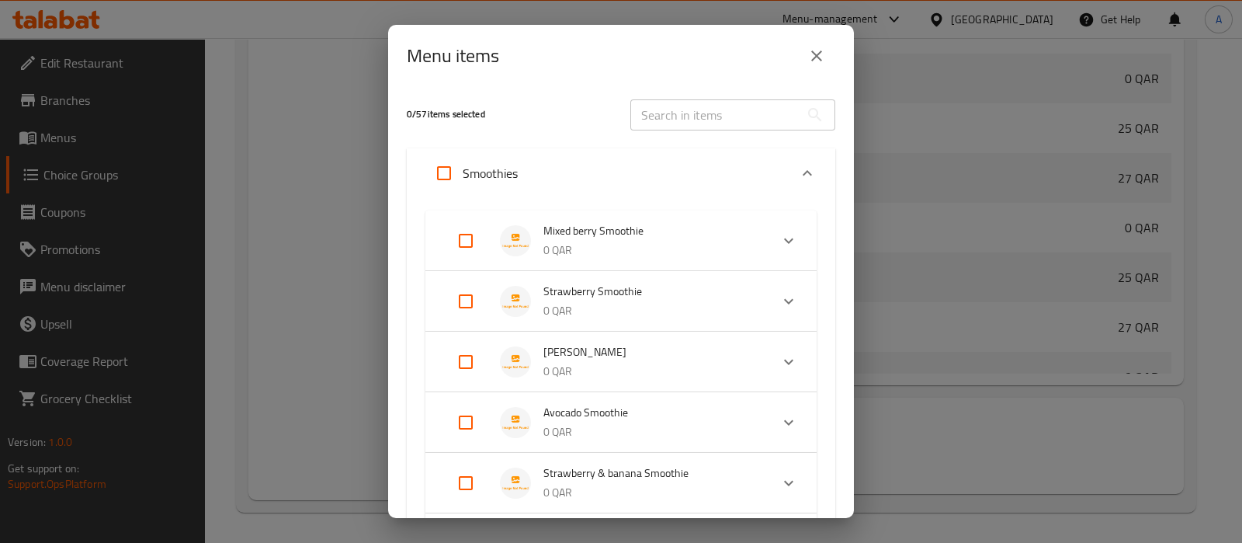
click at [781, 234] on icon "Expand" at bounding box center [788, 240] width 19 height 19
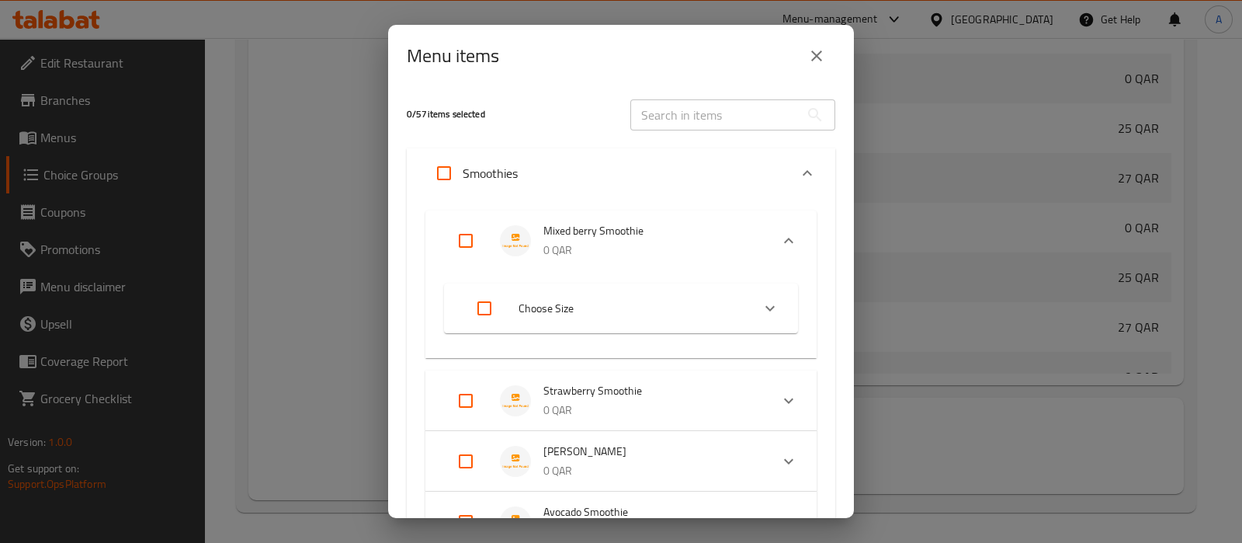
click at [779, 234] on icon "Expand" at bounding box center [788, 240] width 19 height 19
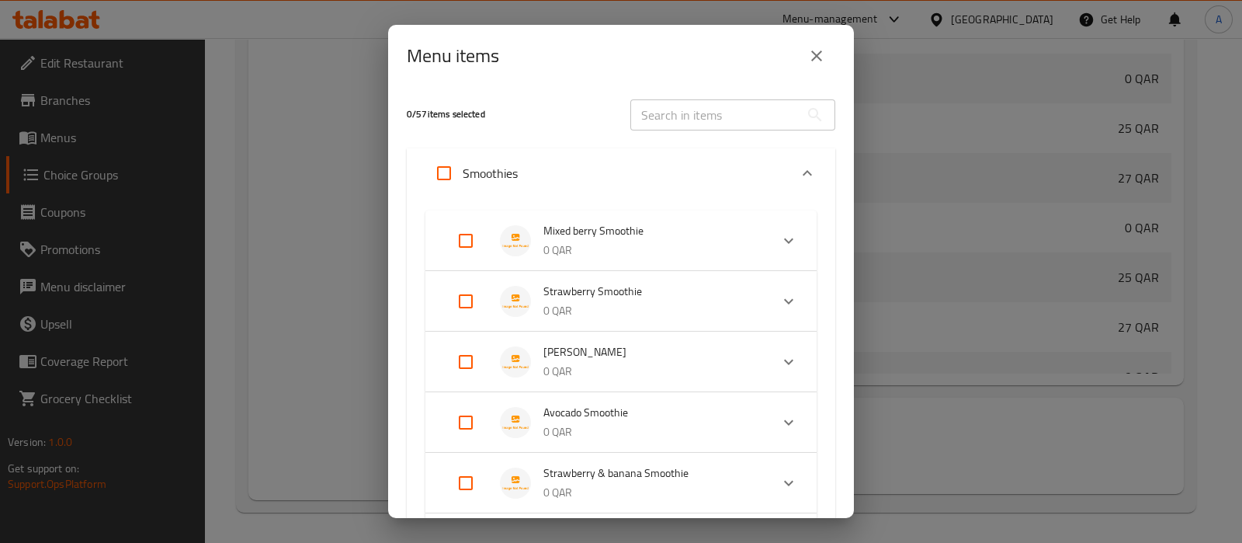
click at [786, 237] on div "Expand" at bounding box center [788, 240] width 37 height 37
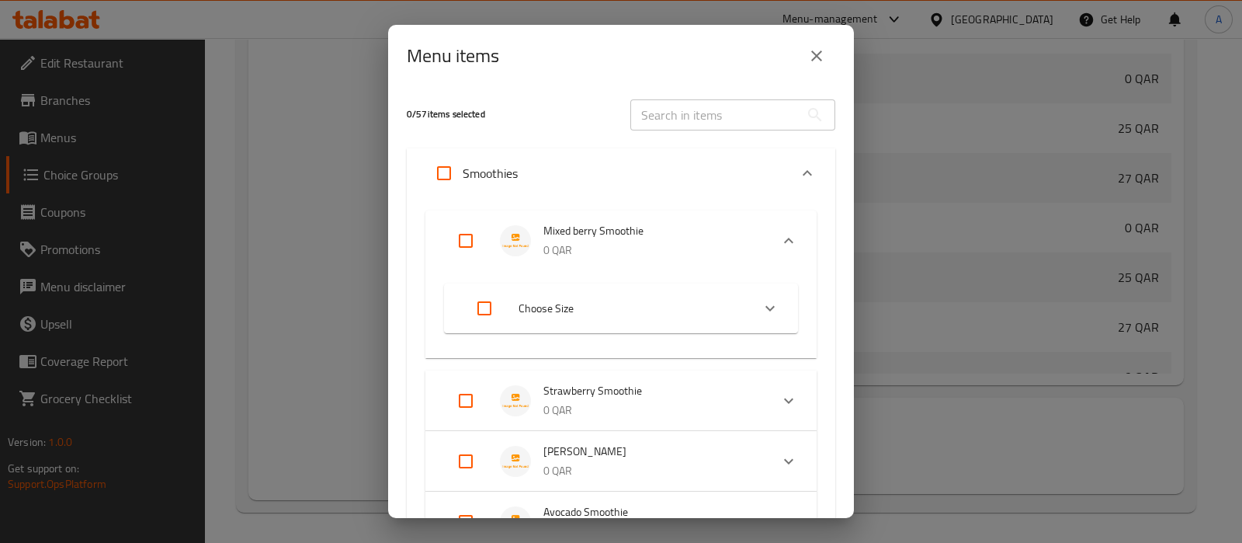
click at [764, 301] on icon "Expand" at bounding box center [770, 308] width 19 height 19
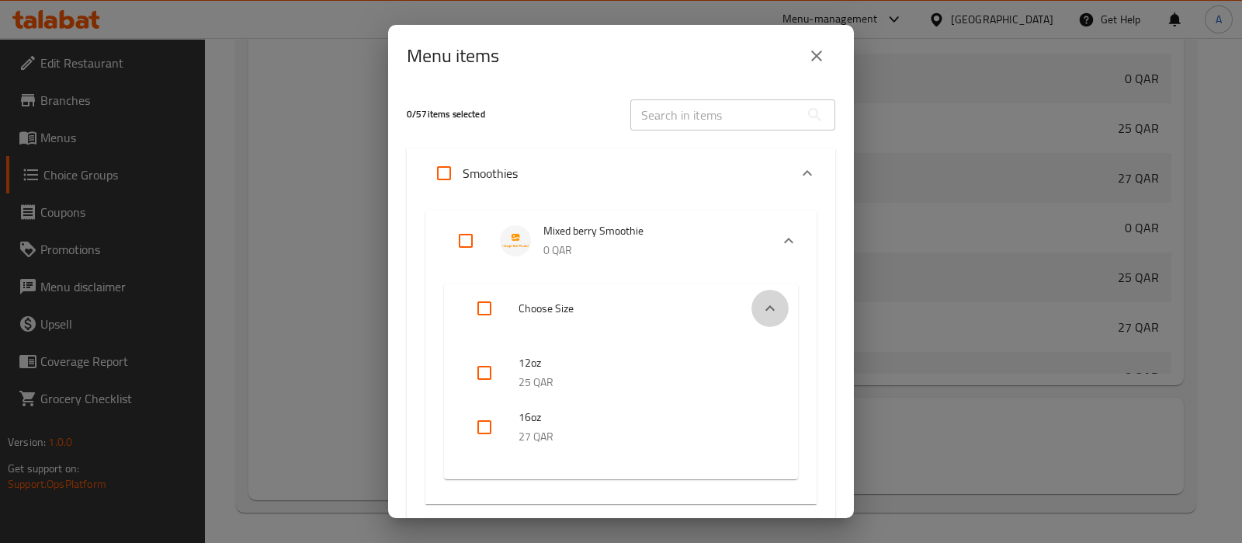
click at [761, 304] on icon "Expand" at bounding box center [770, 308] width 19 height 19
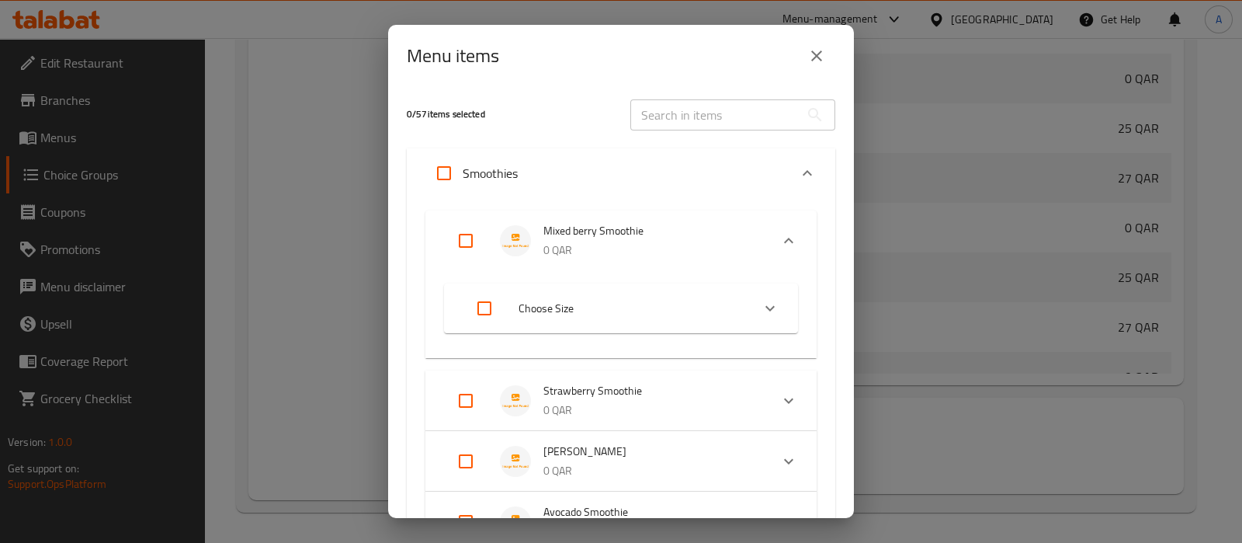
click at [824, 60] on icon "close" at bounding box center [816, 56] width 19 height 19
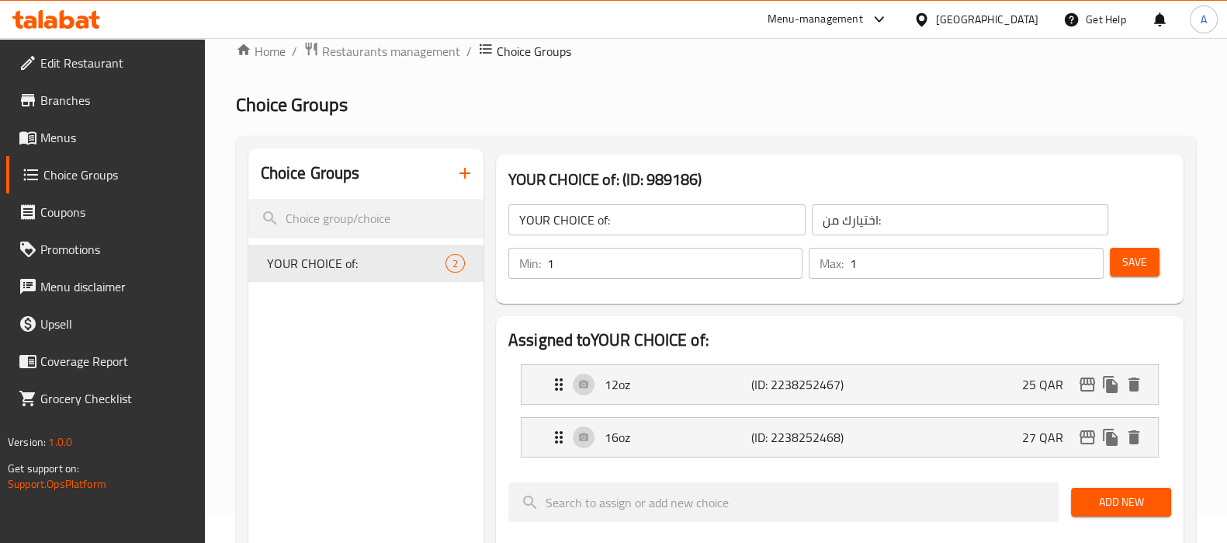
scroll to position [0, 0]
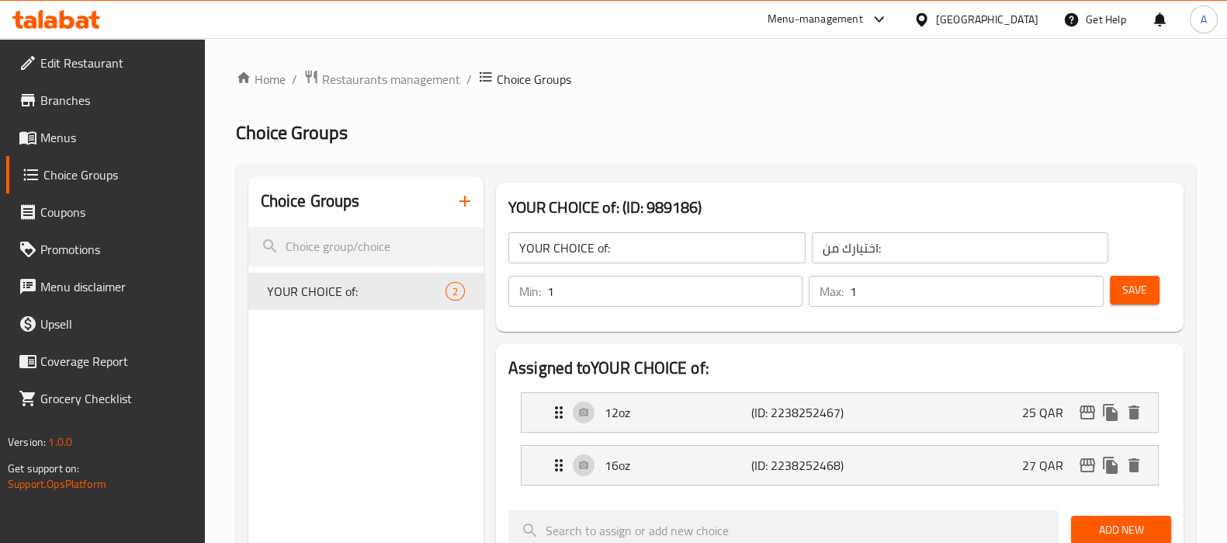
click at [93, 131] on span "Menus" at bounding box center [116, 137] width 152 height 19
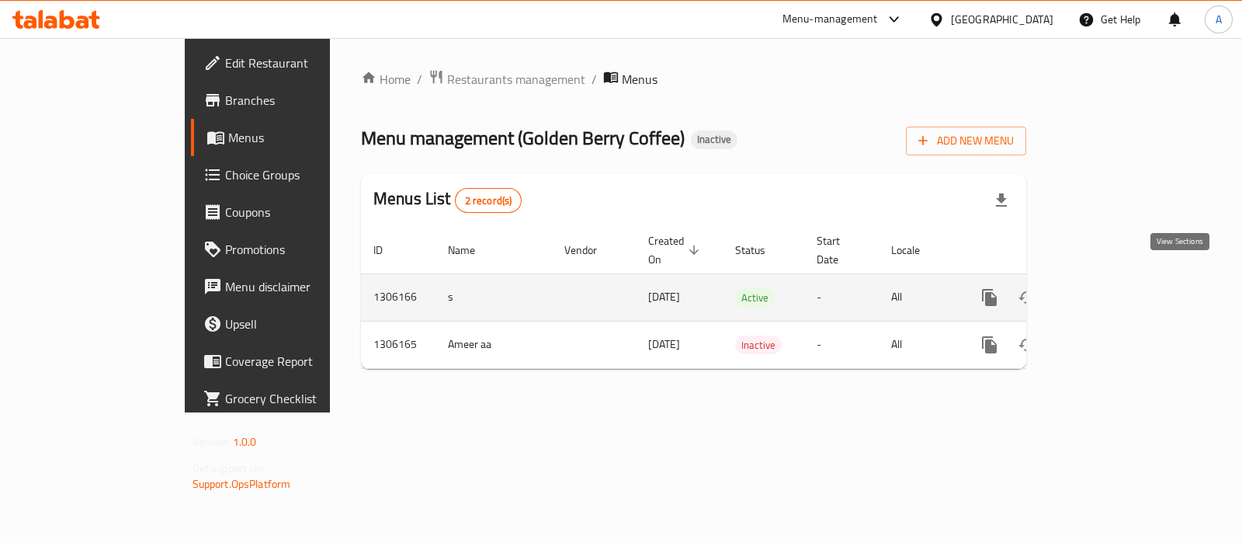
click at [1111, 288] on icon "enhanced table" at bounding box center [1101, 297] width 19 height 19
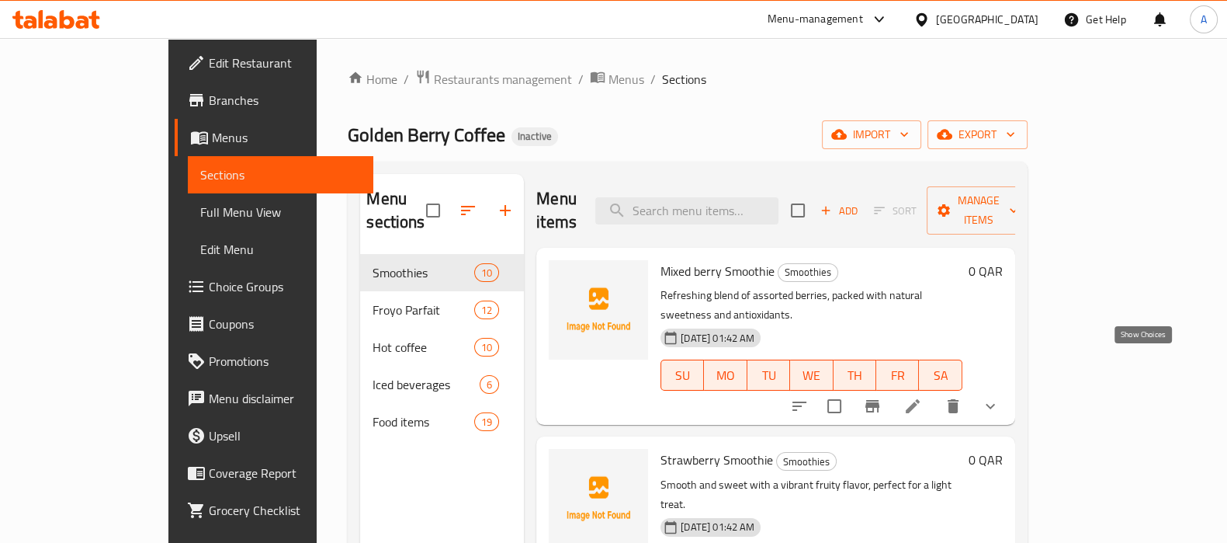
click at [995, 404] on icon "show more" at bounding box center [990, 406] width 9 height 5
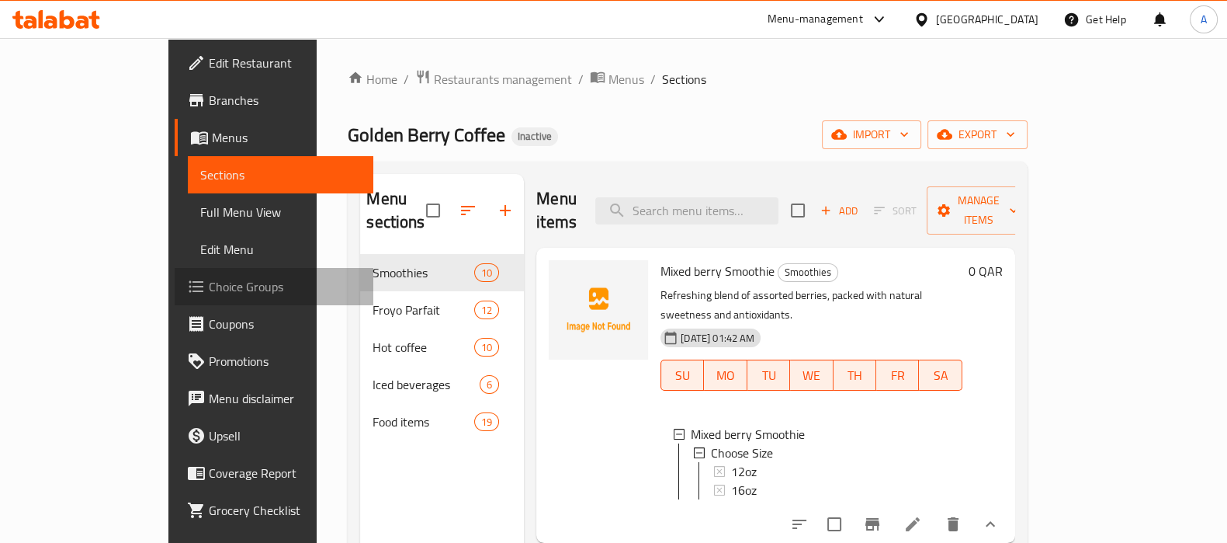
click at [209, 285] on span "Choice Groups" at bounding box center [285, 286] width 152 height 19
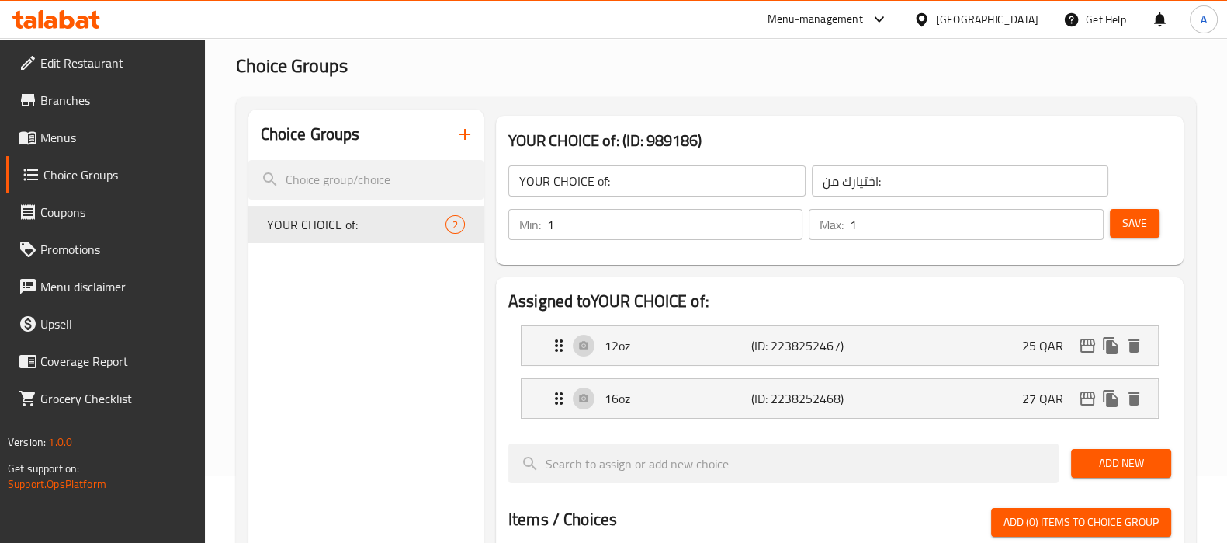
scroll to position [96, 0]
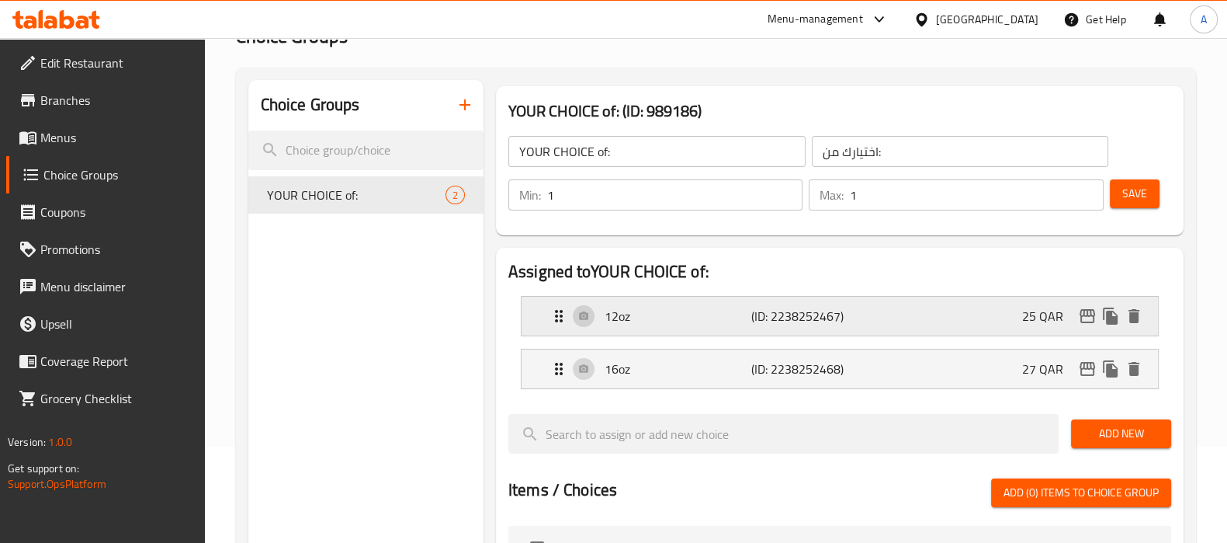
click at [752, 321] on p "(ID: 2238252467)" at bounding box center [800, 316] width 98 height 19
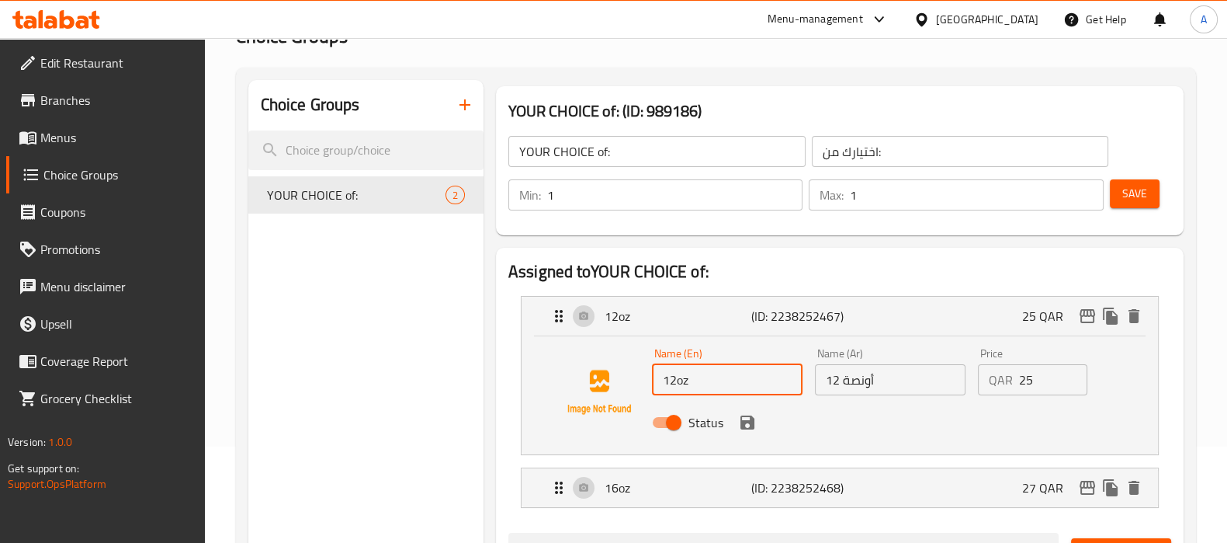
drag, startPoint x: 675, startPoint y: 382, endPoint x: 630, endPoint y: 383, distance: 45.0
click at [630, 383] on div "Name (En) 12oz Name (En) Name (Ar) 12 أونصة Name (Ar) Price QAR 25 Price Status" at bounding box center [839, 392] width 587 height 106
type input "10oz"
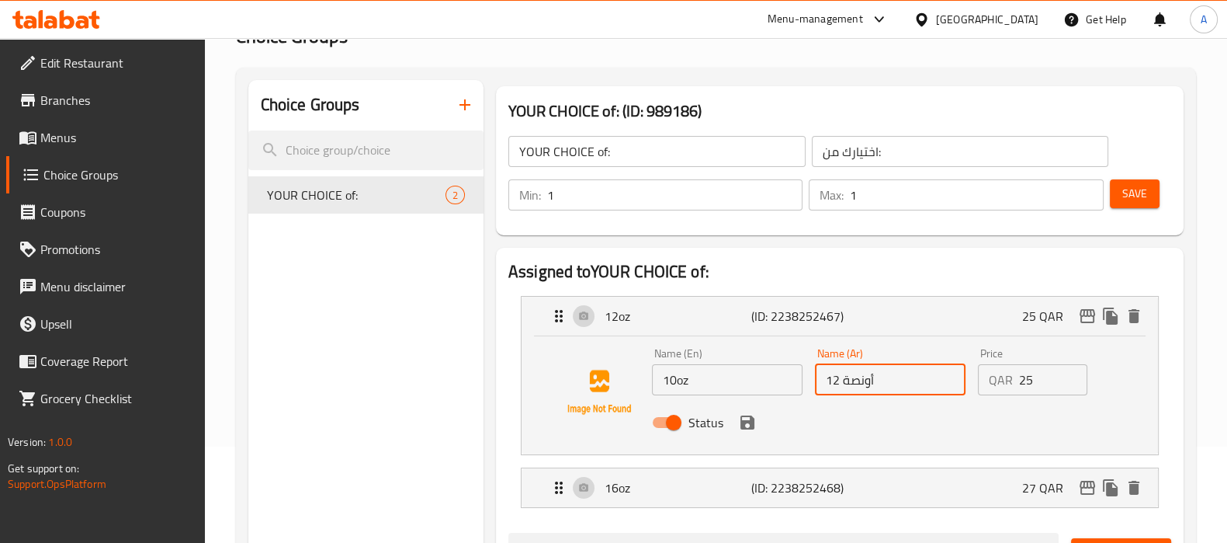
drag, startPoint x: 828, startPoint y: 376, endPoint x: 819, endPoint y: 378, distance: 9.4
click at [819, 378] on input "12 أونصة" at bounding box center [890, 379] width 151 height 31
type input "10 أونصة"
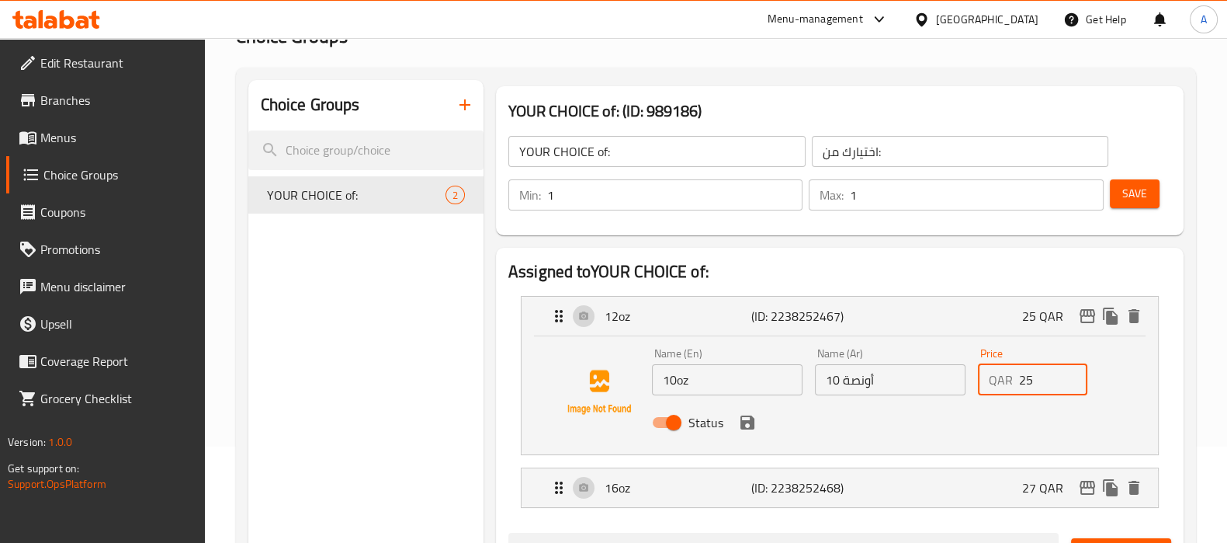
drag, startPoint x: 1043, startPoint y: 386, endPoint x: 1014, endPoint y: 386, distance: 29.5
click at [1014, 386] on div "QAR 25 Price" at bounding box center [1033, 379] width 110 height 31
click at [742, 428] on icon "save" at bounding box center [747, 422] width 19 height 19
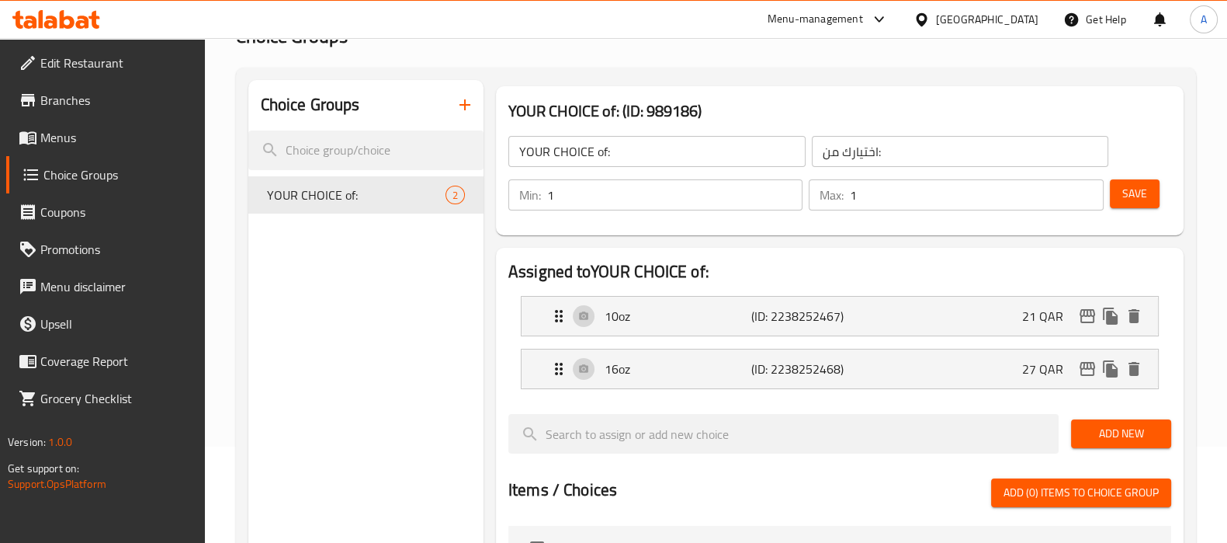
type input "21"
click at [623, 370] on p "16oz" at bounding box center [678, 368] width 147 height 19
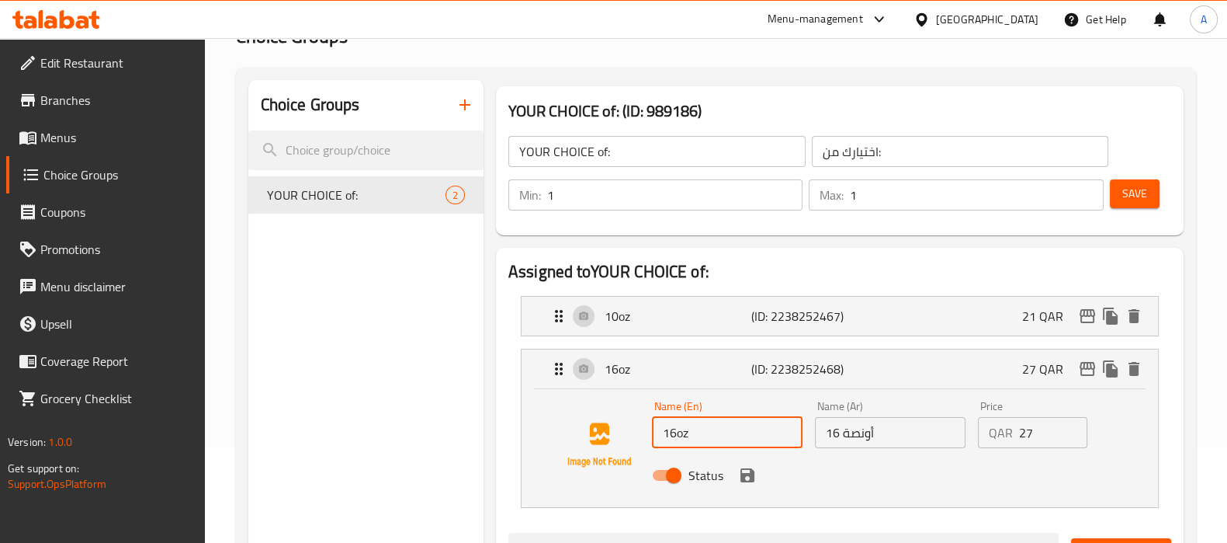
drag, startPoint x: 676, startPoint y: 431, endPoint x: 664, endPoint y: 430, distance: 11.7
click at [664, 430] on input "16oz" at bounding box center [727, 432] width 151 height 31
type input "12oz"
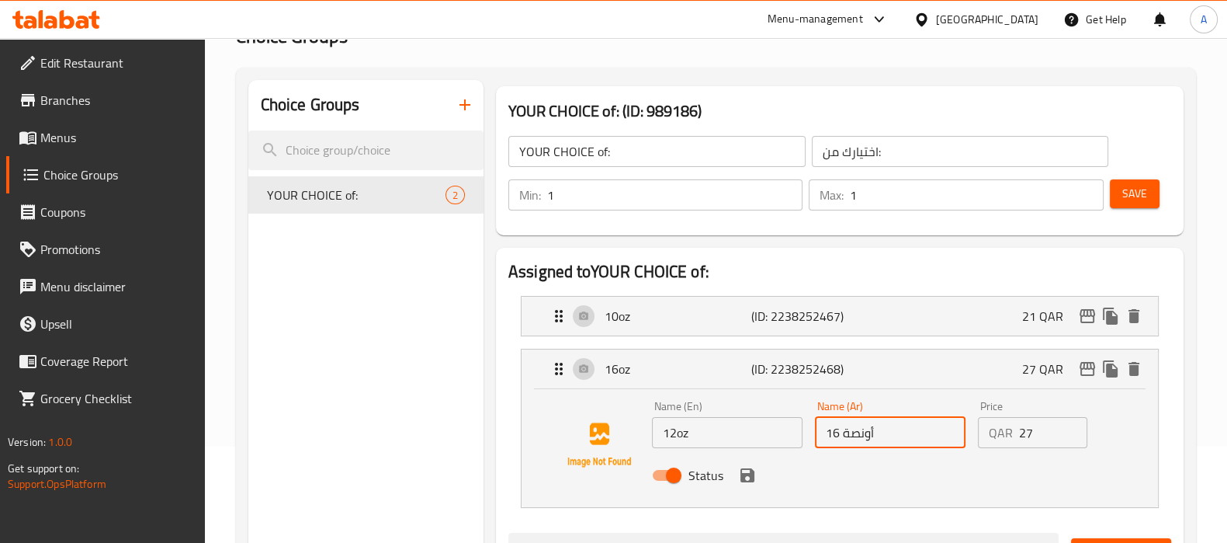
drag, startPoint x: 841, startPoint y: 436, endPoint x: 813, endPoint y: 439, distance: 28.1
click at [813, 439] on div "Name (Ar) 16 أونصة Name (Ar)" at bounding box center [890, 424] width 163 height 60
type input "12 أونصة"
drag, startPoint x: 1029, startPoint y: 429, endPoint x: 1008, endPoint y: 430, distance: 20.2
click at [1008, 430] on div "QAR 27 Price" at bounding box center [1033, 432] width 110 height 31
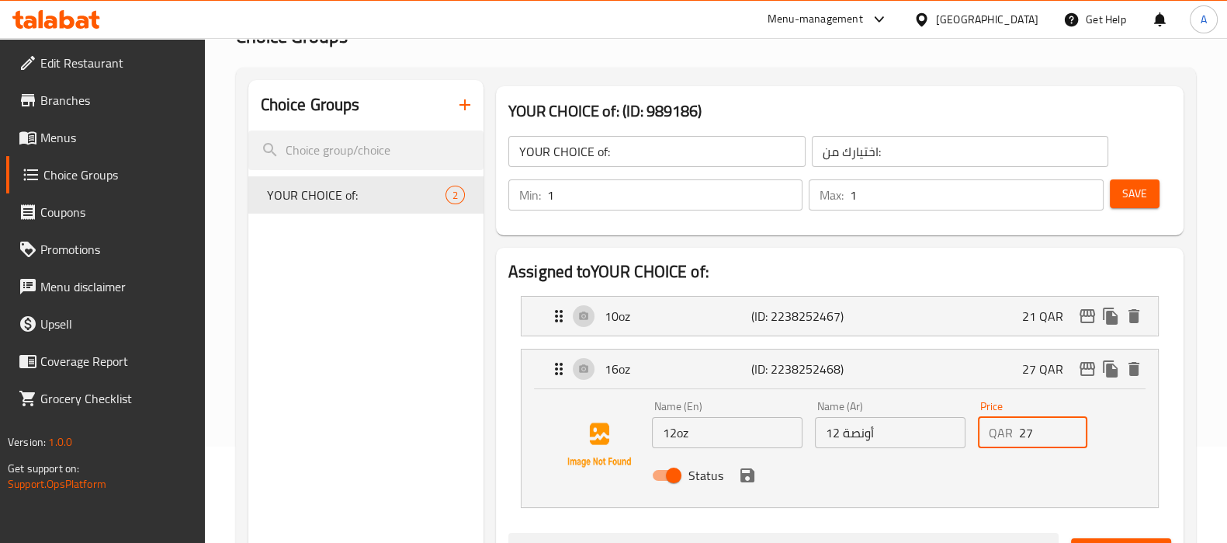
click at [1032, 430] on input "27" at bounding box center [1053, 432] width 69 height 31
drag, startPoint x: 1035, startPoint y: 430, endPoint x: 994, endPoint y: 433, distance: 40.5
click at [994, 433] on div "QAR 27 Price" at bounding box center [1033, 432] width 110 height 31
click at [725, 483] on div "Status" at bounding box center [890, 475] width 489 height 42
click at [738, 477] on icon "save" at bounding box center [747, 475] width 19 height 19
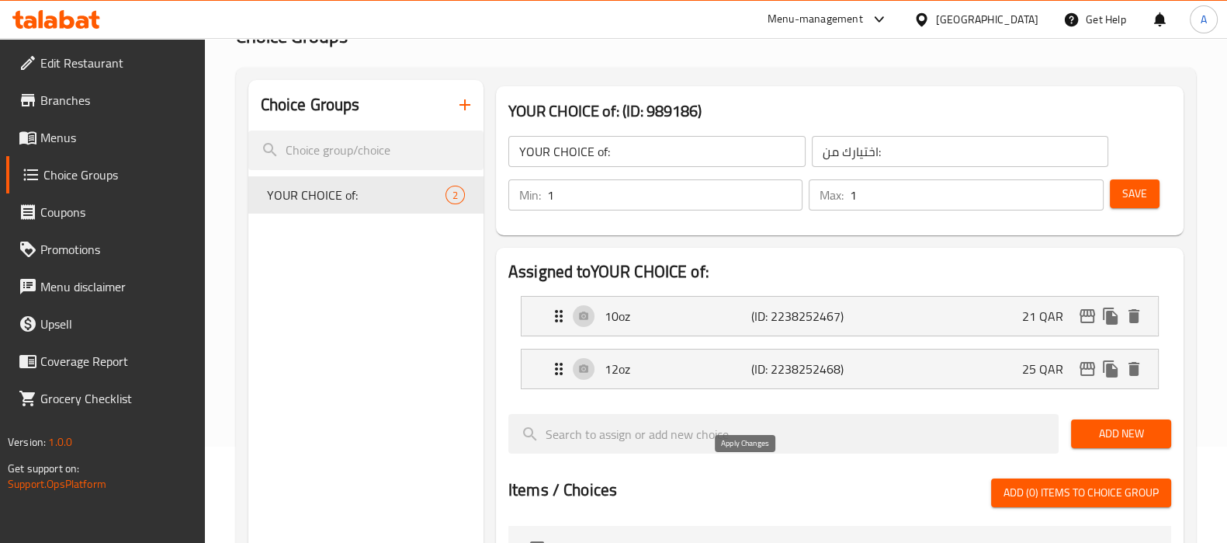
type input "25"
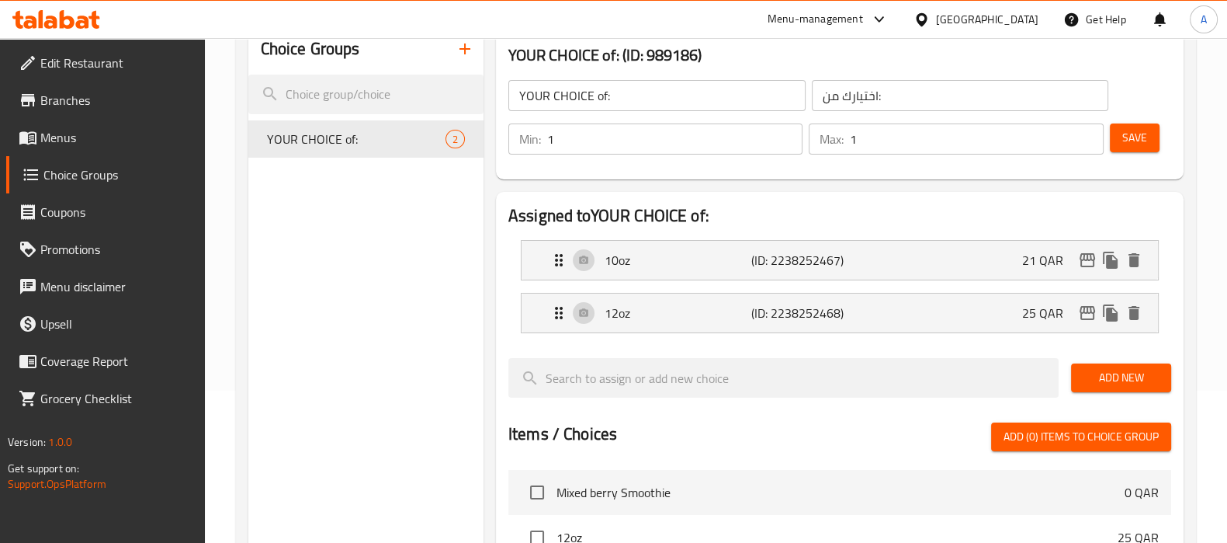
scroll to position [193, 0]
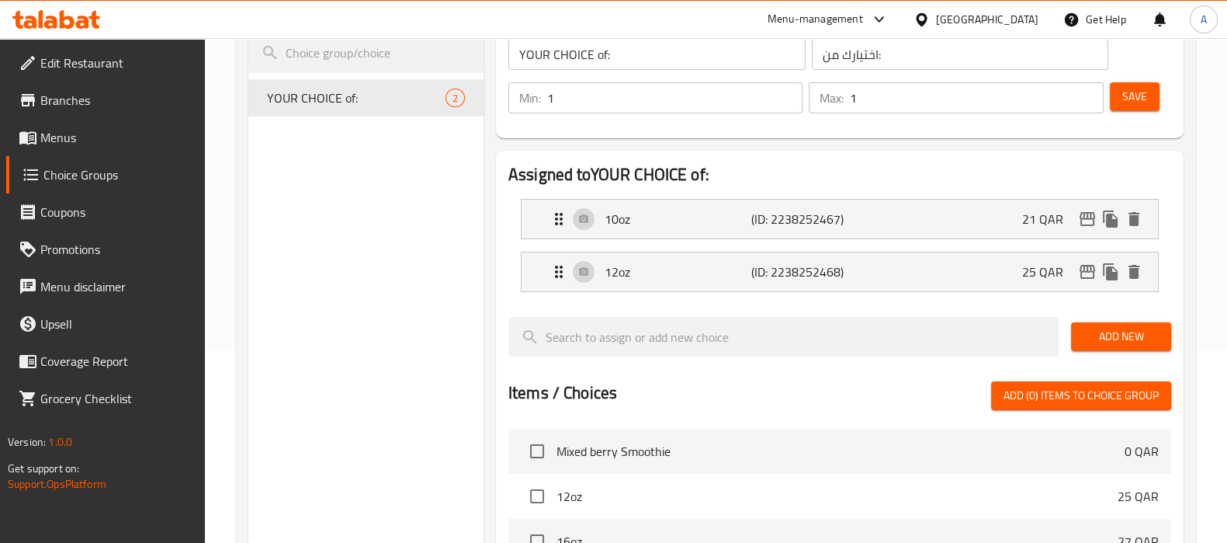
click at [1122, 328] on span "Add New" at bounding box center [1121, 336] width 75 height 19
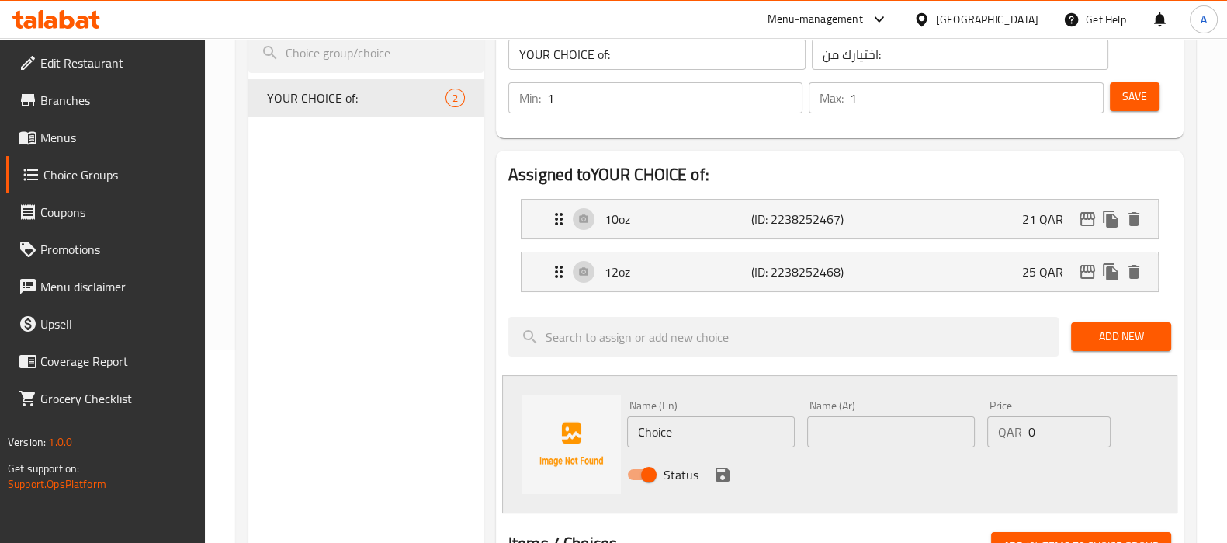
drag, startPoint x: 659, startPoint y: 454, endPoint x: 668, endPoint y: 444, distance: 13.2
click at [661, 453] on div "Status" at bounding box center [891, 474] width 541 height 42
click at [669, 439] on input "Choice" at bounding box center [711, 431] width 168 height 31
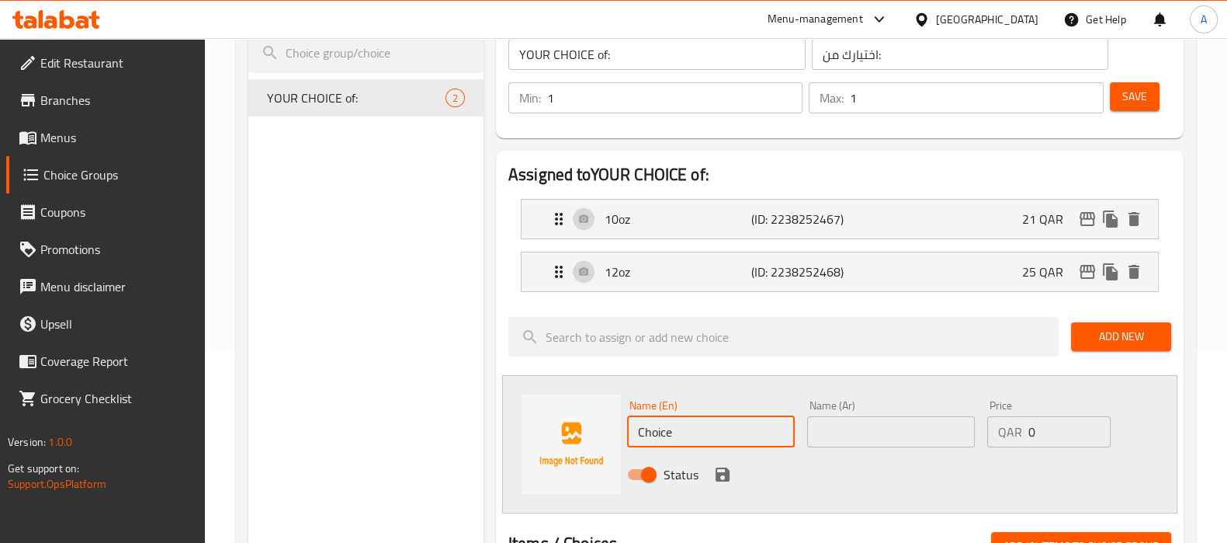
paste input "16oz"
type input "16oz"
click at [851, 430] on input "text" at bounding box center [891, 431] width 168 height 31
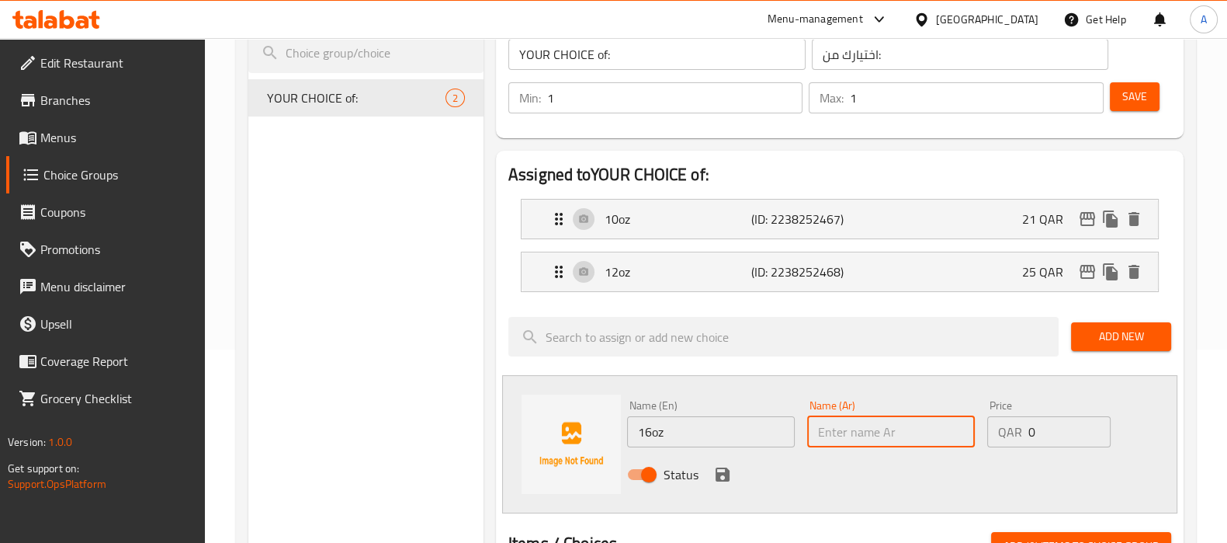
click at [840, 417] on input "text" at bounding box center [891, 431] width 168 height 31
paste input "16 أونصة"
type input "16 أونصة"
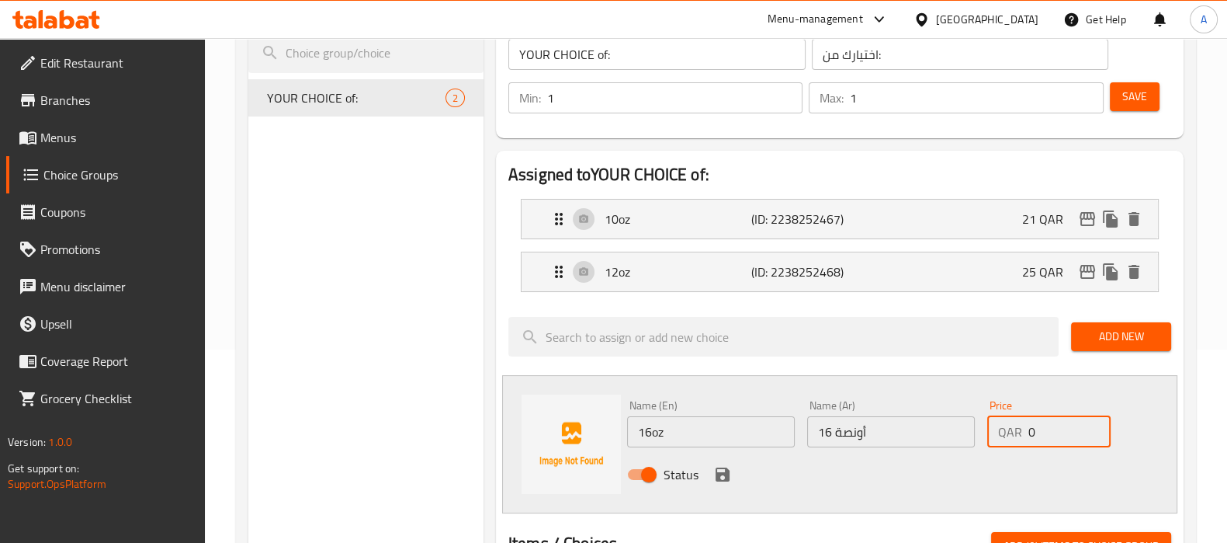
drag, startPoint x: 1056, startPoint y: 434, endPoint x: 970, endPoint y: 434, distance: 86.2
click at [970, 434] on div "Name (En) 16oz Name (En) Name (Ar) 16 أونصة Name (Ar) Price QAR 0 Price Status" at bounding box center [891, 445] width 541 height 102
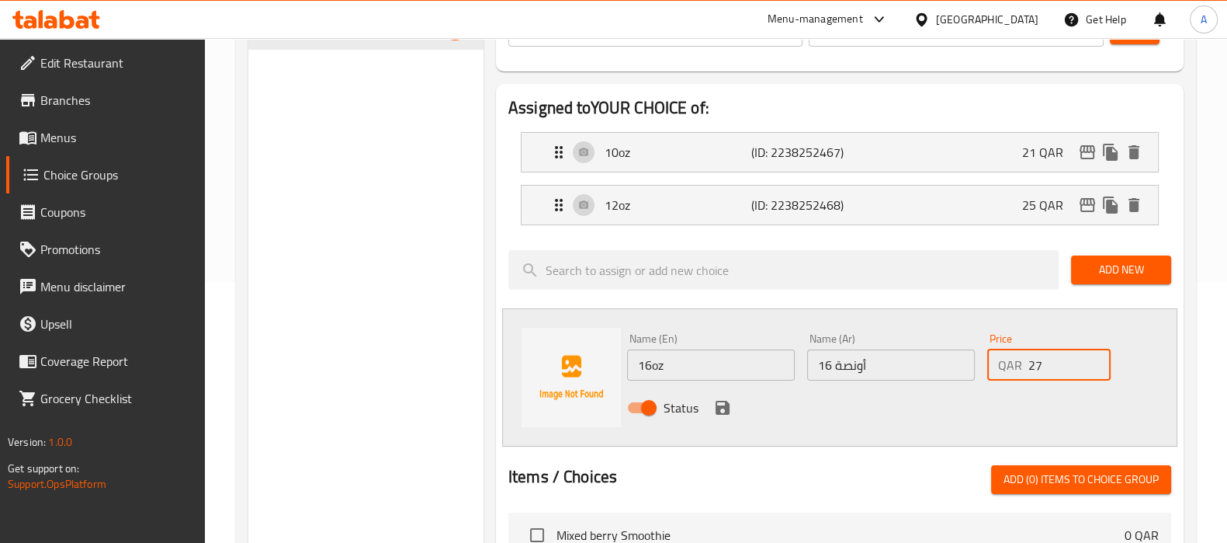
scroll to position [291, 0]
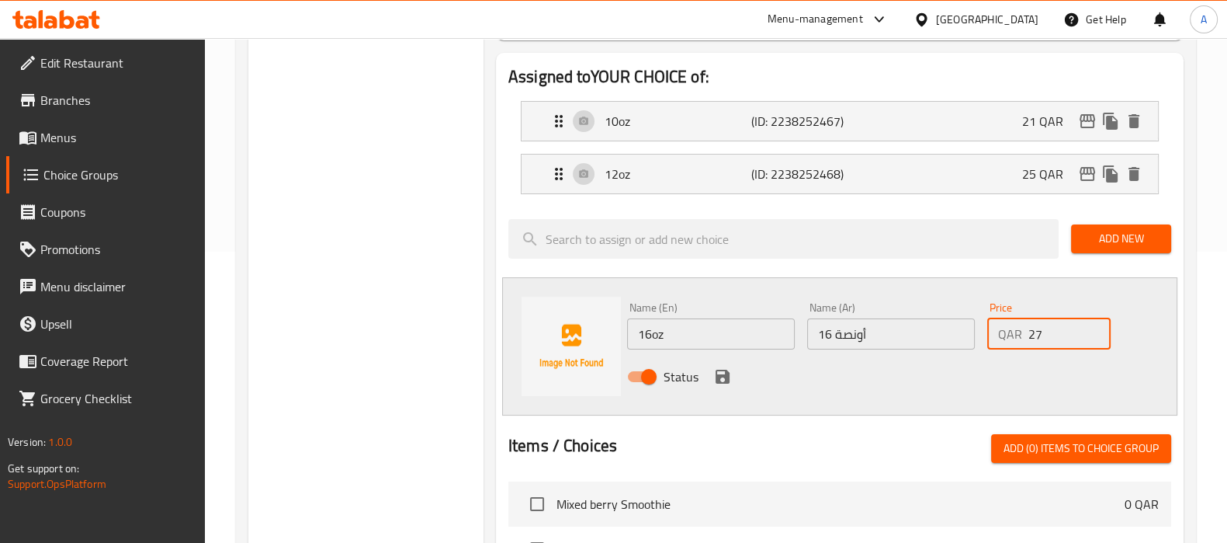
type input "27"
click at [713, 374] on icon "save" at bounding box center [722, 376] width 19 height 19
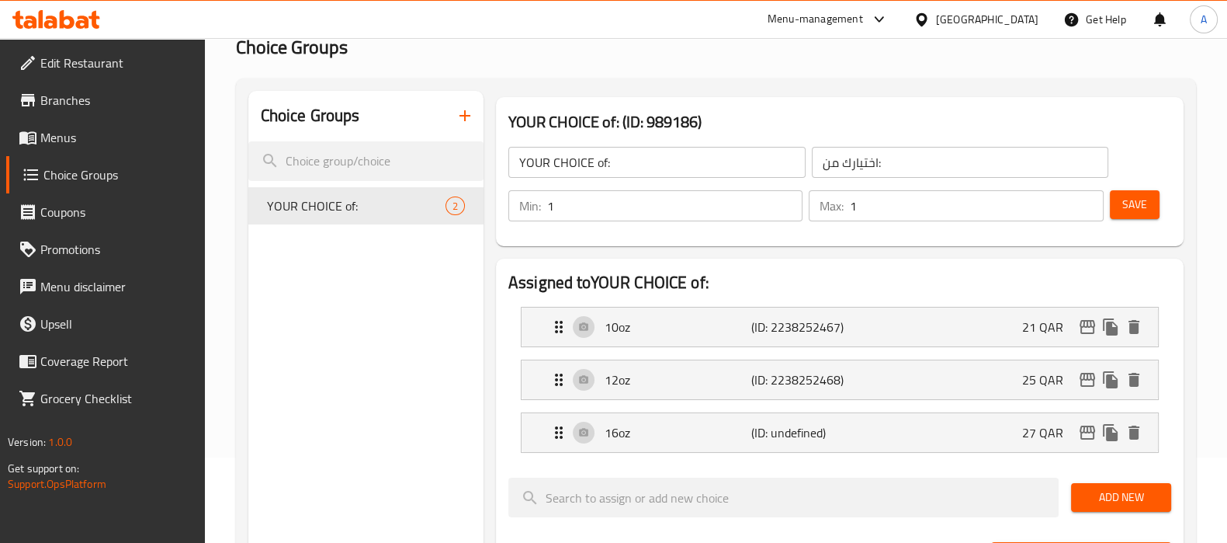
scroll to position [0, 0]
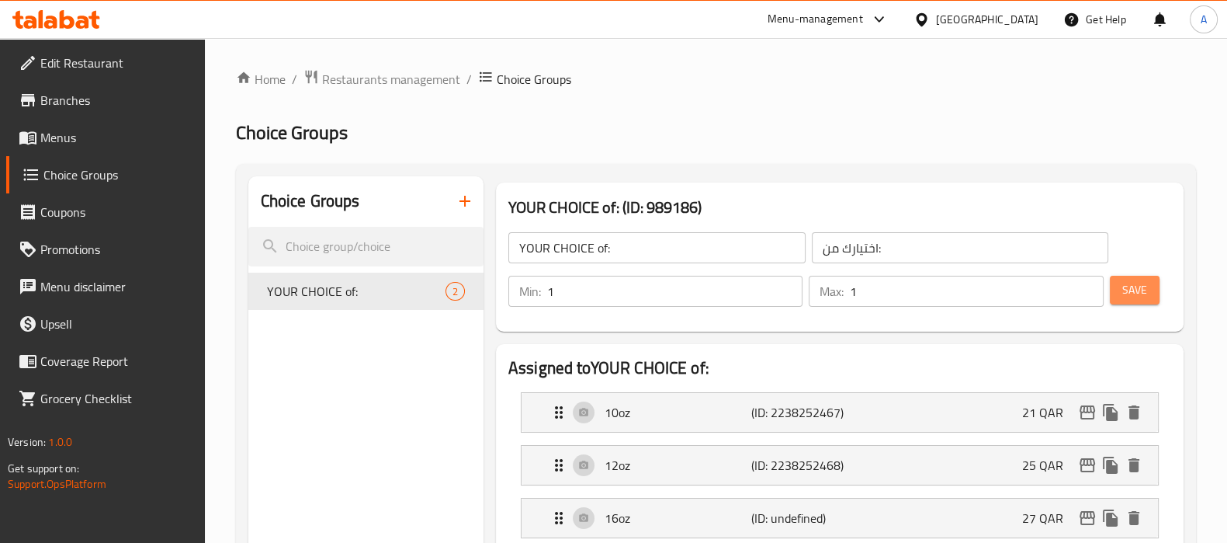
click at [1129, 300] on button "Save" at bounding box center [1135, 290] width 50 height 29
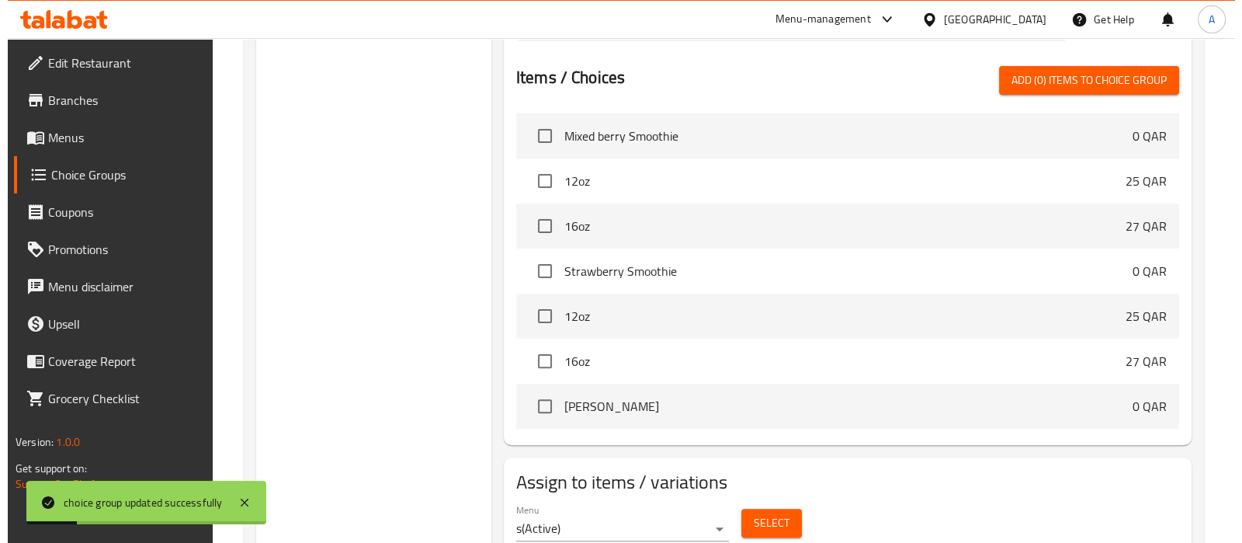
scroll to position [621, 0]
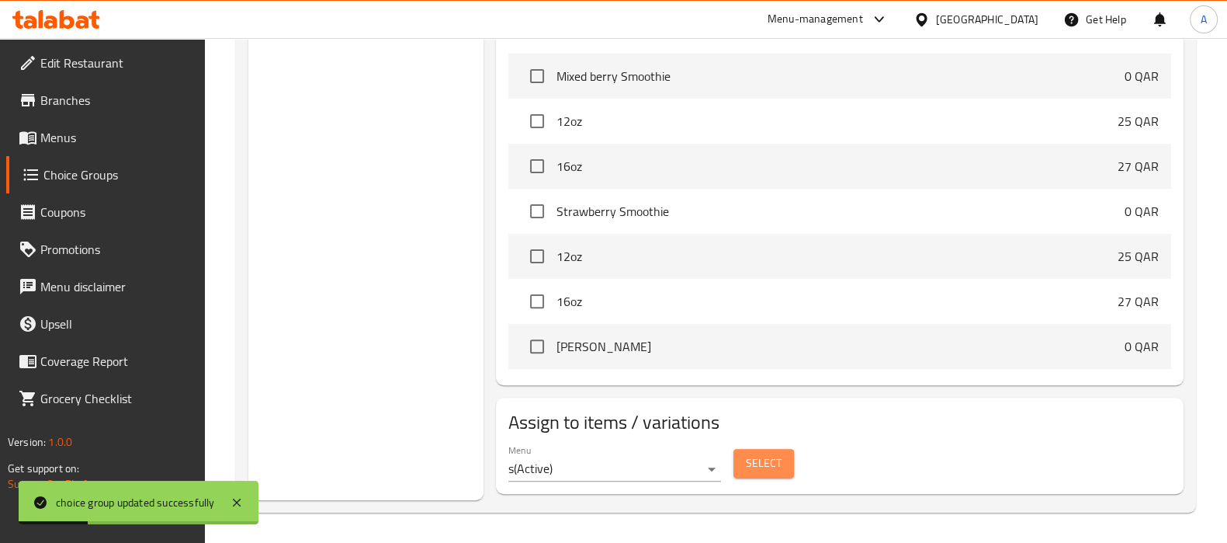
click at [751, 463] on span "Select" at bounding box center [764, 462] width 36 height 19
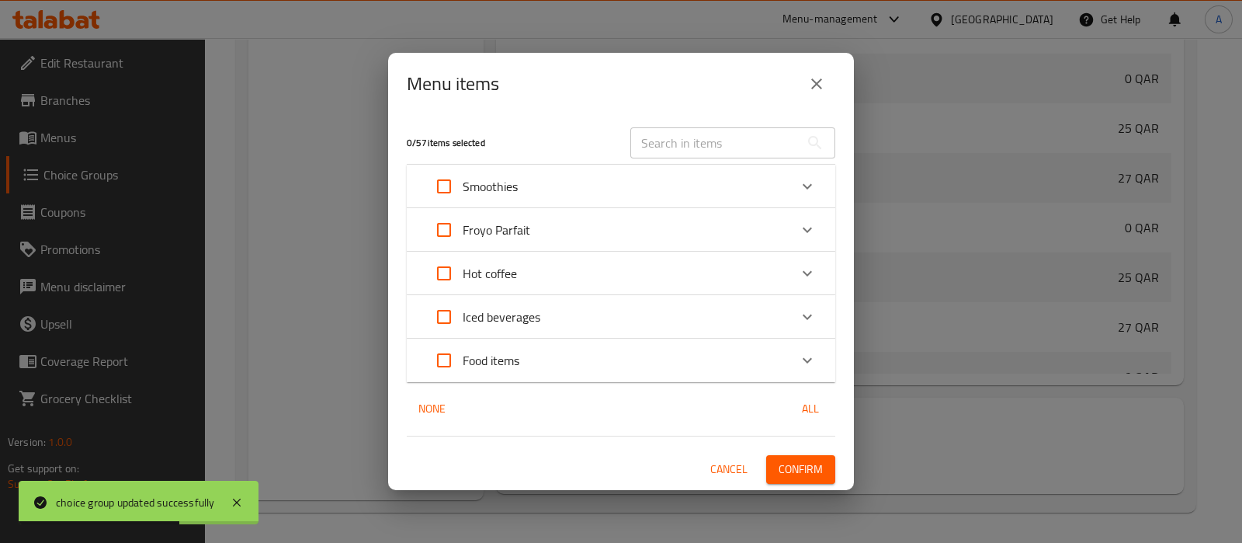
click at [455, 231] on input "Expand" at bounding box center [443, 229] width 37 height 37
checkbox input "true"
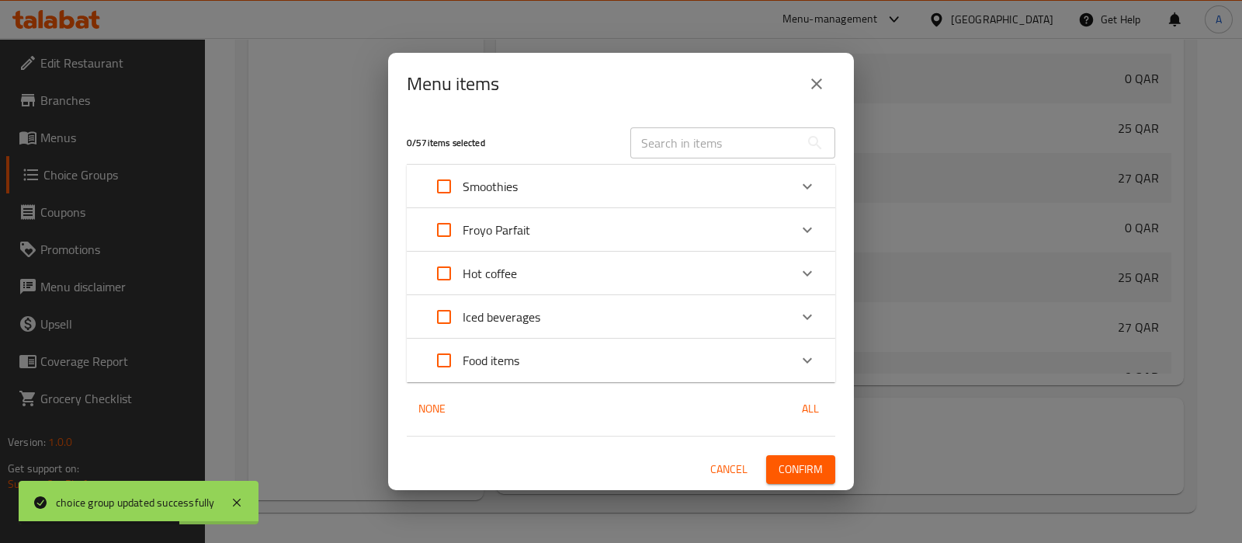
checkbox input "true"
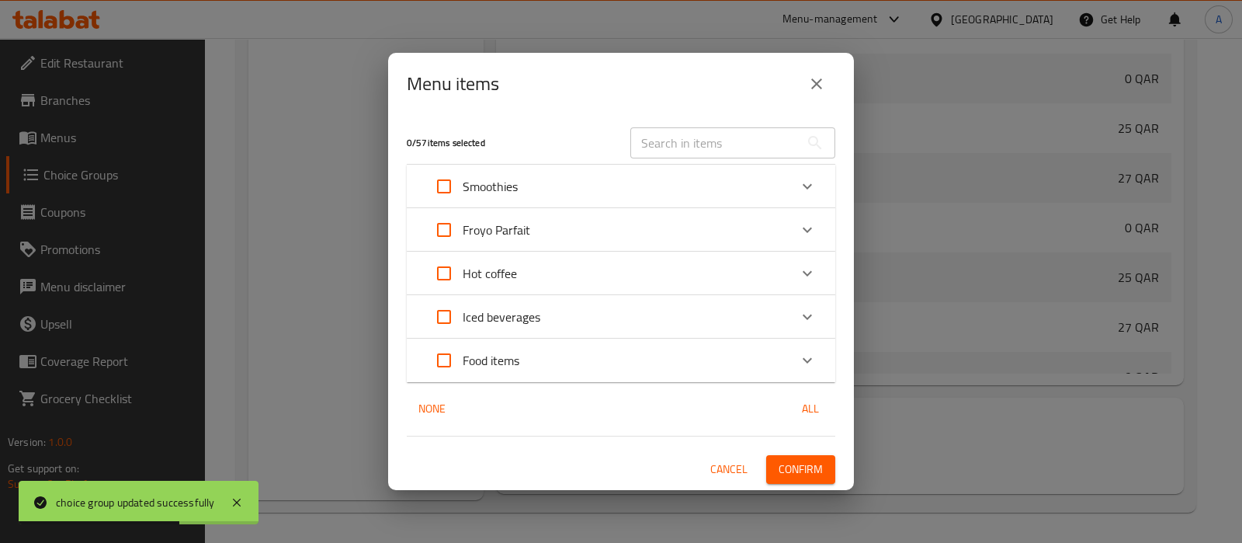
checkbox input "true"
click at [810, 237] on icon "Expand" at bounding box center [807, 229] width 19 height 19
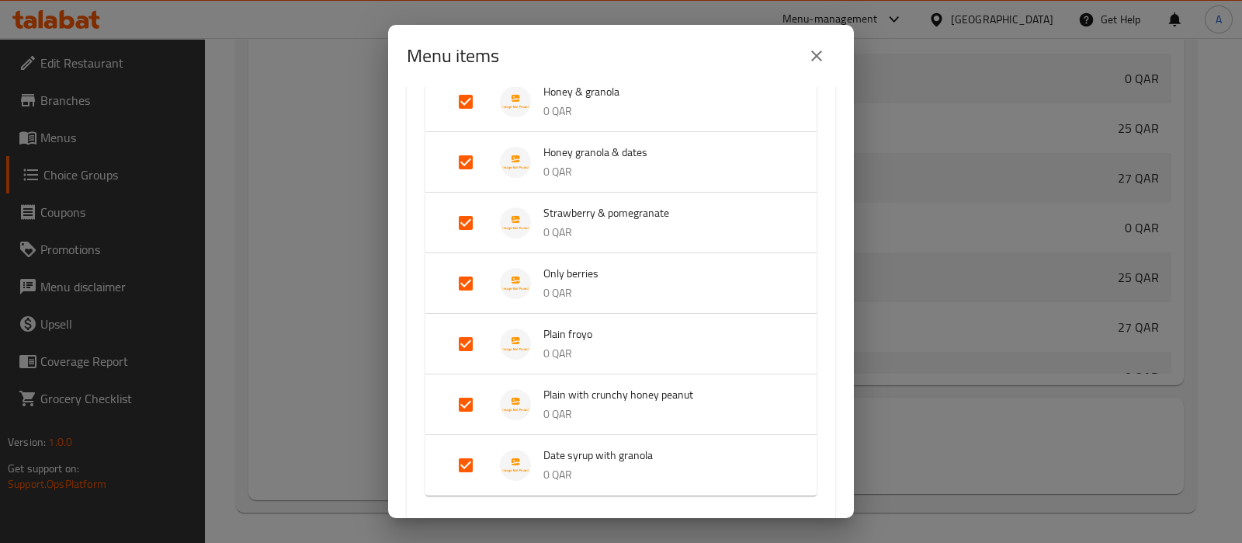
scroll to position [582, 0]
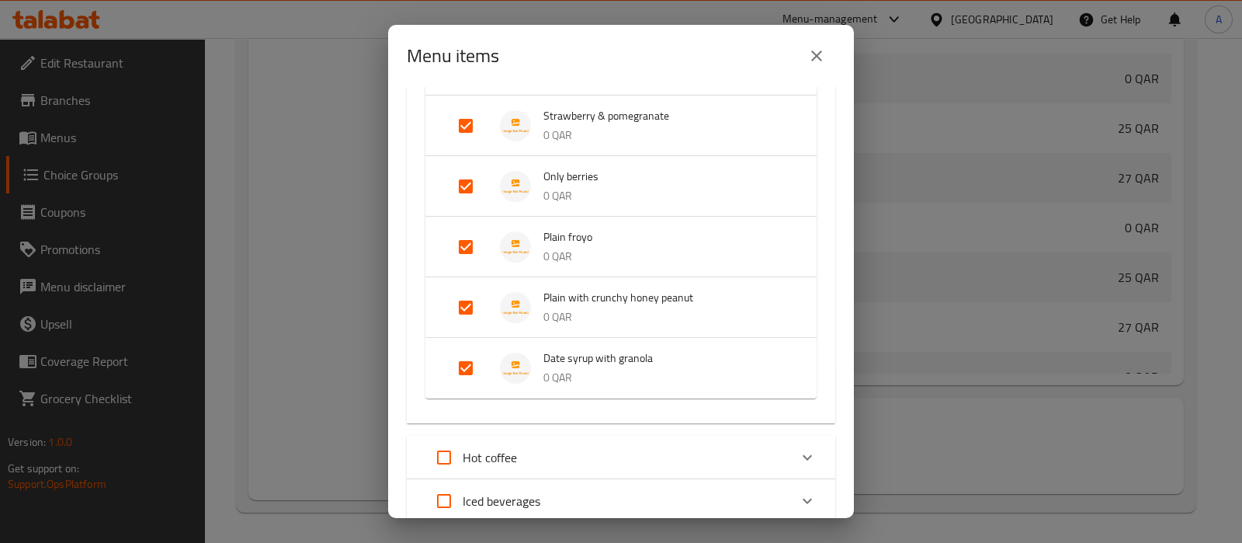
click at [474, 242] on input "Expand" at bounding box center [465, 246] width 37 height 37
checkbox input "false"
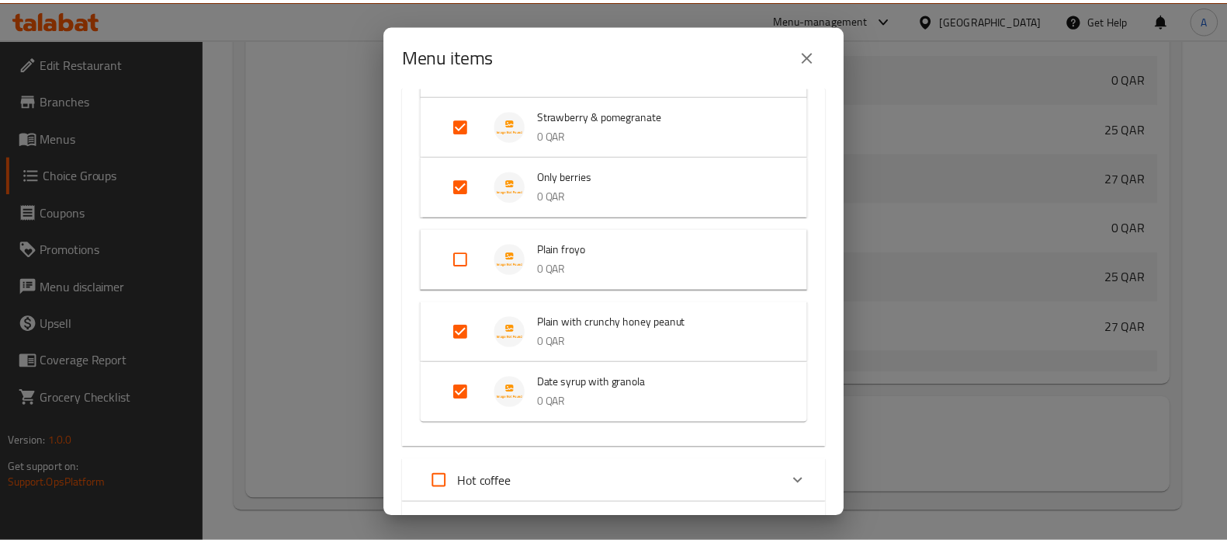
scroll to position [761, 0]
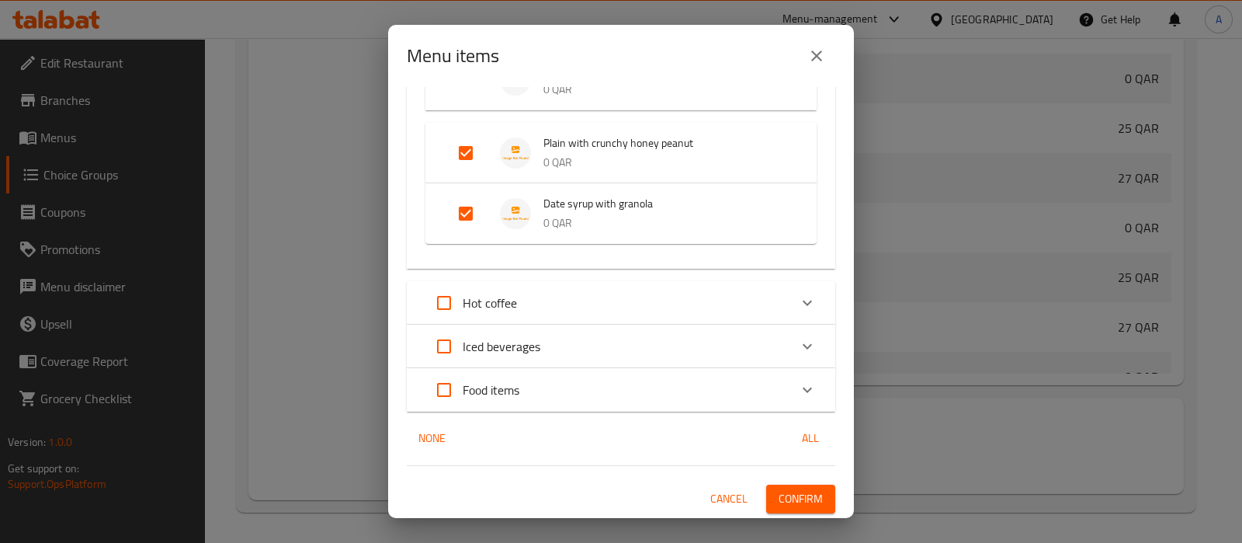
click at [788, 500] on span "Confirm" at bounding box center [801, 498] width 44 height 19
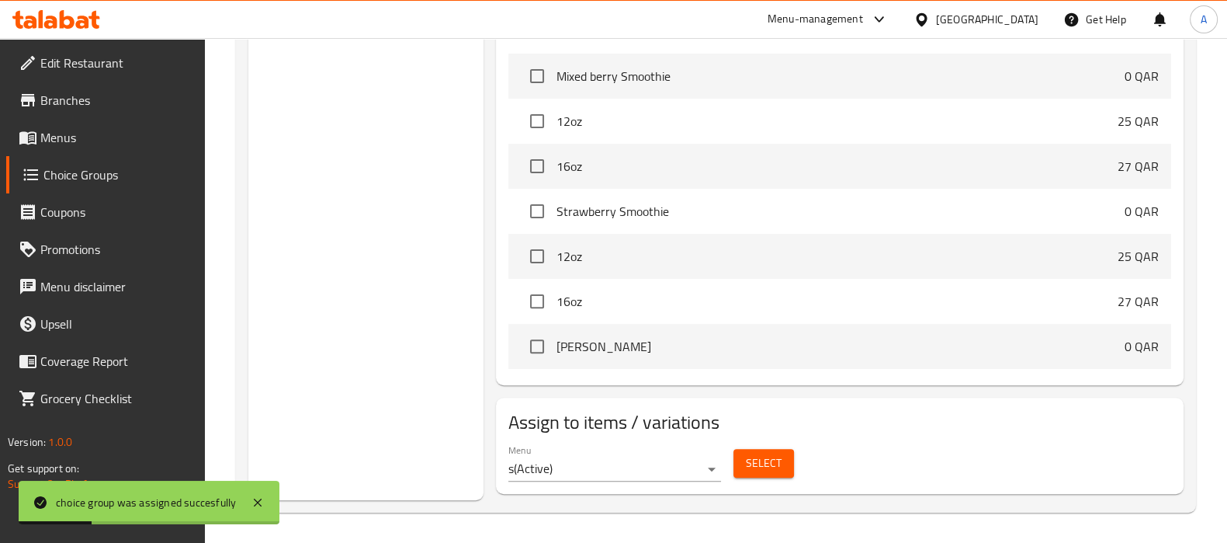
click at [86, 124] on link "Menus" at bounding box center [105, 137] width 199 height 37
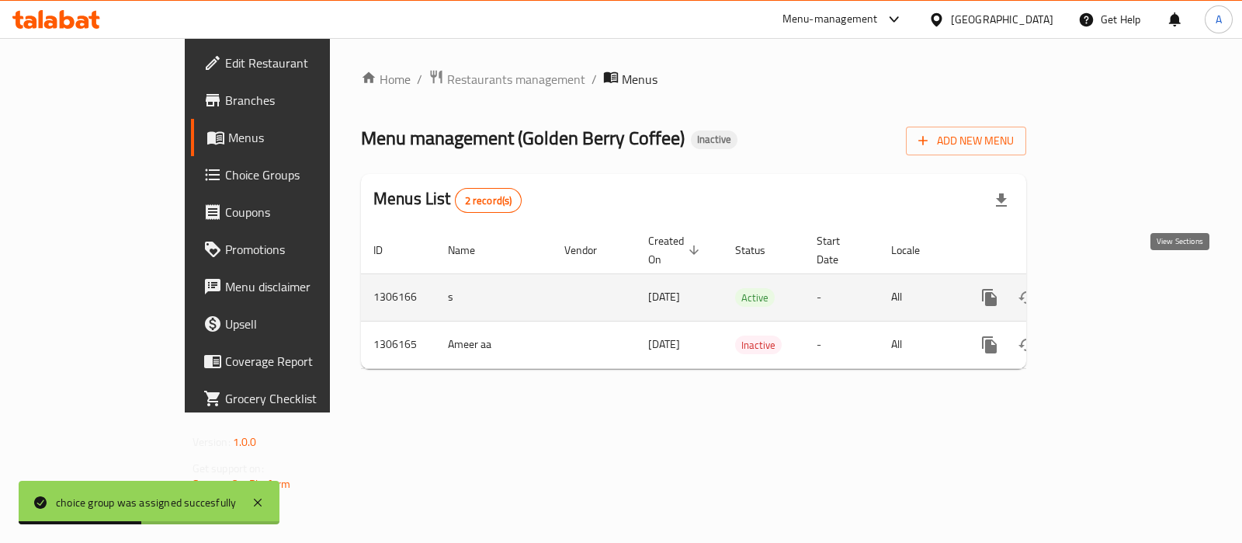
click at [1111, 288] on icon "enhanced table" at bounding box center [1101, 297] width 19 height 19
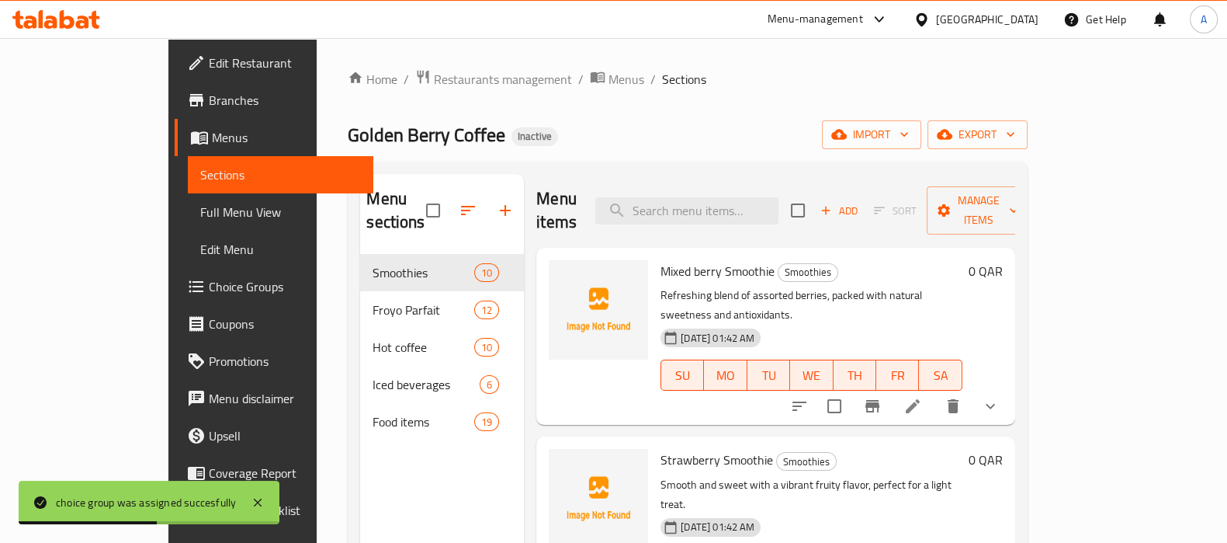
scroll to position [582, 0]
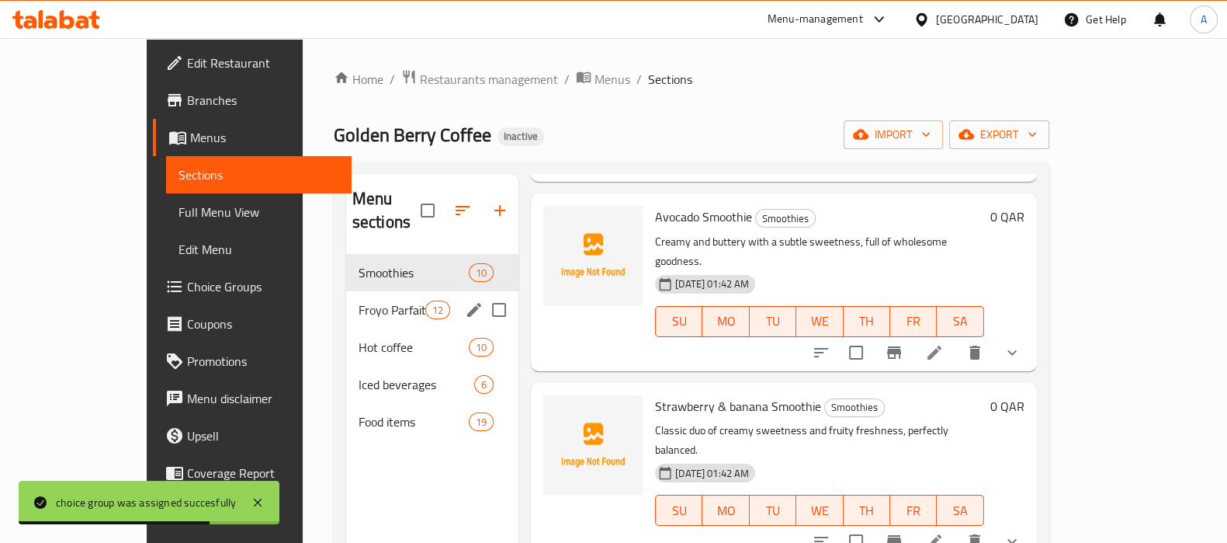
click at [346, 297] on div "Froyo Parfait 12" at bounding box center [432, 309] width 172 height 37
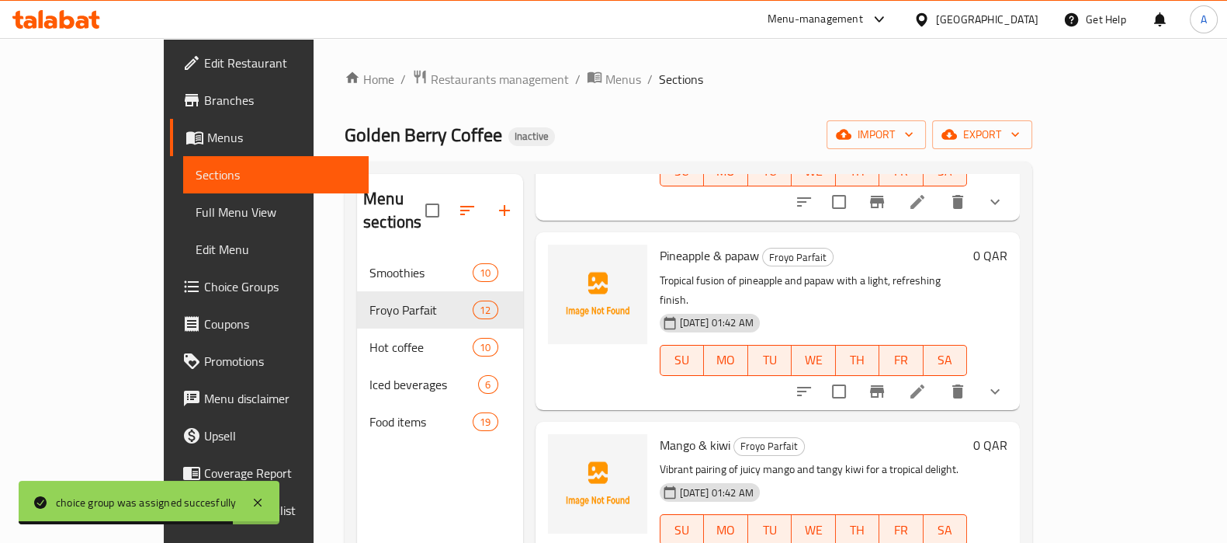
click at [1004, 382] on icon "show more" at bounding box center [995, 391] width 19 height 19
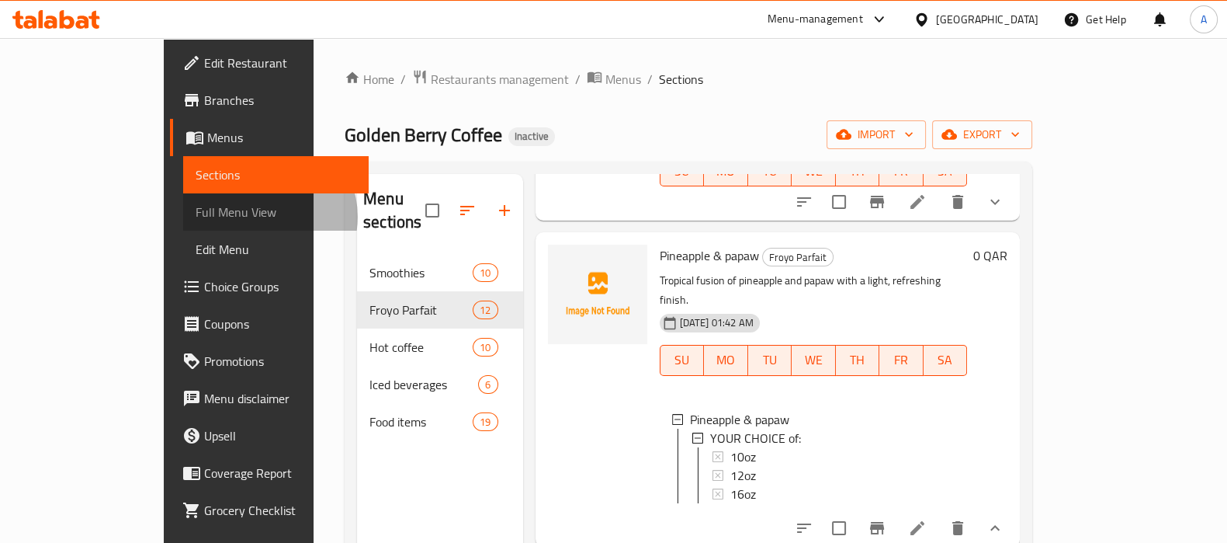
click at [196, 217] on span "Full Menu View" at bounding box center [276, 212] width 161 height 19
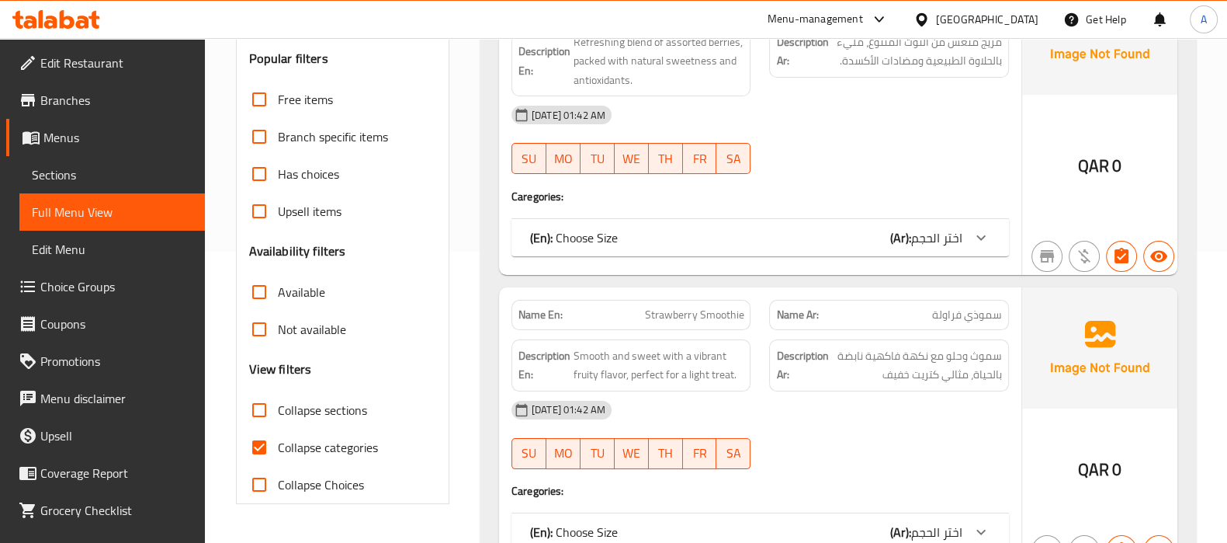
scroll to position [485, 0]
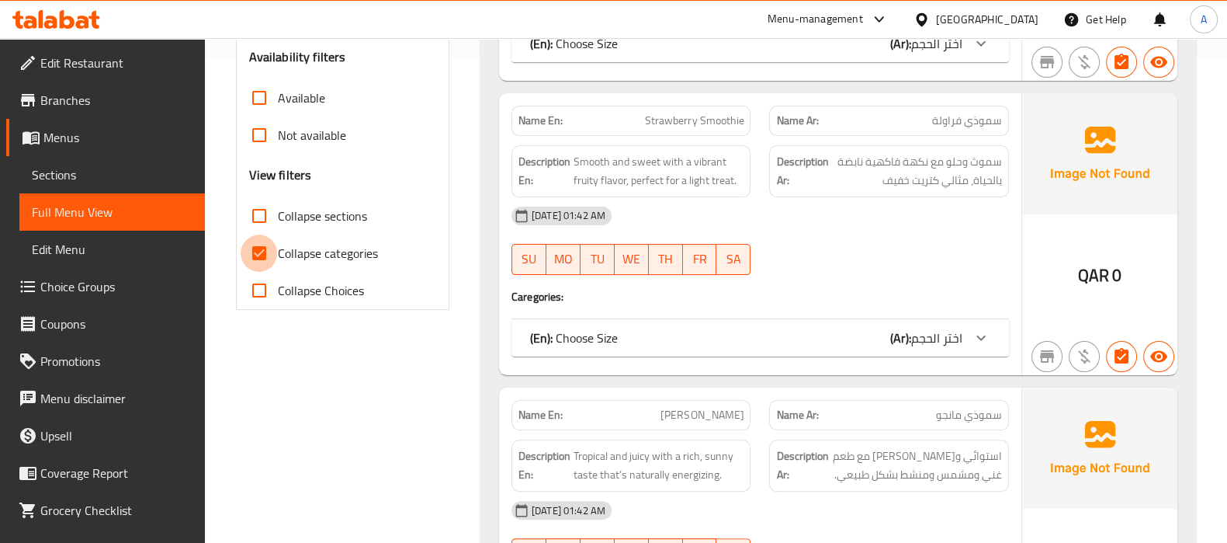
click at [265, 260] on input "Collapse categories" at bounding box center [259, 252] width 37 height 37
checkbox input "false"
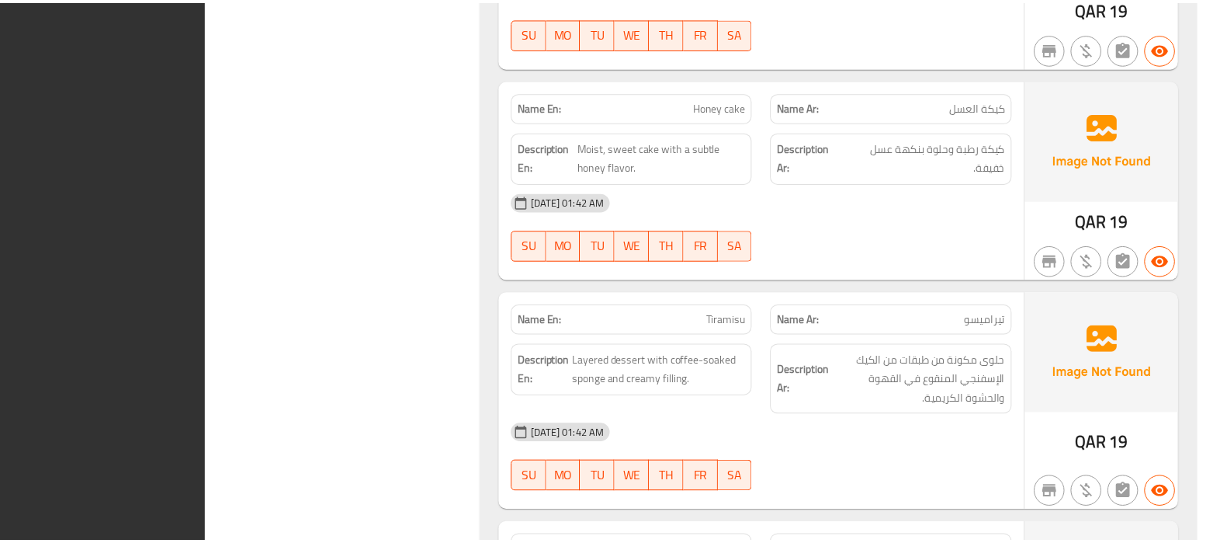
scroll to position [22704, 0]
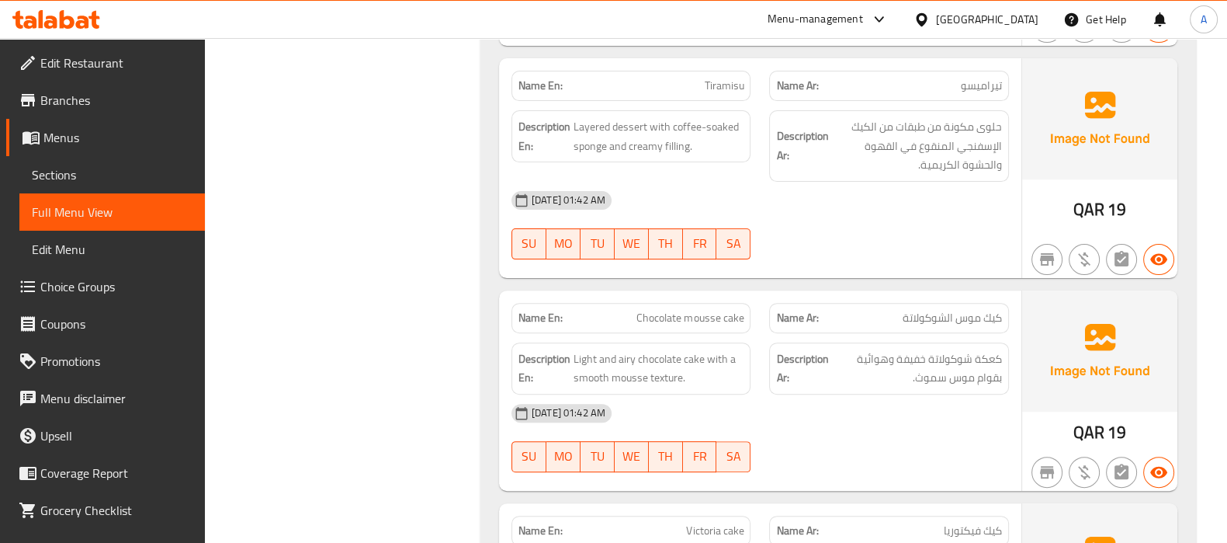
click at [1022, 16] on div "[GEOGRAPHIC_DATA]" at bounding box center [987, 19] width 102 height 17
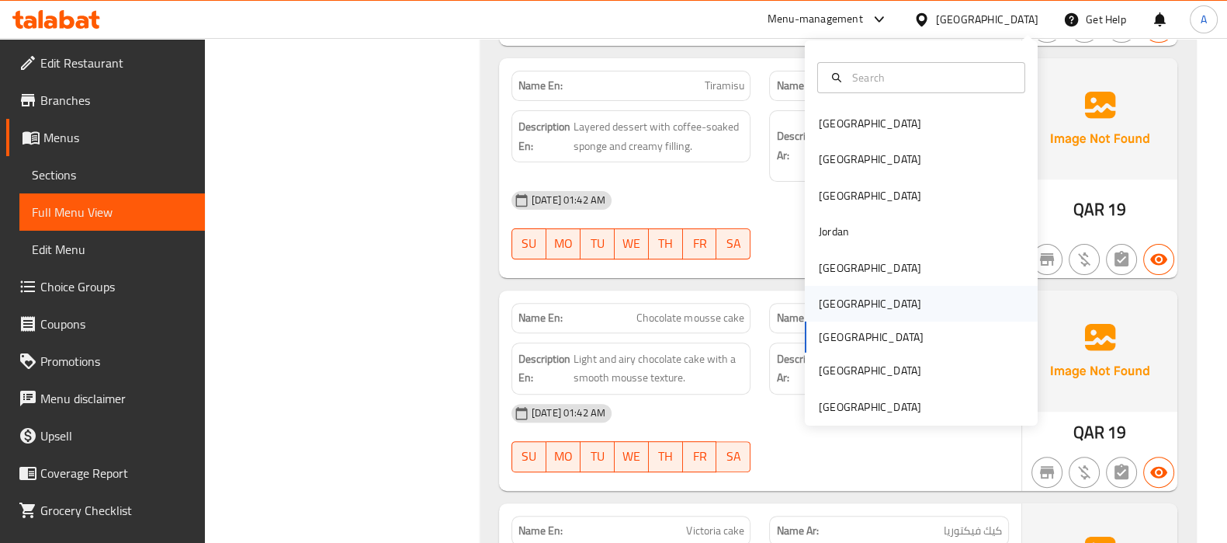
click at [821, 308] on div "[GEOGRAPHIC_DATA]" at bounding box center [870, 303] width 102 height 17
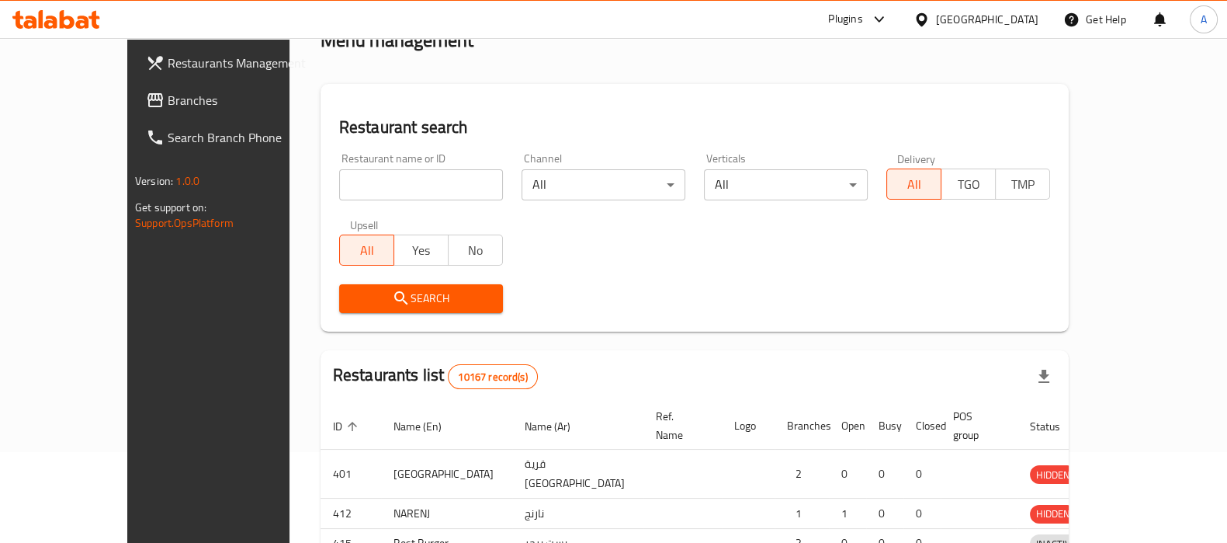
scroll to position [616, 0]
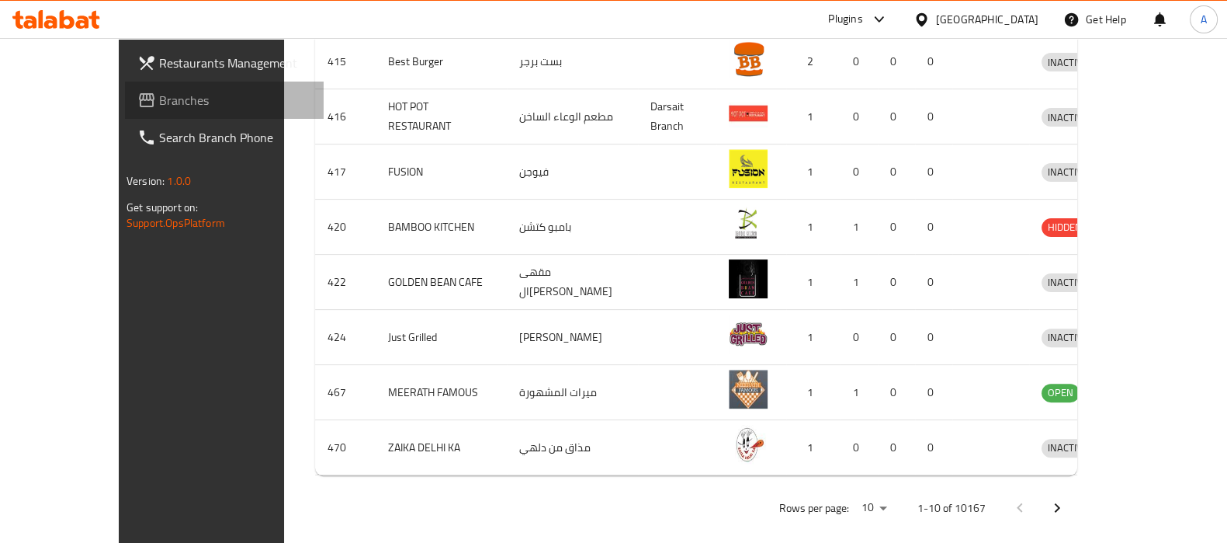
click at [159, 102] on span "Branches" at bounding box center [235, 100] width 152 height 19
